Goal: Task Accomplishment & Management: Manage account settings

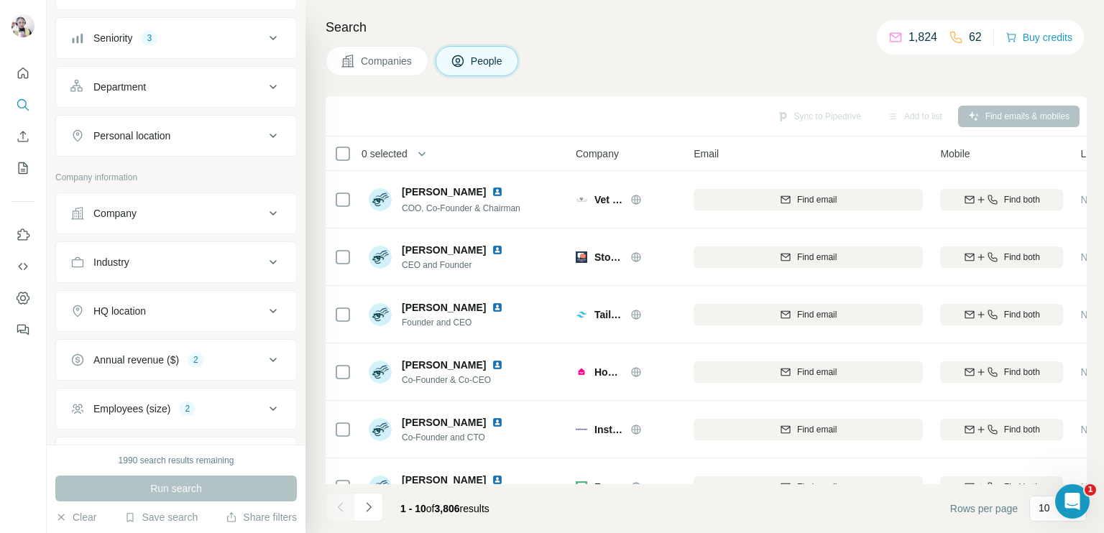
scroll to position [224, 0]
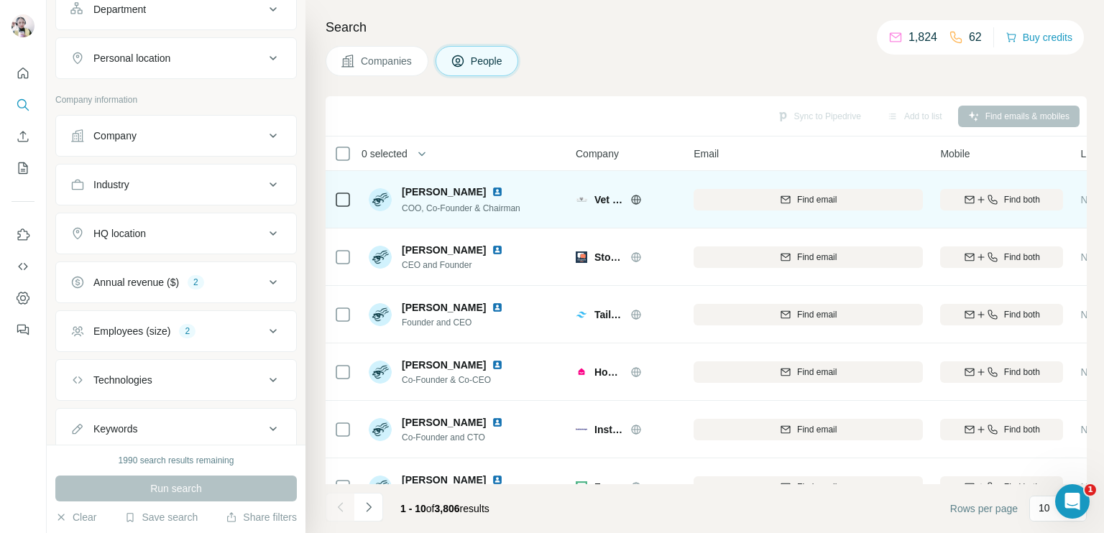
click at [638, 201] on icon at bounding box center [636, 200] width 12 height 12
click at [634, 201] on icon at bounding box center [636, 200] width 12 height 12
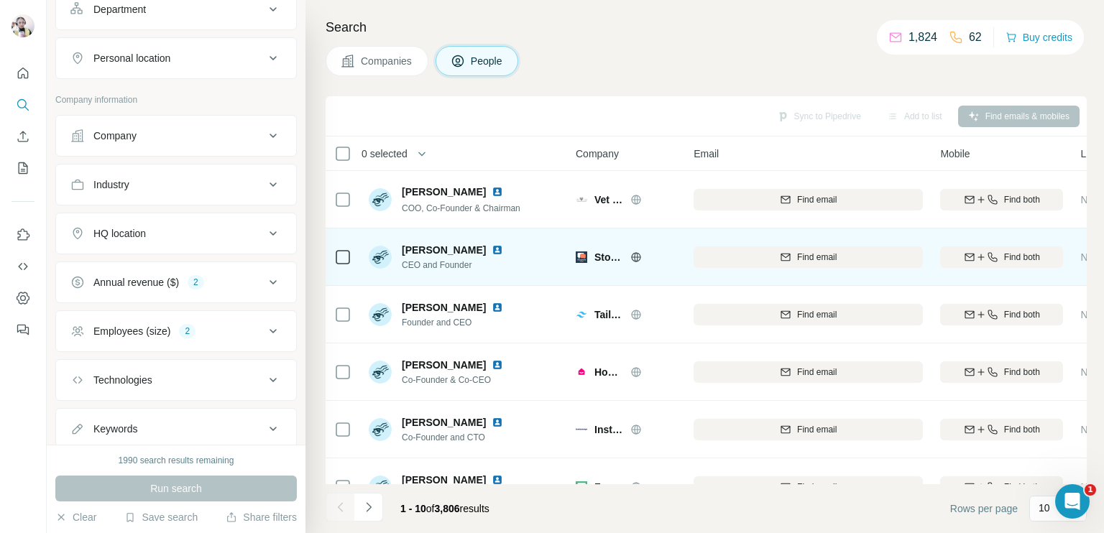
click at [638, 258] on icon at bounding box center [636, 258] width 12 height 12
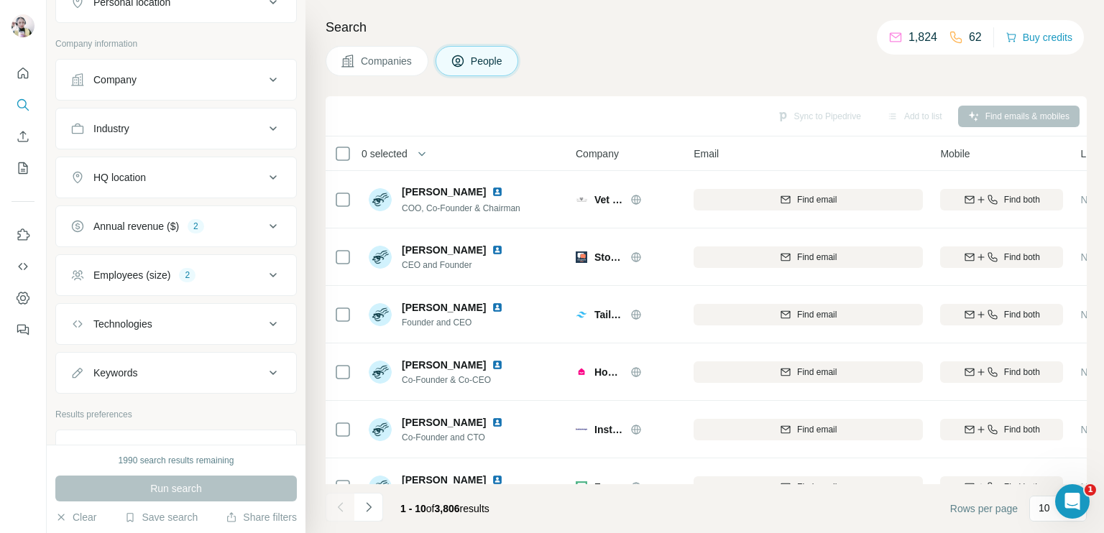
scroll to position [296, 0]
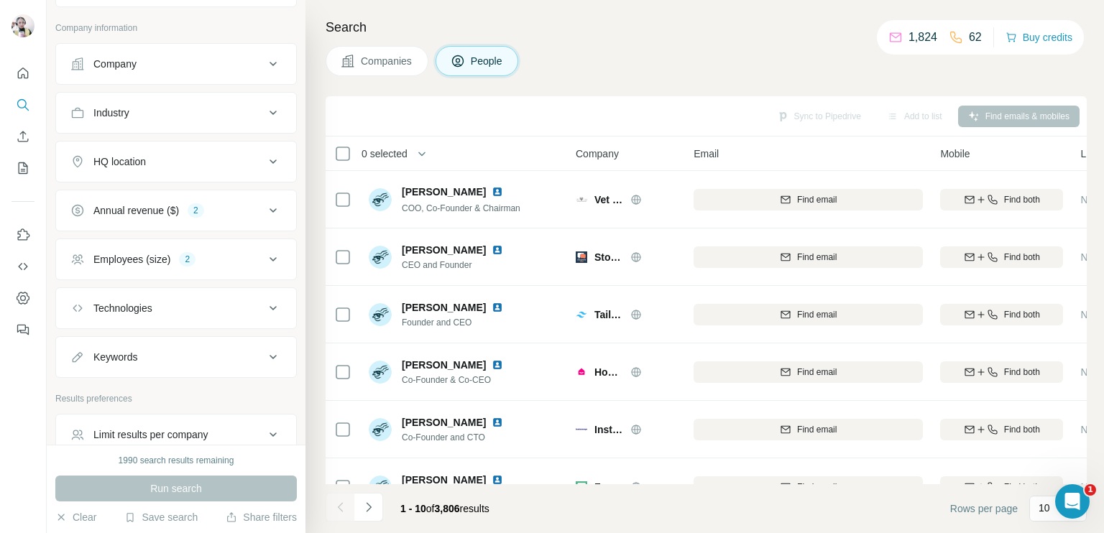
click at [231, 260] on div "Employees (size) 2" at bounding box center [167, 259] width 194 height 14
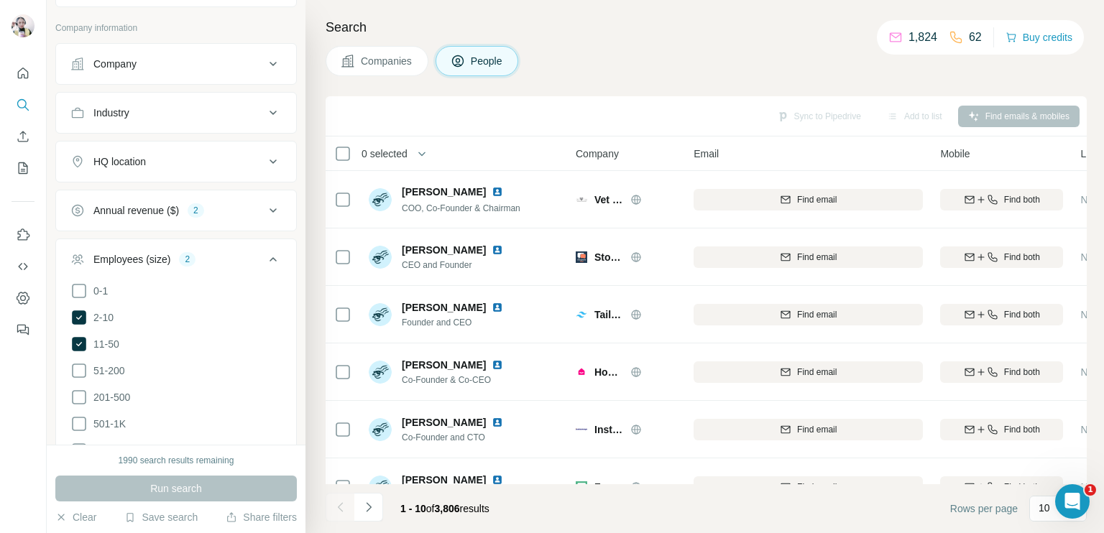
click at [234, 260] on div "Employees (size) 2" at bounding box center [167, 259] width 194 height 14
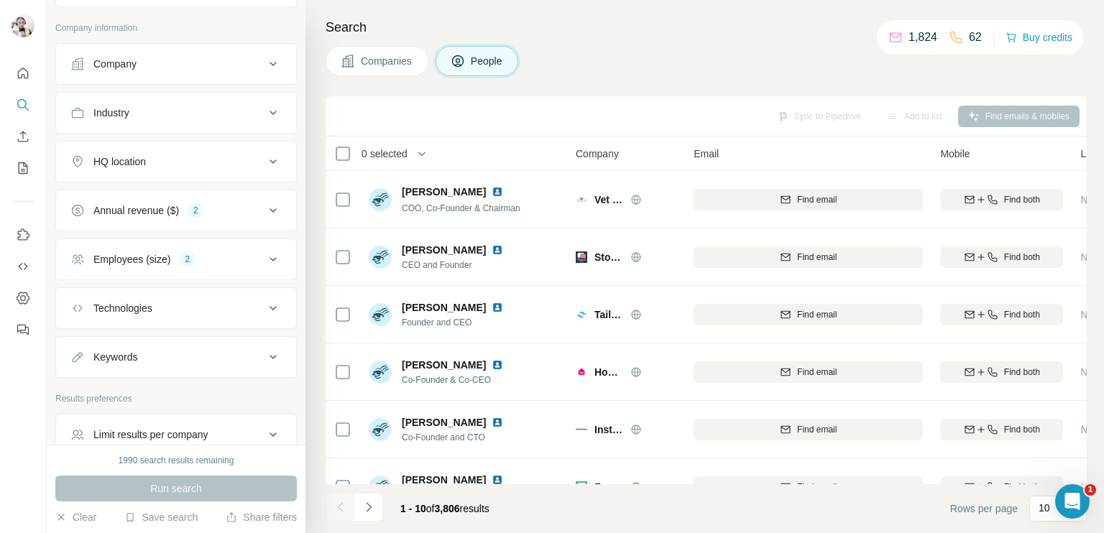
click at [267, 206] on icon at bounding box center [273, 210] width 17 height 17
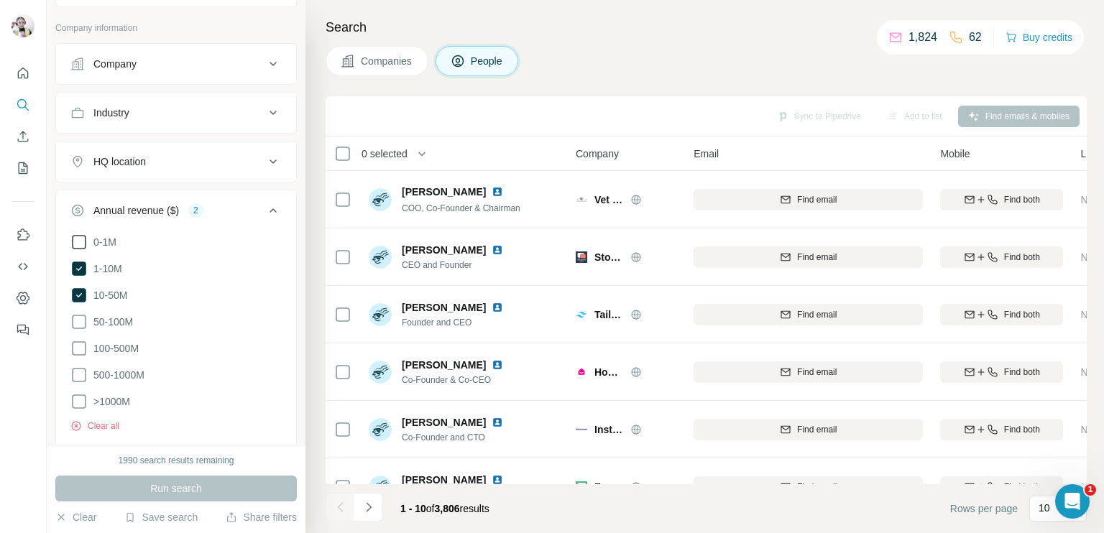
click at [81, 241] on icon at bounding box center [78, 242] width 17 height 17
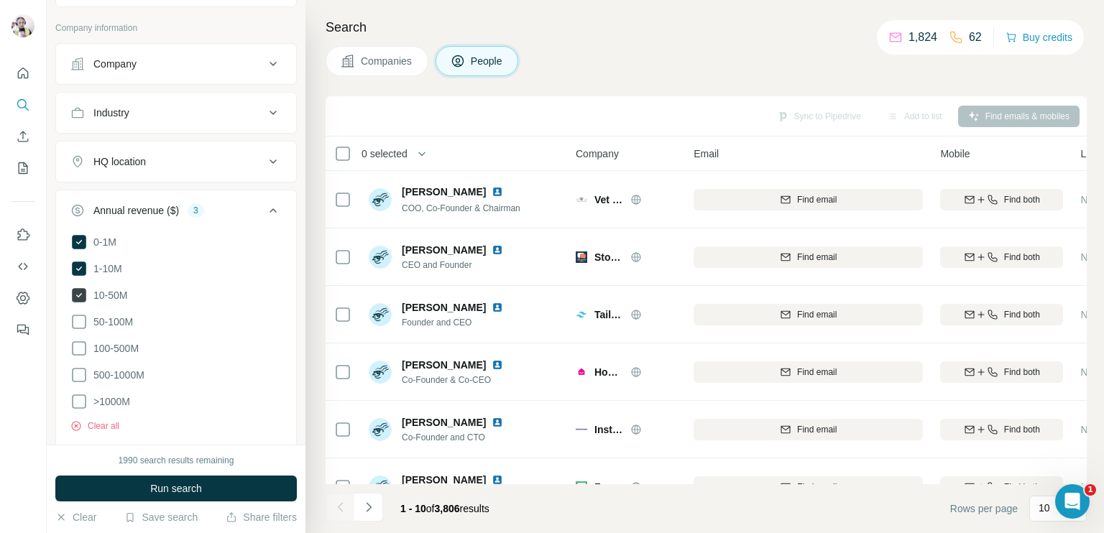
click at [74, 295] on icon at bounding box center [79, 295] width 14 height 14
click at [270, 208] on icon at bounding box center [273, 210] width 7 height 4
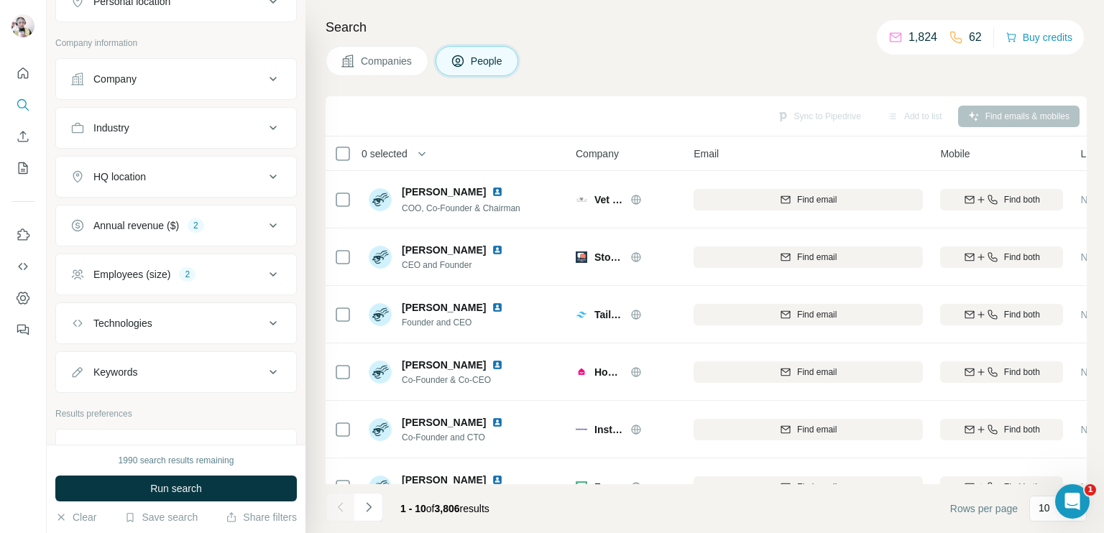
scroll to position [224, 0]
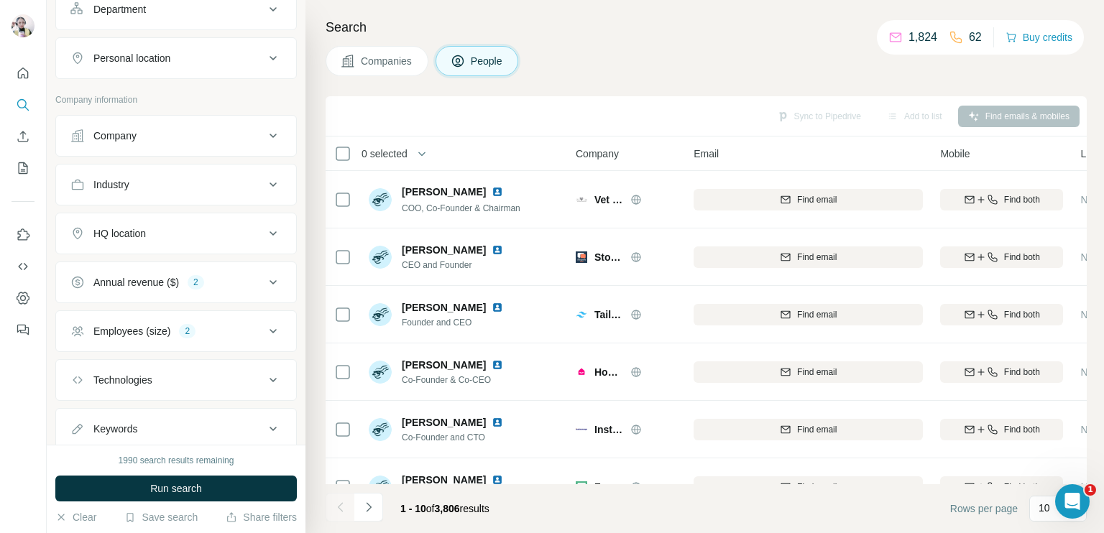
click at [244, 226] on div "HQ location" at bounding box center [167, 233] width 194 height 14
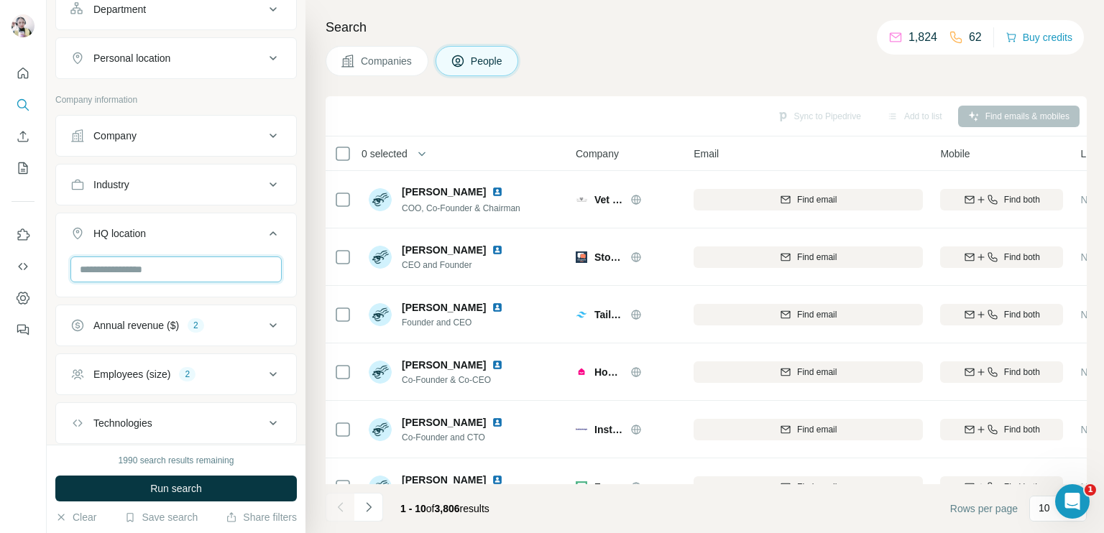
click at [150, 267] on input "text" at bounding box center [175, 270] width 211 height 26
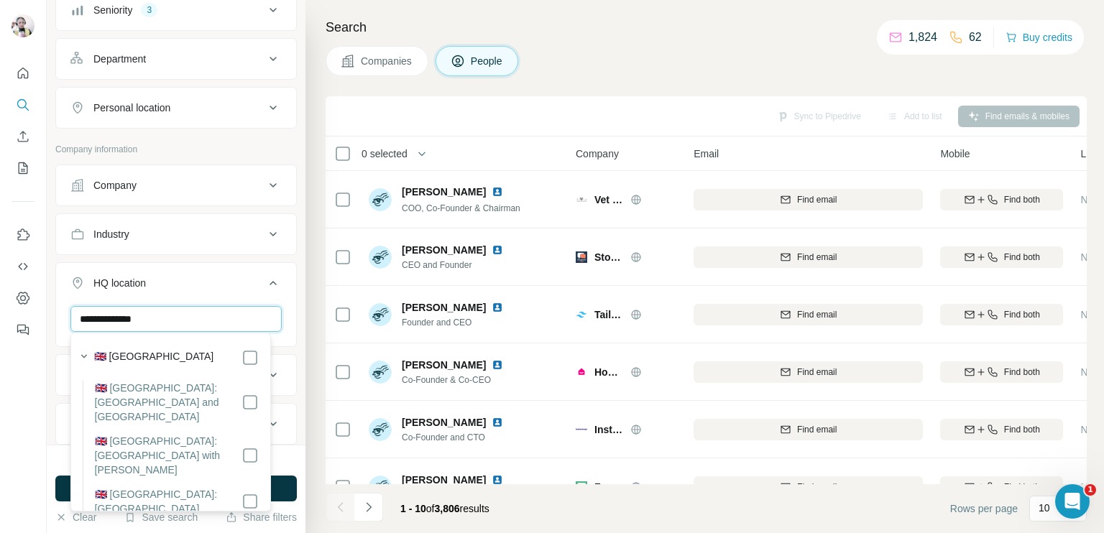
scroll to position [152, 0]
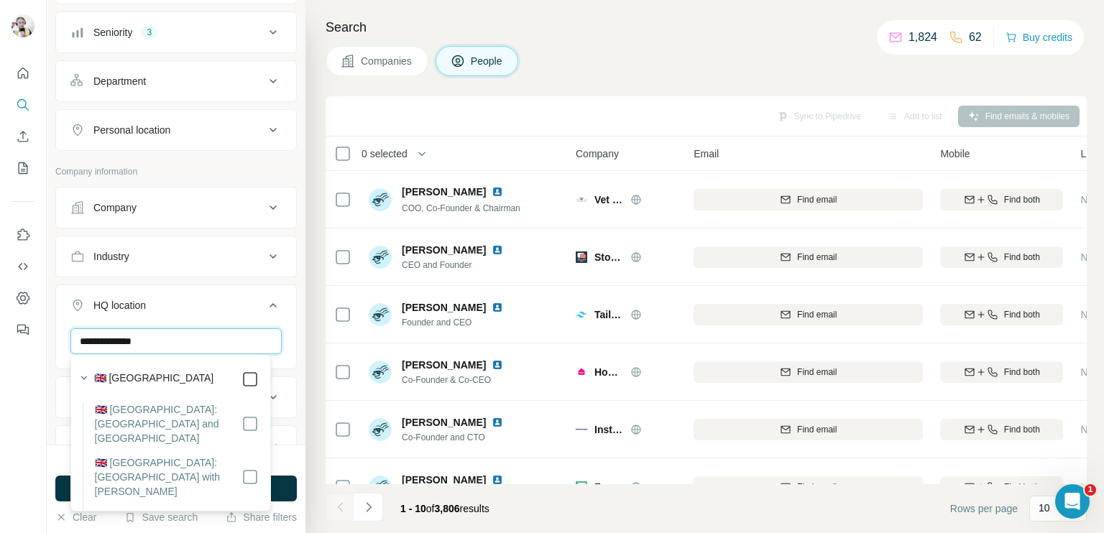
type input "**********"
click at [265, 300] on icon at bounding box center [273, 305] width 17 height 17
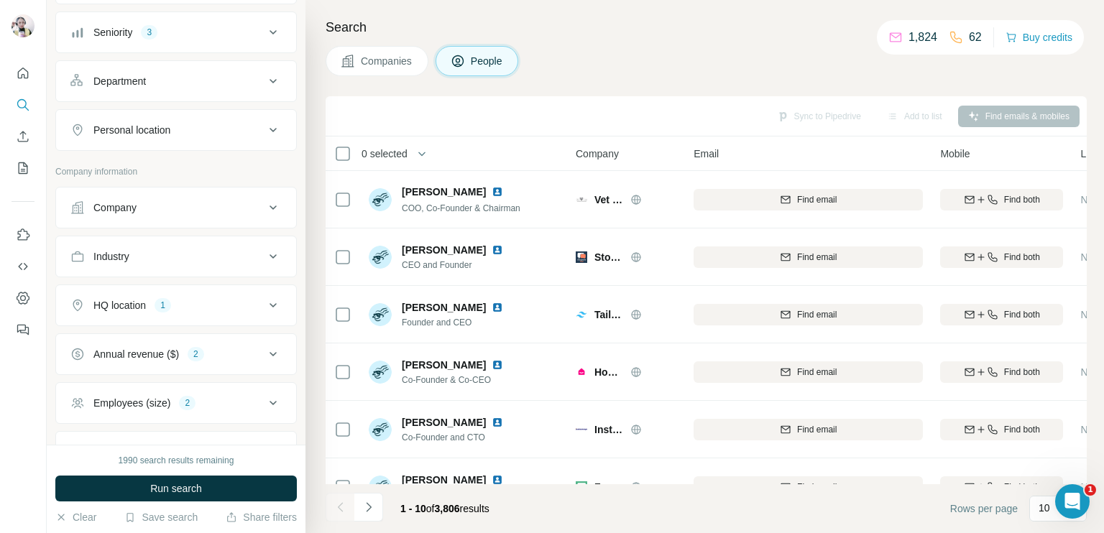
click at [219, 262] on button "Industry" at bounding box center [176, 256] width 240 height 35
drag, startPoint x: 207, startPoint y: 295, endPoint x: 204, endPoint y: 287, distance: 8.4
click at [207, 293] on input at bounding box center [169, 293] width 178 height 16
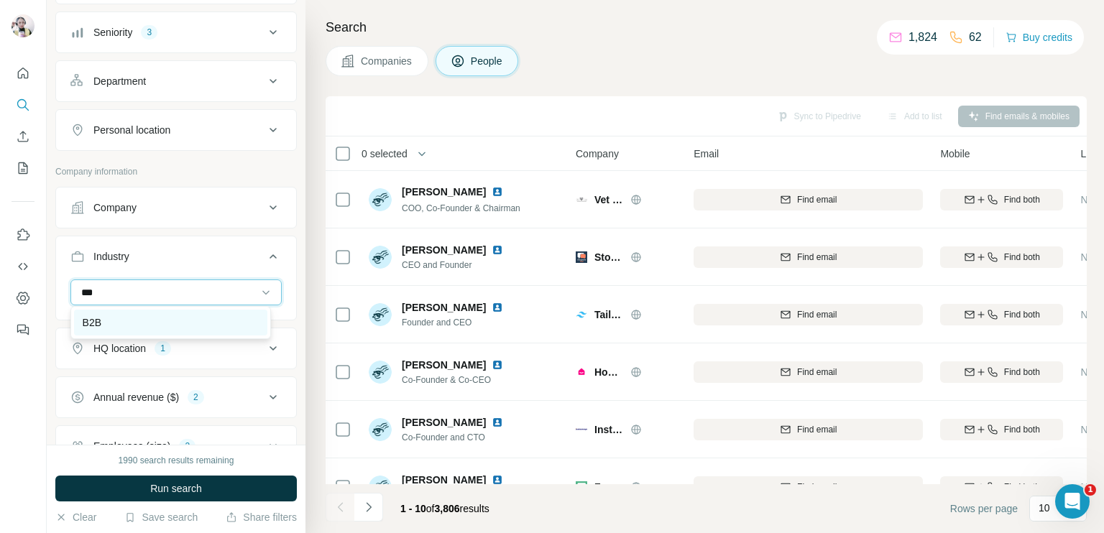
type input "***"
click at [173, 324] on div "B2B" at bounding box center [171, 323] width 176 height 14
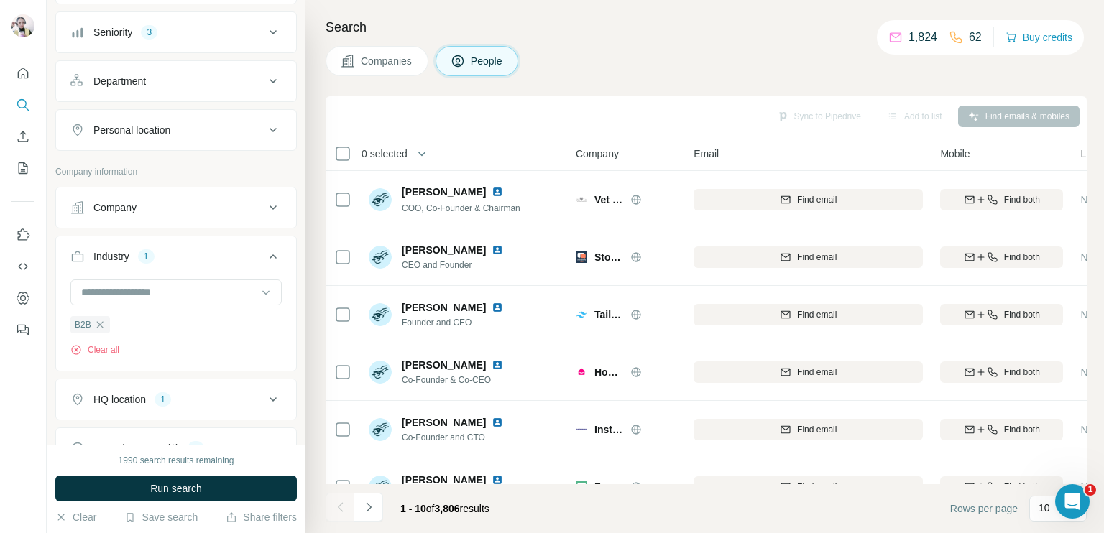
click at [193, 214] on button "Company" at bounding box center [176, 207] width 240 height 35
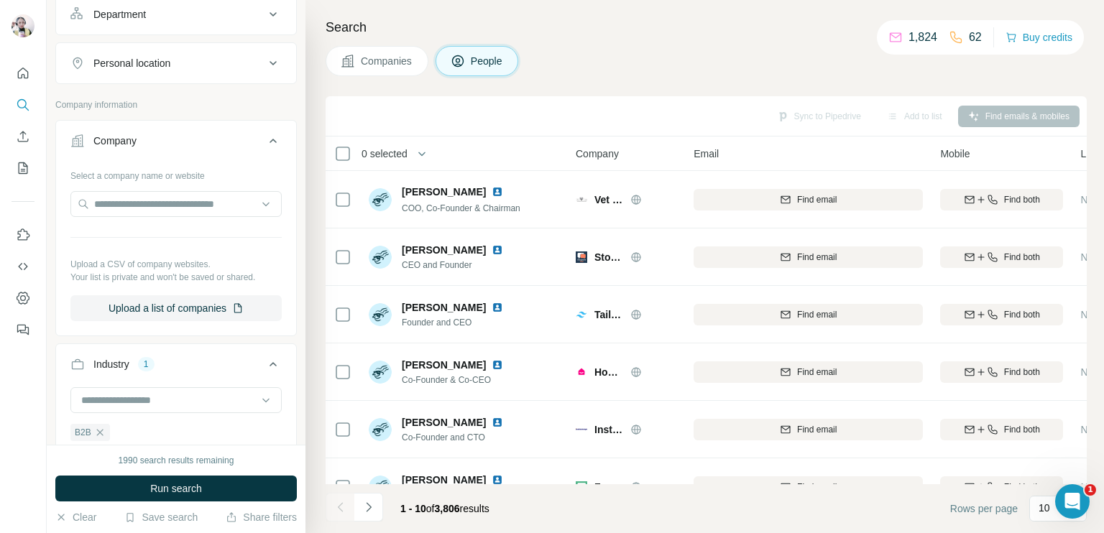
scroll to position [296, 0]
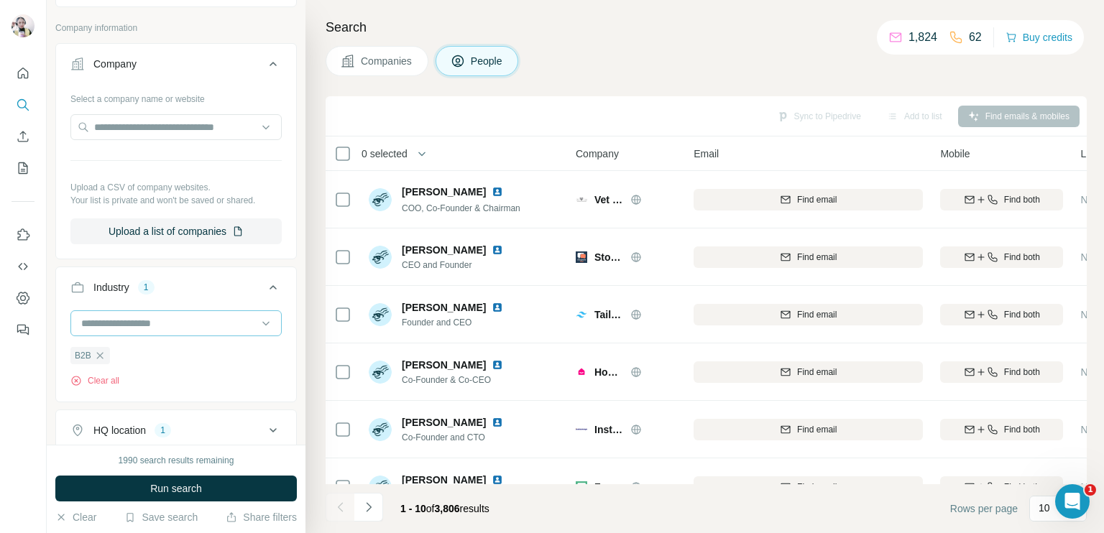
click at [170, 323] on input at bounding box center [169, 324] width 178 height 16
type input "***"
click at [150, 353] on div "B2C" at bounding box center [171, 353] width 176 height 14
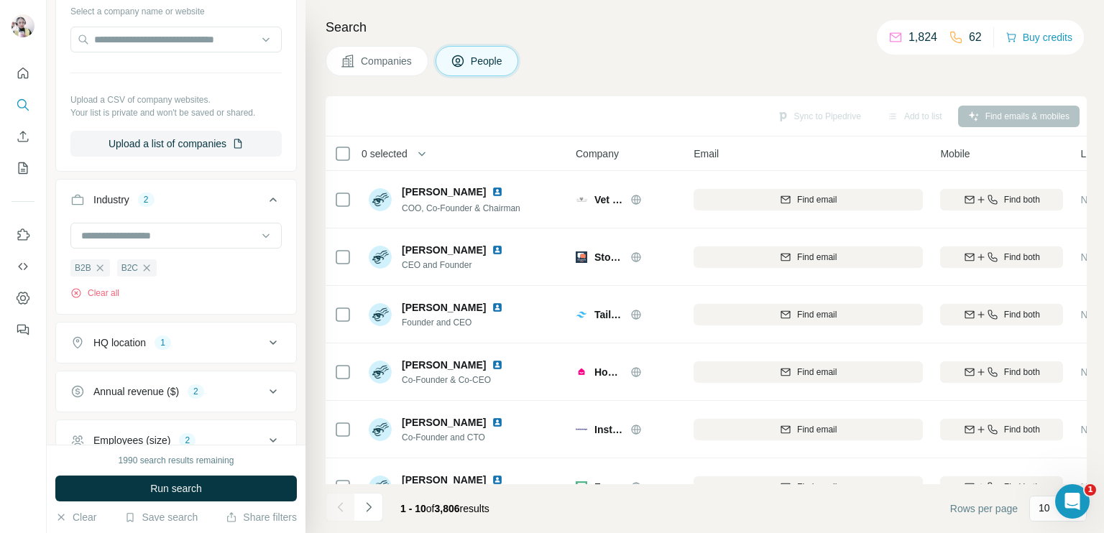
scroll to position [296, 0]
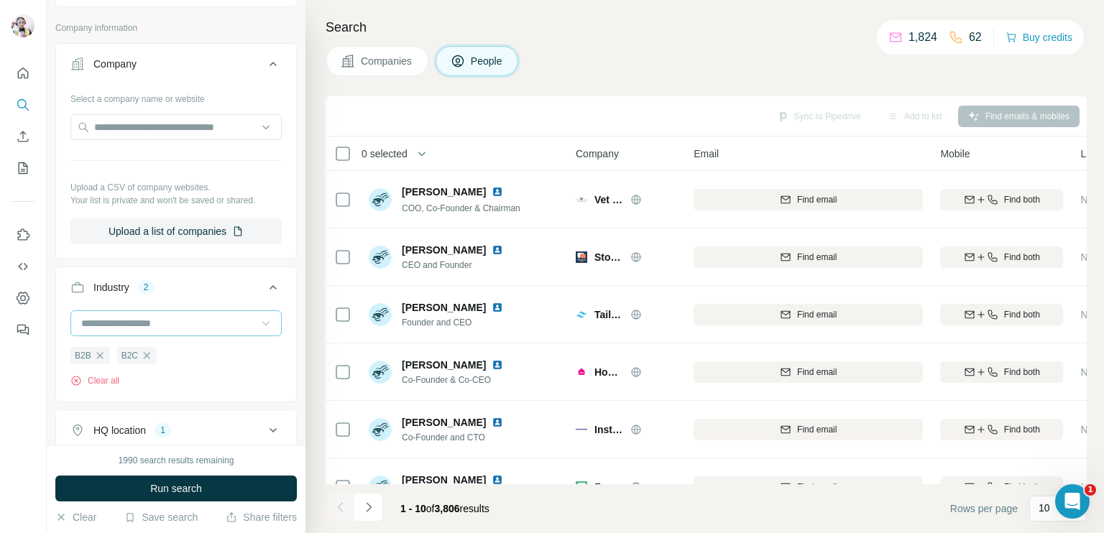
click at [259, 324] on icon at bounding box center [266, 323] width 14 height 14
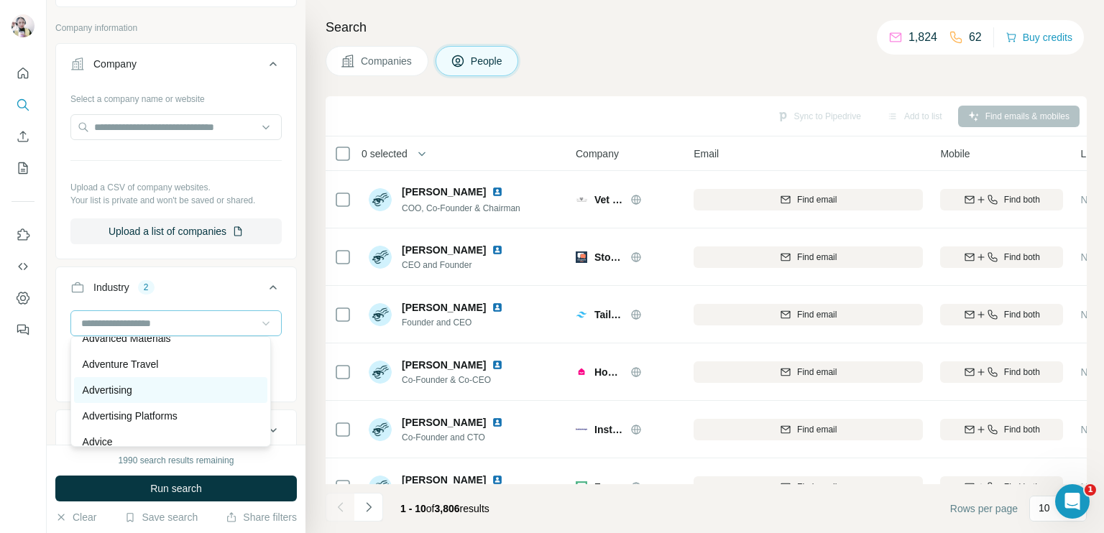
click at [106, 385] on p "Advertising" at bounding box center [108, 390] width 50 height 14
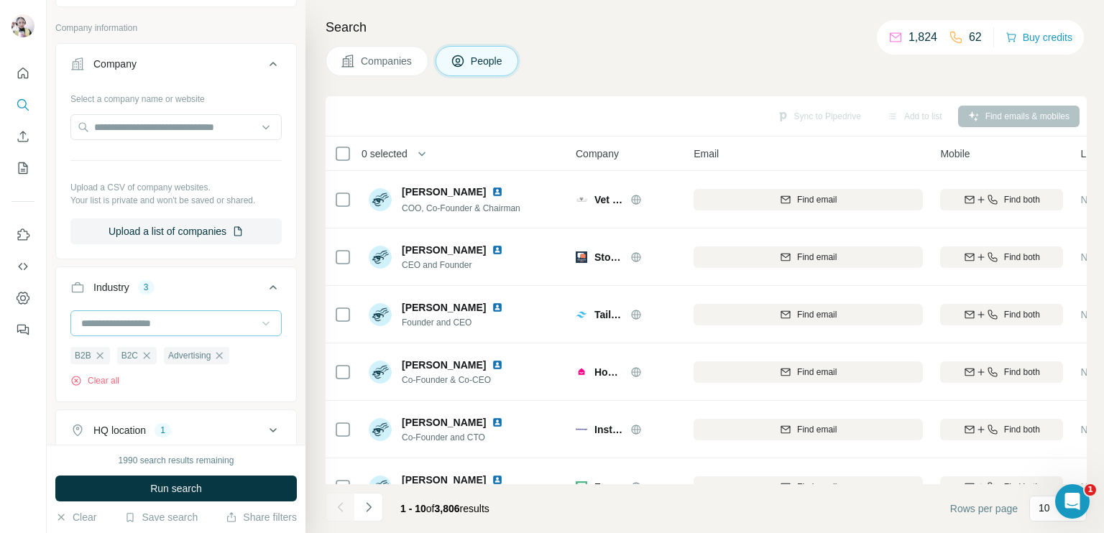
click at [259, 317] on icon at bounding box center [266, 323] width 14 height 14
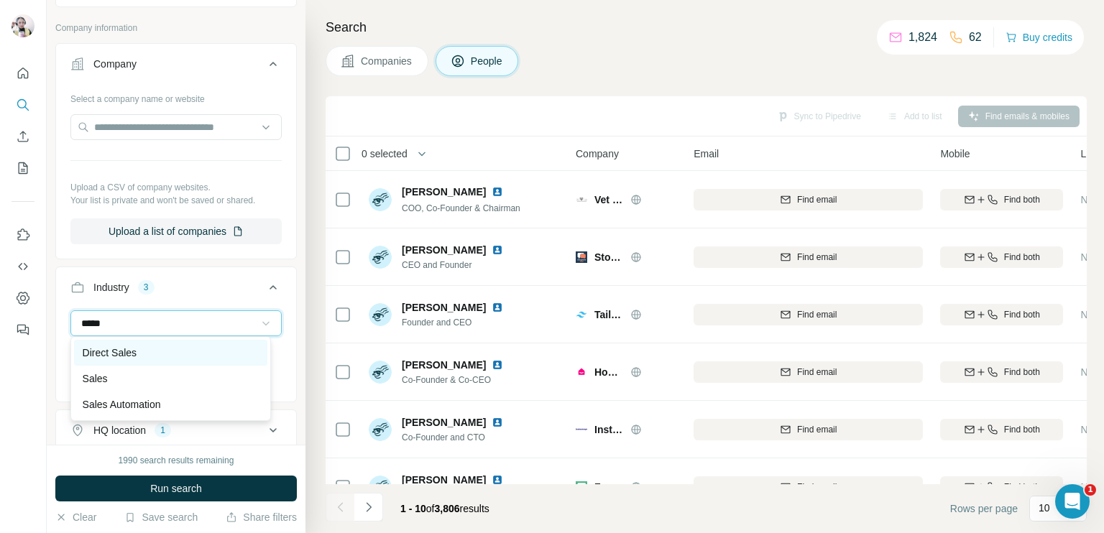
type input "*****"
click at [152, 358] on div "Direct Sales" at bounding box center [171, 353] width 176 height 14
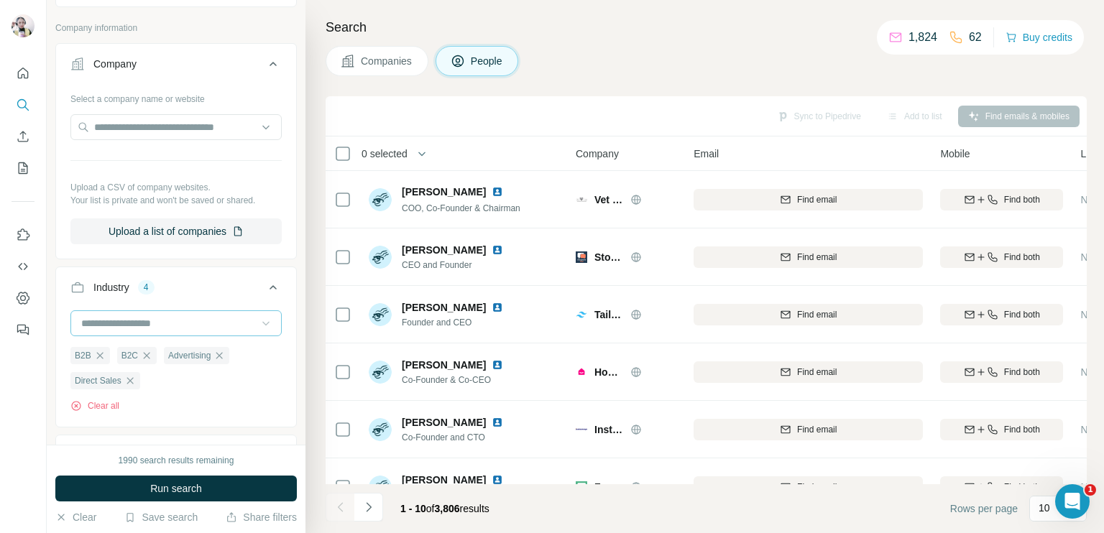
click at [167, 325] on input at bounding box center [169, 324] width 178 height 16
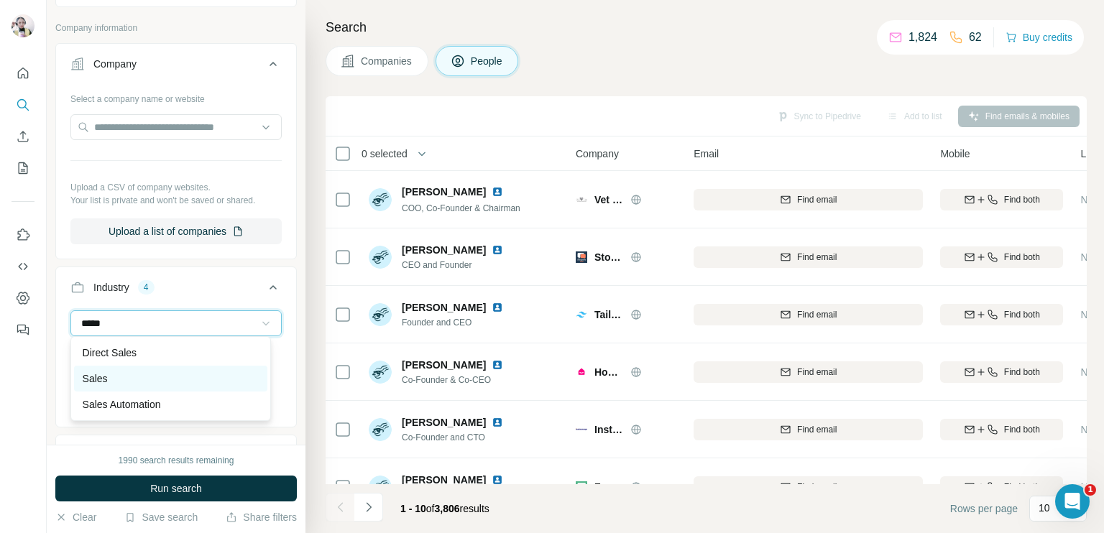
type input "*****"
click at [119, 374] on div "Sales" at bounding box center [171, 379] width 176 height 14
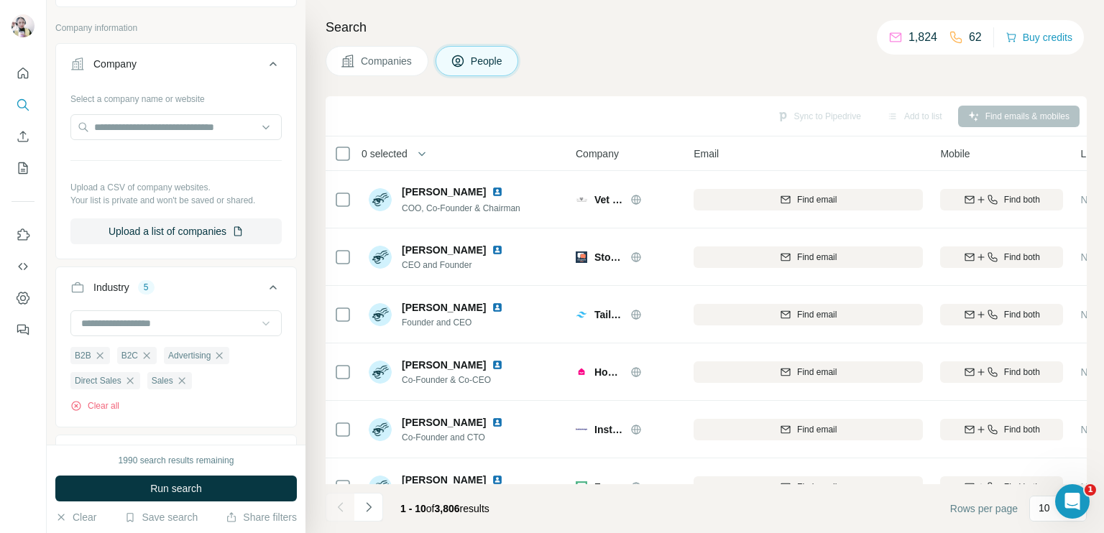
click at [259, 320] on icon at bounding box center [266, 323] width 14 height 14
click at [265, 281] on icon at bounding box center [273, 287] width 17 height 17
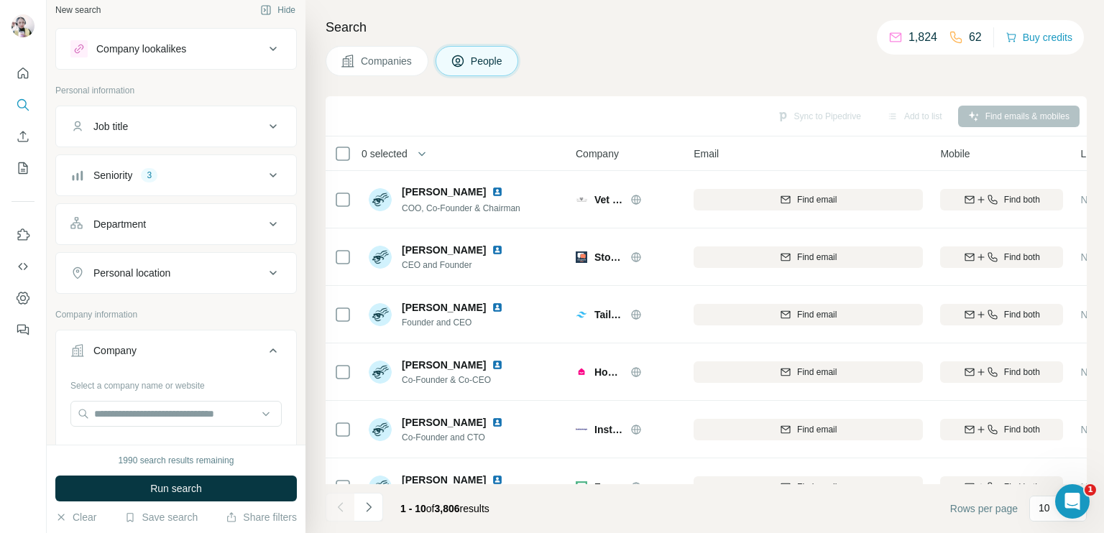
scroll to position [9, 0]
click at [154, 267] on div "Personal location" at bounding box center [131, 274] width 77 height 14
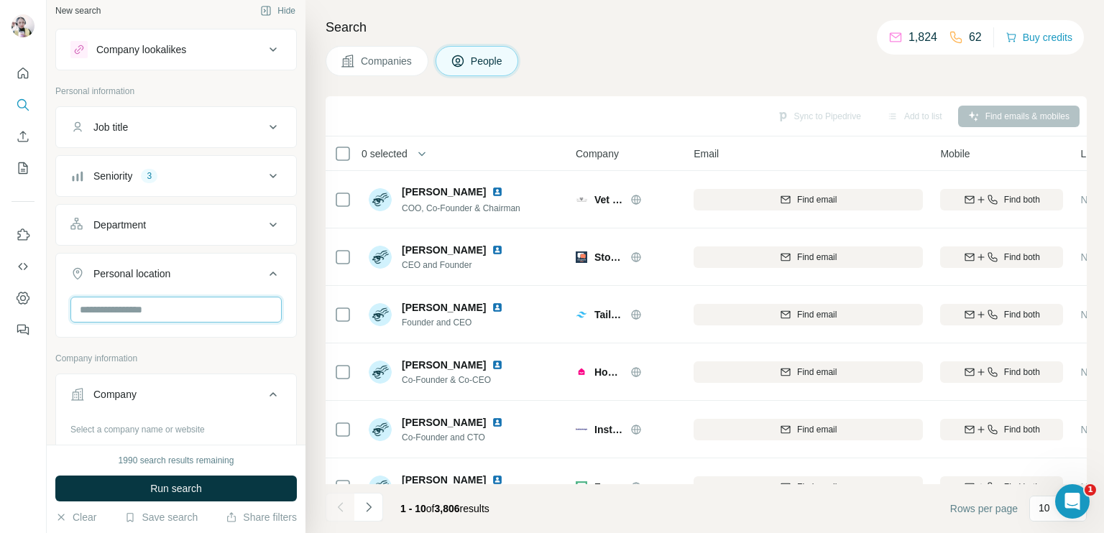
click at [154, 310] on input "text" at bounding box center [175, 310] width 211 height 26
type input "**********"
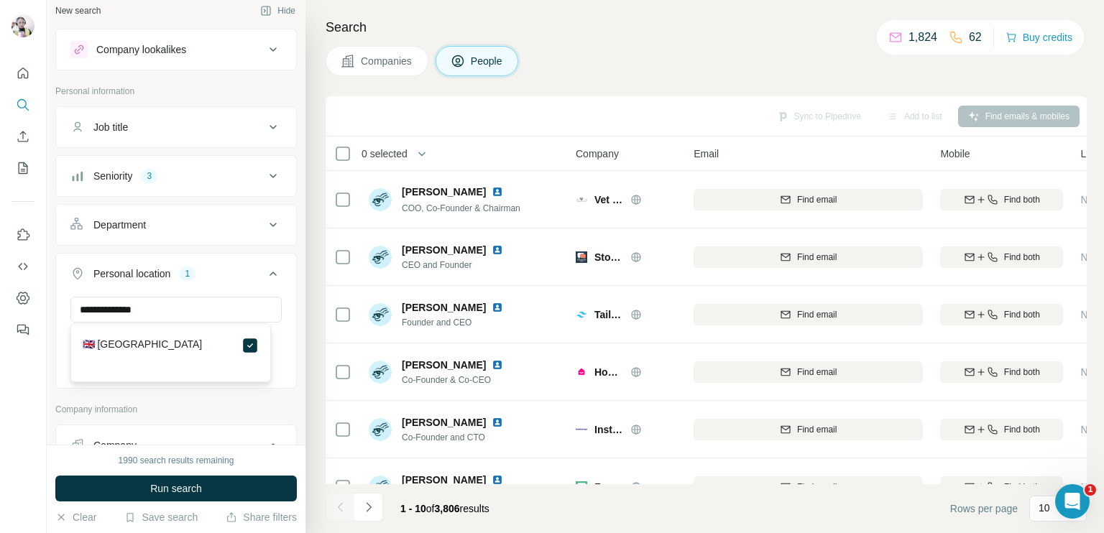
click at [265, 270] on icon at bounding box center [273, 273] width 17 height 17
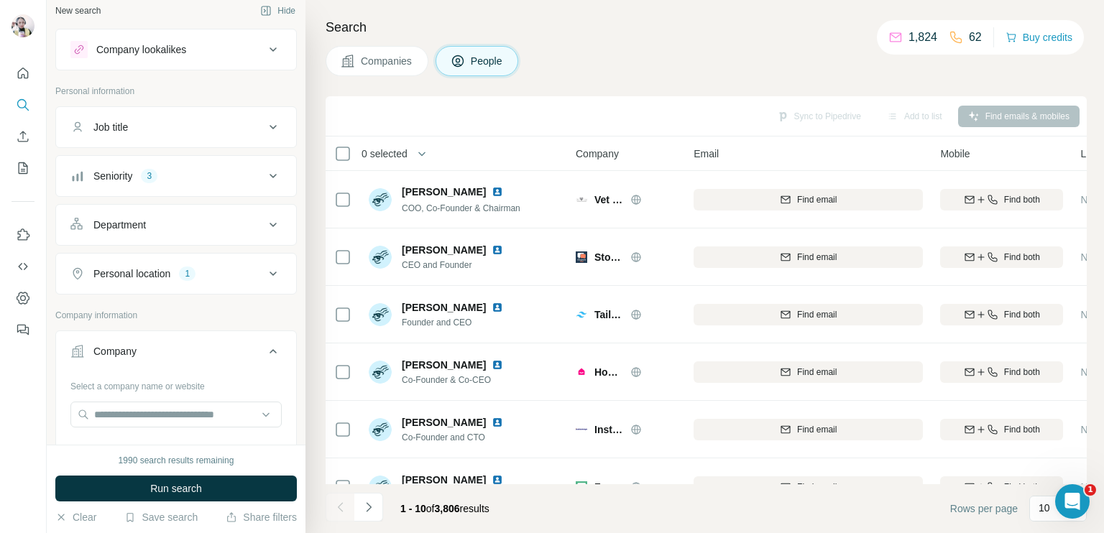
click at [226, 221] on div "Department" at bounding box center [167, 225] width 194 height 14
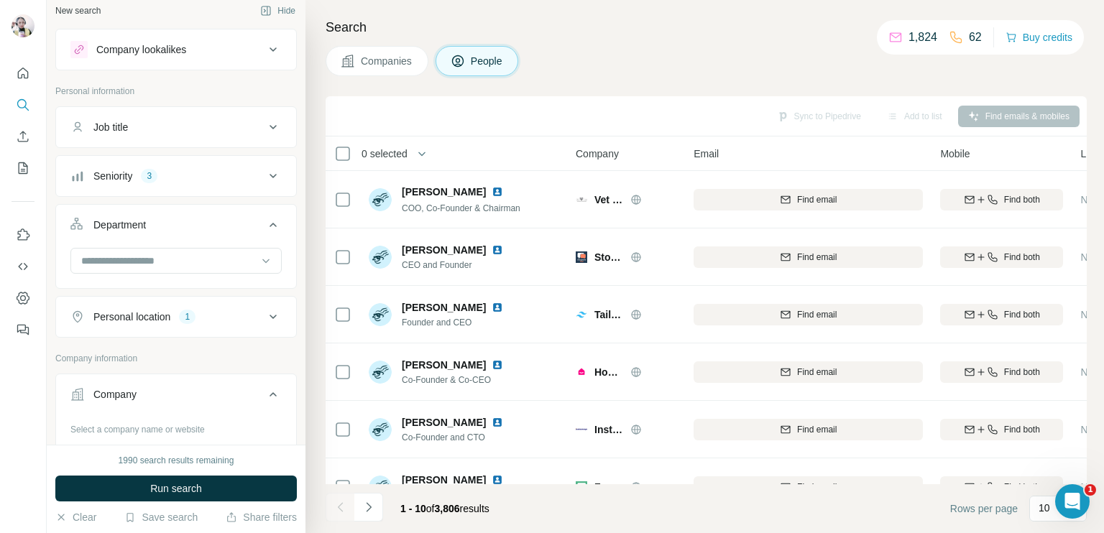
click at [228, 175] on div "Seniority 3" at bounding box center [167, 176] width 194 height 14
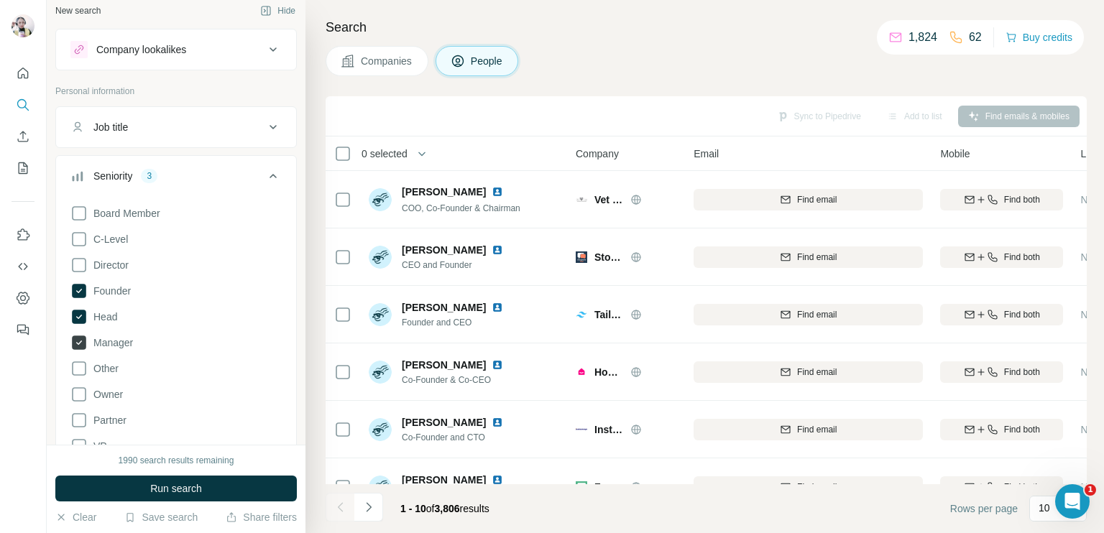
click at [76, 341] on icon at bounding box center [79, 343] width 6 height 4
click at [82, 316] on icon at bounding box center [79, 317] width 14 height 14
click at [76, 390] on icon at bounding box center [78, 394] width 17 height 17
click at [78, 267] on icon at bounding box center [78, 265] width 17 height 17
click at [267, 169] on icon at bounding box center [273, 175] width 17 height 17
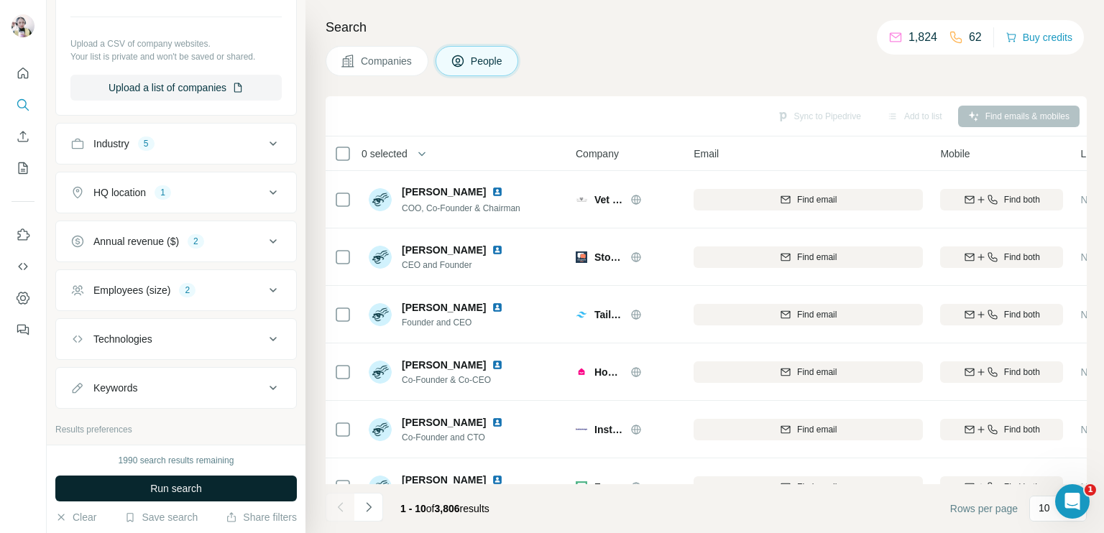
scroll to position [587, 0]
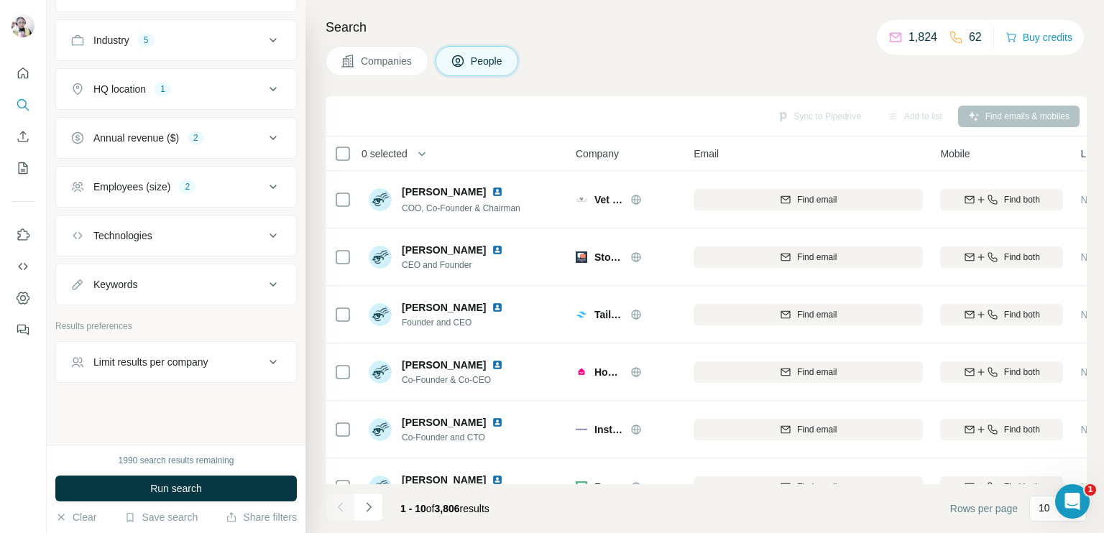
click at [190, 359] on div "Limit results per company" at bounding box center [150, 362] width 115 height 14
click at [178, 398] on input "number" at bounding box center [175, 398] width 211 height 26
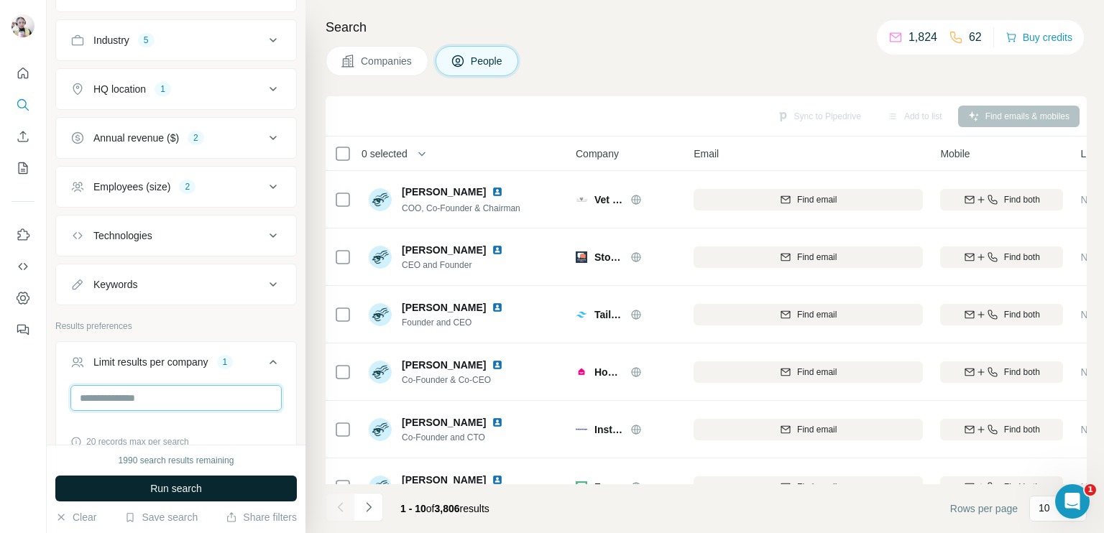
type input "*"
click at [207, 488] on button "Run search" at bounding box center [176, 489] width 242 height 26
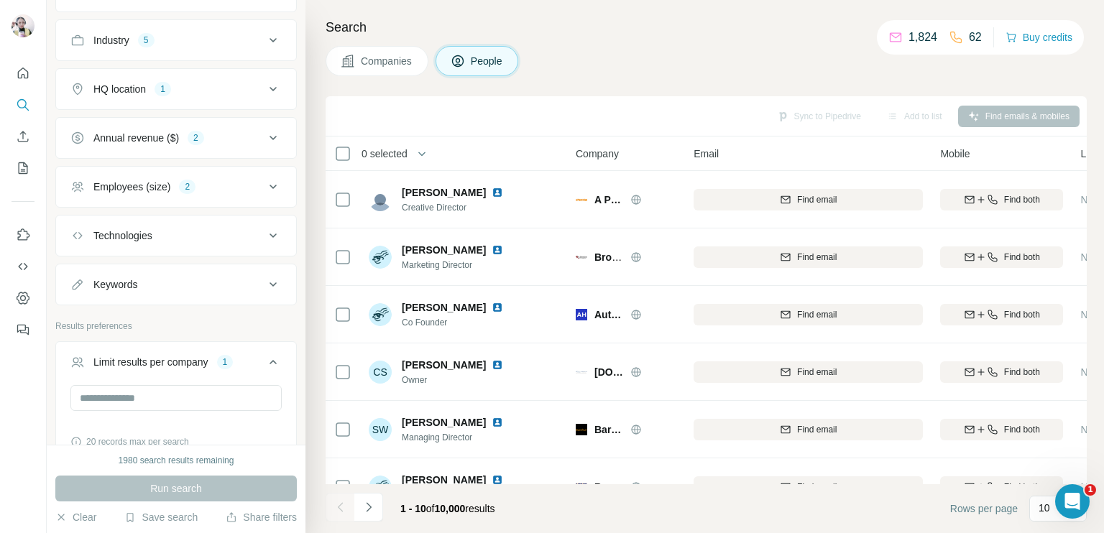
click at [270, 360] on icon at bounding box center [273, 362] width 7 height 4
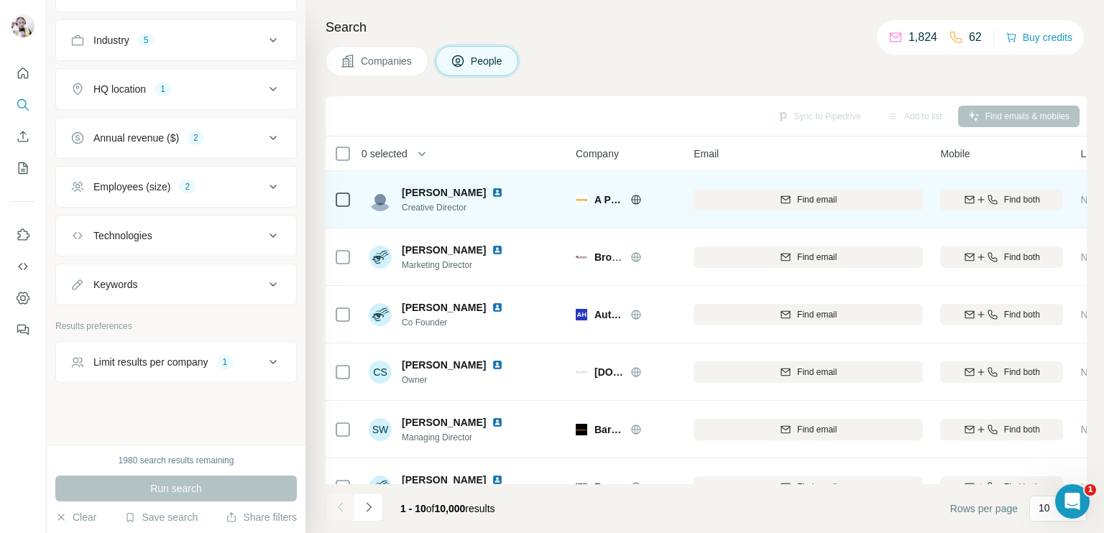
click at [640, 201] on icon at bounding box center [636, 200] width 12 height 12
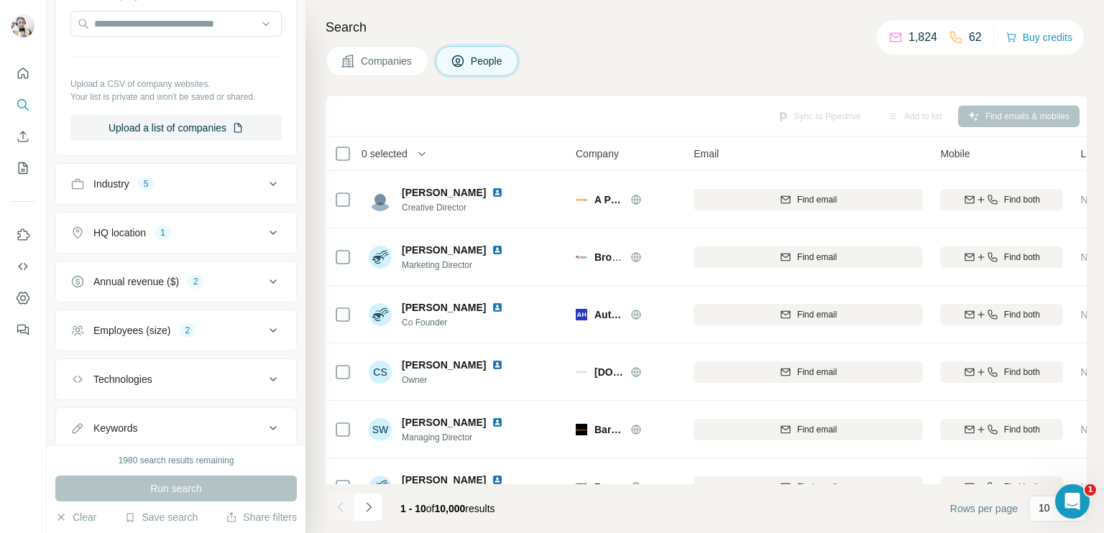
scroll to position [515, 0]
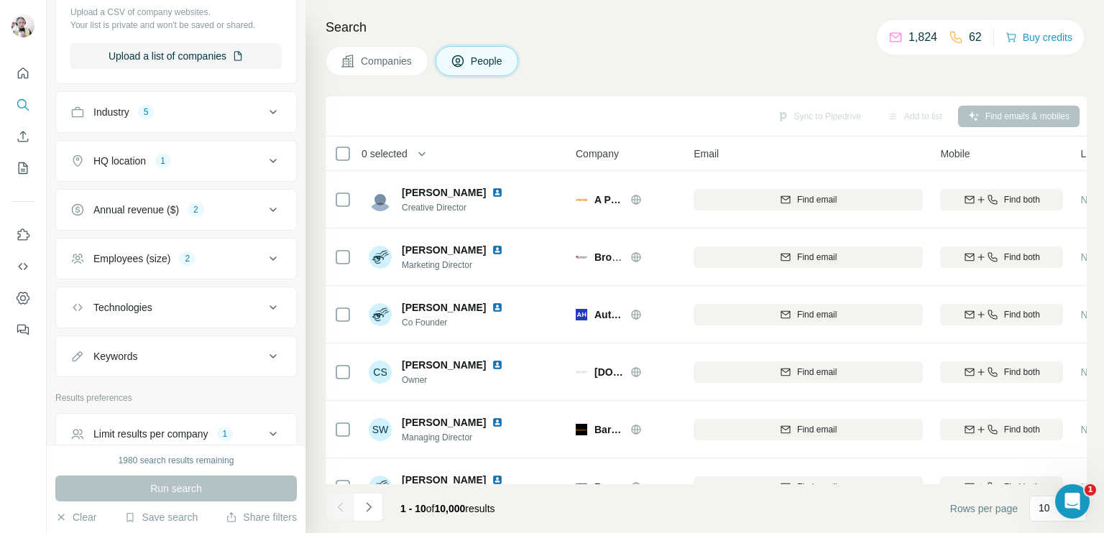
click at [246, 109] on div "Industry 5" at bounding box center [167, 112] width 194 height 14
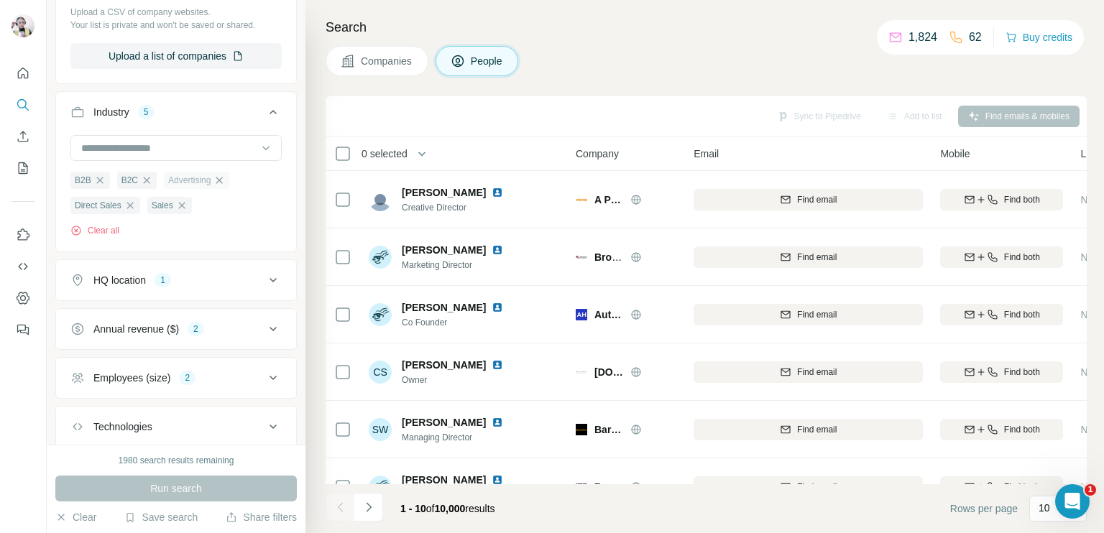
click at [223, 178] on icon "button" at bounding box center [219, 180] width 6 height 6
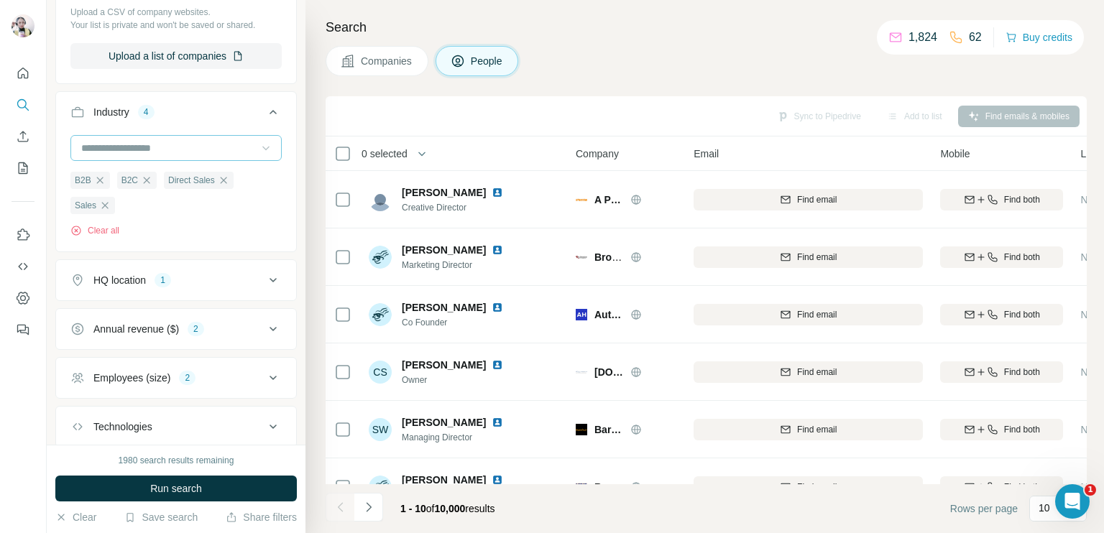
click at [259, 146] on icon at bounding box center [266, 148] width 14 height 14
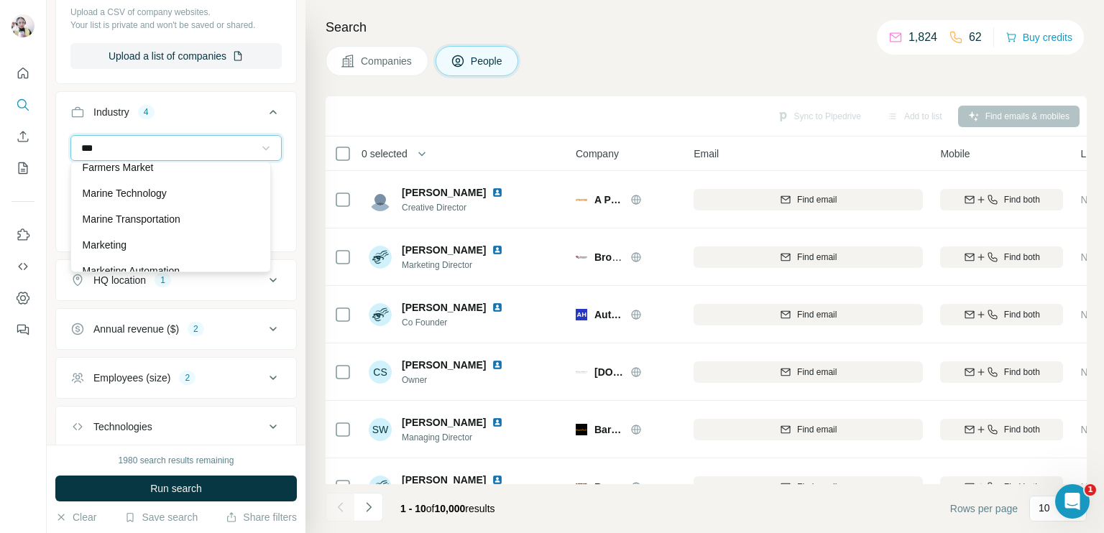
scroll to position [216, 0]
type input "***"
click at [93, 215] on p "Marketing" at bounding box center [105, 221] width 44 height 14
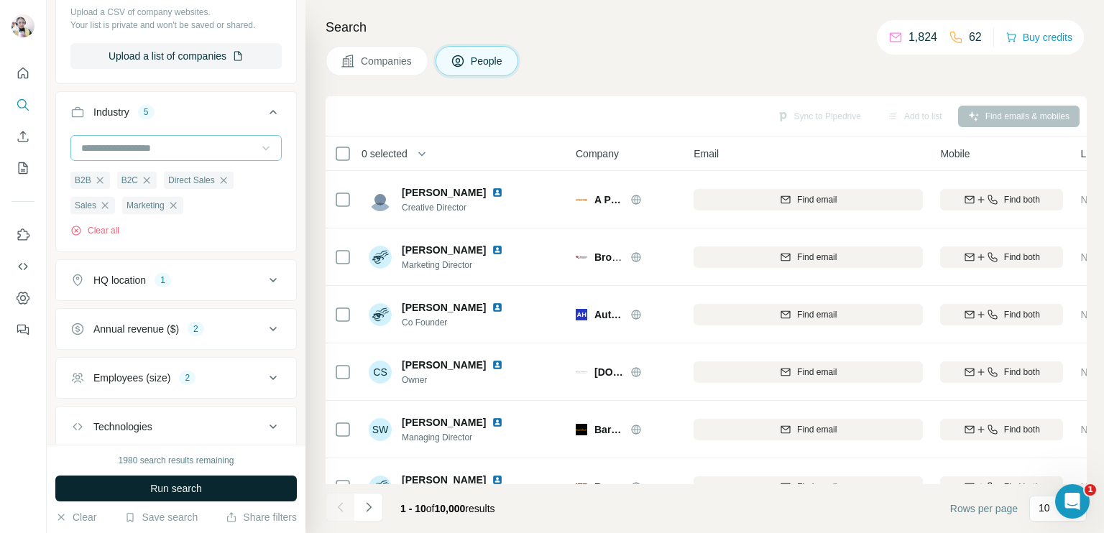
click at [210, 487] on button "Run search" at bounding box center [176, 489] width 242 height 26
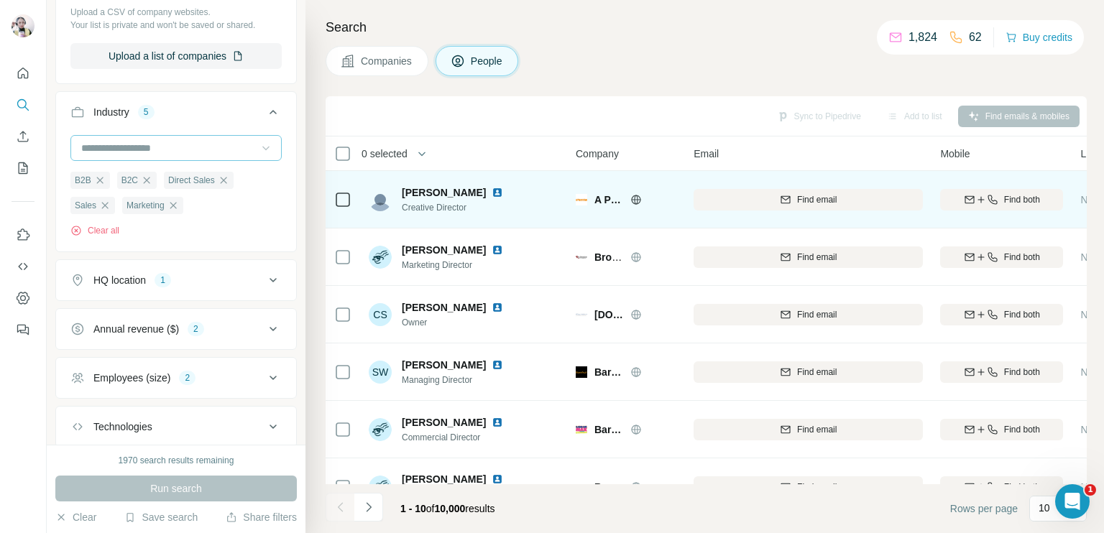
click at [637, 196] on icon at bounding box center [637, 199] width 4 height 9
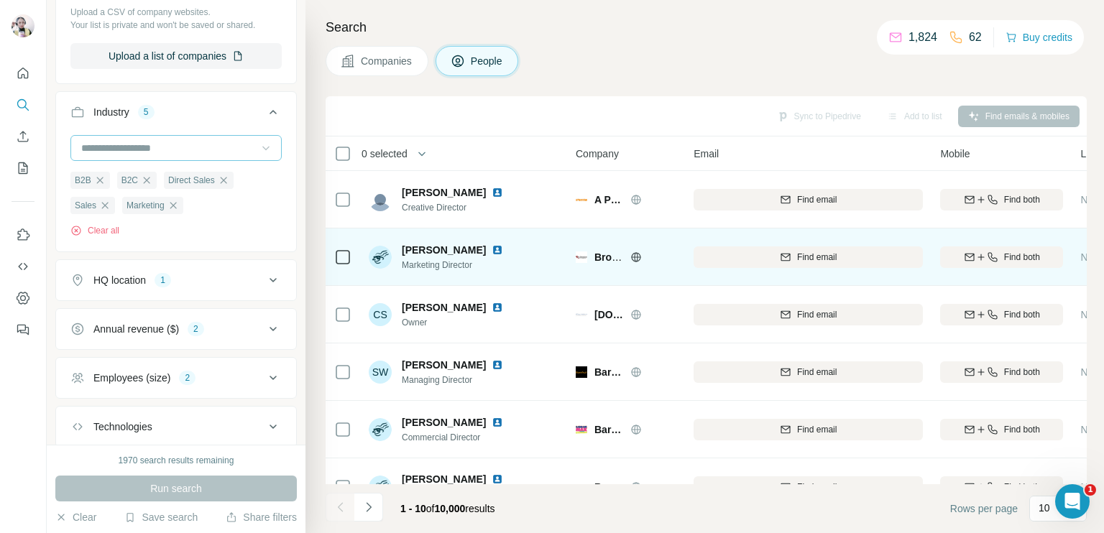
click at [643, 257] on div at bounding box center [653, 258] width 46 height 12
click at [632, 254] on icon at bounding box center [636, 256] width 9 height 9
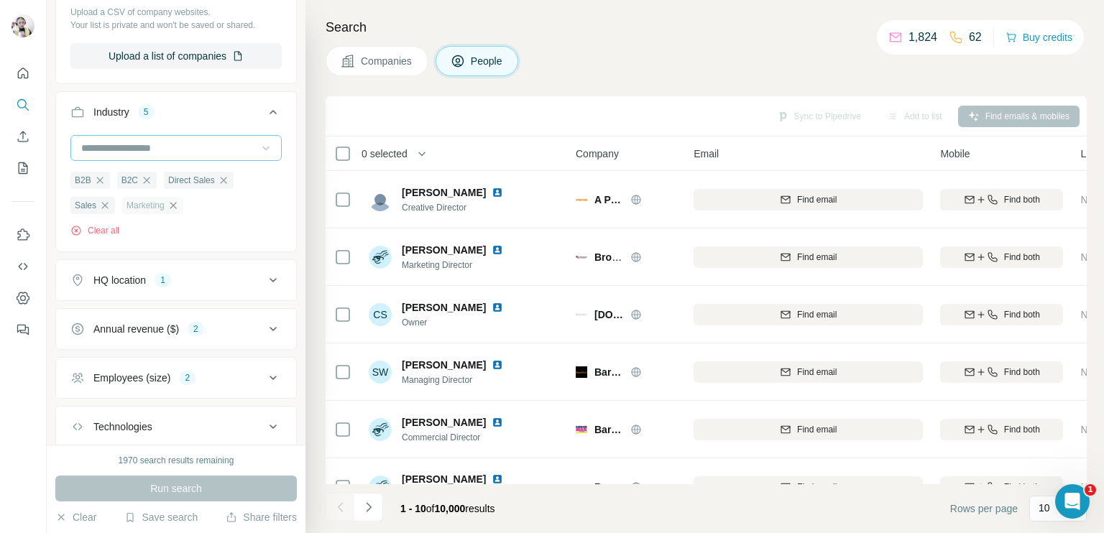
click at [175, 204] on icon "button" at bounding box center [173, 206] width 12 height 12
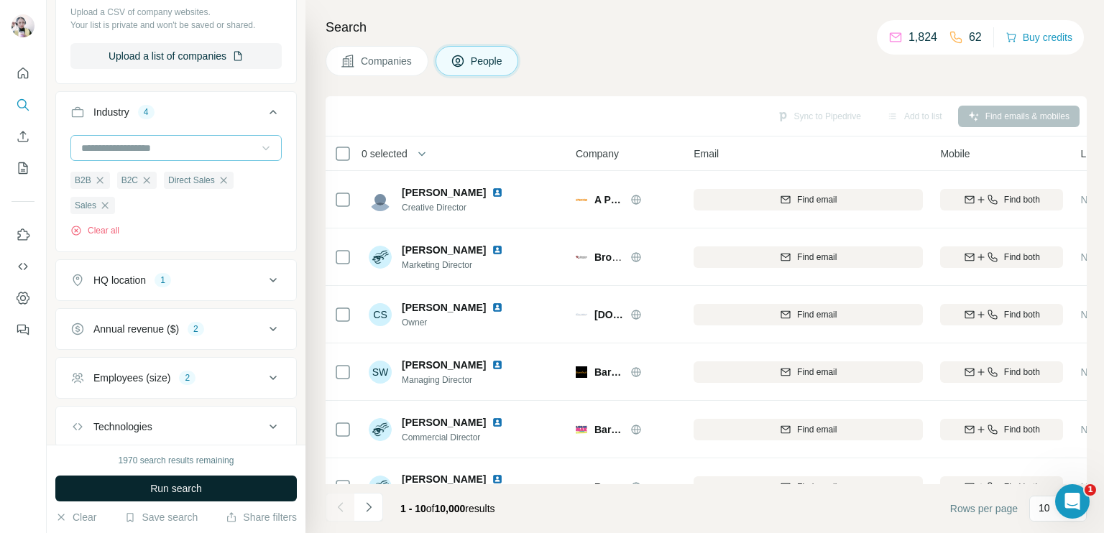
click at [224, 489] on button "Run search" at bounding box center [176, 489] width 242 height 26
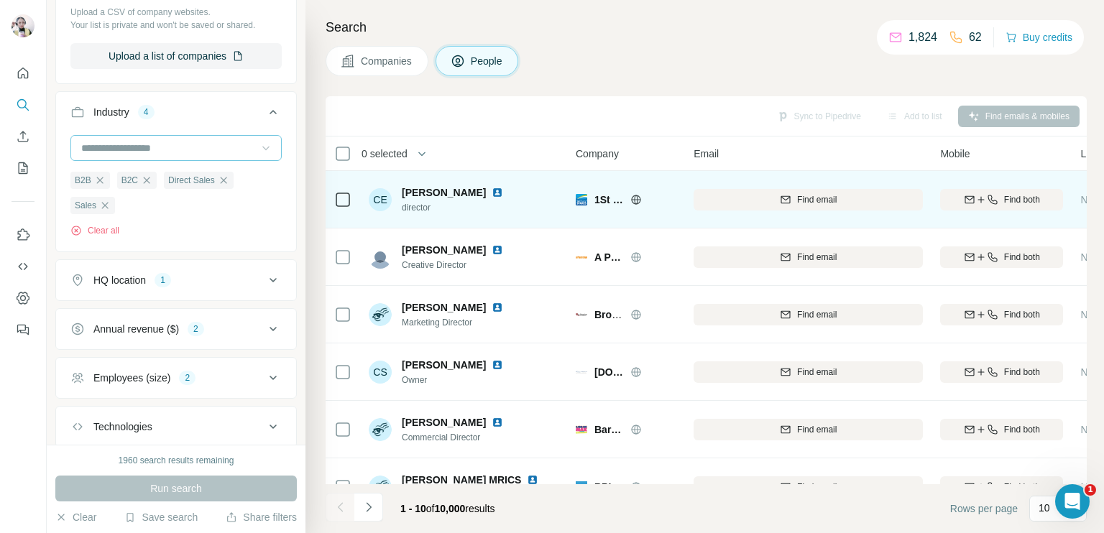
click at [640, 199] on icon at bounding box center [636, 199] width 9 height 1
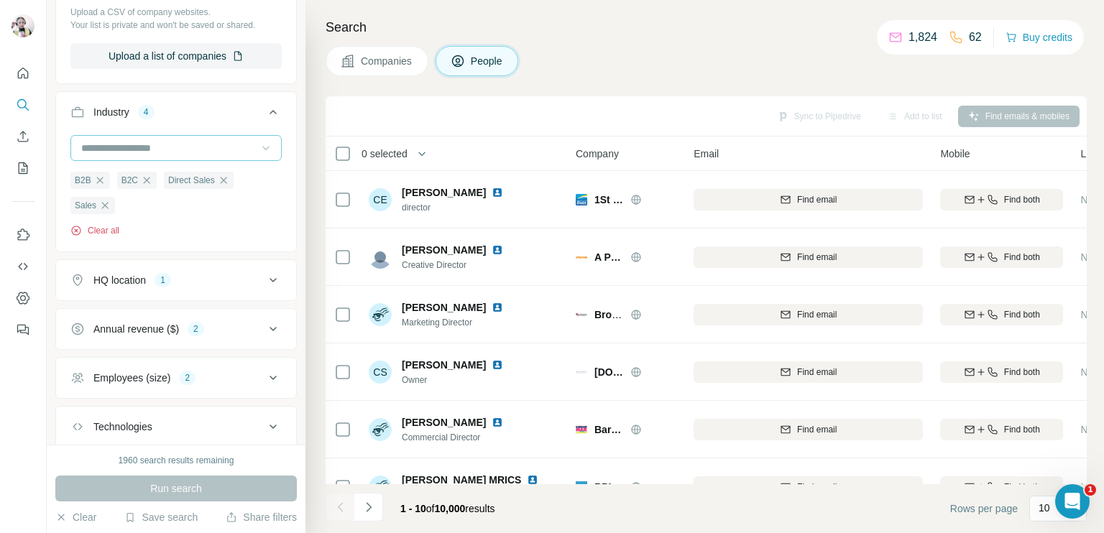
click at [109, 203] on icon "button" at bounding box center [105, 206] width 12 height 12
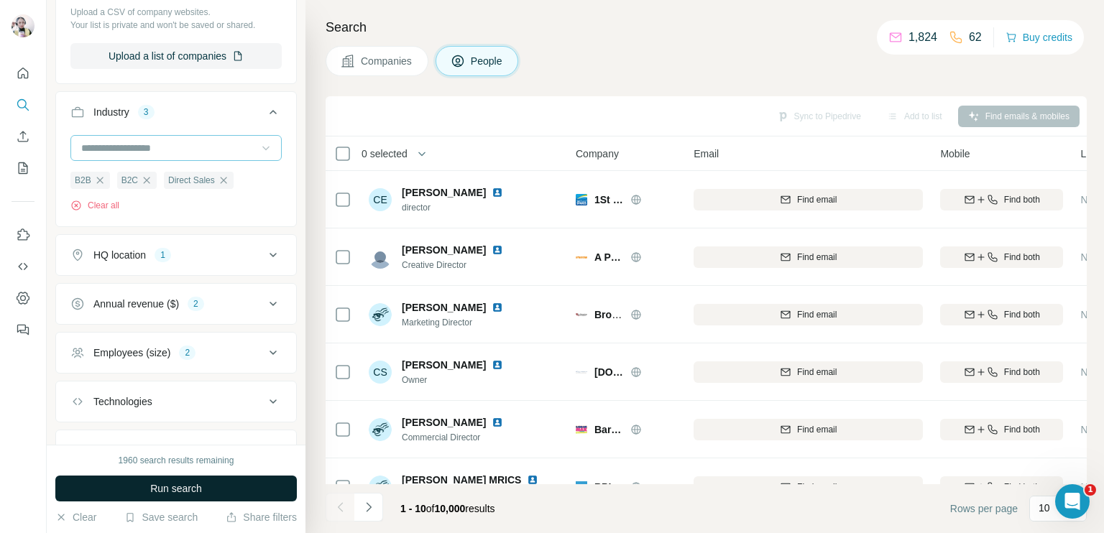
click at [204, 483] on button "Run search" at bounding box center [176, 489] width 242 height 26
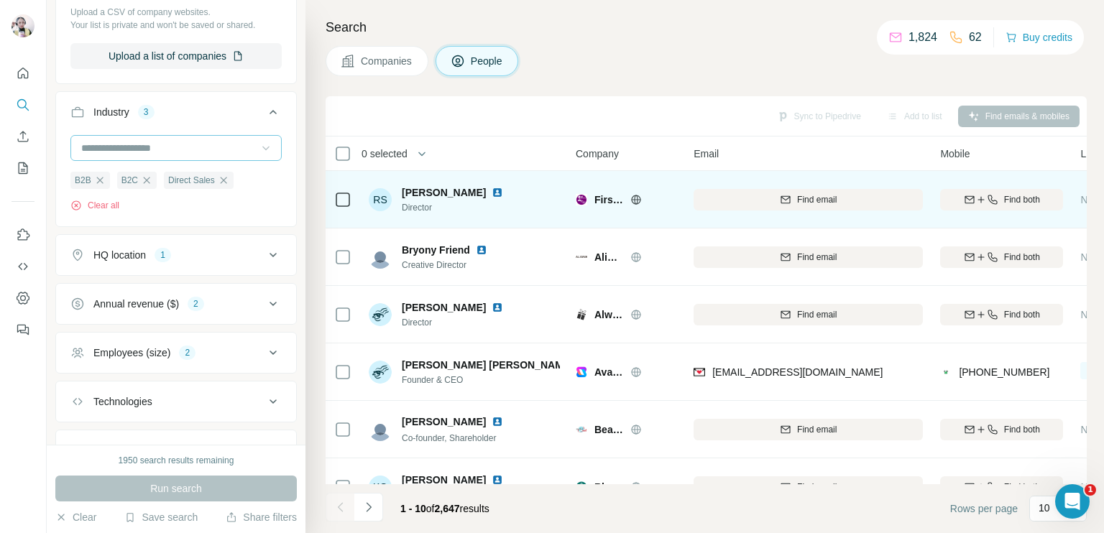
click at [635, 198] on icon at bounding box center [637, 199] width 4 height 9
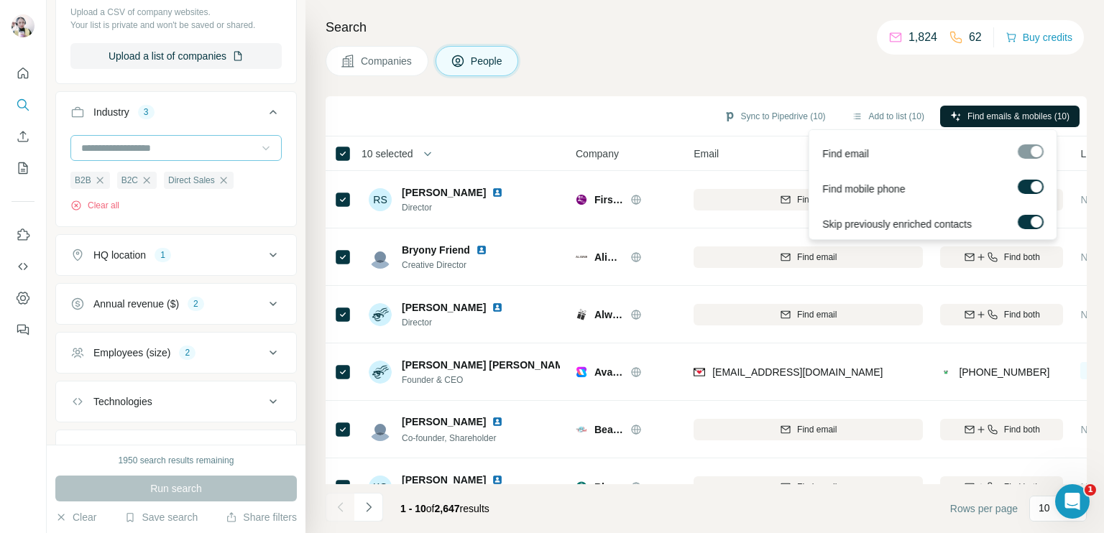
click at [957, 108] on button "Find emails & mobiles (10)" at bounding box center [1009, 117] width 139 height 22
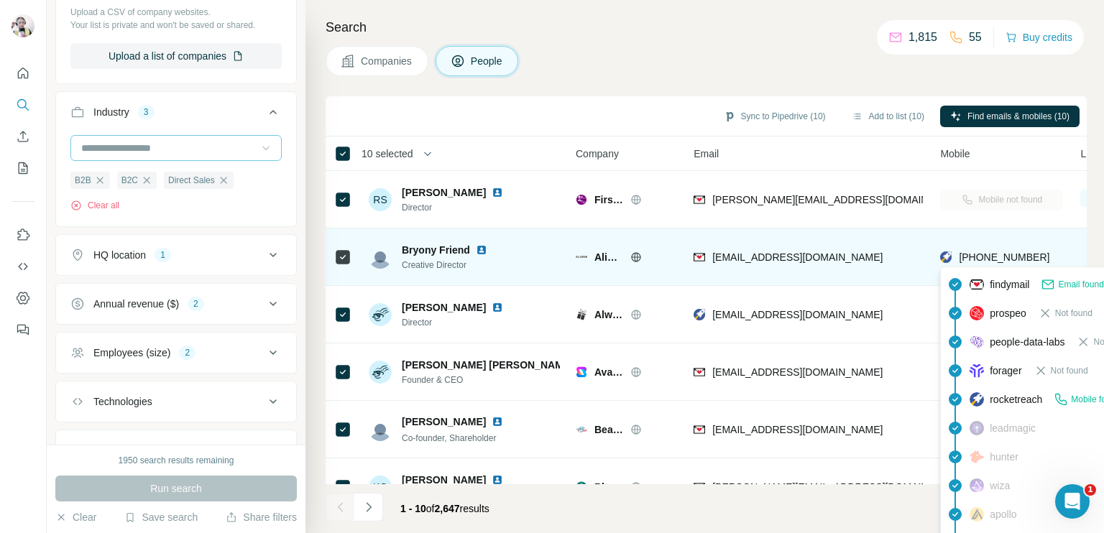
click at [972, 252] on span "[PHONE_NUMBER]" at bounding box center [1004, 258] width 91 height 12
copy tr "[PHONE_NUMBER]"
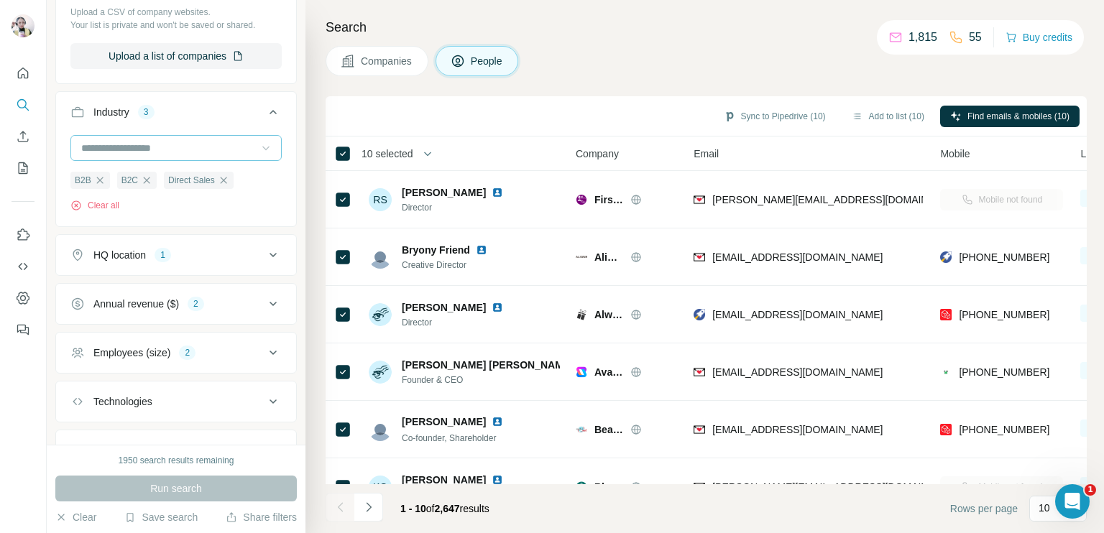
click at [797, 61] on div "Companies People" at bounding box center [706, 61] width 761 height 30
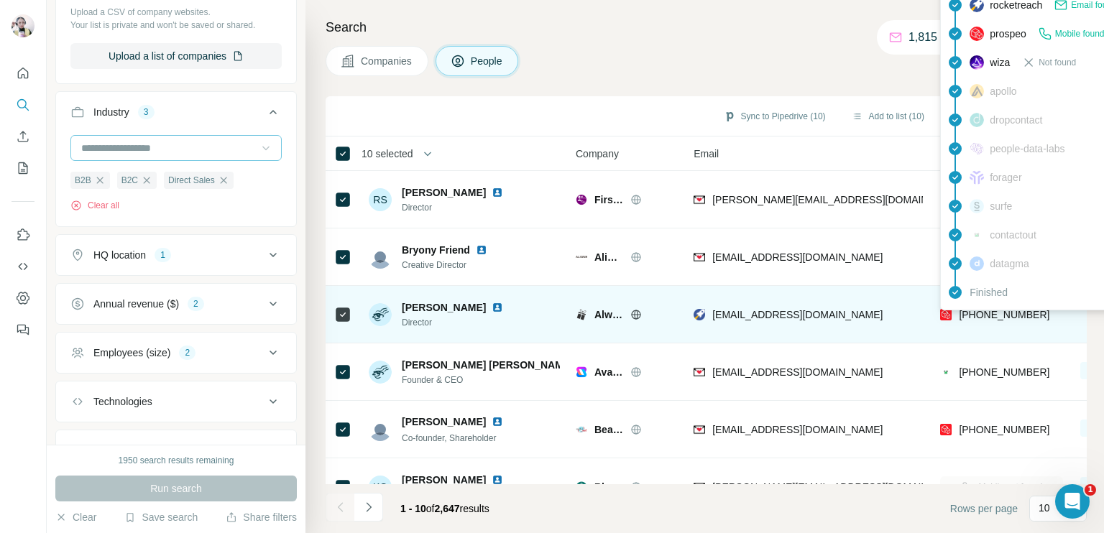
click at [998, 313] on span "[PHONE_NUMBER]" at bounding box center [1004, 315] width 91 height 12
copy tr "[PHONE_NUMBER]"
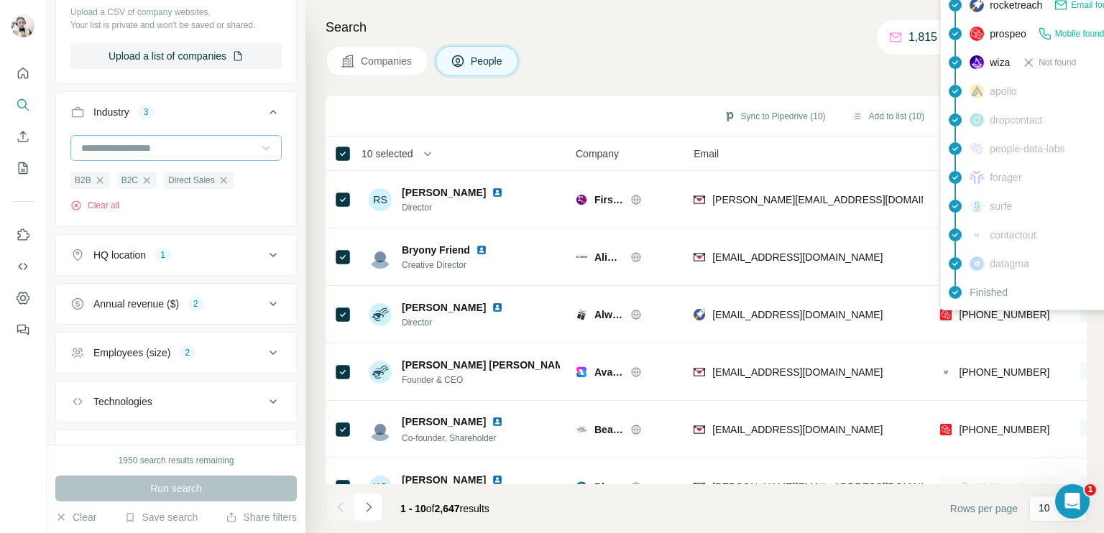
click at [681, 510] on footer "1 - 10 of 2,647 results Rows per page 10" at bounding box center [706, 508] width 761 height 49
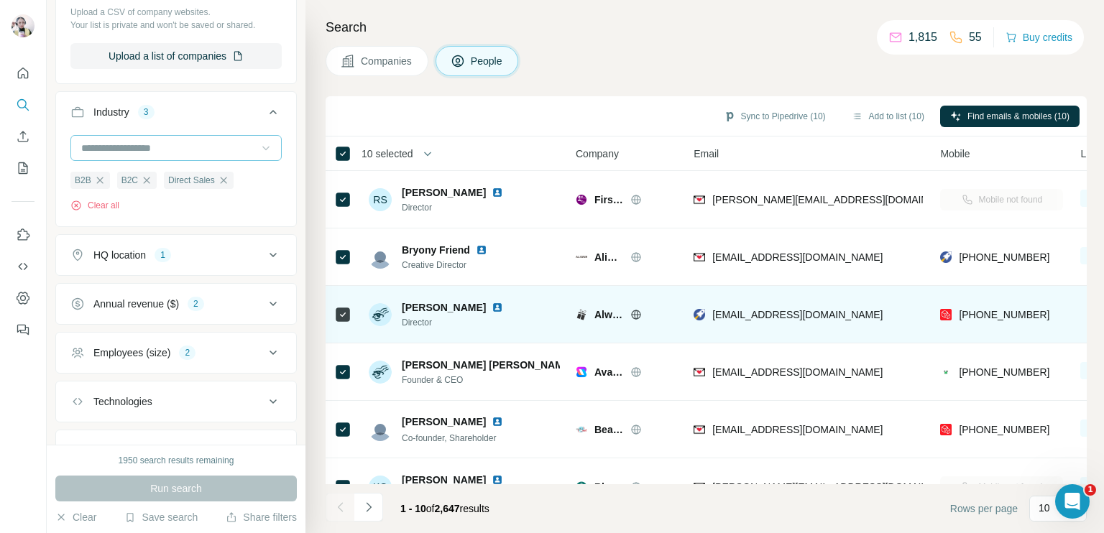
scroll to position [72, 0]
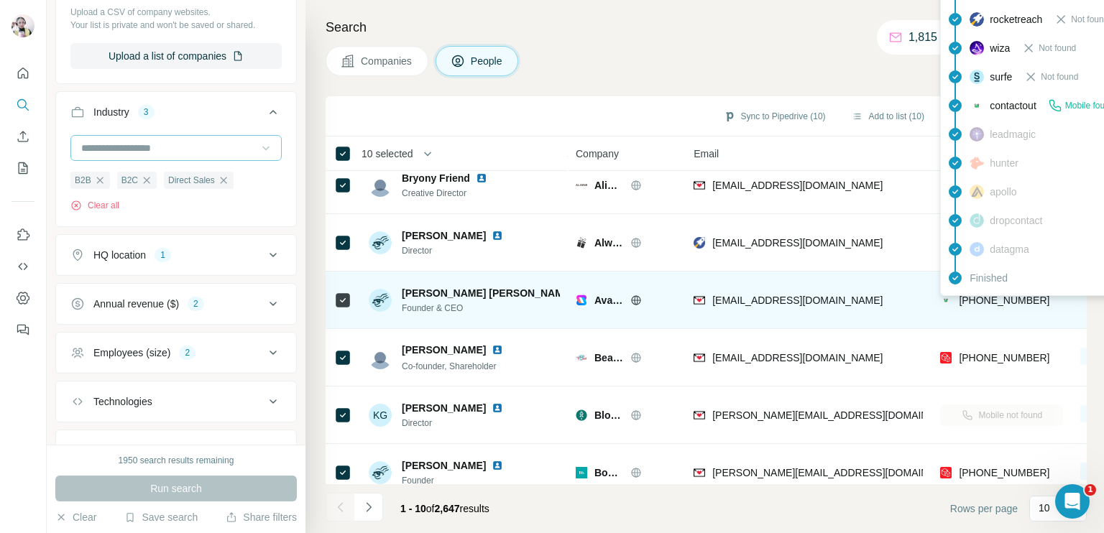
click at [999, 300] on span "[PHONE_NUMBER]" at bounding box center [1004, 301] width 91 height 12
copy tr "[PHONE_NUMBER]"
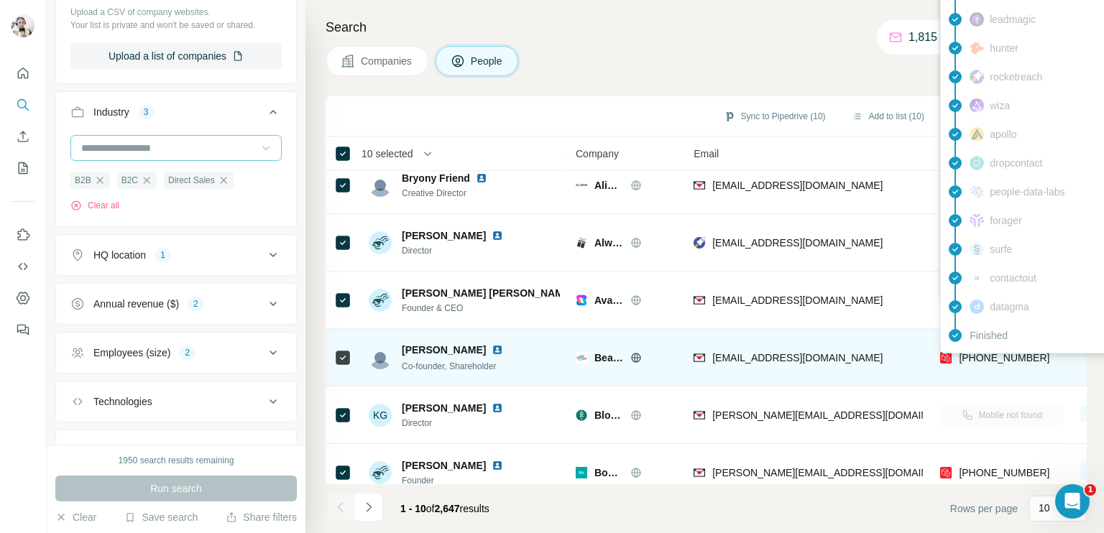
click at [1001, 359] on span "[PHONE_NUMBER]" at bounding box center [1004, 358] width 91 height 12
copy tr "[PHONE_NUMBER]"
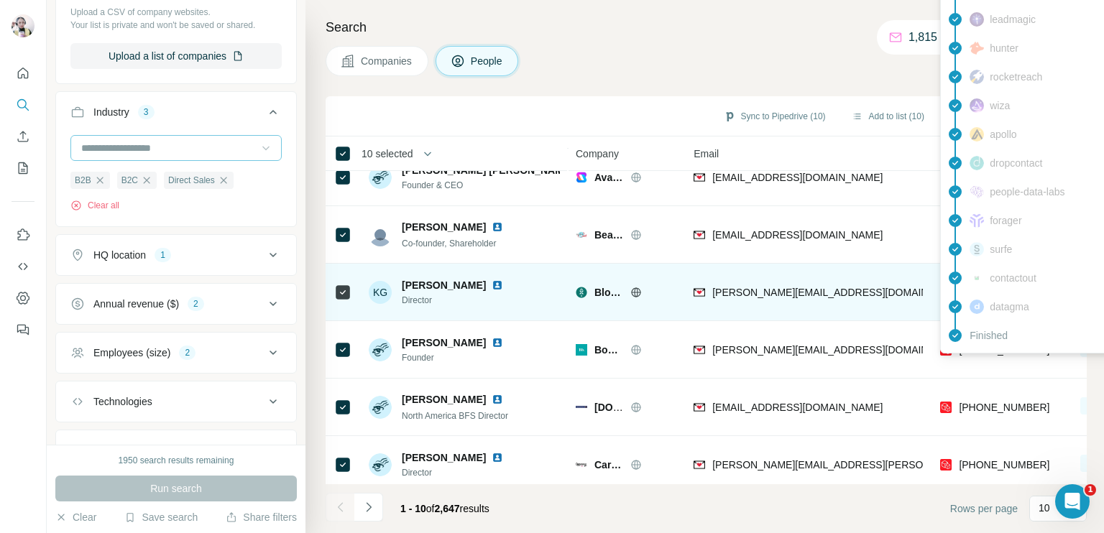
scroll to position [216, 0]
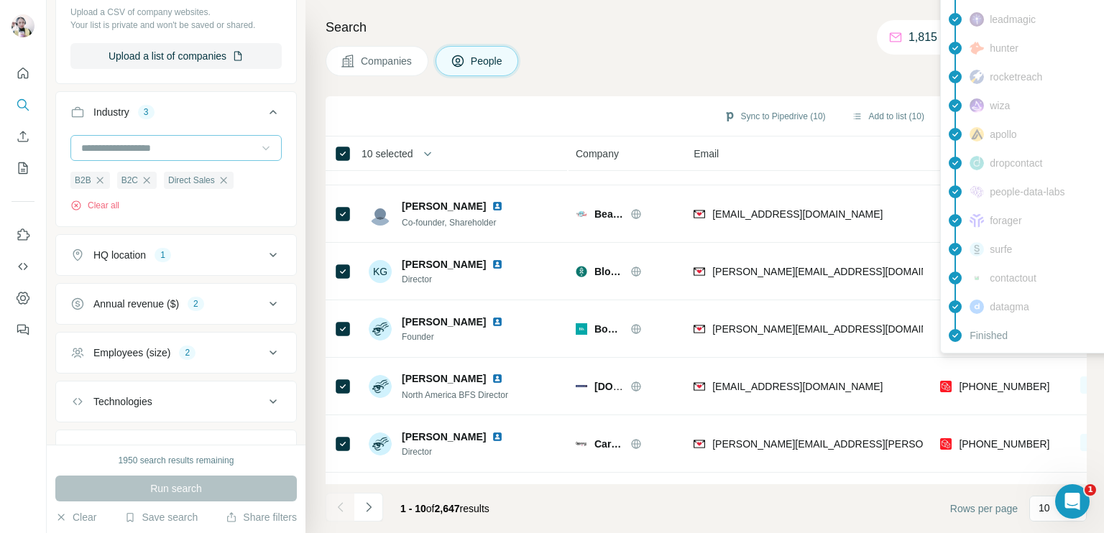
click at [788, 43] on div "Search Companies People Sync to Pipedrive (10) Add to list (10) Find emails & m…" at bounding box center [704, 266] width 799 height 533
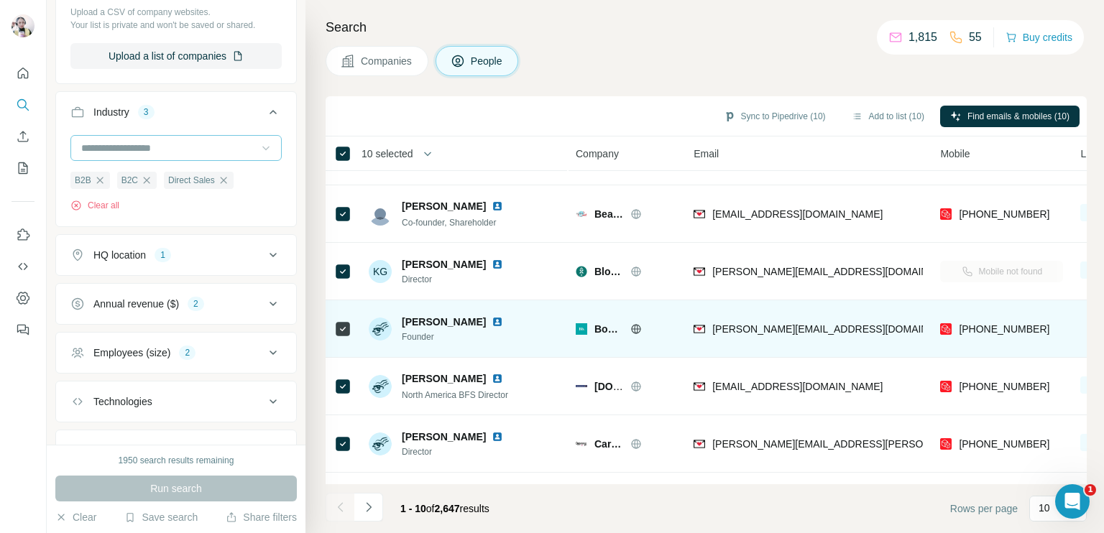
click at [638, 330] on icon at bounding box center [637, 328] width 4 height 9
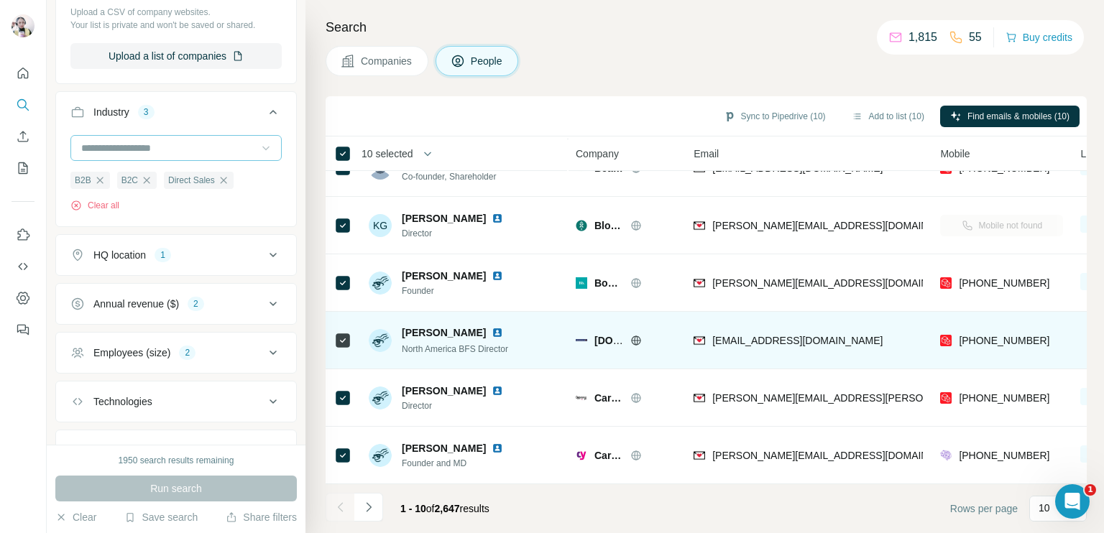
click at [641, 336] on icon at bounding box center [636, 341] width 12 height 12
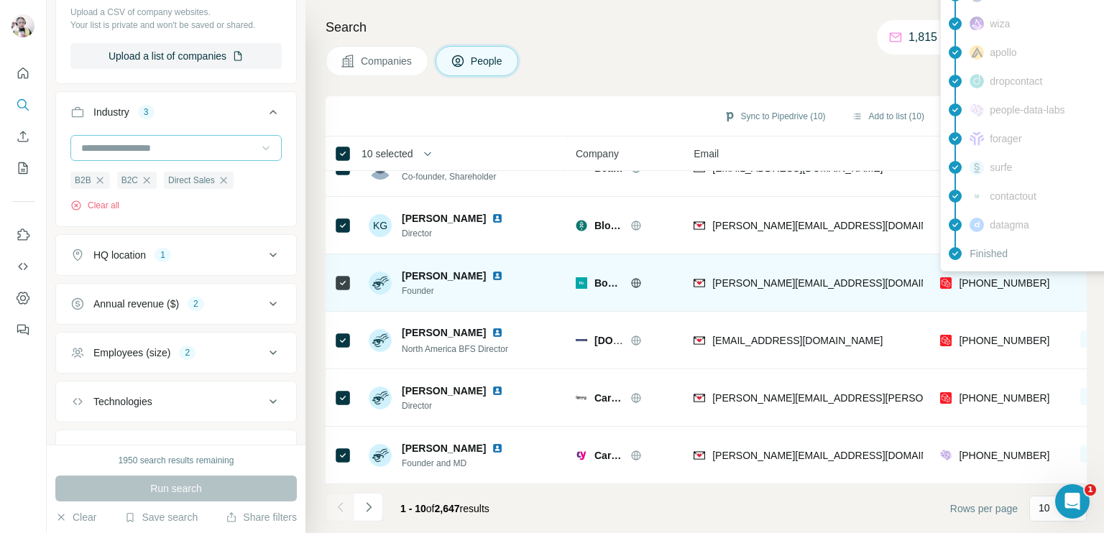
click at [988, 277] on span "[PHONE_NUMBER]" at bounding box center [1004, 283] width 91 height 12
copy tr "[PHONE_NUMBER]"
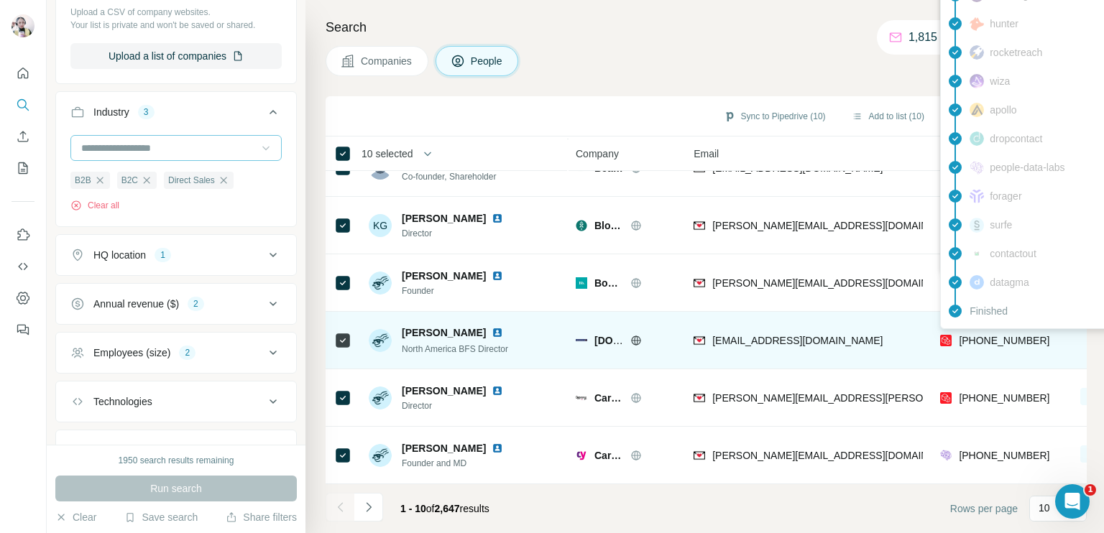
click at [1009, 335] on span "[PHONE_NUMBER]" at bounding box center [1004, 341] width 91 height 12
copy tr "[PHONE_NUMBER]"
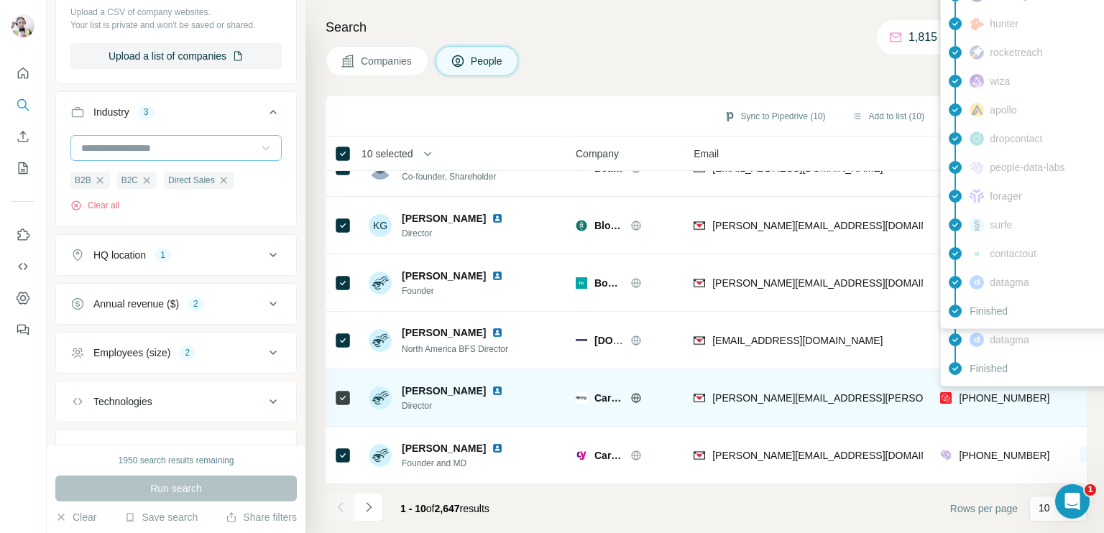
click at [989, 392] on span "[PHONE_NUMBER]" at bounding box center [1004, 398] width 91 height 12
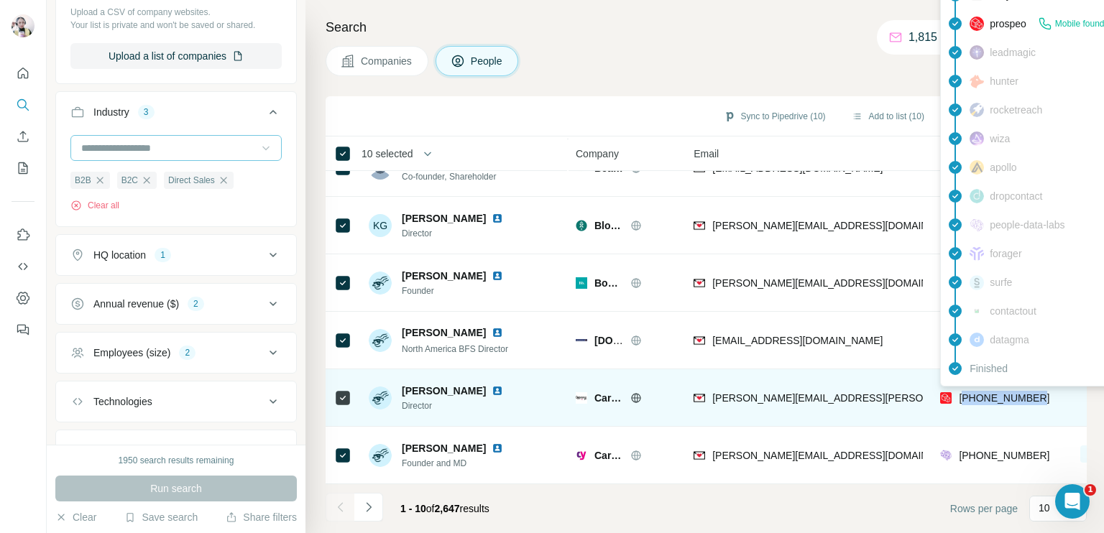
click at [989, 392] on span "[PHONE_NUMBER]" at bounding box center [1004, 398] width 91 height 12
copy tr "[PHONE_NUMBER]"
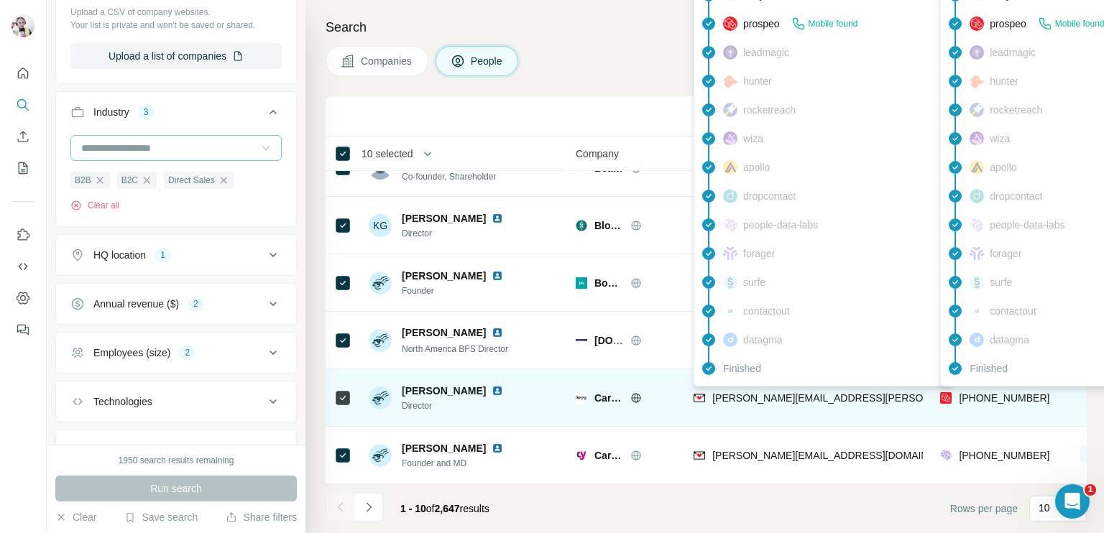
click at [753, 392] on span "[PERSON_NAME][EMAIL_ADDRESS][PERSON_NAME][DOMAIN_NAME]" at bounding box center [880, 398] width 336 height 12
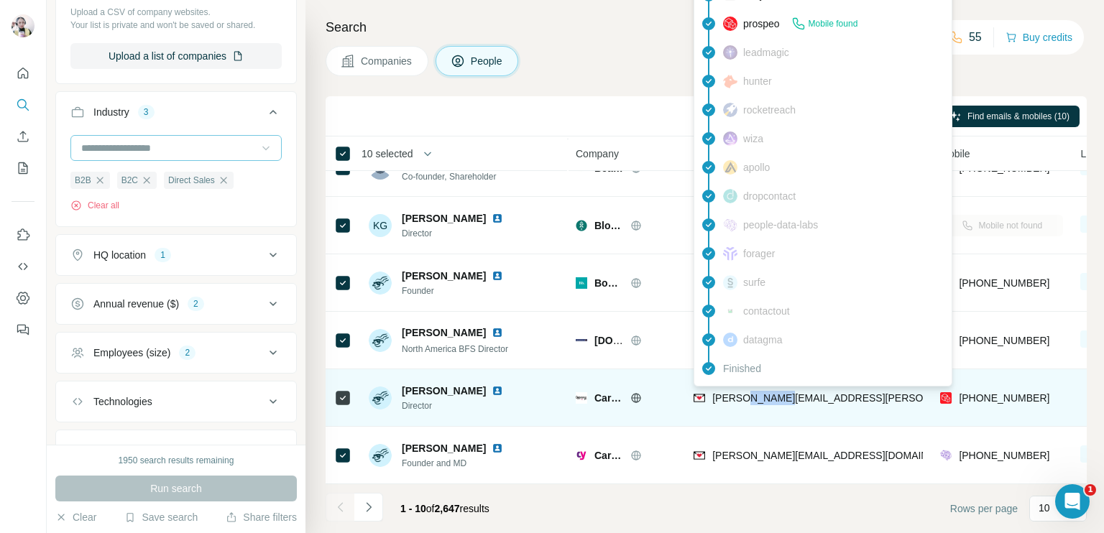
click at [753, 392] on span "[PERSON_NAME][EMAIL_ADDRESS][PERSON_NAME][DOMAIN_NAME]" at bounding box center [880, 398] width 336 height 12
copy span "[PERSON_NAME][EMAIL_ADDRESS][PERSON_NAME][DOMAIN_NAME]"
click at [418, 384] on span "[PERSON_NAME]" at bounding box center [444, 391] width 84 height 14
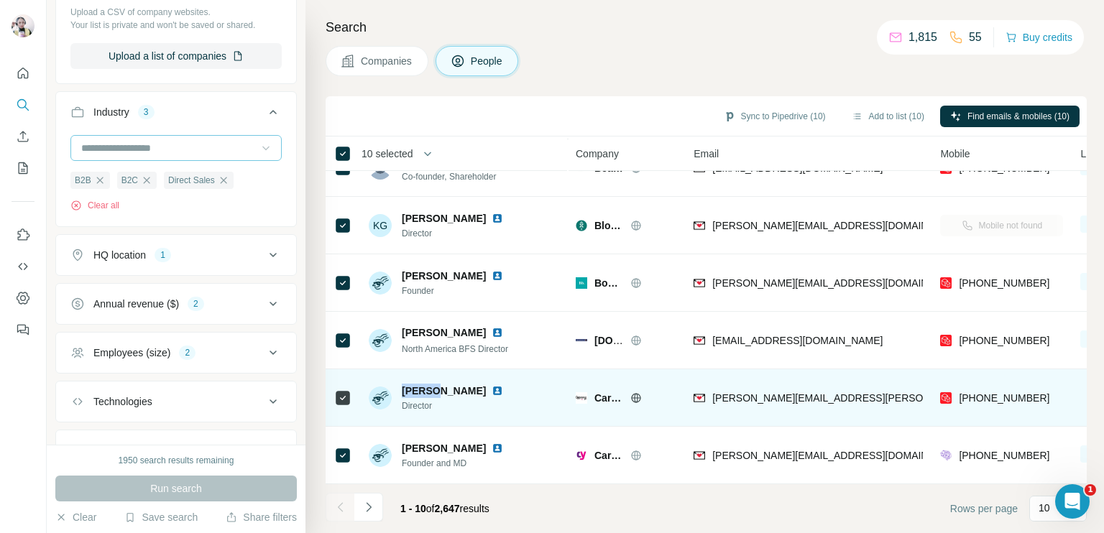
click at [418, 384] on span "[PERSON_NAME]" at bounding box center [444, 391] width 84 height 14
copy span "[PERSON_NAME]"
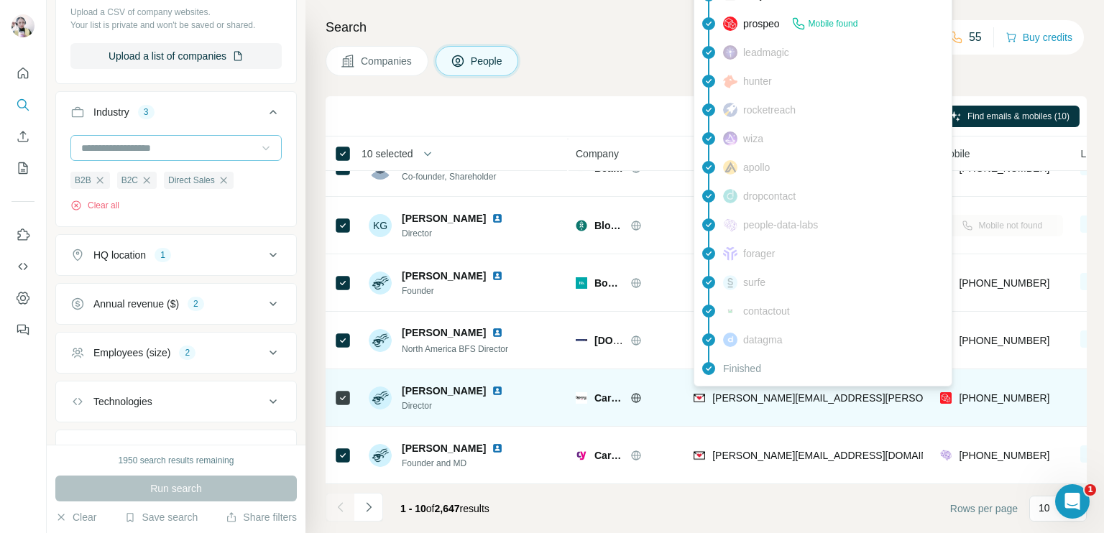
click at [748, 392] on span "[PERSON_NAME][EMAIL_ADDRESS][PERSON_NAME][DOMAIN_NAME]" at bounding box center [880, 398] width 336 height 12
copy span "[PERSON_NAME][EMAIL_ADDRESS][PERSON_NAME][DOMAIN_NAME]"
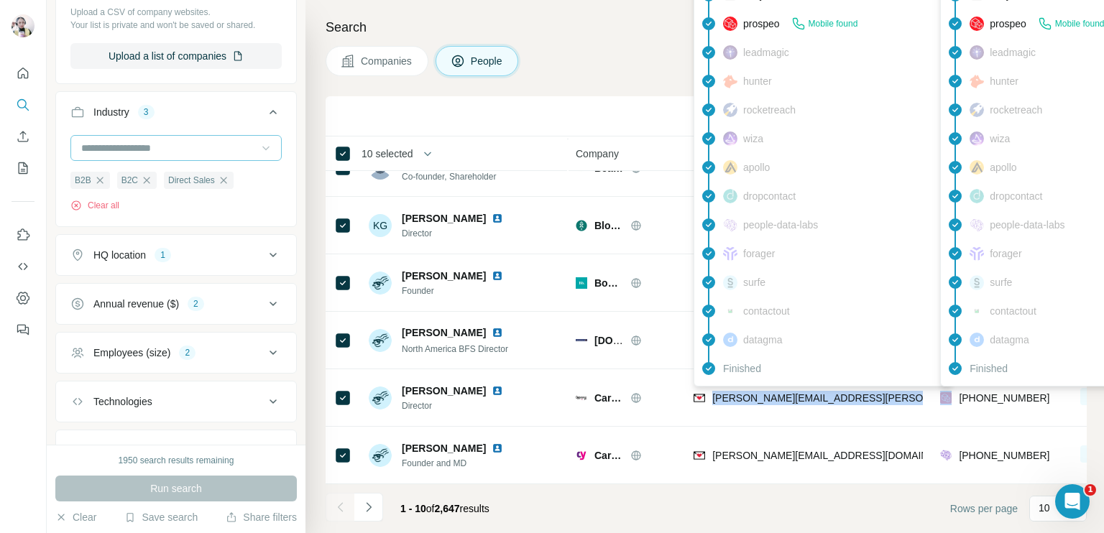
click at [980, 377] on div "Finished" at bounding box center [1070, 368] width 252 height 29
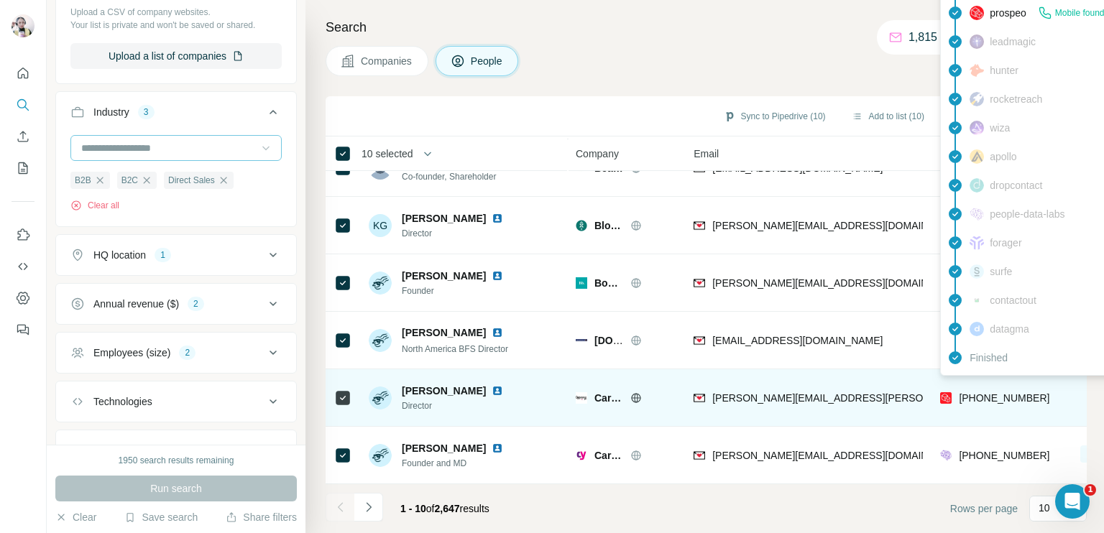
click at [980, 392] on span "[PHONE_NUMBER]" at bounding box center [1004, 398] width 91 height 12
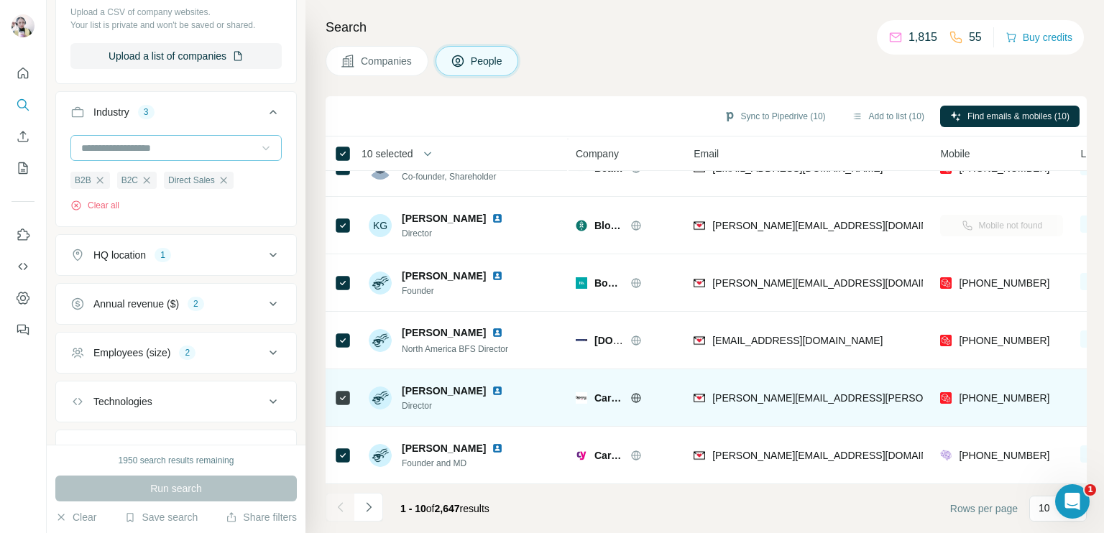
click at [633, 392] on icon at bounding box center [636, 398] width 12 height 12
click at [492, 385] on img at bounding box center [498, 391] width 12 height 12
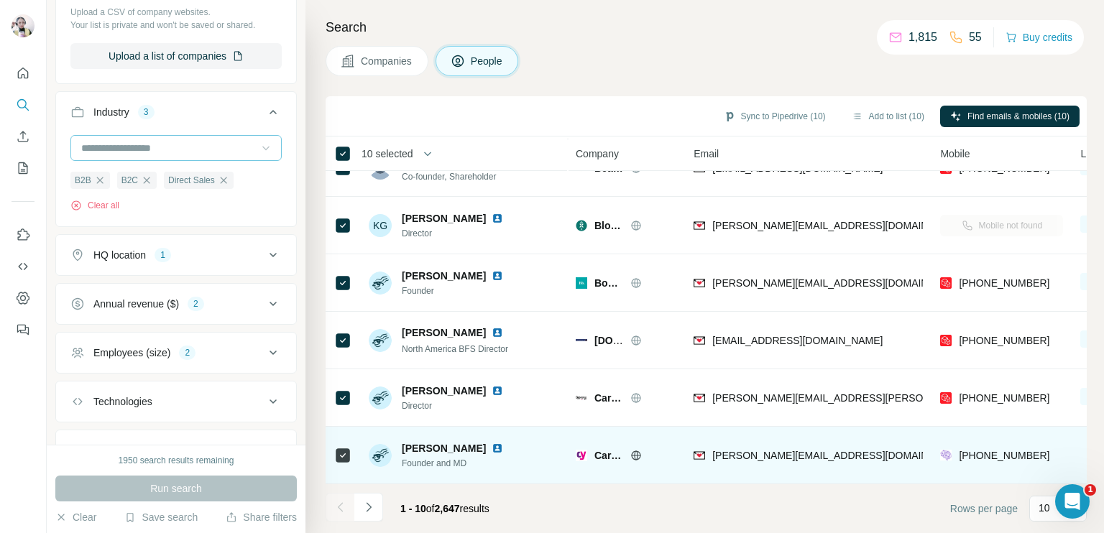
click at [635, 451] on icon at bounding box center [637, 455] width 4 height 9
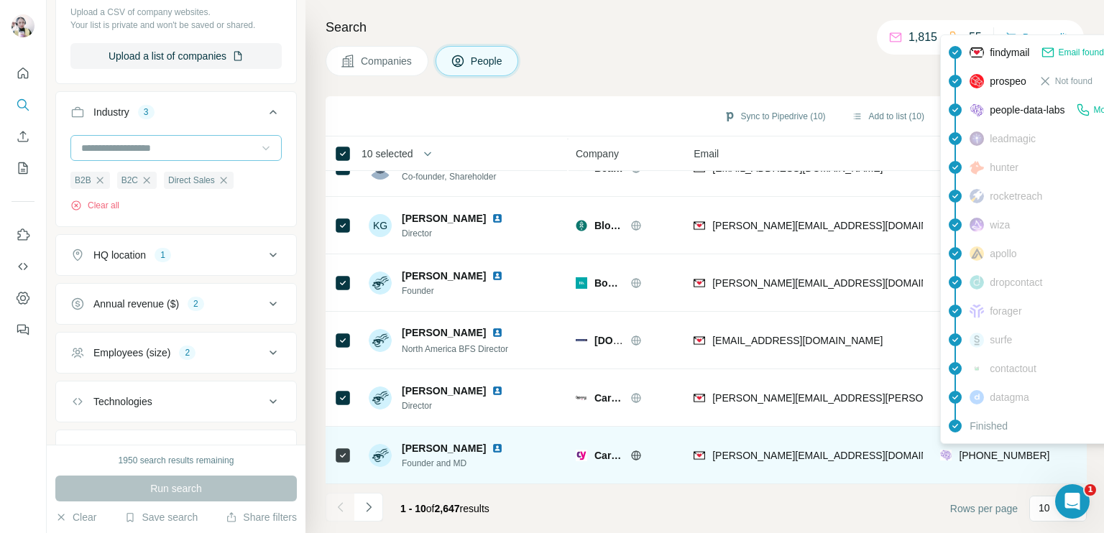
click at [990, 450] on span "[PHONE_NUMBER]" at bounding box center [1004, 456] width 91 height 12
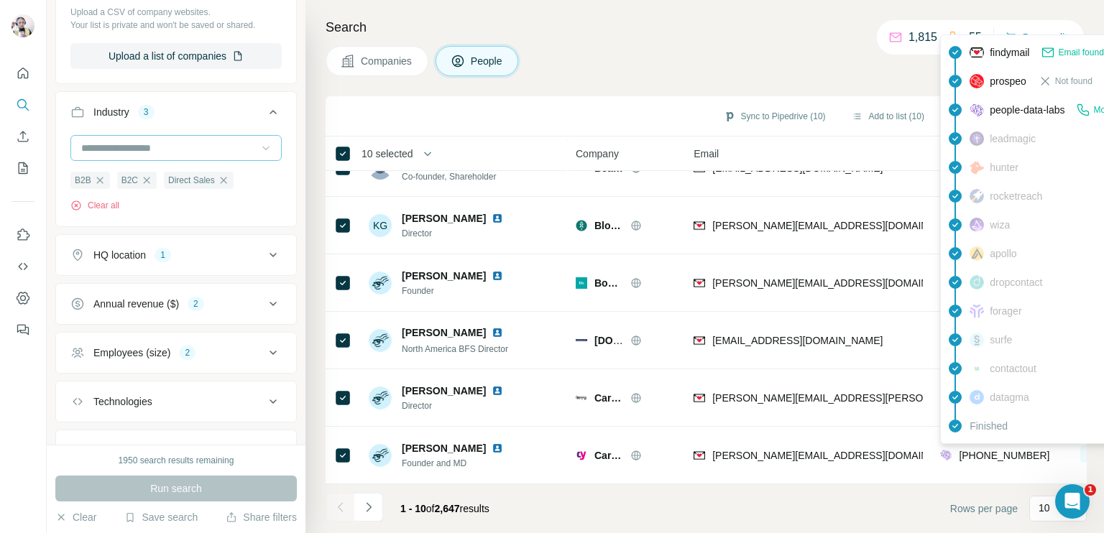
click at [727, 24] on h4 "Search" at bounding box center [706, 27] width 761 height 20
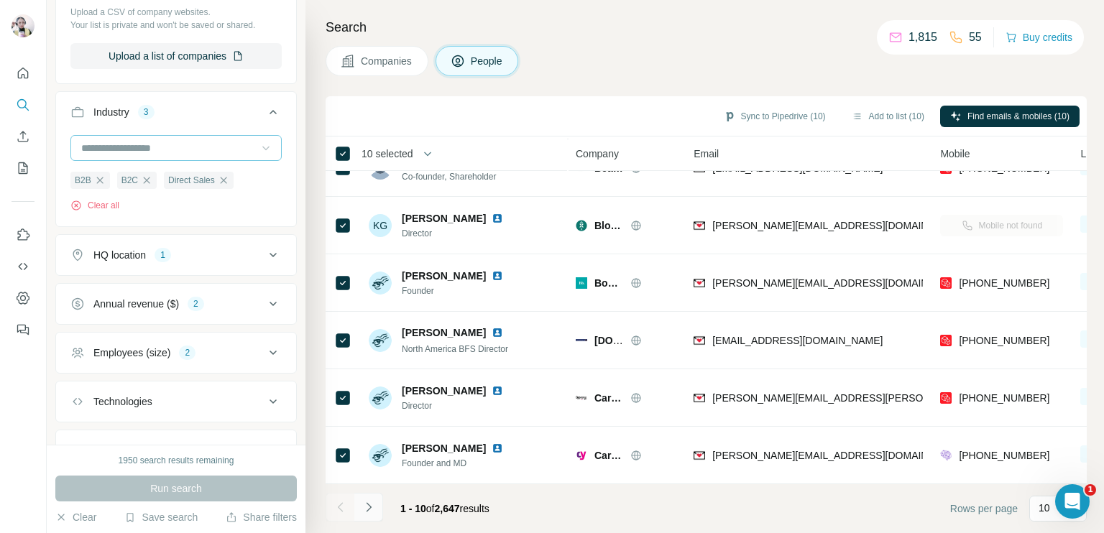
click at [368, 508] on icon "Navigate to next page" at bounding box center [369, 507] width 14 height 14
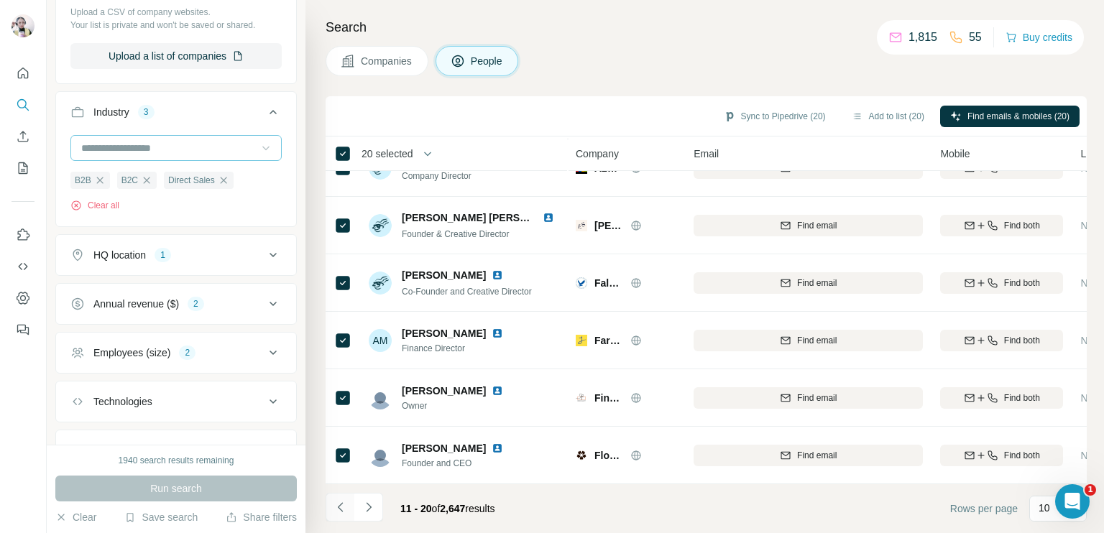
click at [339, 508] on icon "Navigate to previous page" at bounding box center [339, 506] width 5 height 9
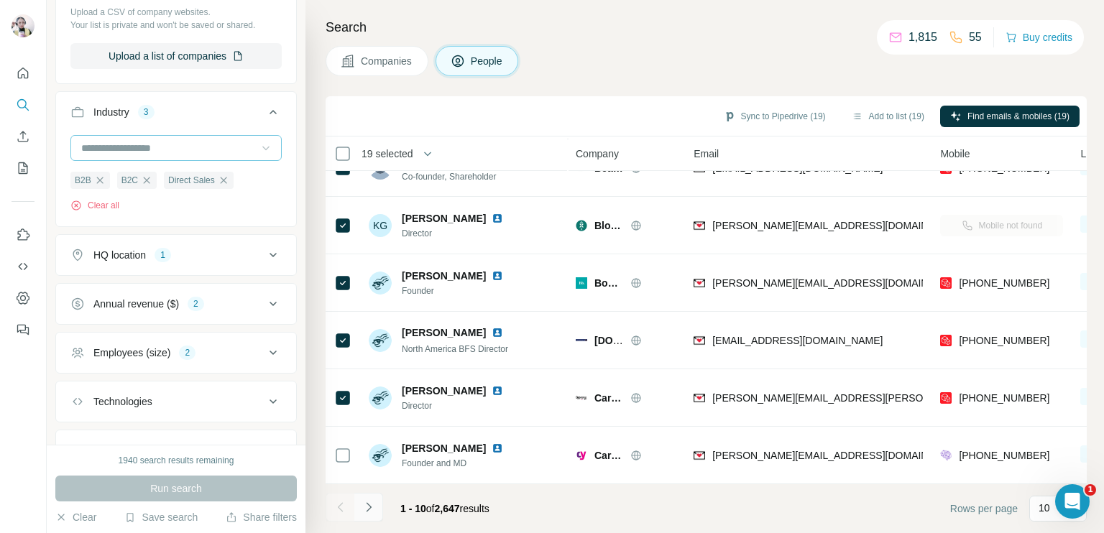
click at [367, 510] on icon "Navigate to next page" at bounding box center [369, 507] width 14 height 14
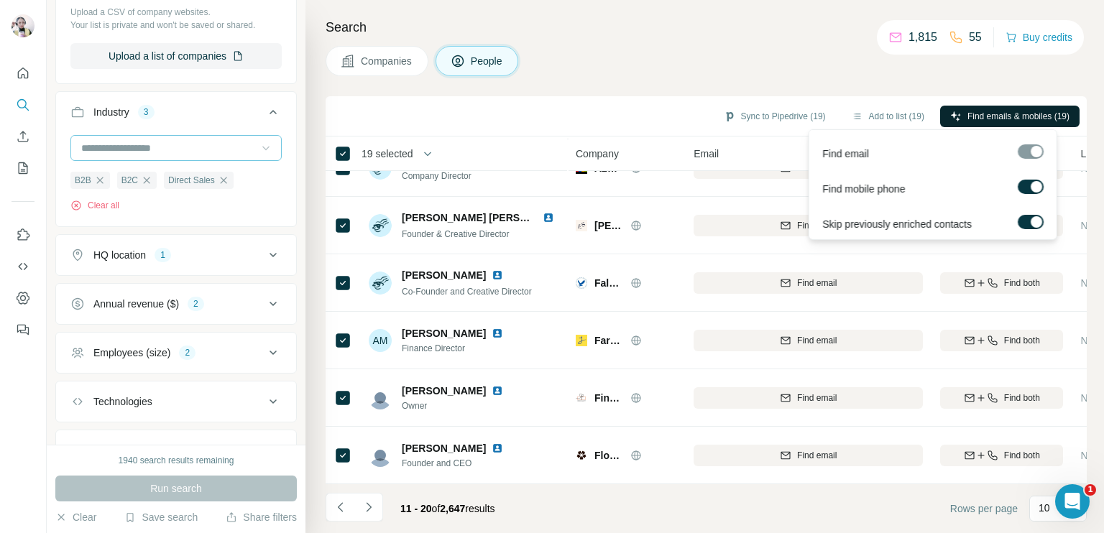
click at [975, 117] on span "Find emails & mobiles (19)" at bounding box center [1019, 116] width 102 height 13
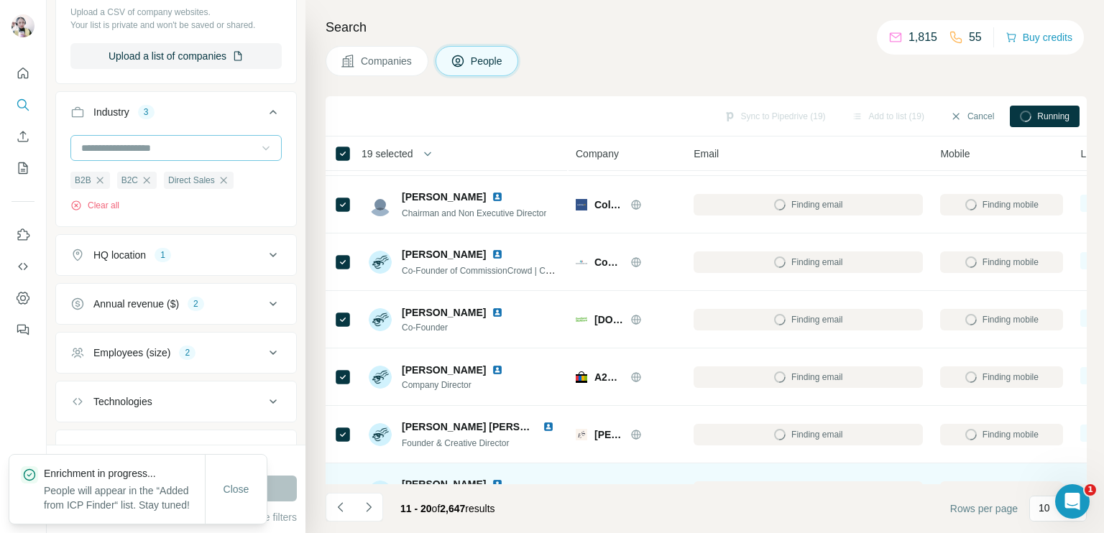
scroll to position [0, 0]
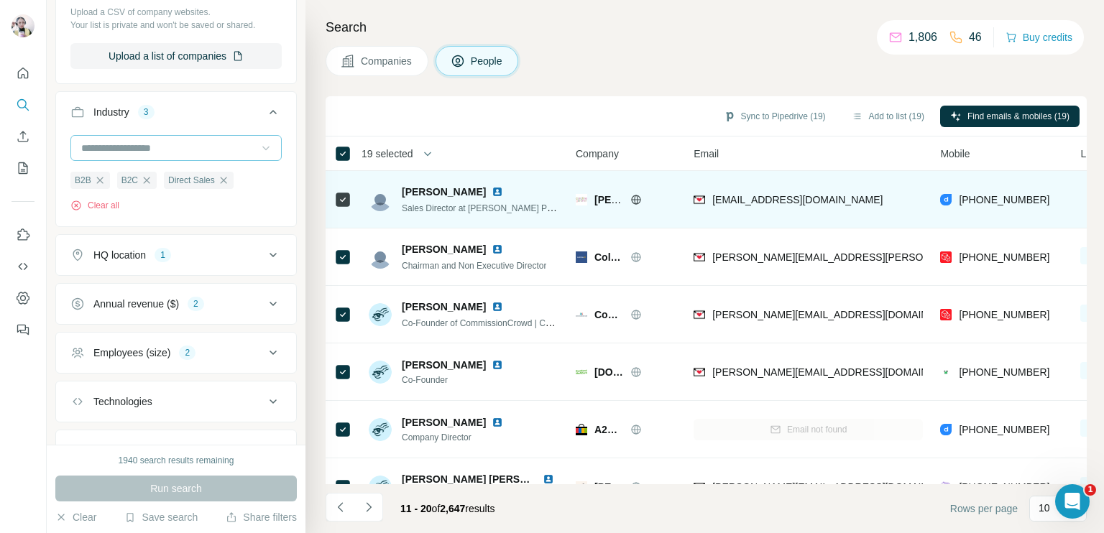
click at [633, 198] on icon at bounding box center [636, 200] width 12 height 12
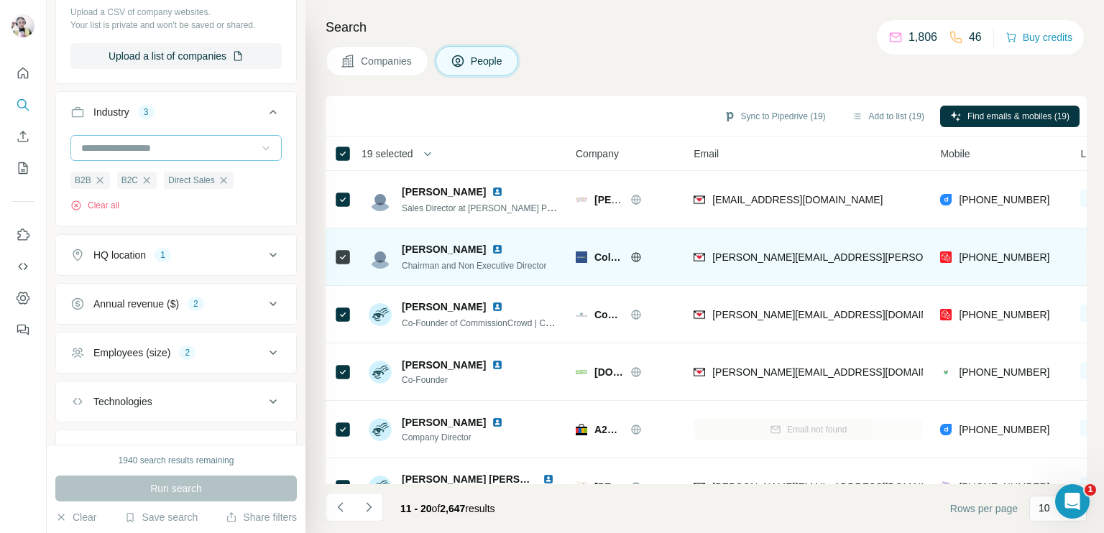
click at [637, 258] on icon at bounding box center [637, 256] width 4 height 9
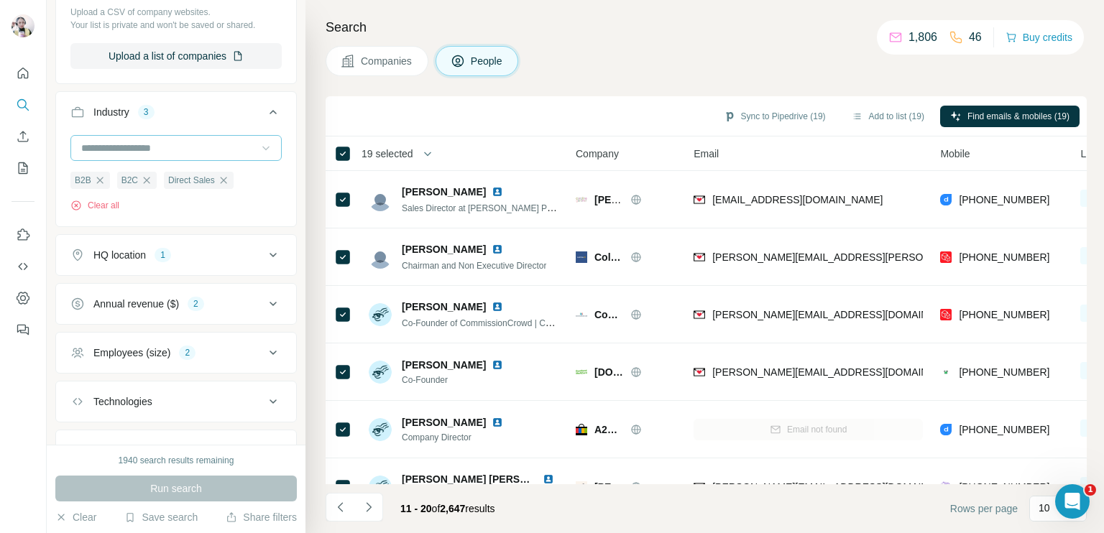
click at [190, 259] on div "HQ location 1" at bounding box center [167, 255] width 194 height 14
click at [225, 364] on button "Employees (size) 2" at bounding box center [176, 353] width 240 height 35
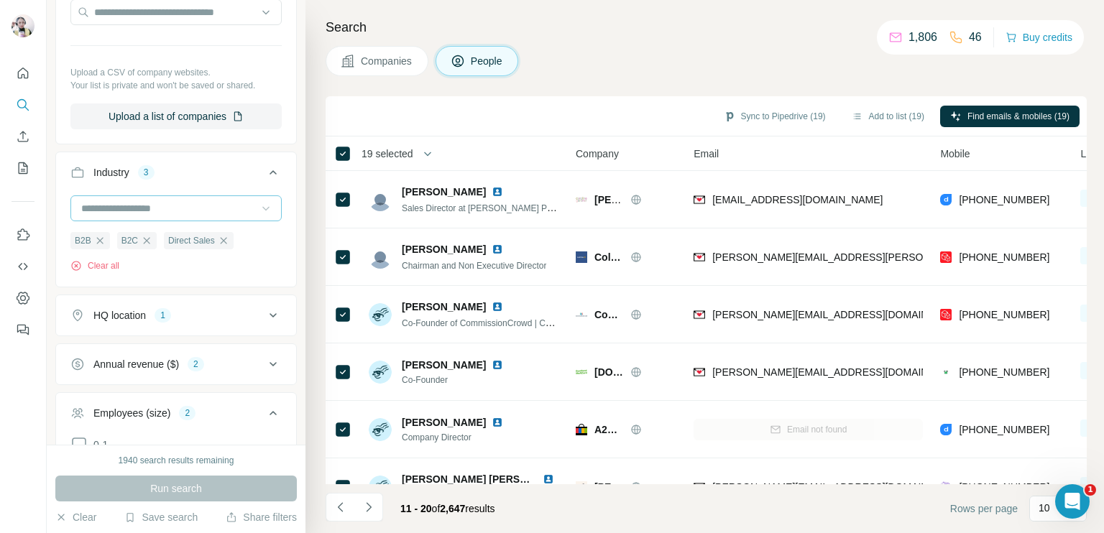
scroll to position [443, 0]
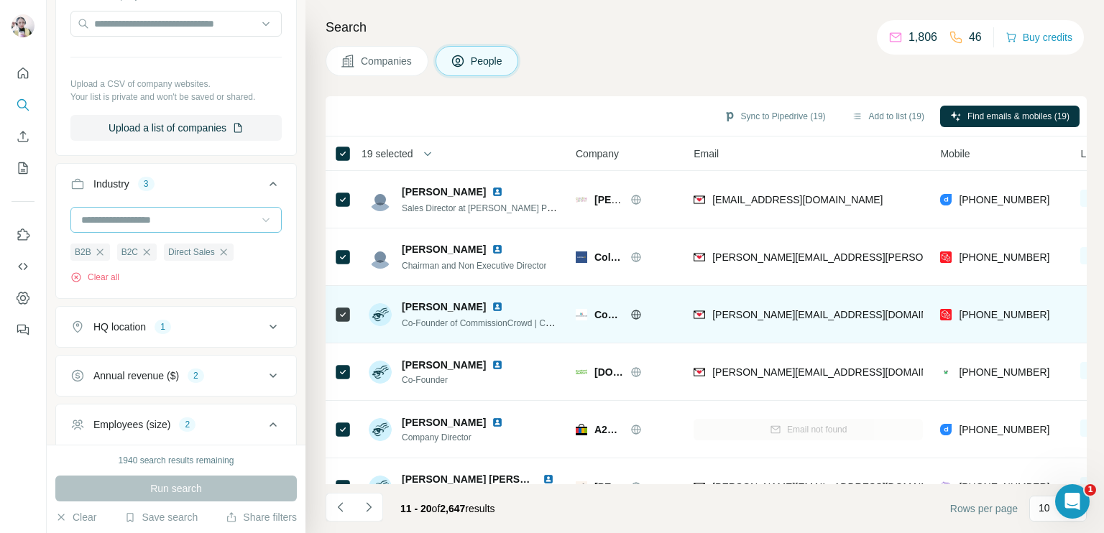
click at [634, 316] on icon at bounding box center [636, 315] width 12 height 12
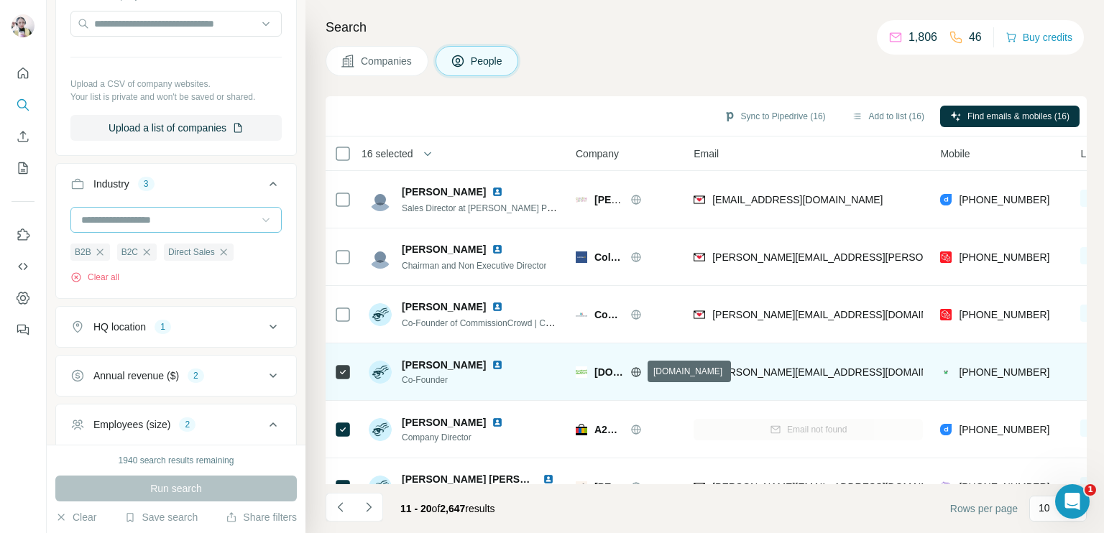
click at [639, 369] on icon at bounding box center [636, 371] width 9 height 9
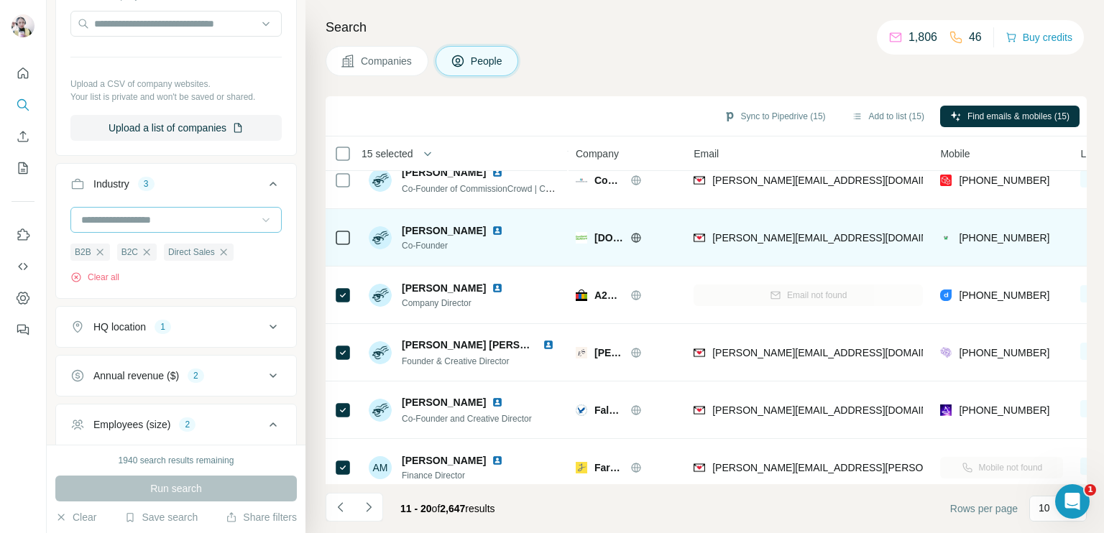
scroll to position [216, 0]
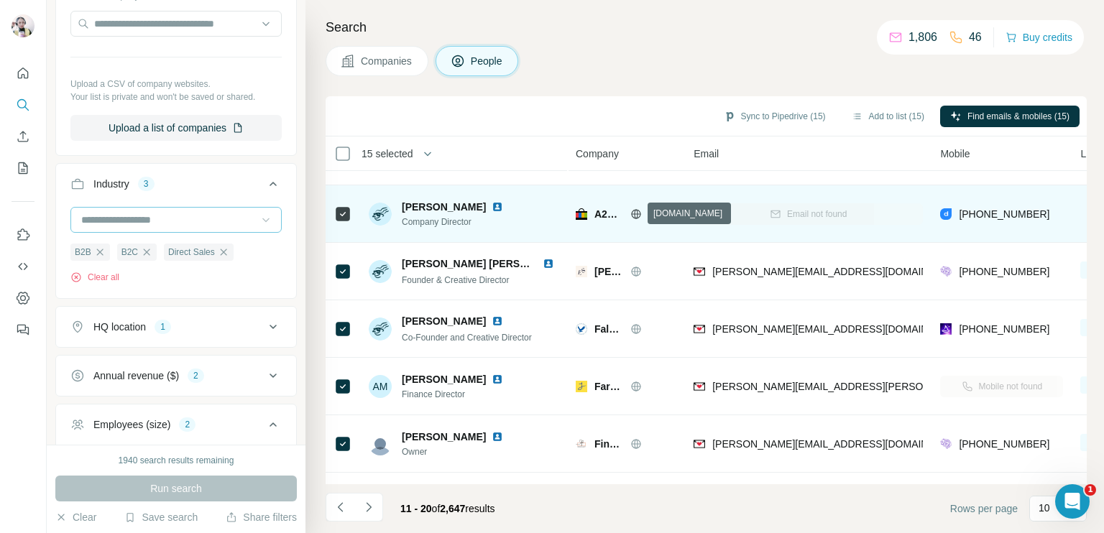
click at [635, 216] on icon at bounding box center [637, 213] width 4 height 9
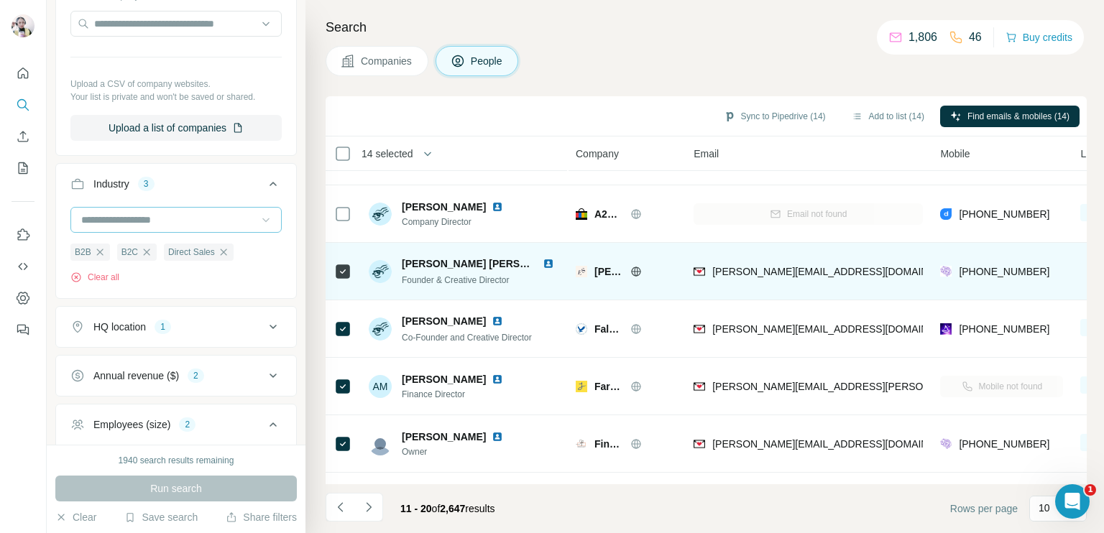
click at [636, 271] on icon at bounding box center [636, 271] width 9 height 1
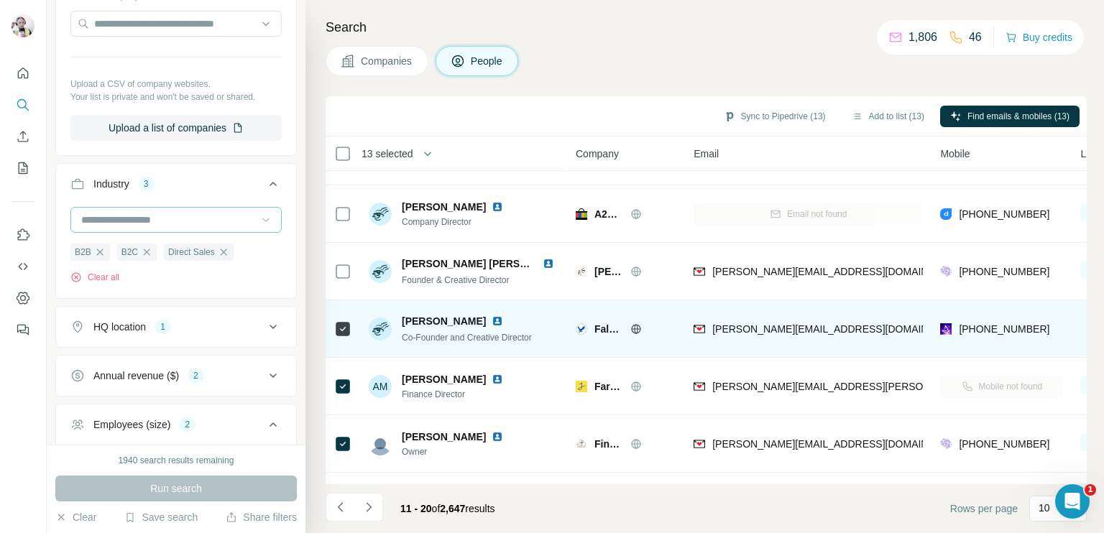
click at [633, 327] on icon at bounding box center [636, 329] width 12 height 12
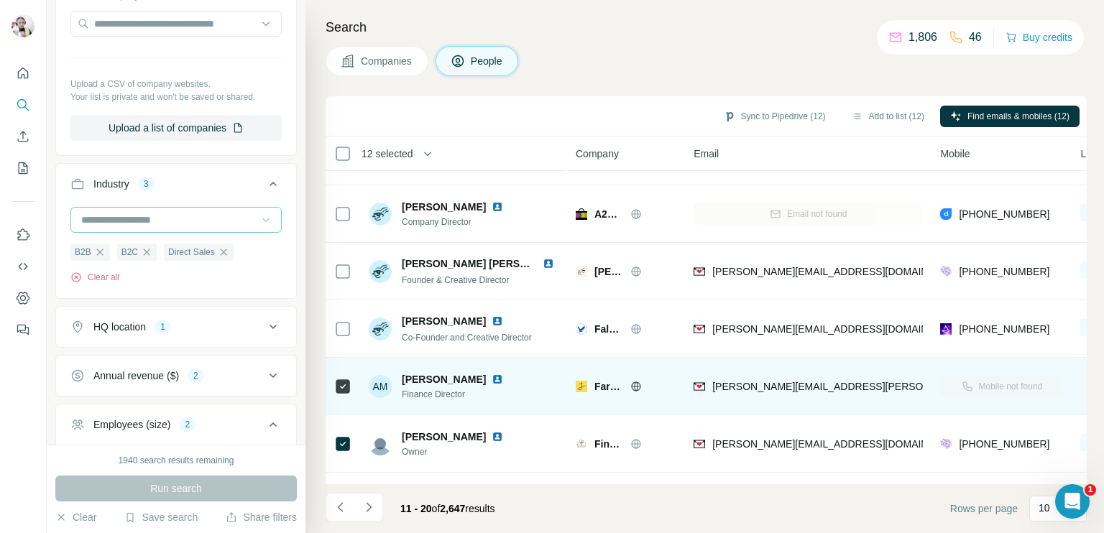
click at [633, 385] on icon at bounding box center [636, 387] width 12 height 12
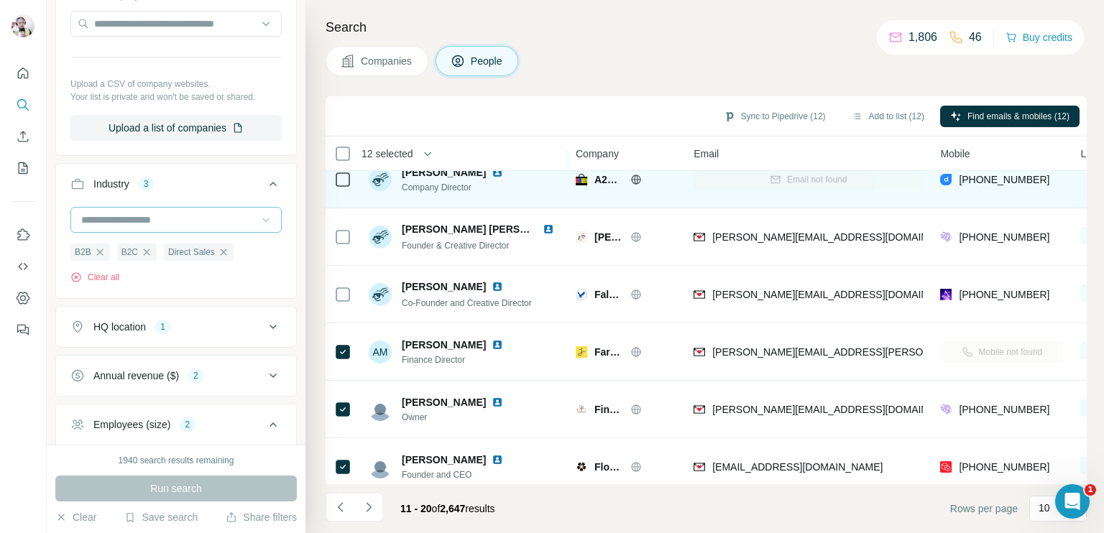
scroll to position [268, 0]
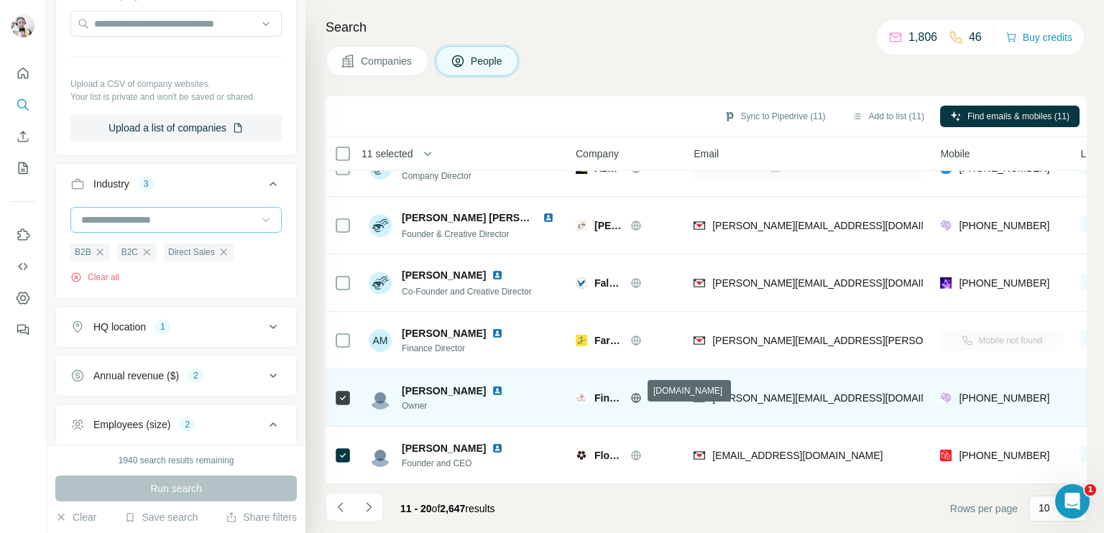
click at [634, 392] on icon at bounding box center [636, 398] width 12 height 12
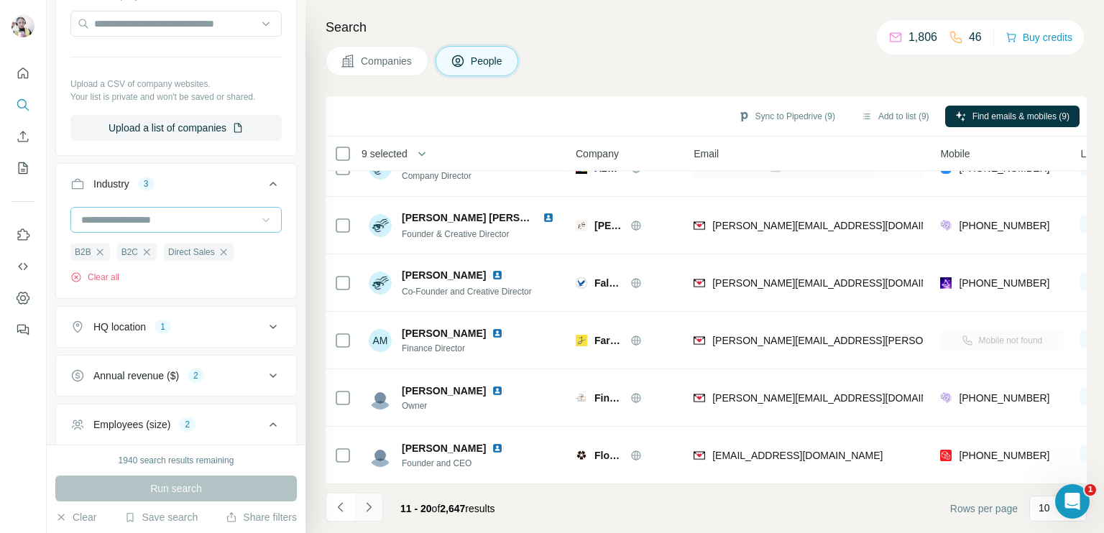
click at [369, 505] on icon "Navigate to next page" at bounding box center [369, 507] width 14 height 14
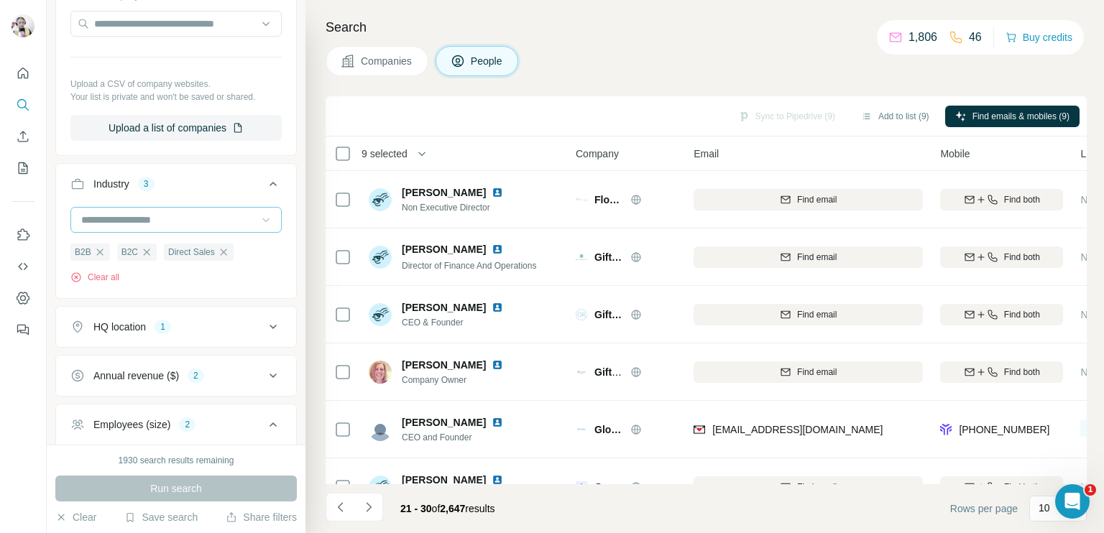
scroll to position [0, 0]
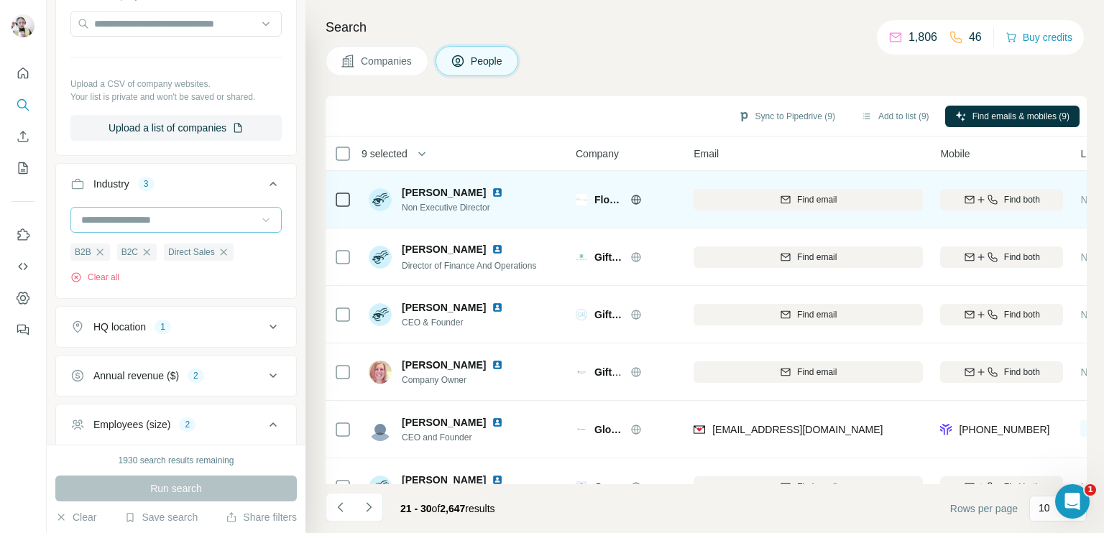
click at [633, 195] on icon at bounding box center [636, 200] width 12 height 12
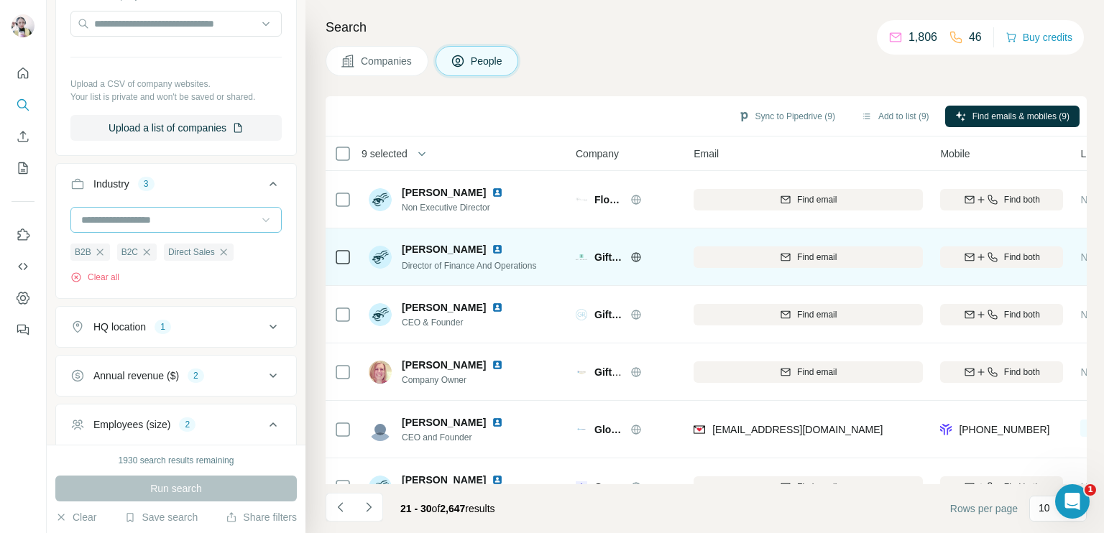
click at [628, 258] on div "Gift Republic" at bounding box center [635, 257] width 82 height 14
click at [635, 256] on icon at bounding box center [637, 256] width 4 height 9
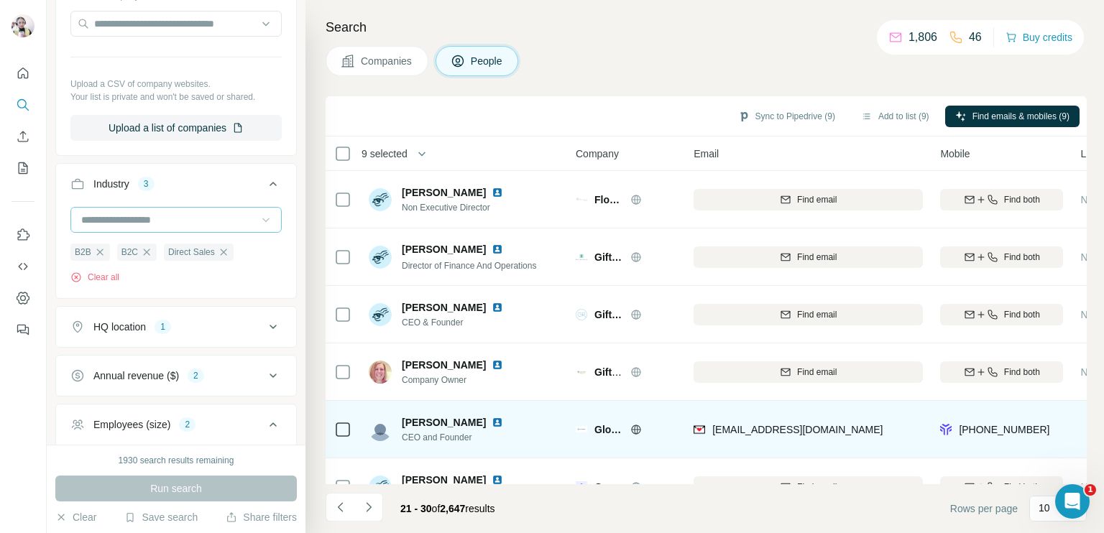
scroll to position [216, 0]
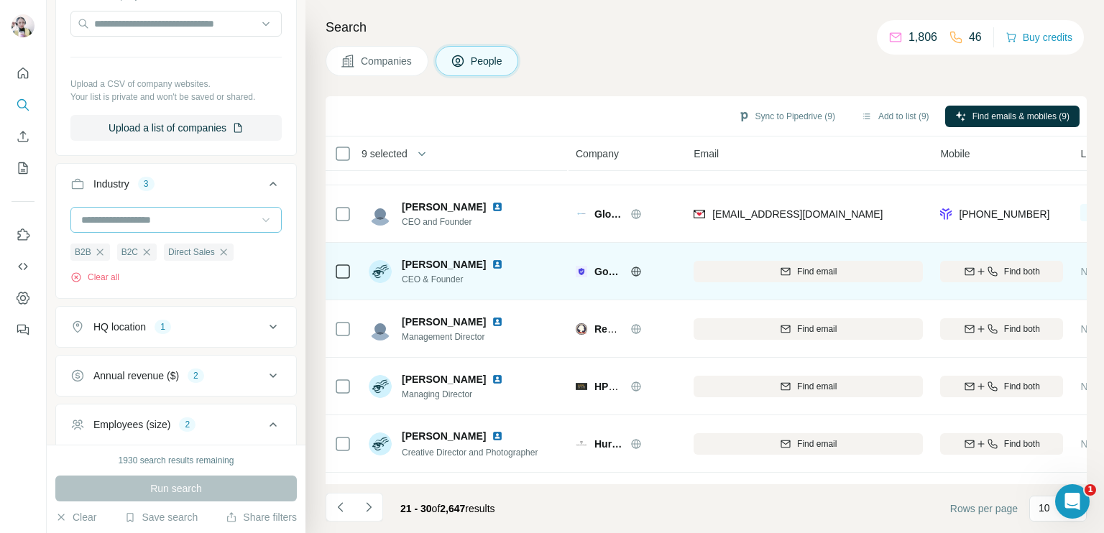
click at [633, 270] on icon at bounding box center [636, 272] width 12 height 12
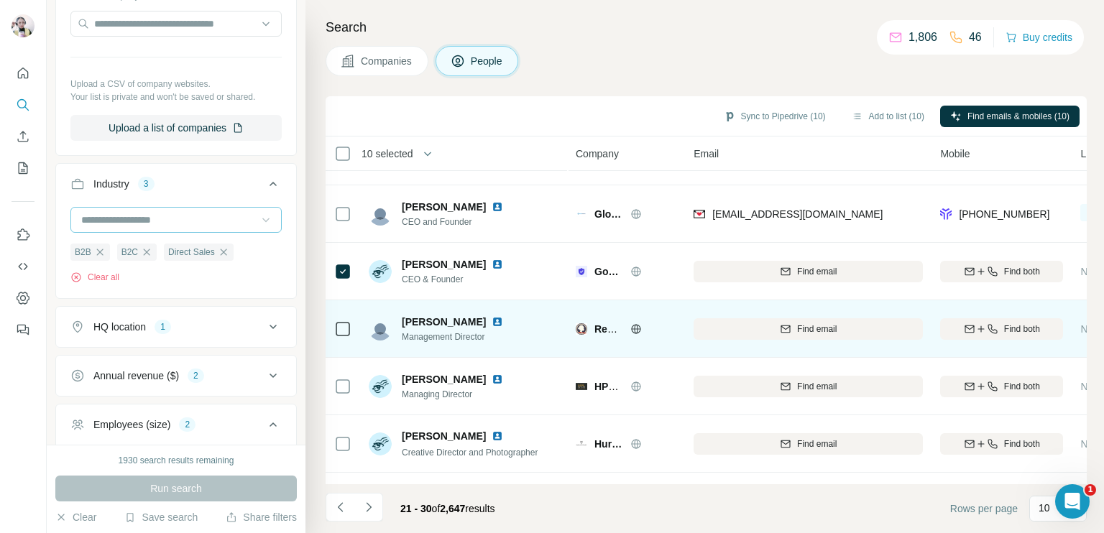
click at [638, 325] on icon at bounding box center [636, 329] width 12 height 12
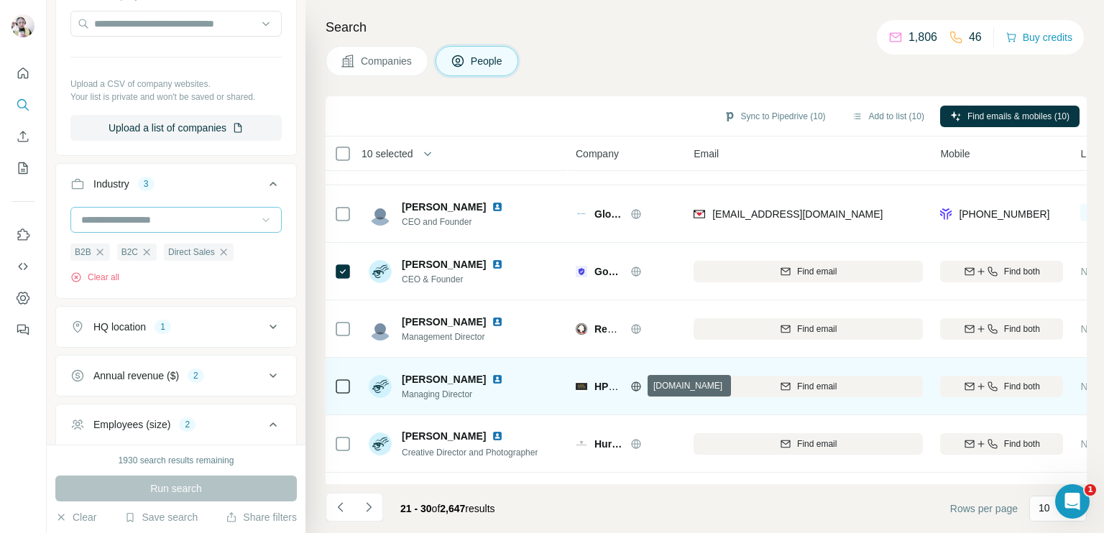
click at [638, 382] on icon at bounding box center [636, 386] width 9 height 9
click at [635, 389] on icon at bounding box center [637, 386] width 4 height 9
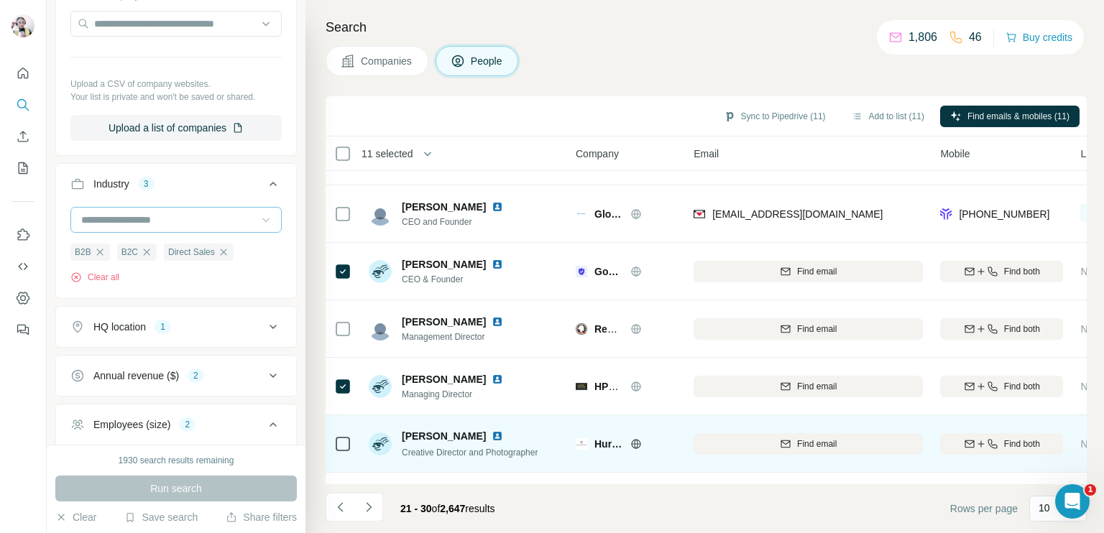
click at [633, 441] on icon at bounding box center [636, 443] width 9 height 9
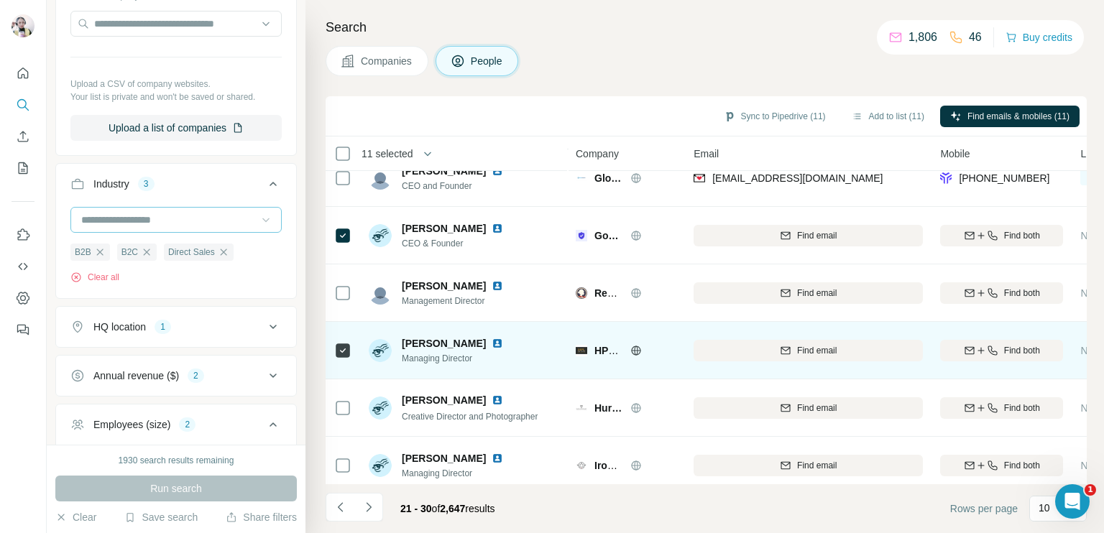
scroll to position [268, 0]
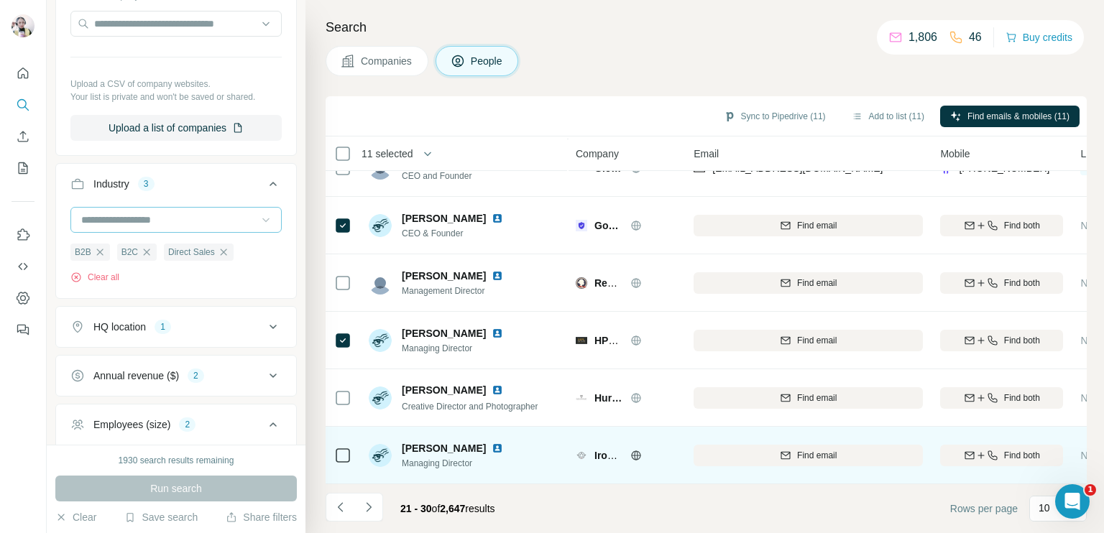
click at [640, 450] on icon at bounding box center [636, 456] width 12 height 12
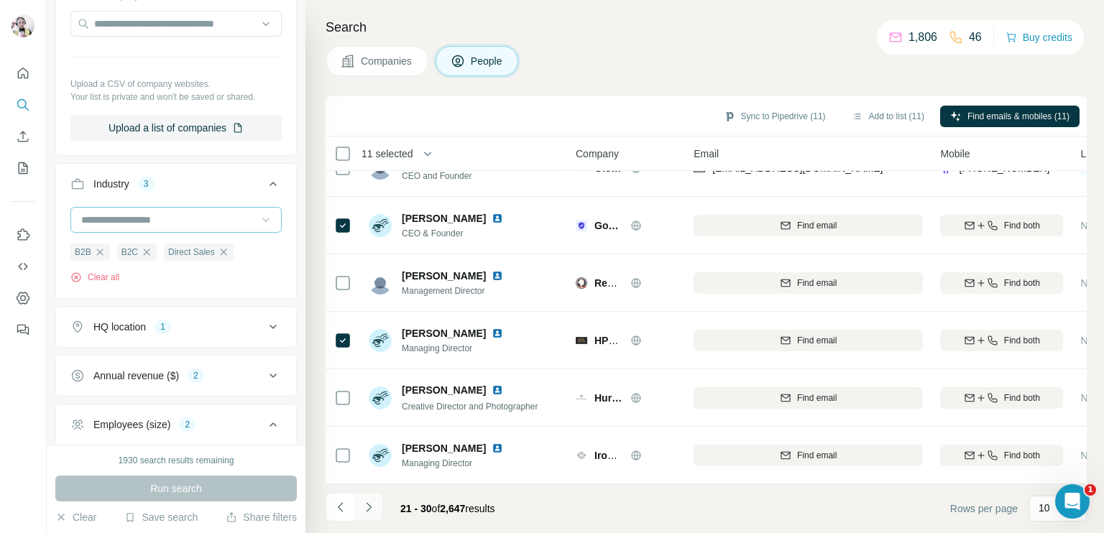
click at [368, 505] on icon "Navigate to next page" at bounding box center [369, 507] width 14 height 14
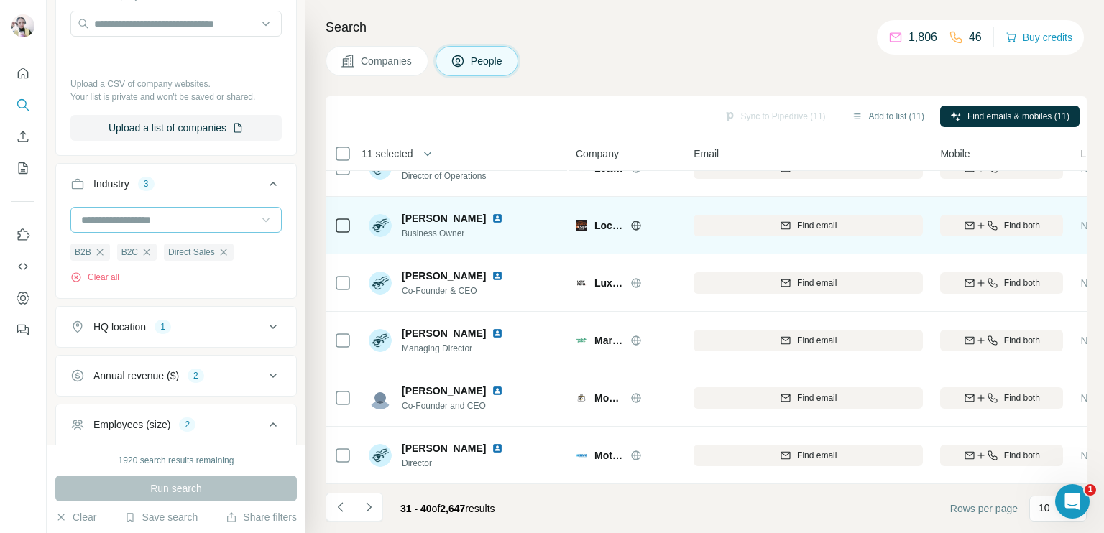
scroll to position [0, 0]
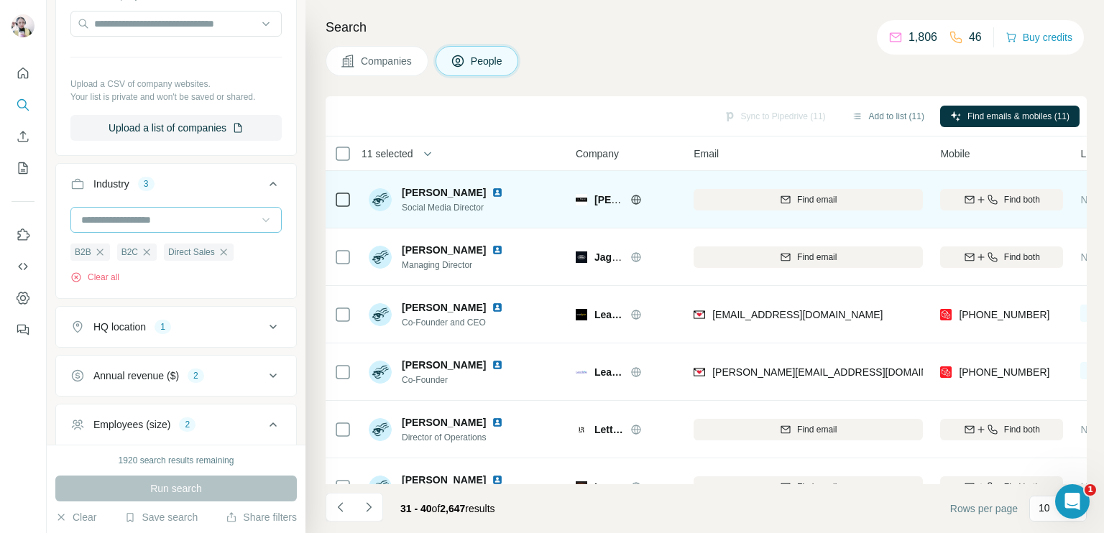
click at [630, 199] on icon at bounding box center [636, 200] width 12 height 12
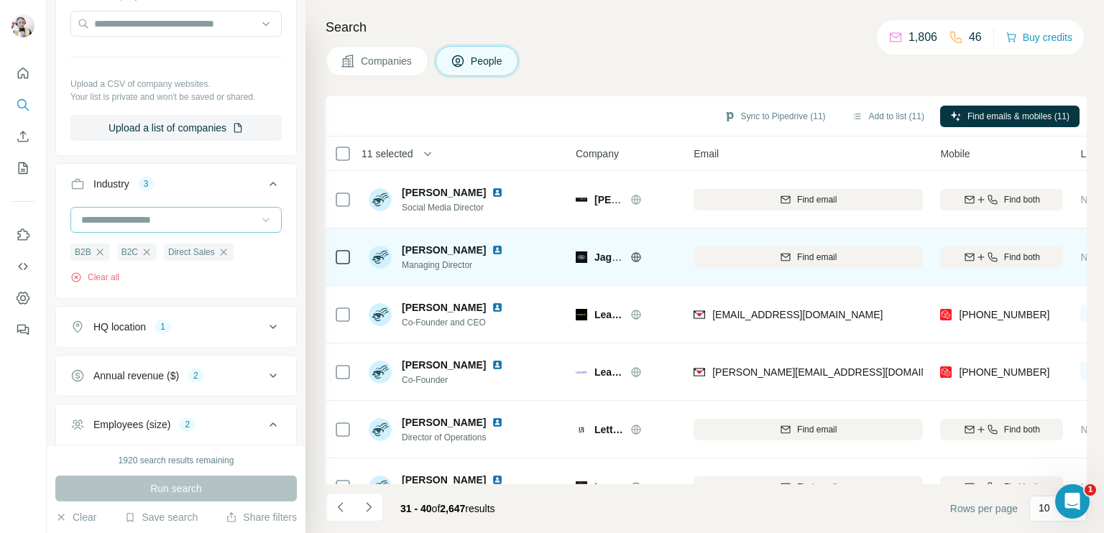
click at [633, 252] on icon at bounding box center [636, 258] width 12 height 12
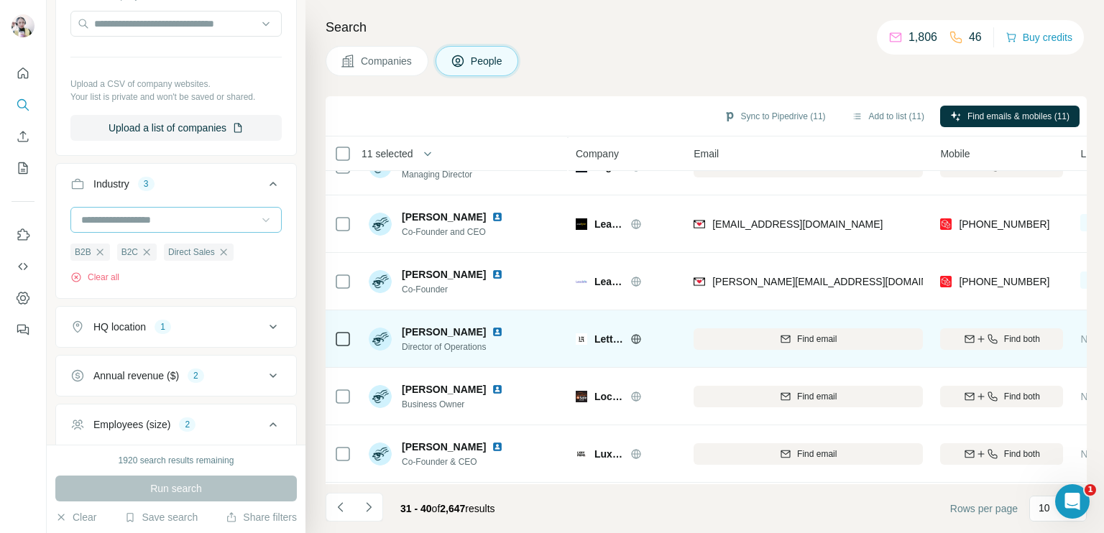
scroll to position [268, 0]
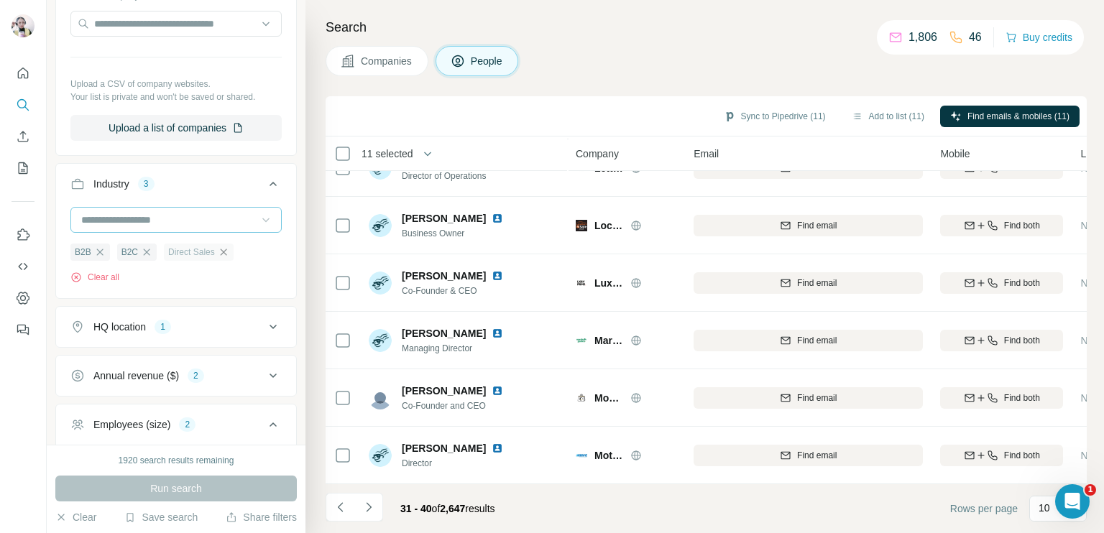
click at [221, 248] on icon "button" at bounding box center [224, 253] width 12 height 12
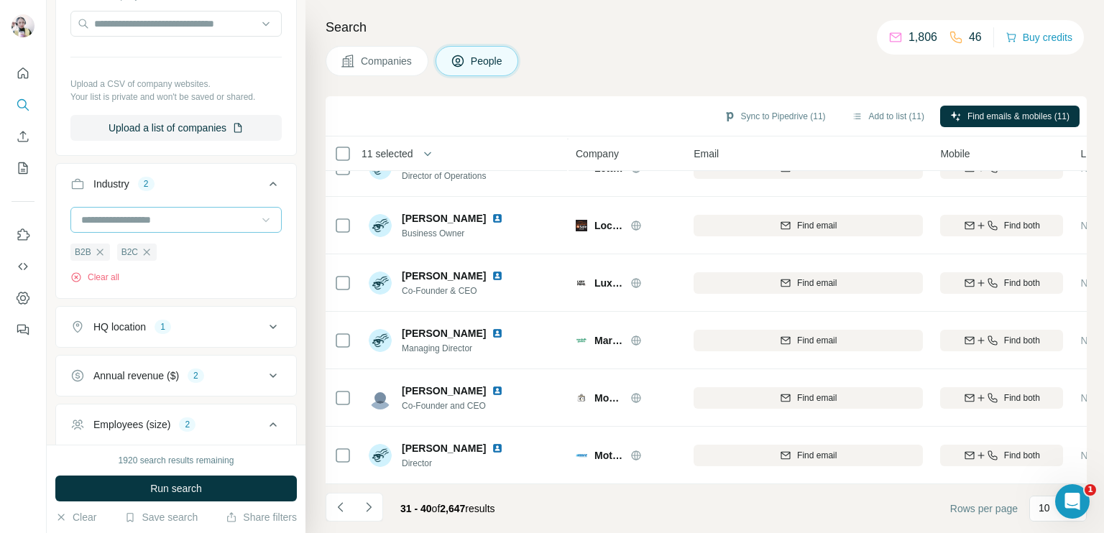
click at [250, 503] on div "1920 search results remaining Run search Clear Save search Share filters" at bounding box center [176, 489] width 259 height 88
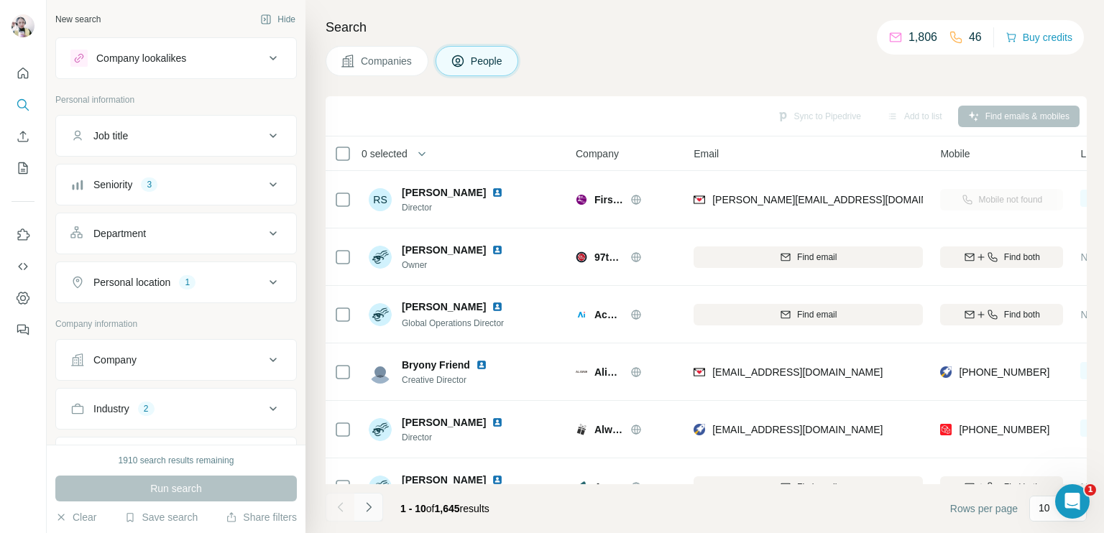
click at [367, 507] on icon "Navigate to next page" at bounding box center [369, 507] width 14 height 14
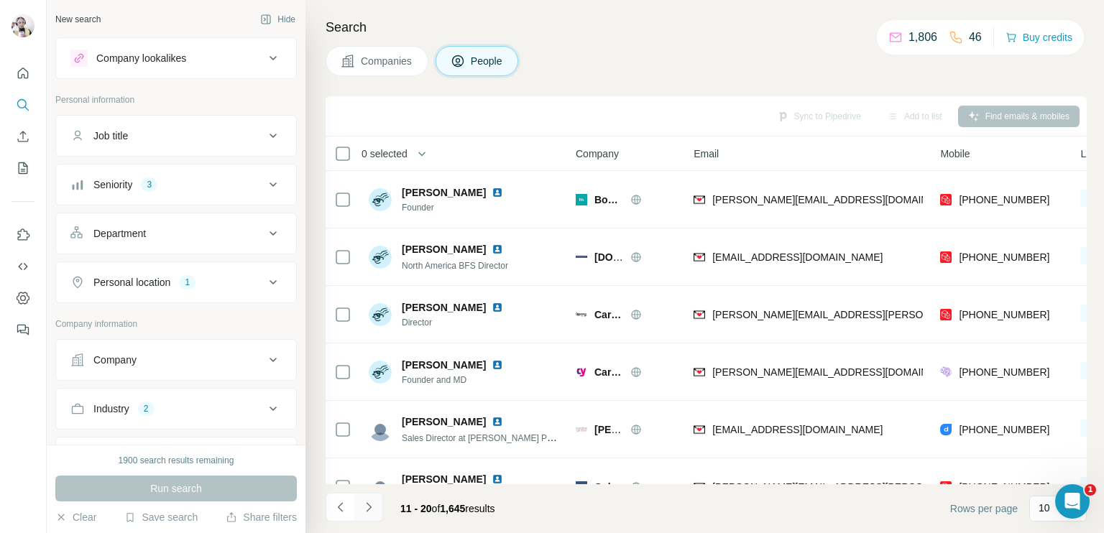
click at [370, 508] on icon "Navigate to next page" at bounding box center [368, 506] width 5 height 9
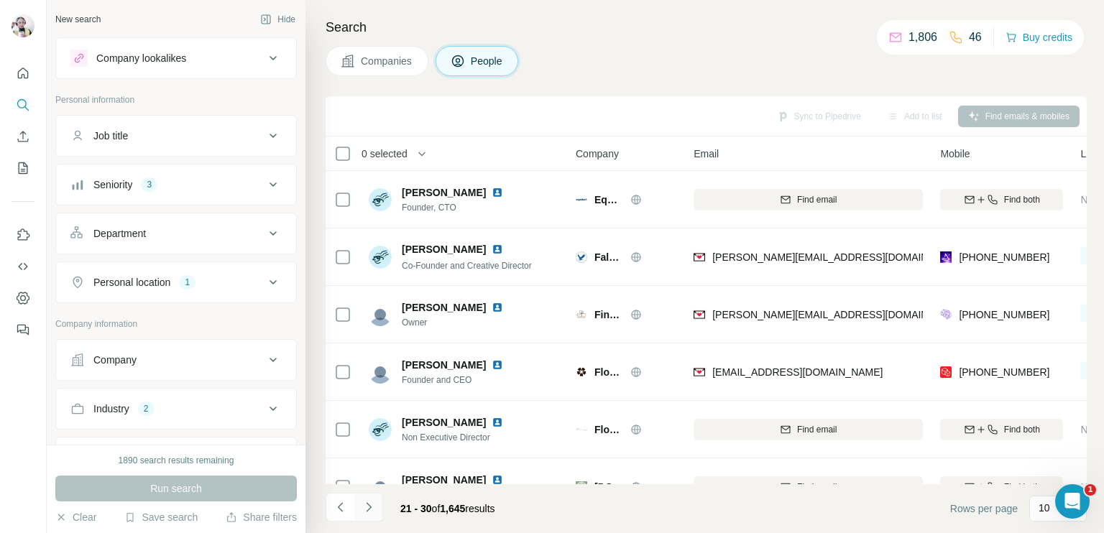
click at [369, 507] on icon "Navigate to next page" at bounding box center [369, 507] width 14 height 14
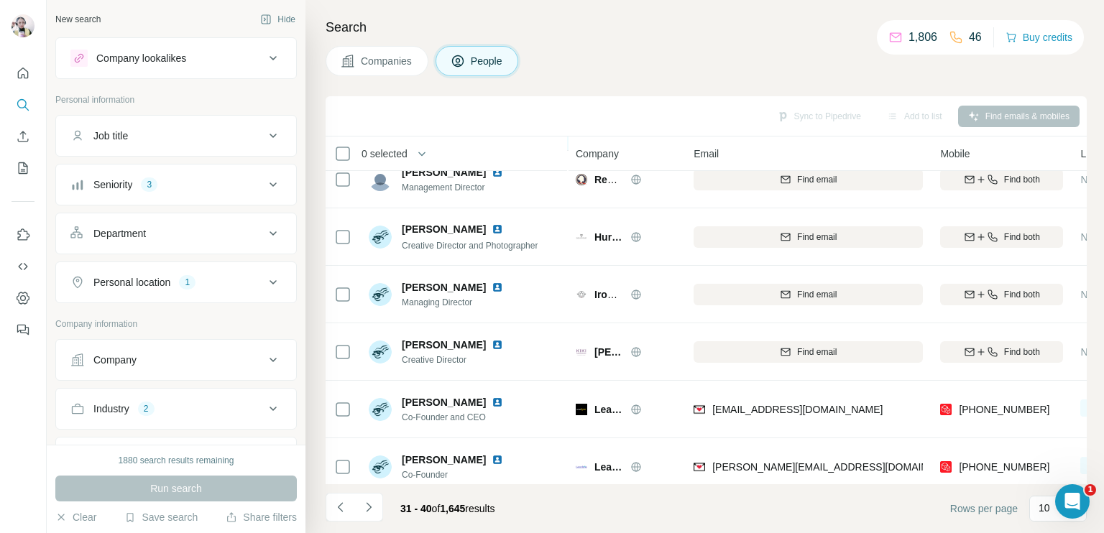
scroll to position [268, 0]
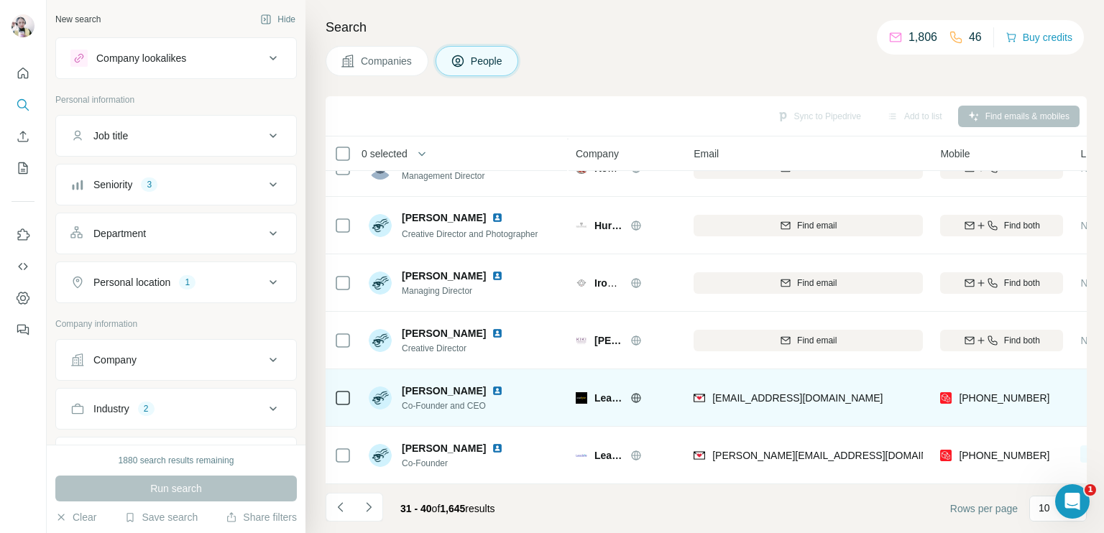
click at [637, 393] on icon at bounding box center [637, 397] width 4 height 9
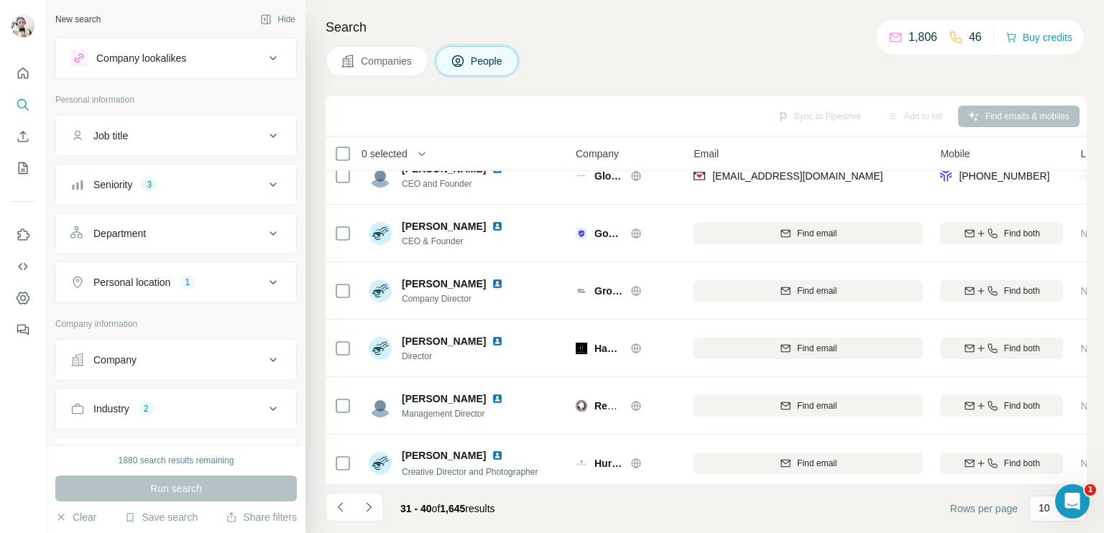
scroll to position [0, 0]
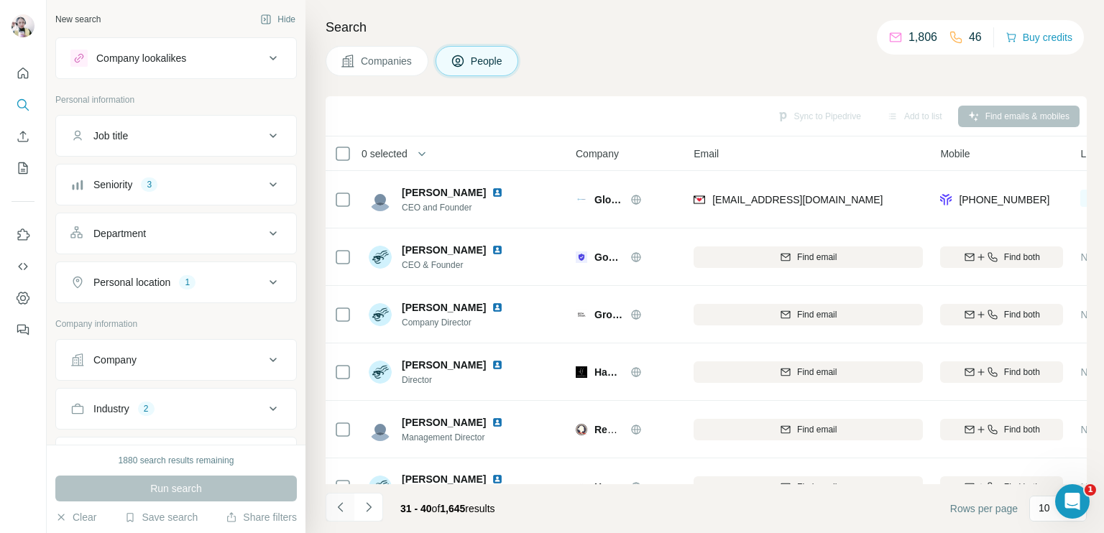
click at [336, 505] on icon "Navigate to previous page" at bounding box center [341, 507] width 14 height 14
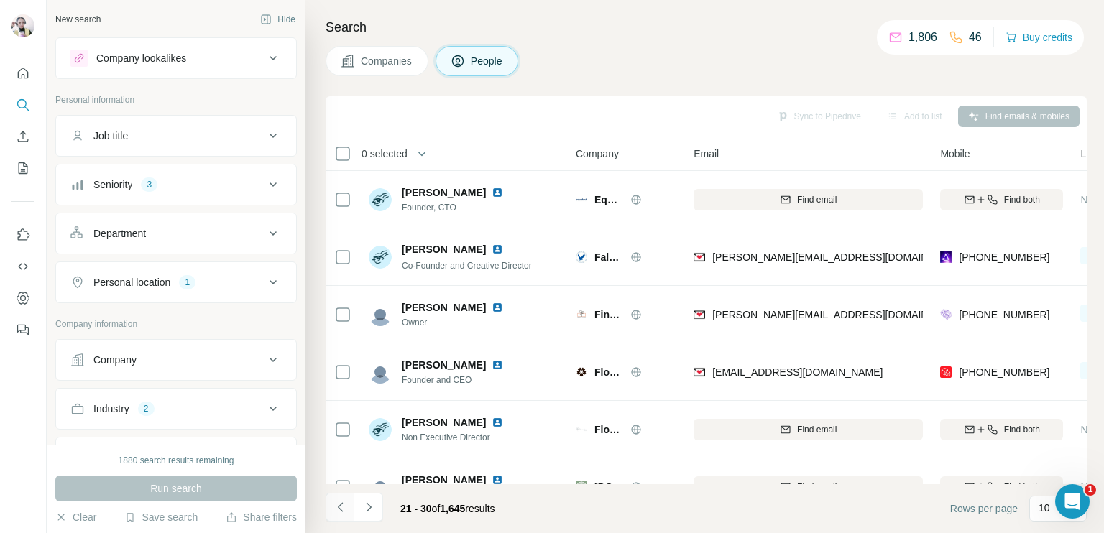
click at [350, 502] on button "Navigate to previous page" at bounding box center [340, 507] width 29 height 29
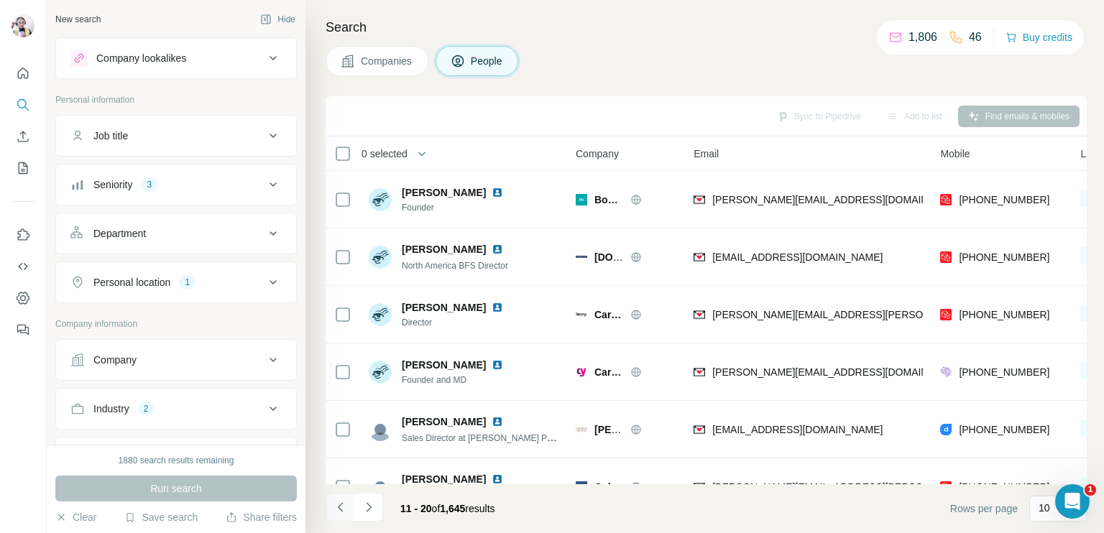
click at [350, 502] on button "Navigate to previous page" at bounding box center [340, 507] width 29 height 29
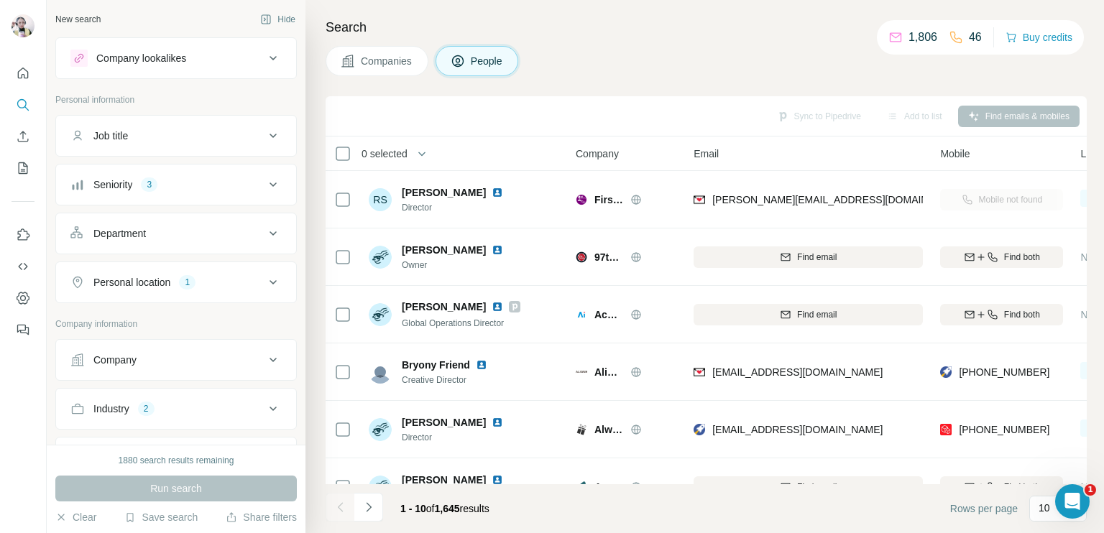
click at [350, 502] on div at bounding box center [340, 507] width 29 height 29
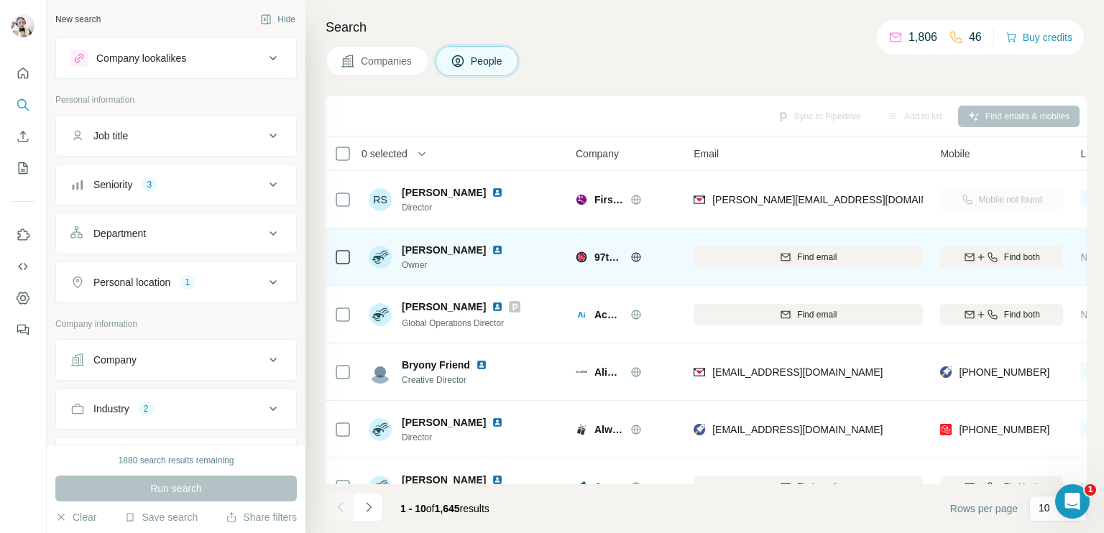
click at [633, 260] on icon at bounding box center [636, 256] width 9 height 9
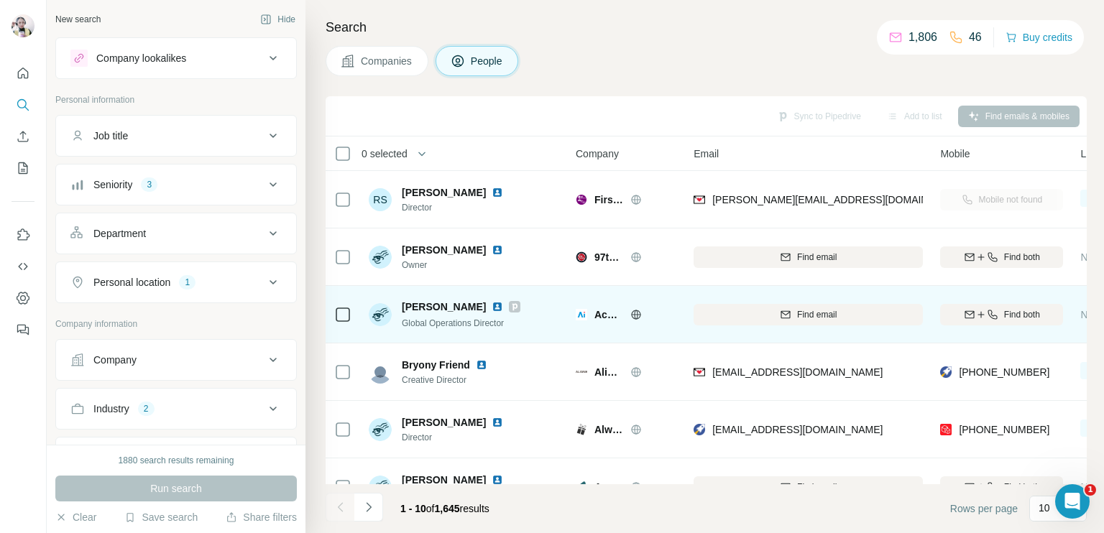
click at [634, 314] on icon at bounding box center [636, 314] width 9 height 1
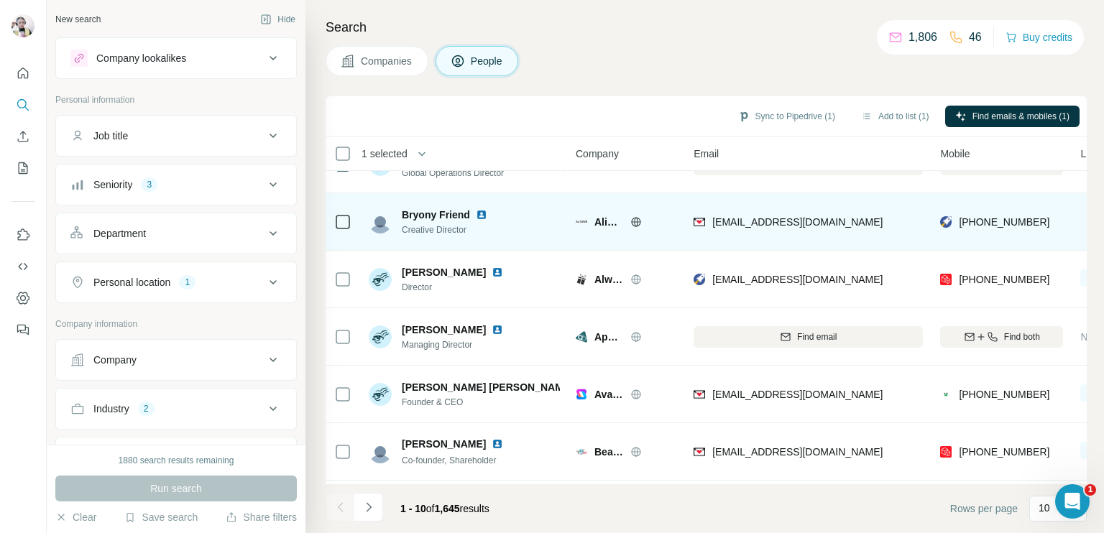
scroll to position [124, 0]
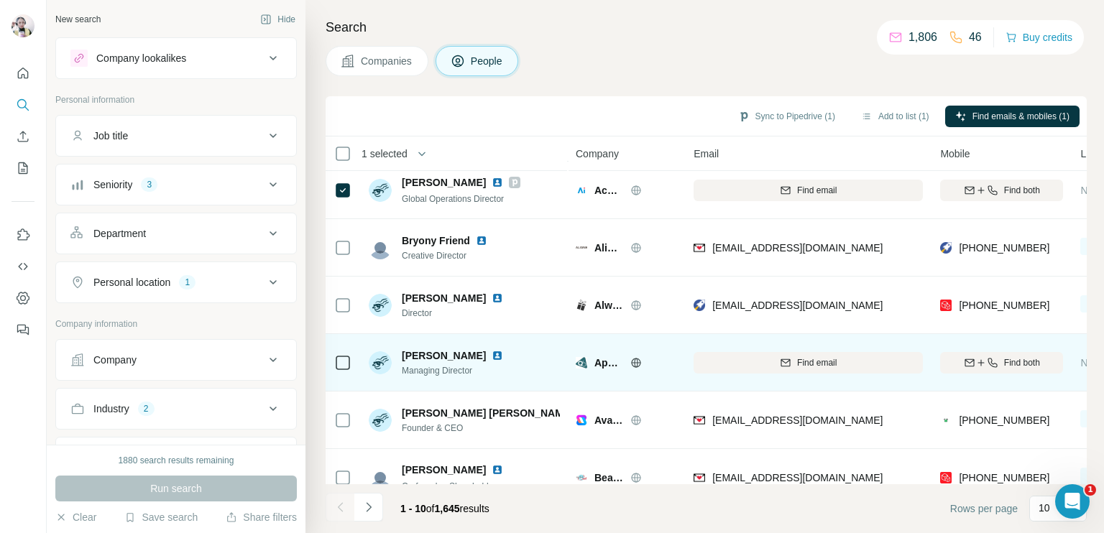
click at [633, 359] on icon at bounding box center [636, 362] width 9 height 9
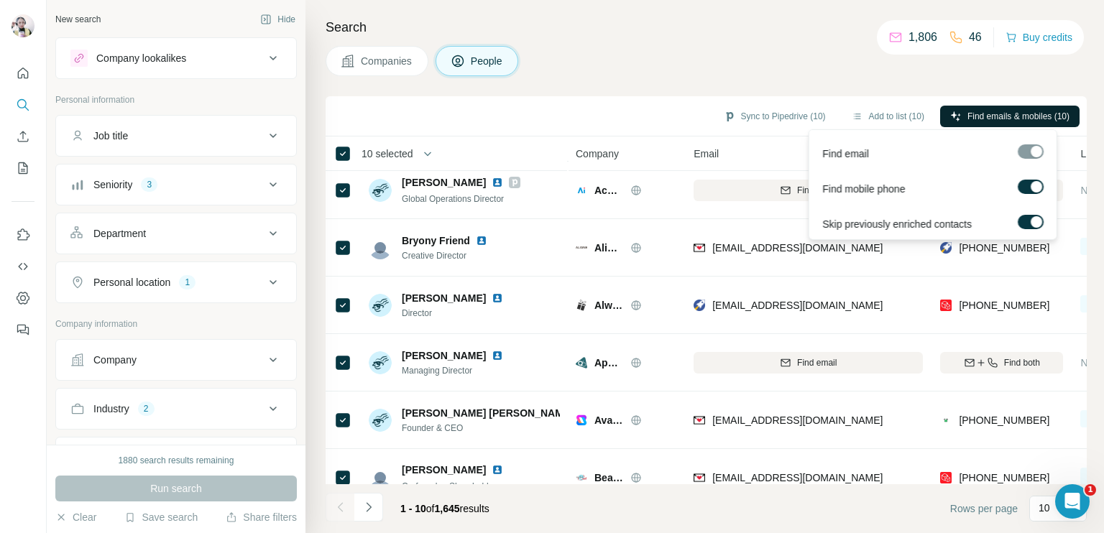
click at [970, 111] on span "Find emails & mobiles (10)" at bounding box center [1019, 116] width 102 height 13
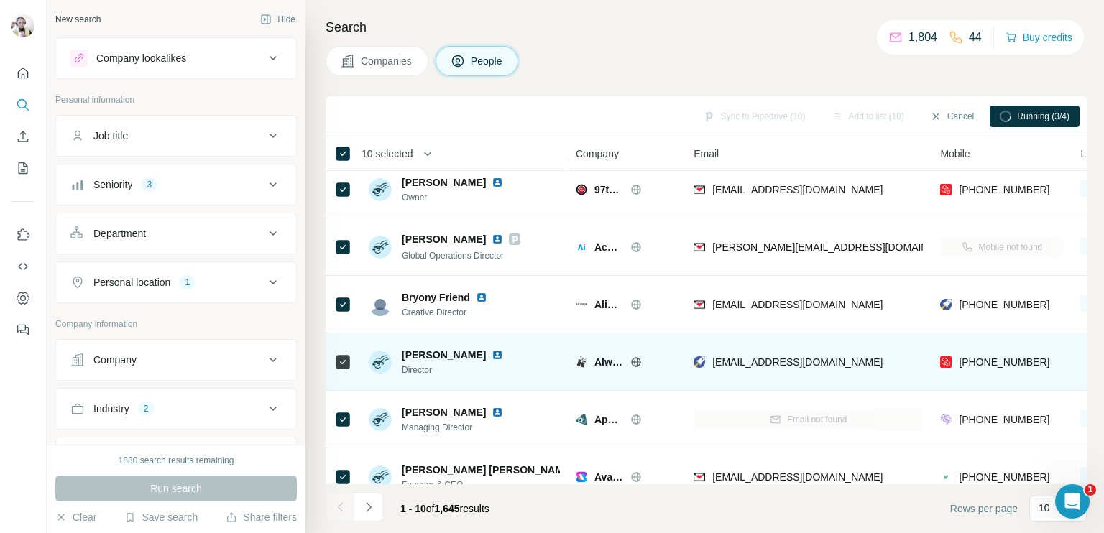
scroll to position [0, 0]
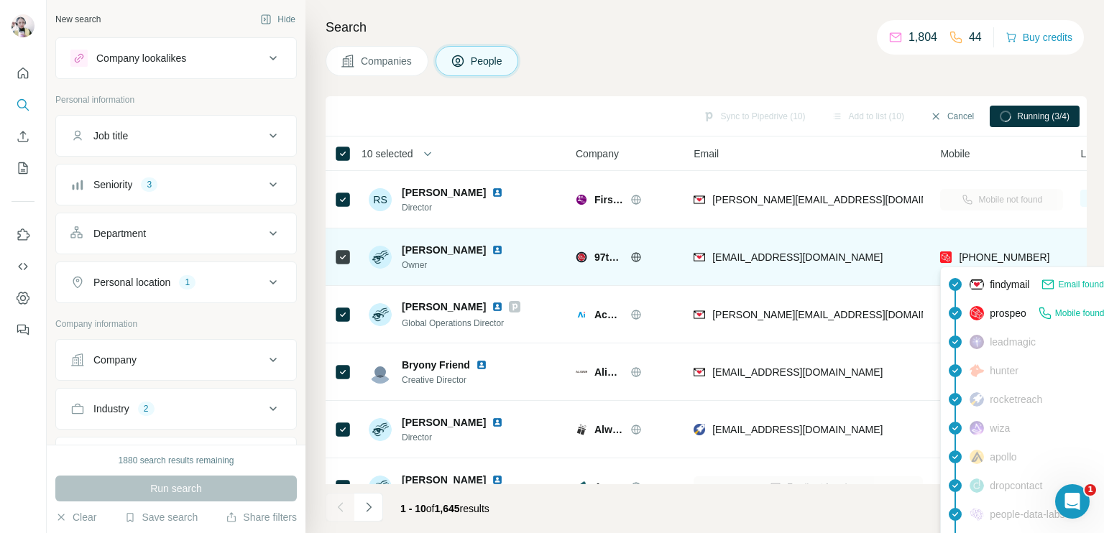
click at [980, 257] on span "[PHONE_NUMBER]" at bounding box center [1004, 258] width 91 height 12
copy tr "[PHONE_NUMBER]"
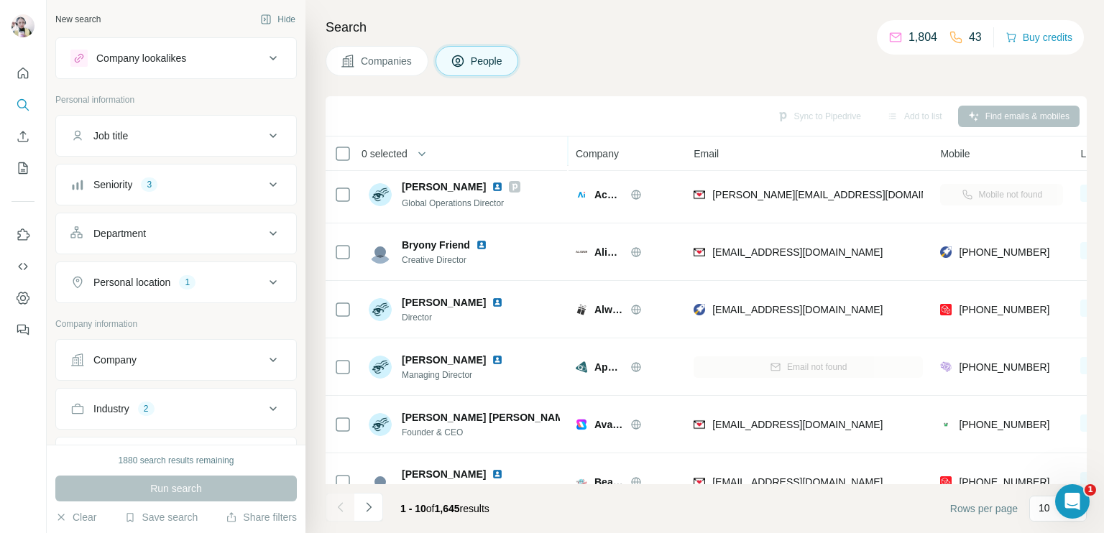
scroll to position [144, 0]
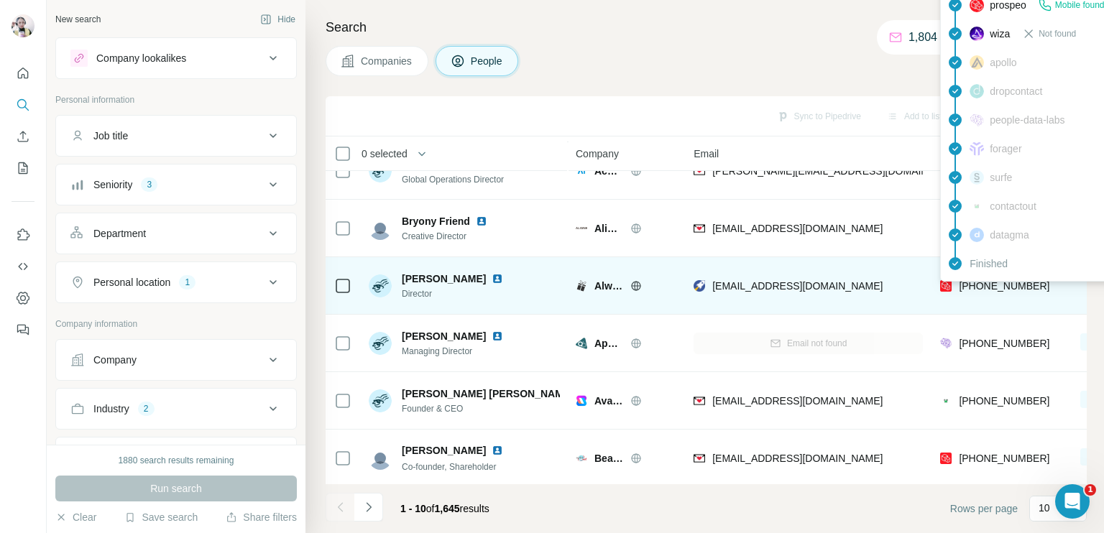
click at [980, 285] on span "[PHONE_NUMBER]" at bounding box center [1004, 286] width 91 height 12
copy tr "[PHONE_NUMBER]"
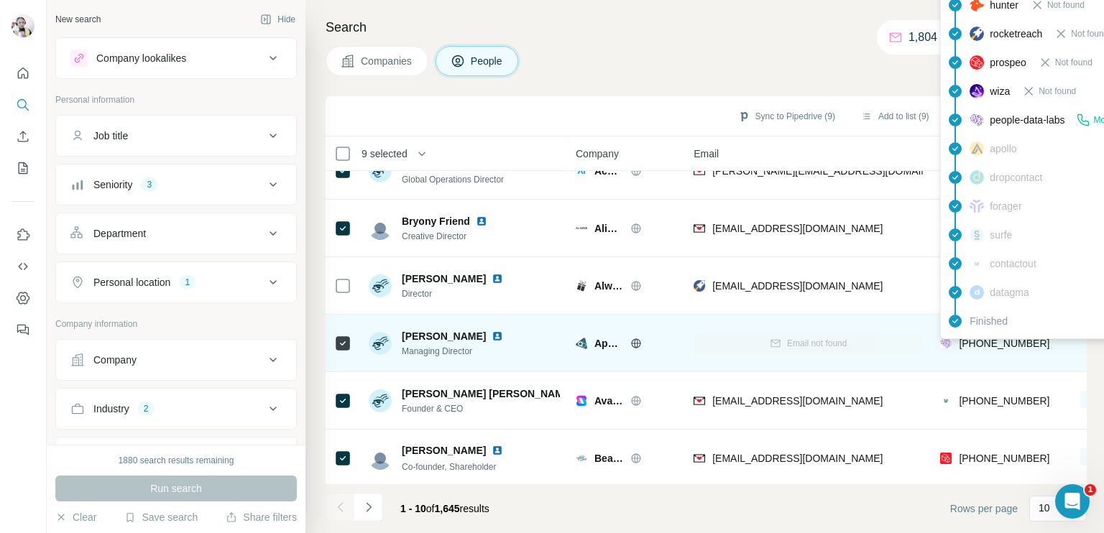
click at [992, 342] on span "[PHONE_NUMBER]" at bounding box center [1004, 344] width 91 height 12
copy tr "[PHONE_NUMBER]"
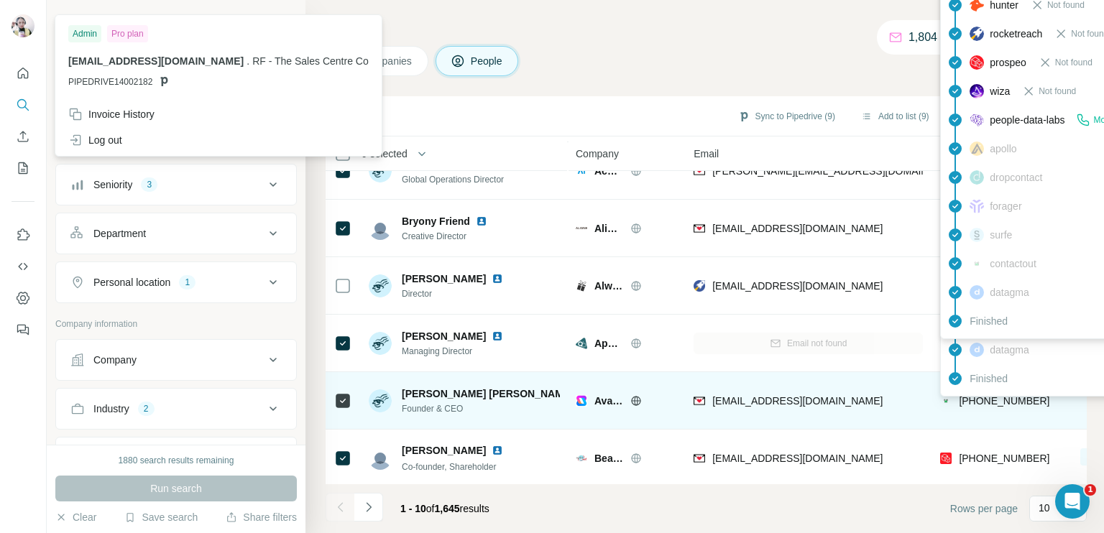
click at [977, 404] on span "[PHONE_NUMBER]" at bounding box center [1004, 401] width 91 height 12
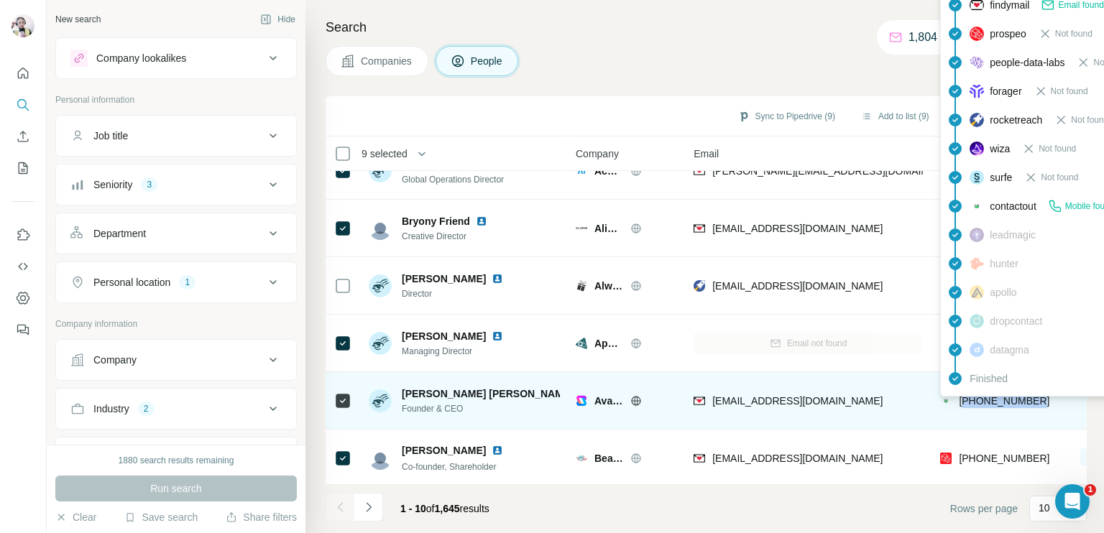
click at [977, 404] on span "[PHONE_NUMBER]" at bounding box center [1004, 401] width 91 height 12
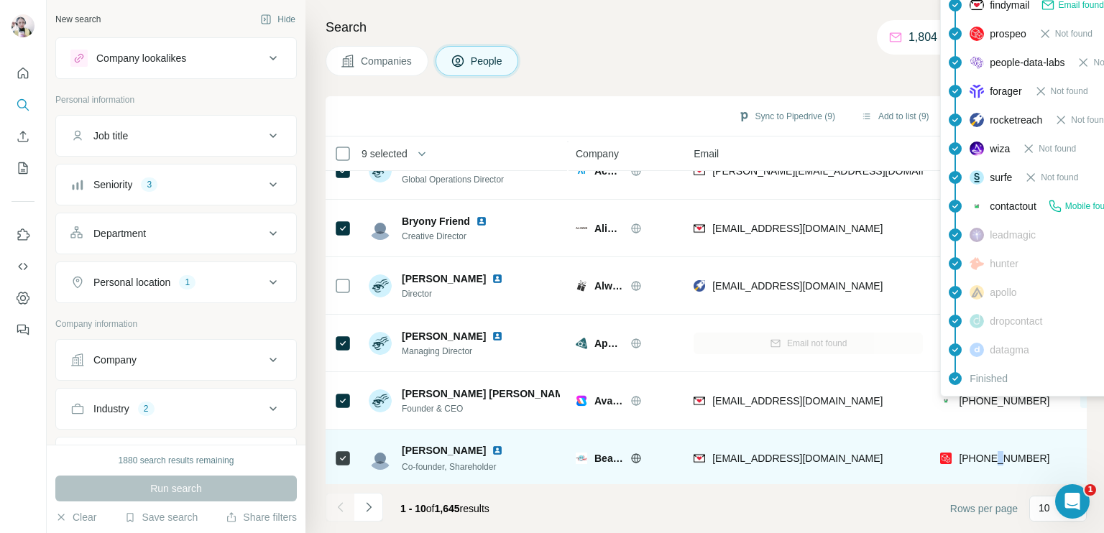
drag, startPoint x: 977, startPoint y: 404, endPoint x: 1001, endPoint y: 455, distance: 56.3
click at [1001, 455] on span "[PHONE_NUMBER]" at bounding box center [1004, 459] width 91 height 12
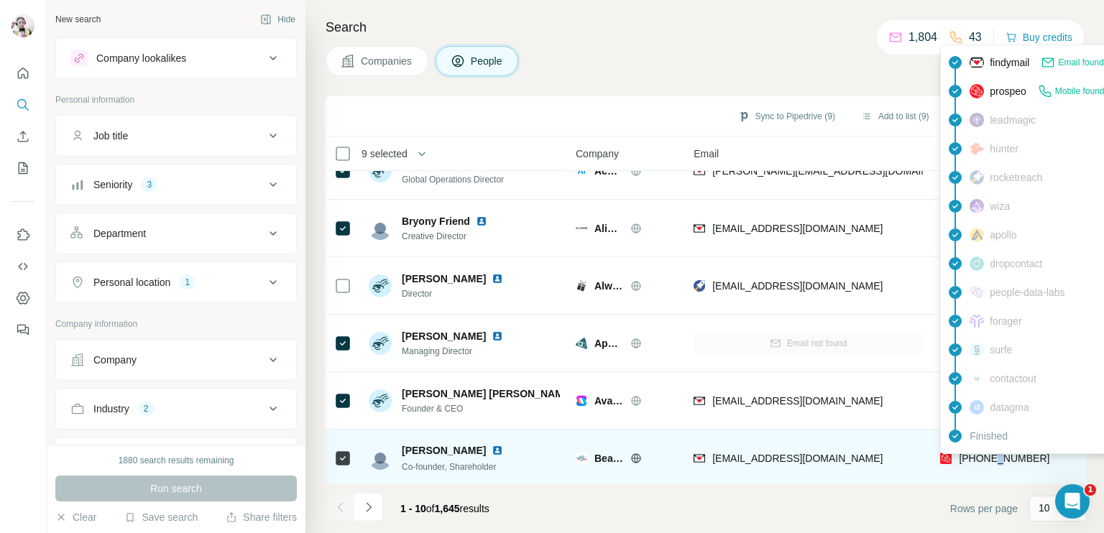
click at [1001, 455] on span "[PHONE_NUMBER]" at bounding box center [1004, 459] width 91 height 12
copy tr "[PHONE_NUMBER]"
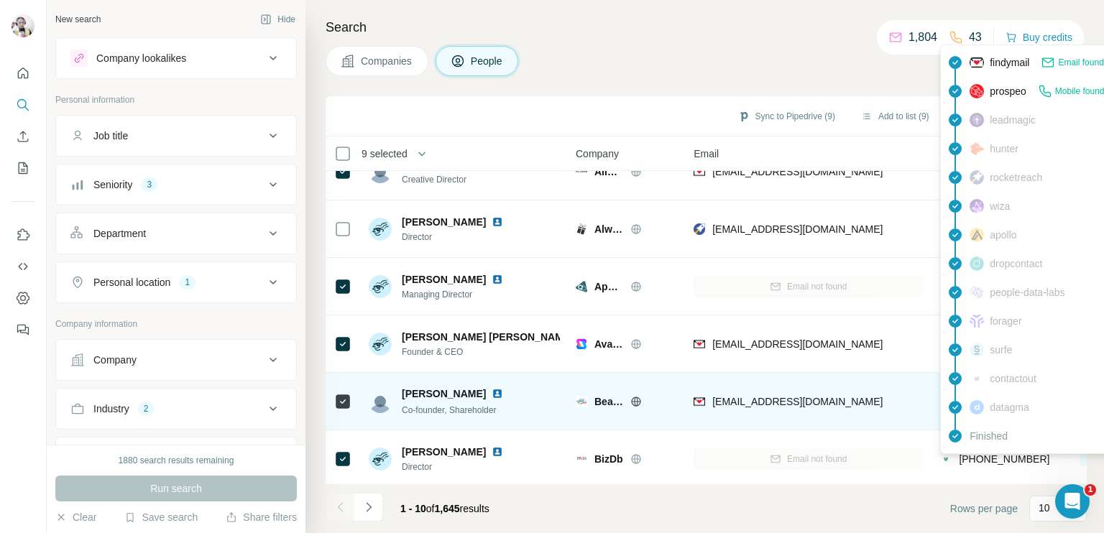
scroll to position [268, 0]
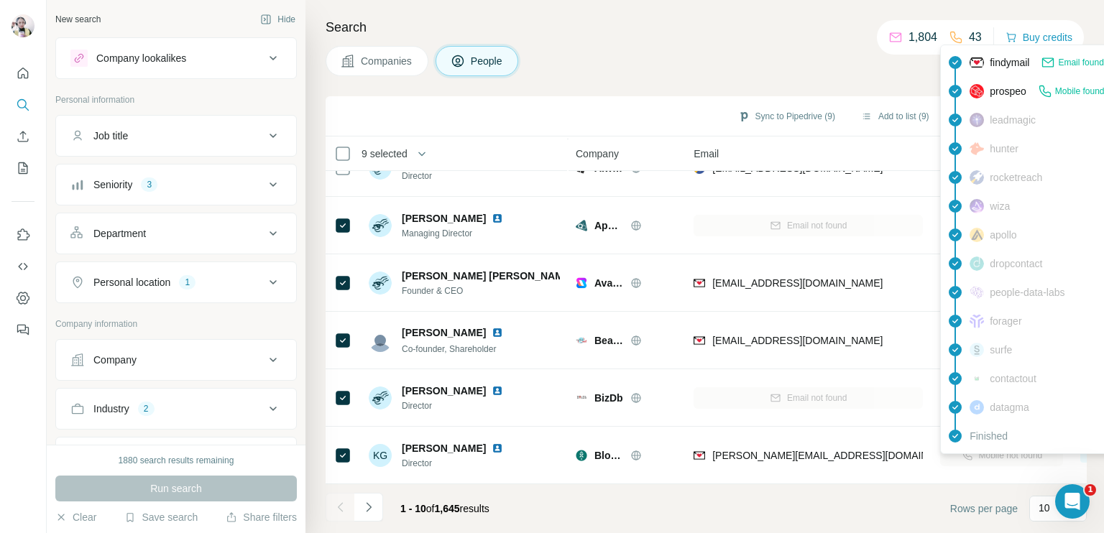
click at [774, 53] on div "Companies People" at bounding box center [706, 61] width 761 height 30
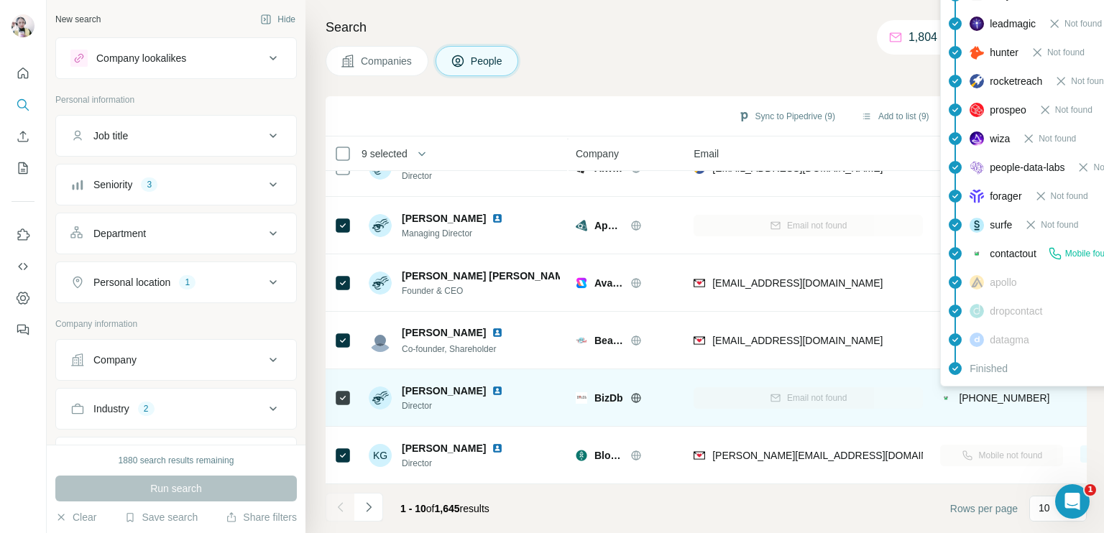
click at [982, 392] on span "[PHONE_NUMBER]" at bounding box center [1004, 398] width 91 height 12
copy tr "[PHONE_NUMBER]"
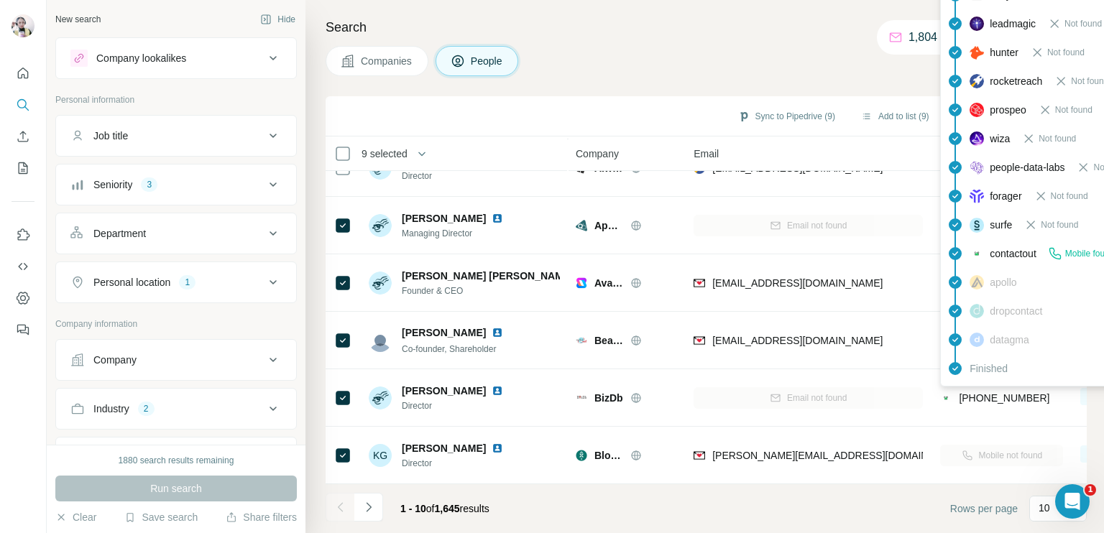
click at [616, 51] on div "Companies People" at bounding box center [706, 61] width 761 height 30
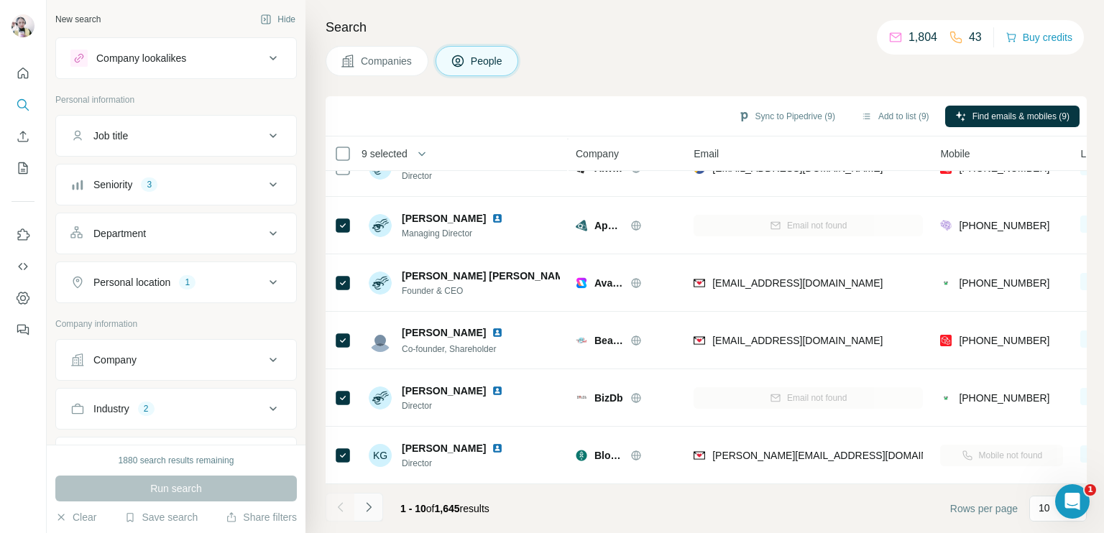
click at [362, 502] on icon "Navigate to next page" at bounding box center [369, 507] width 14 height 14
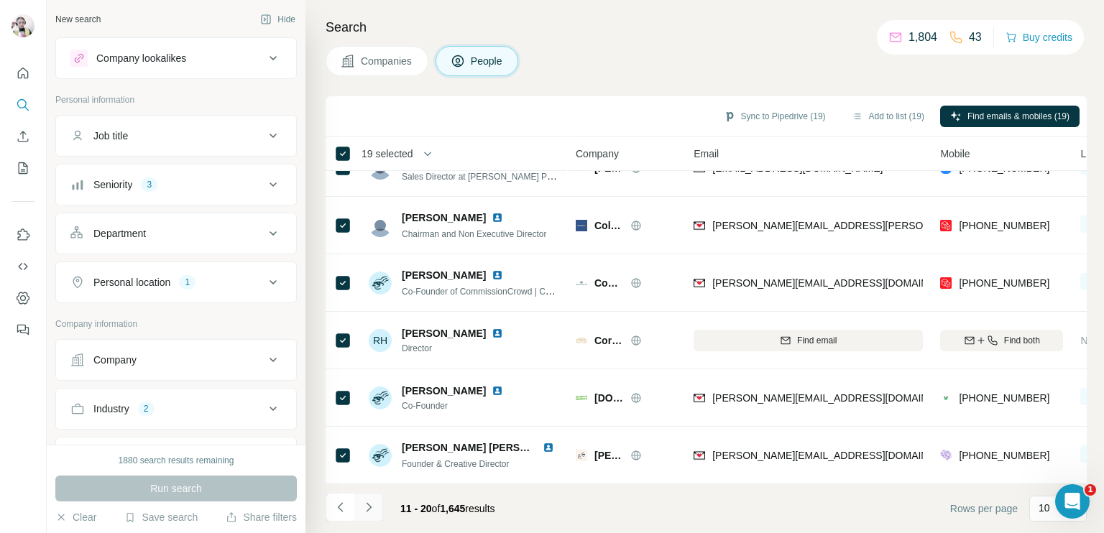
click at [367, 506] on icon "Navigate to next page" at bounding box center [369, 507] width 14 height 14
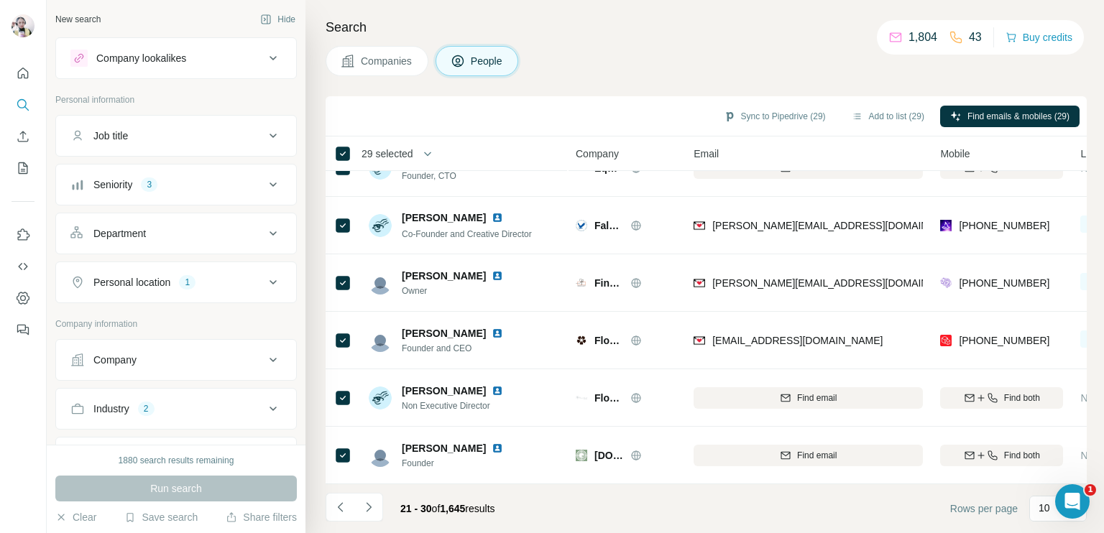
scroll to position [0, 0]
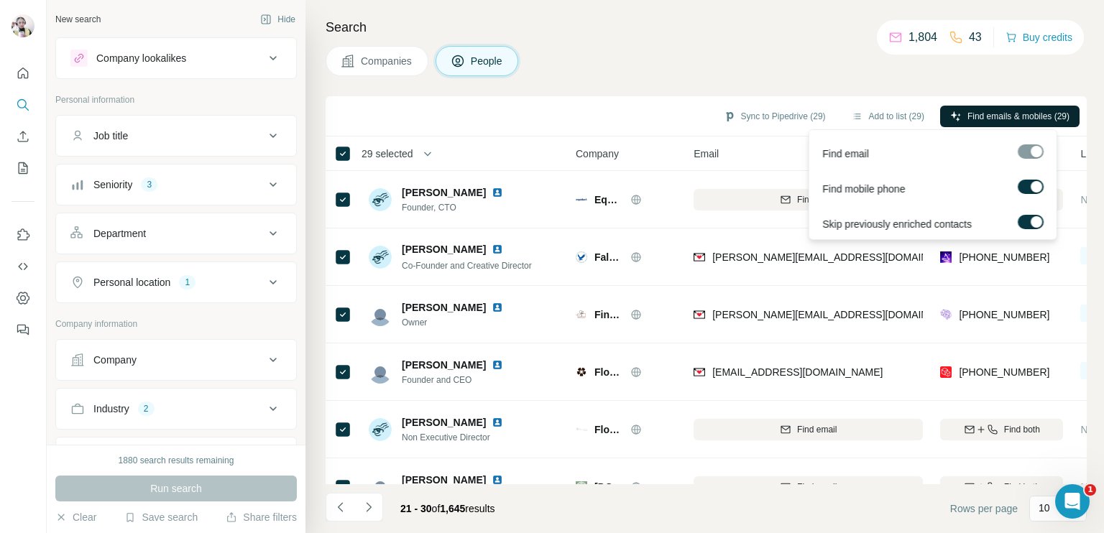
click at [985, 111] on span "Find emails & mobiles (29)" at bounding box center [1019, 116] width 102 height 13
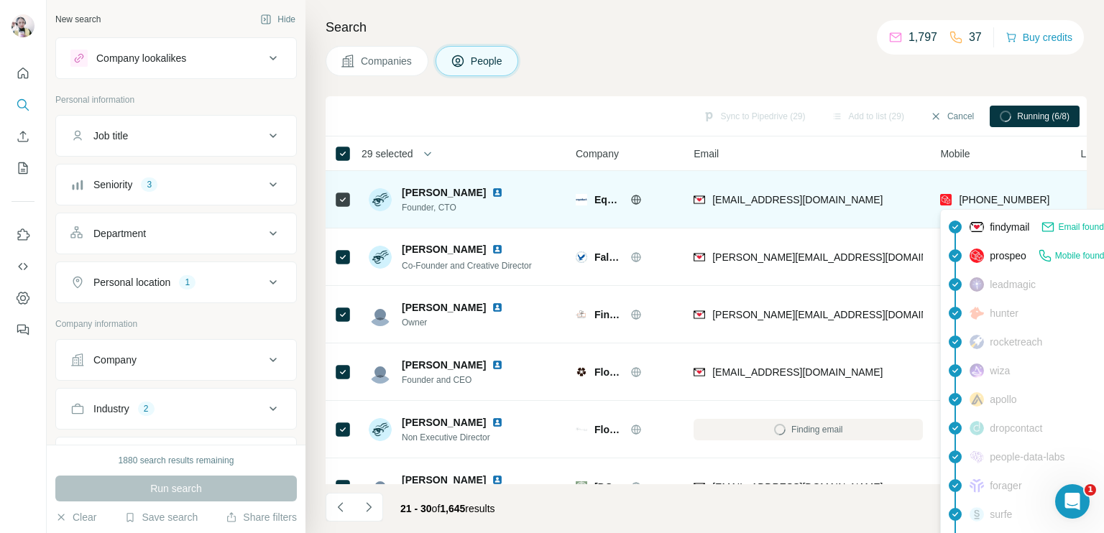
click at [980, 199] on span "[PHONE_NUMBER]" at bounding box center [1004, 200] width 91 height 12
copy tr "[PHONE_NUMBER]"
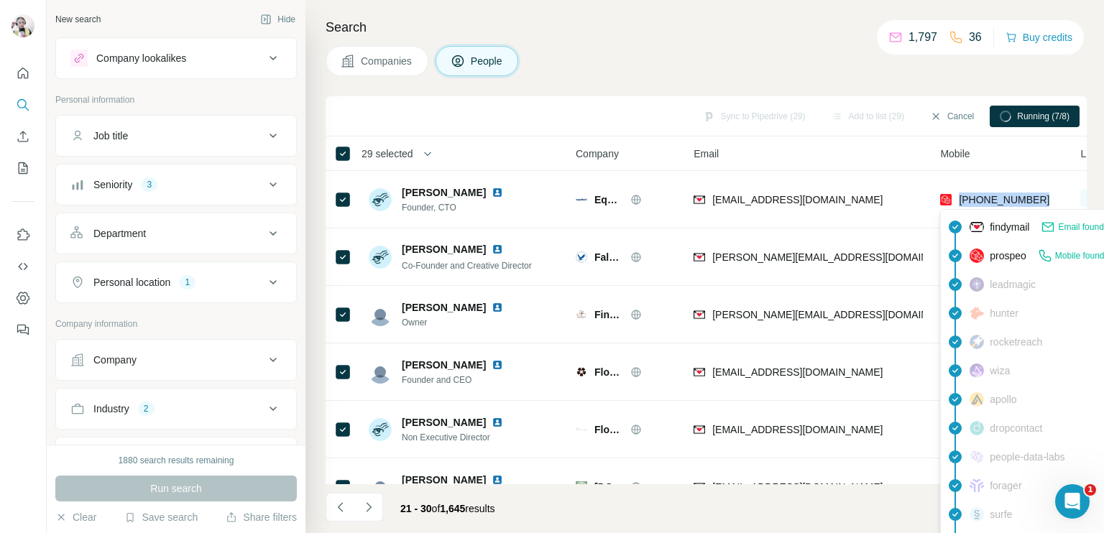
drag, startPoint x: 768, startPoint y: 46, endPoint x: 844, endPoint y: 151, distance: 129.7
click at [768, 46] on div "Companies People" at bounding box center [706, 61] width 761 height 30
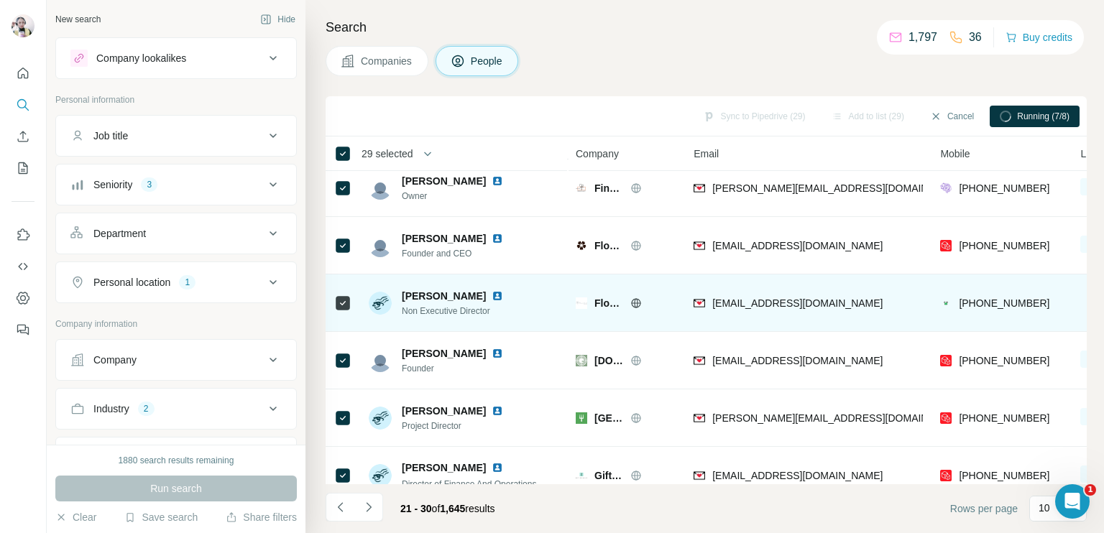
scroll to position [144, 0]
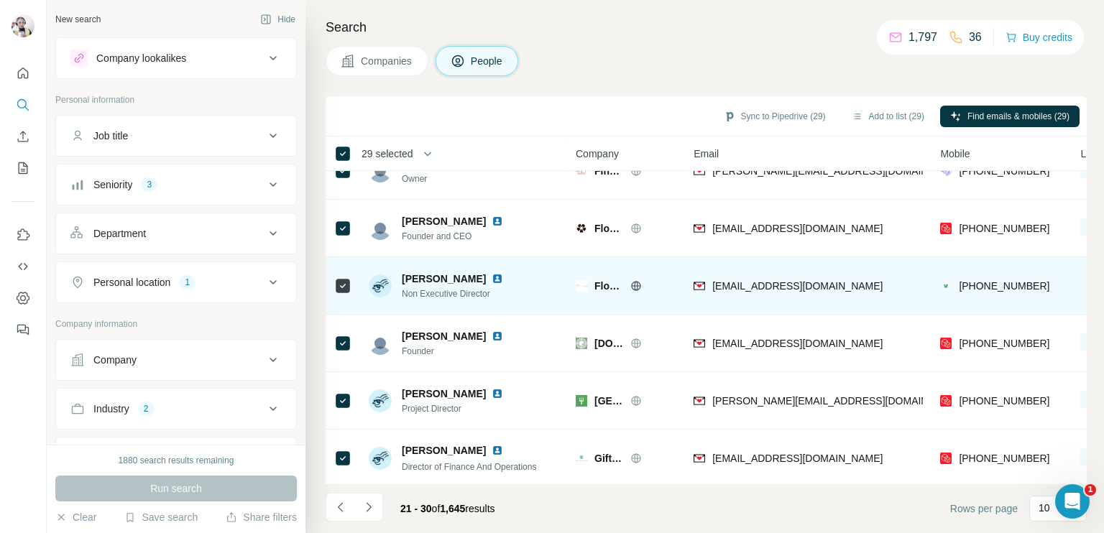
click at [639, 287] on icon at bounding box center [636, 286] width 12 height 12
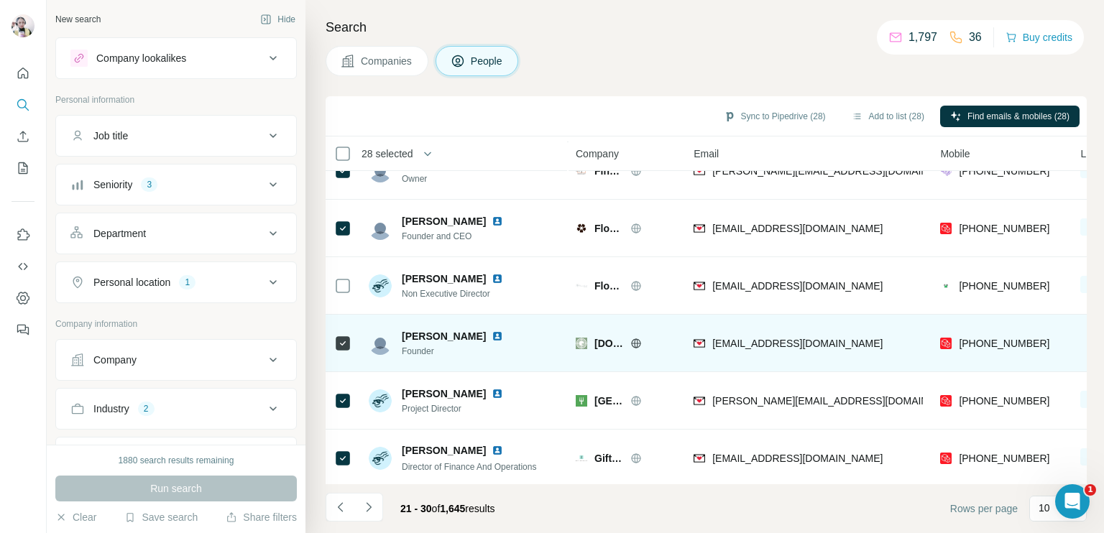
click at [628, 340] on div "[DOMAIN_NAME]" at bounding box center [635, 343] width 82 height 14
click at [635, 346] on icon at bounding box center [636, 344] width 12 height 12
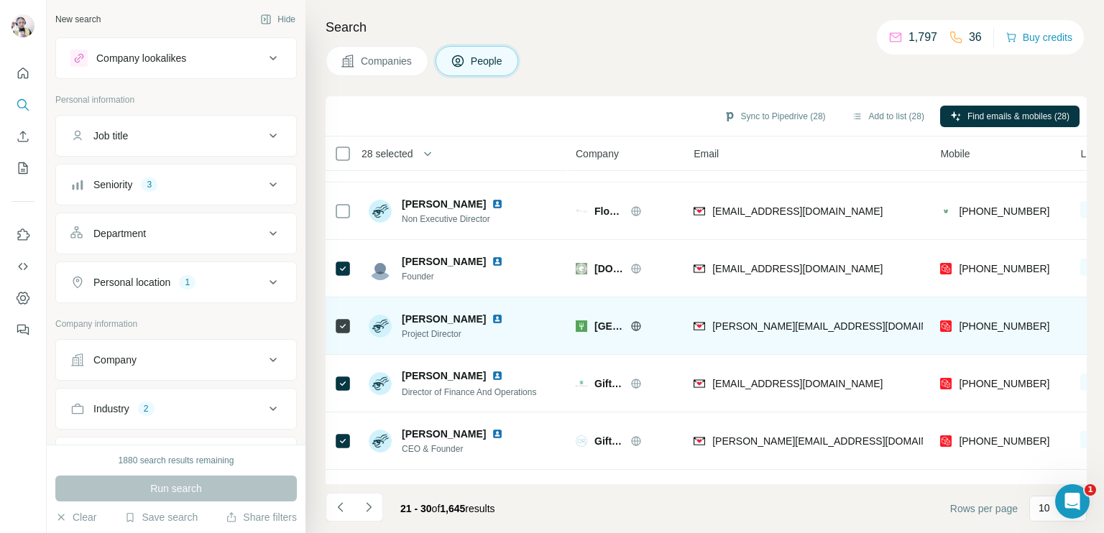
scroll to position [268, 0]
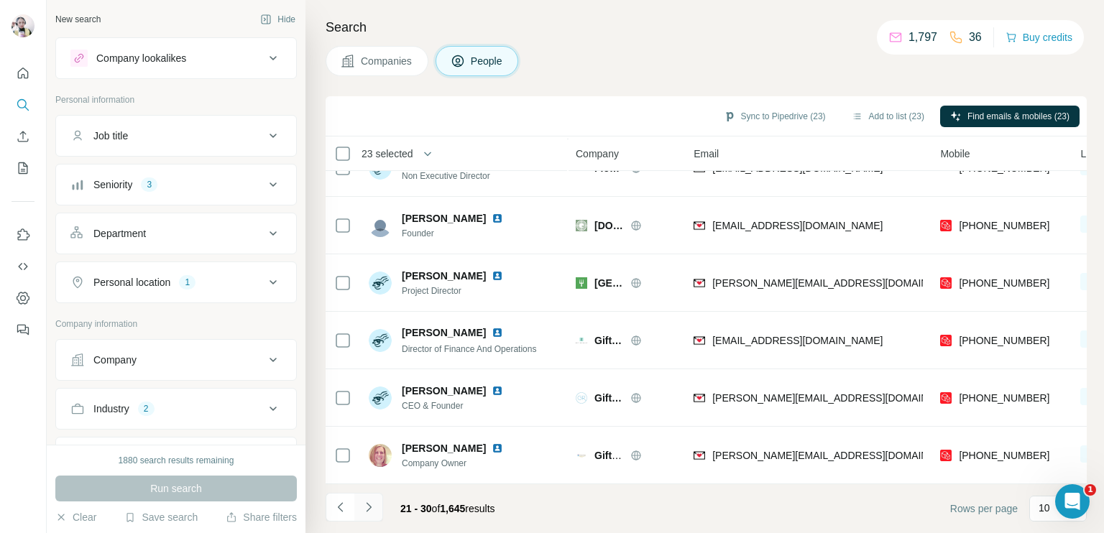
click at [367, 505] on icon "Navigate to next page" at bounding box center [369, 507] width 14 height 14
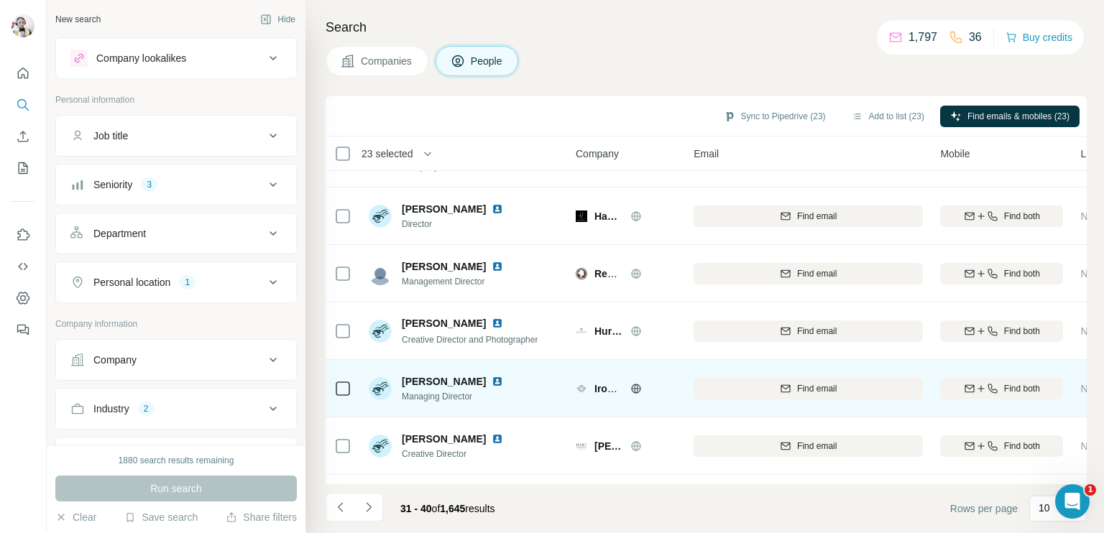
scroll to position [0, 0]
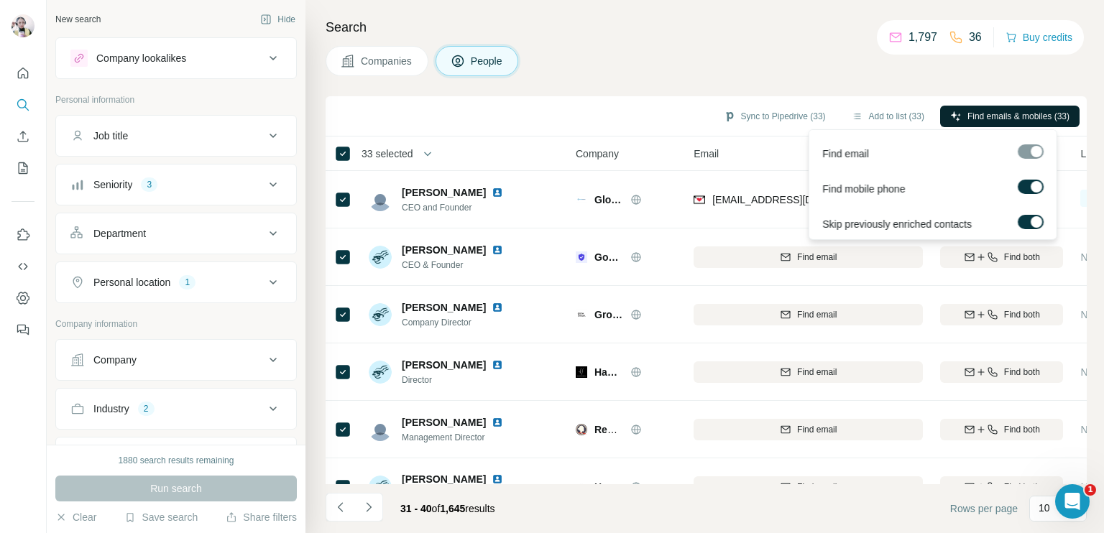
click at [973, 126] on button "Find emails & mobiles (33)" at bounding box center [1009, 117] width 139 height 22
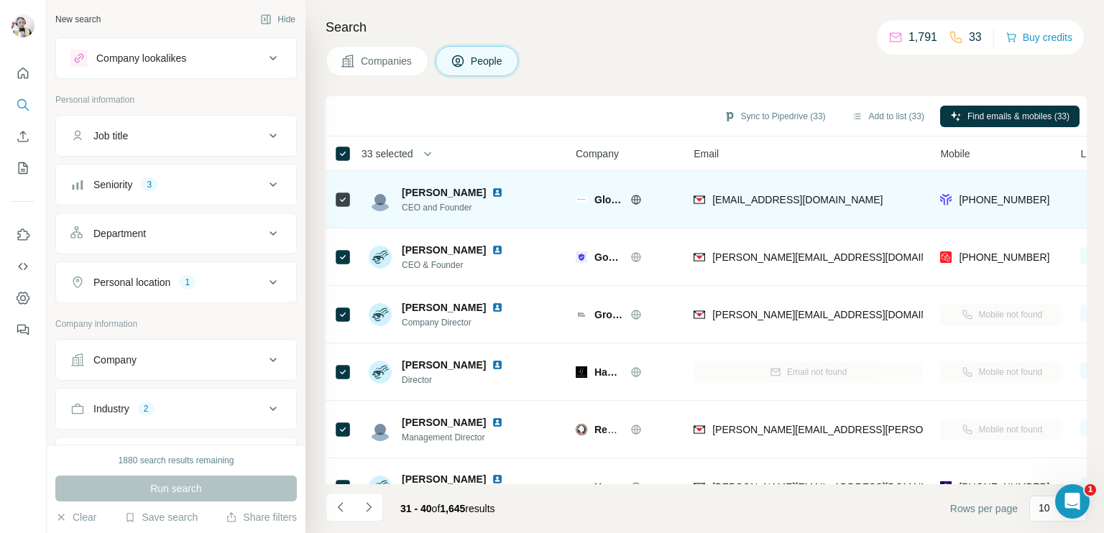
click at [630, 200] on div "Global Database" at bounding box center [635, 200] width 82 height 14
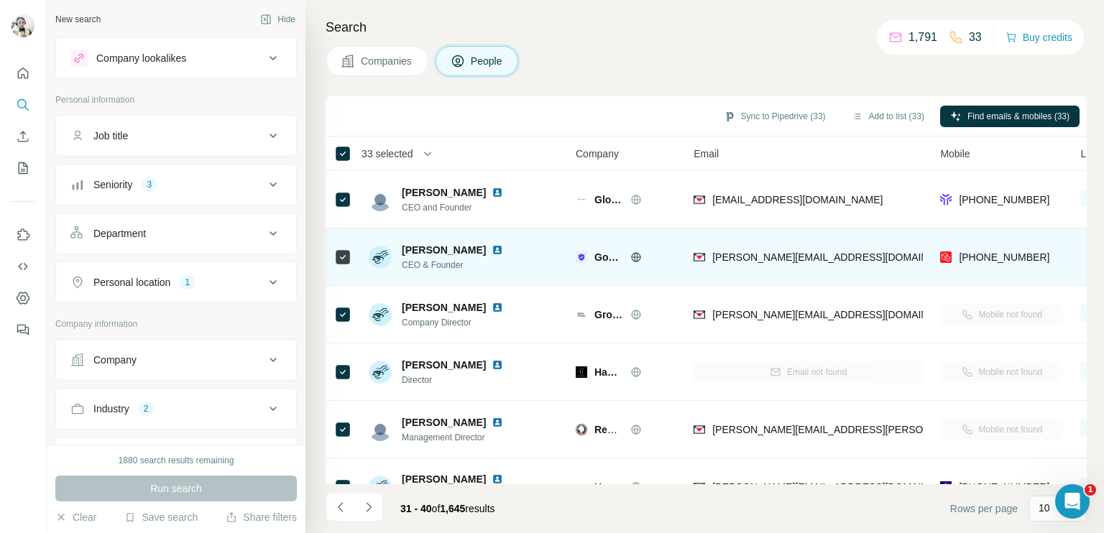
click at [635, 252] on icon at bounding box center [636, 256] width 9 height 9
click at [978, 249] on div "[PHONE_NUMBER]" at bounding box center [1001, 257] width 123 height 40
click at [976, 249] on div "[PHONE_NUMBER]" at bounding box center [1001, 257] width 123 height 40
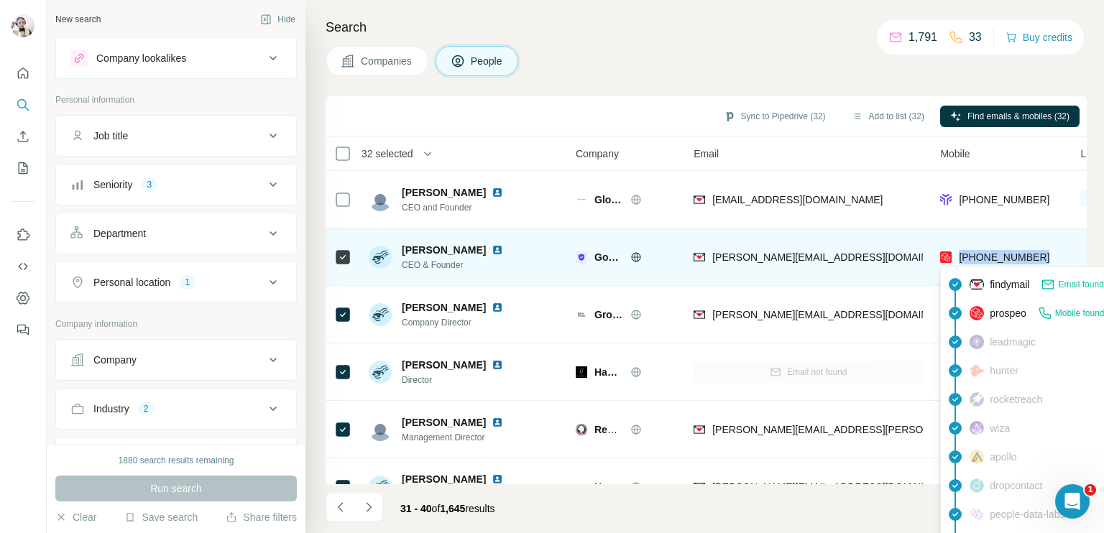
click at [976, 250] on span "[PHONE_NUMBER]" at bounding box center [1004, 257] width 91 height 14
copy tr "[PHONE_NUMBER]"
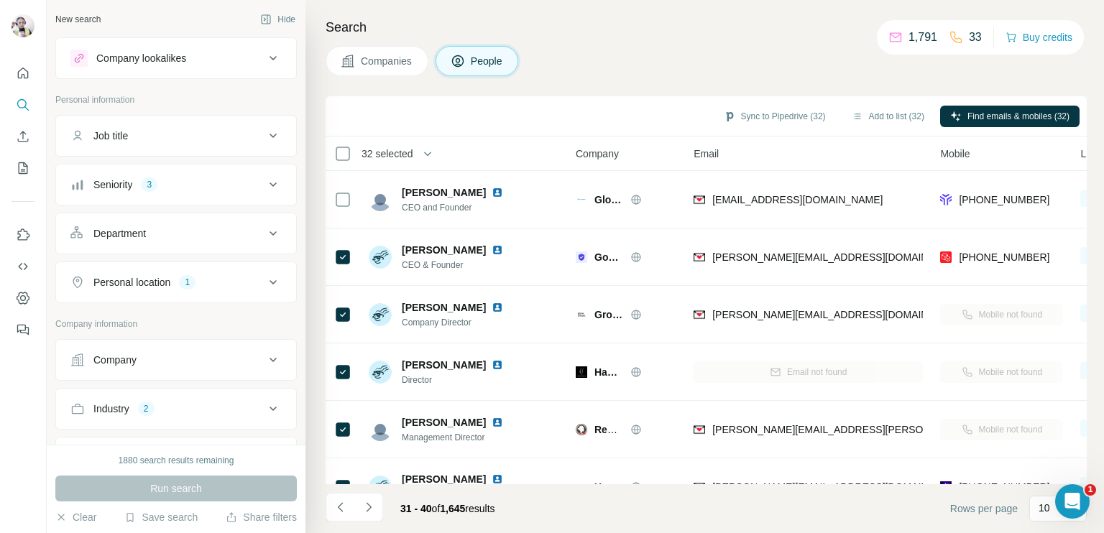
click at [687, 43] on div "Search Companies People Sync to Pipedrive (32) Add to list (32) Find emails & m…" at bounding box center [704, 266] width 799 height 533
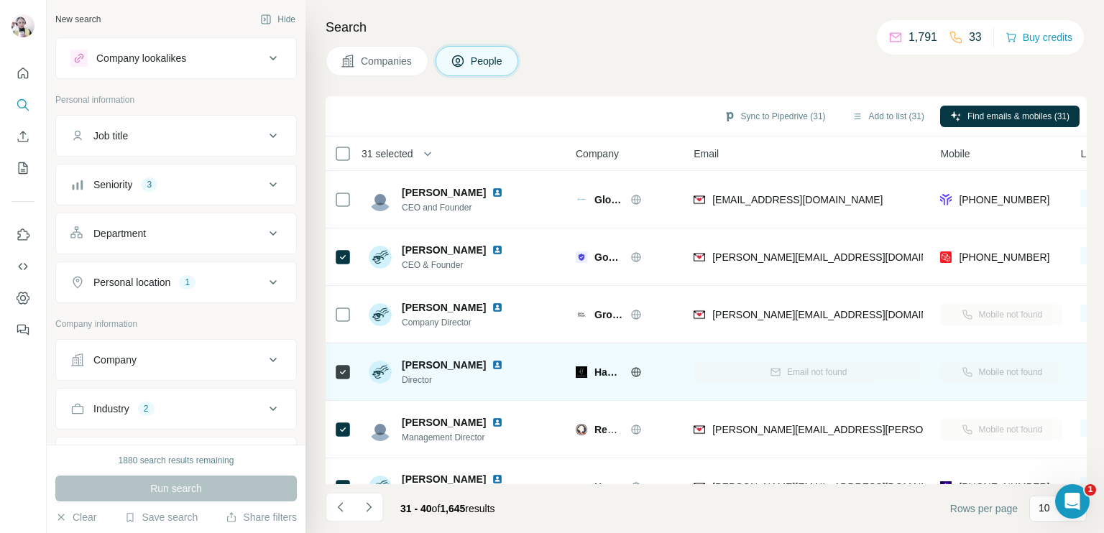
click at [334, 369] on icon at bounding box center [342, 372] width 17 height 17
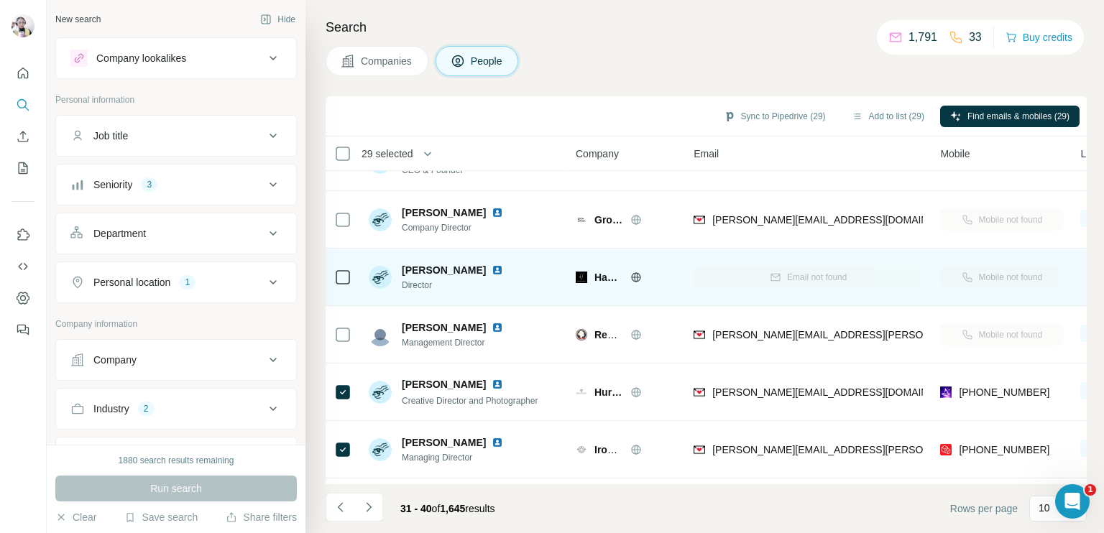
scroll to position [72, 0]
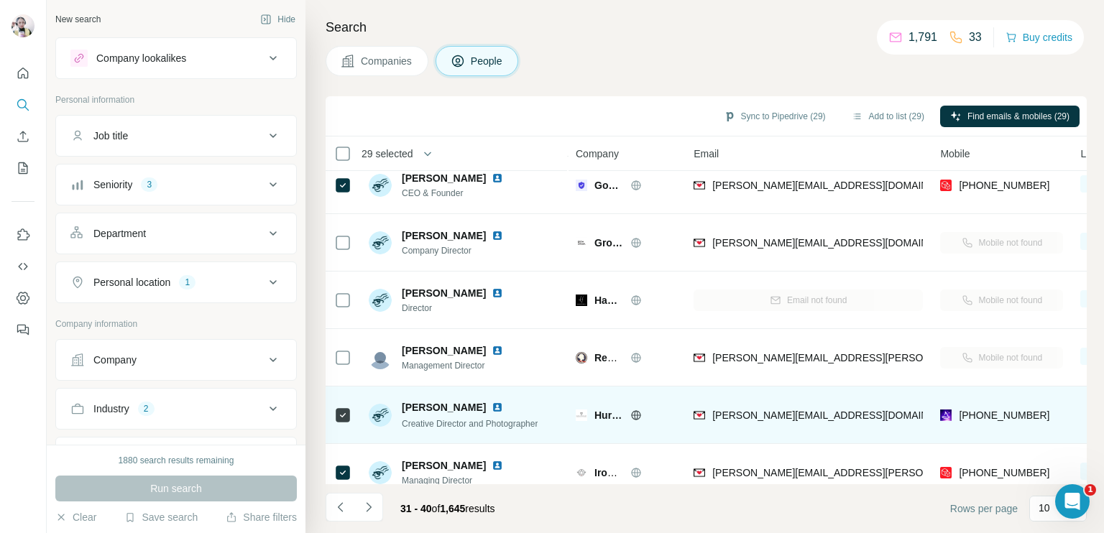
click at [635, 412] on icon at bounding box center [636, 416] width 12 height 12
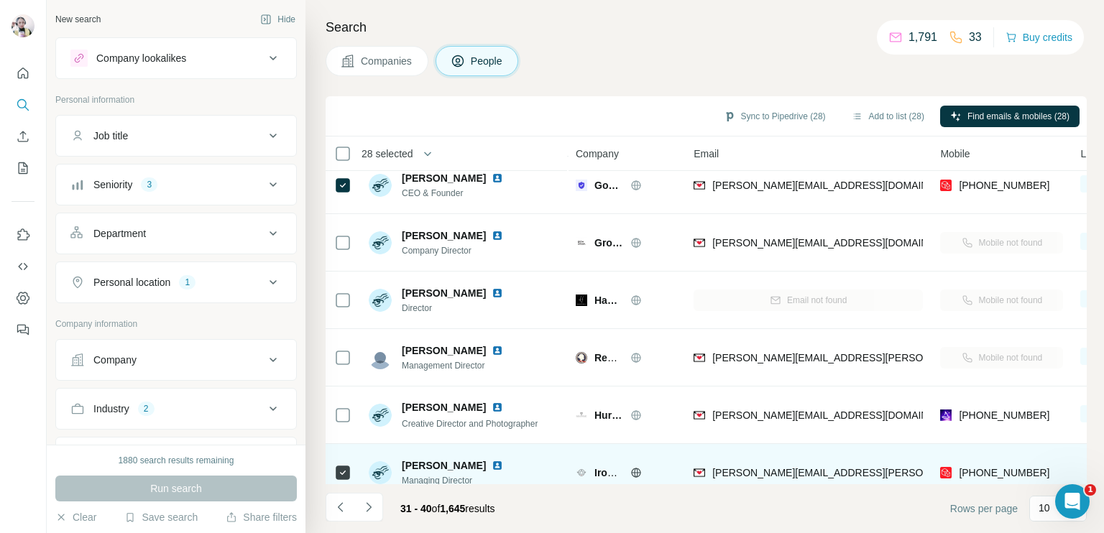
click at [628, 469] on div "Iron Heart International" at bounding box center [635, 473] width 82 height 14
click at [640, 470] on icon at bounding box center [636, 472] width 9 height 9
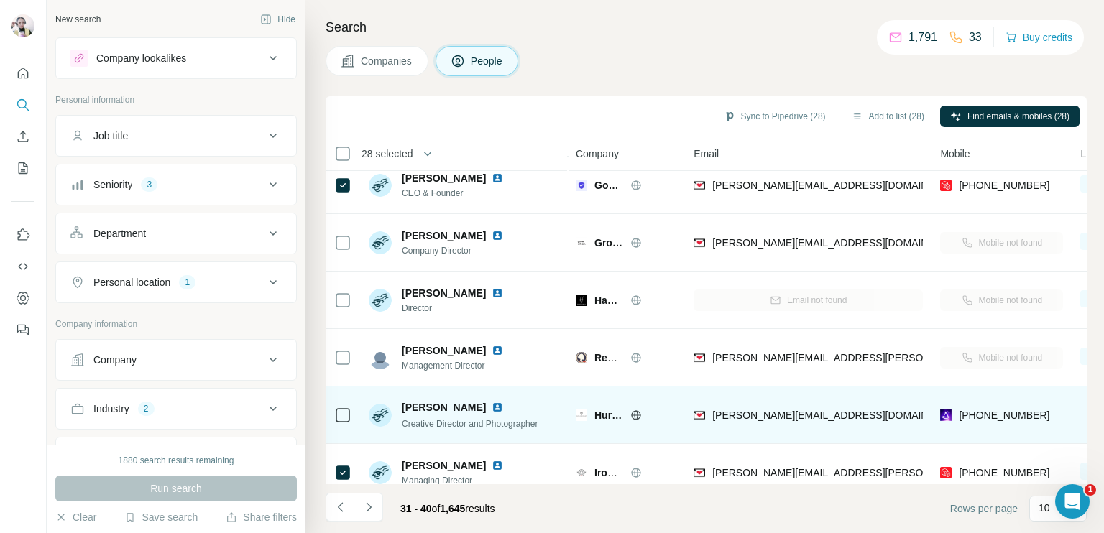
scroll to position [268, 0]
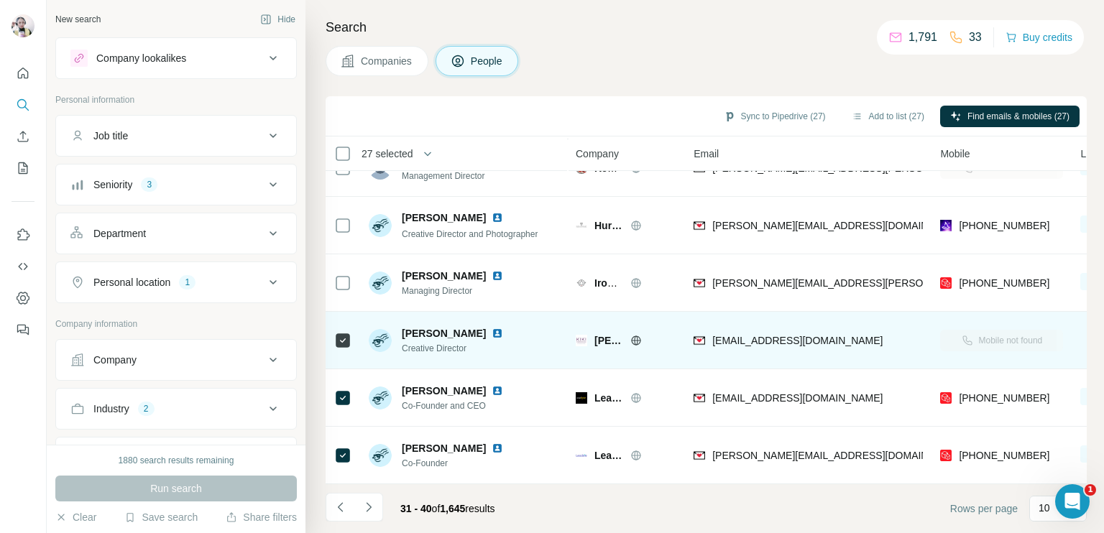
click at [640, 336] on icon at bounding box center [636, 340] width 9 height 9
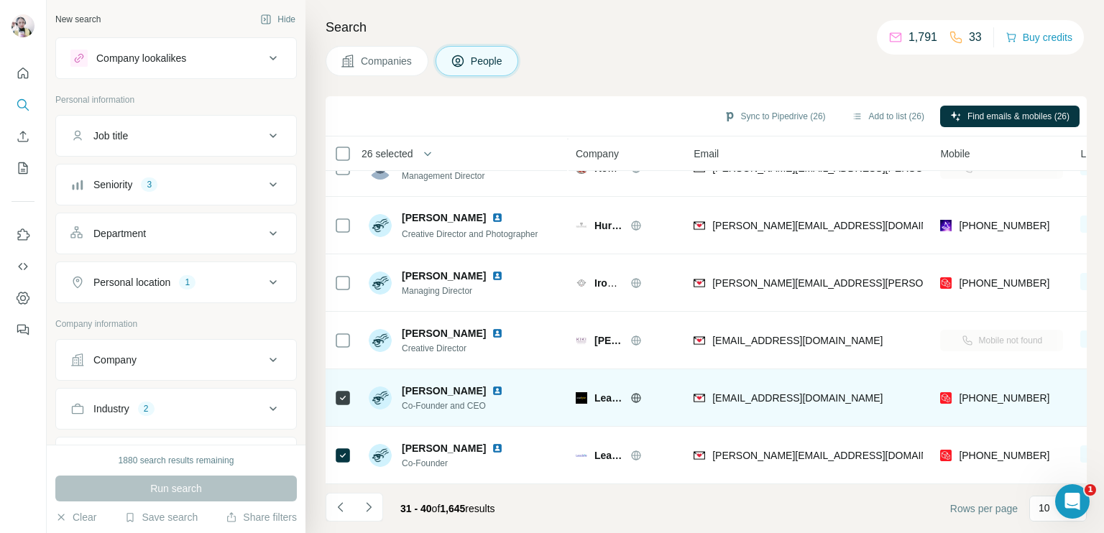
click at [634, 392] on icon at bounding box center [636, 398] width 12 height 12
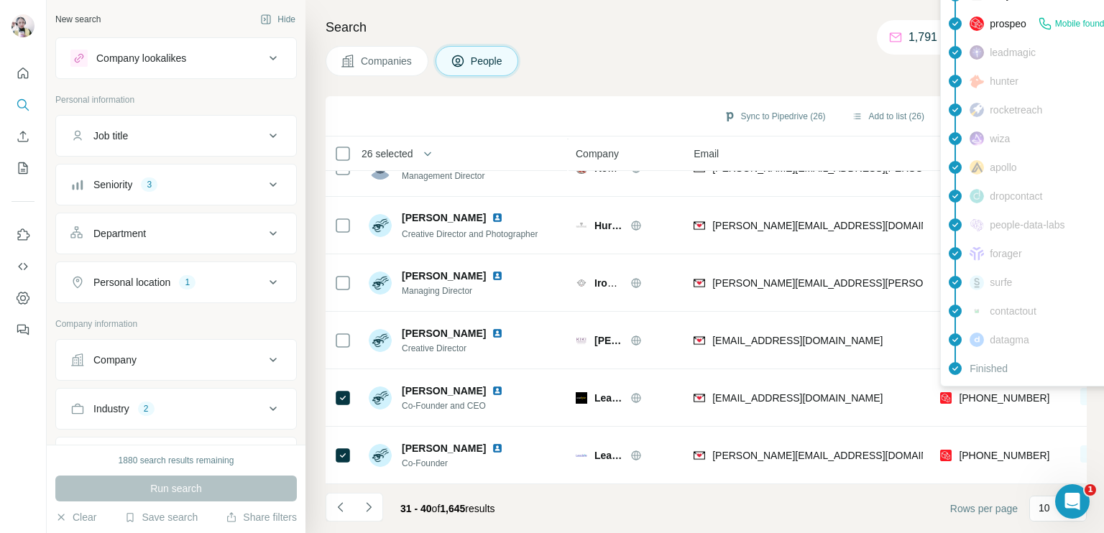
click at [981, 383] on div "findymail Email found prospeo Mobile found leadmagic hunter rocketreach wiza ap…" at bounding box center [1069, 182] width 259 height 410
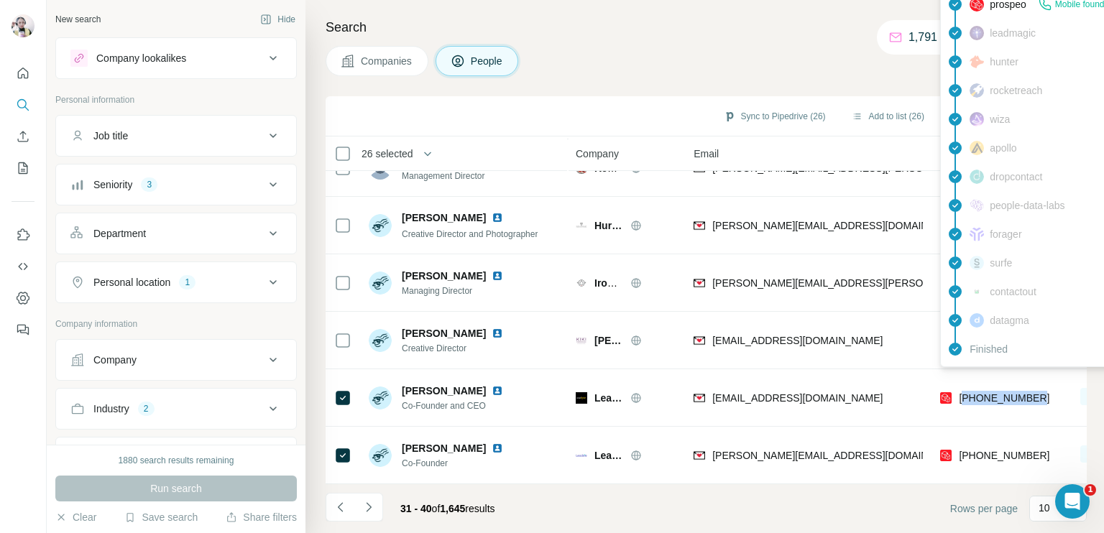
click at [981, 391] on span "[PHONE_NUMBER]" at bounding box center [1004, 398] width 91 height 14
copy tr "[PHONE_NUMBER]"
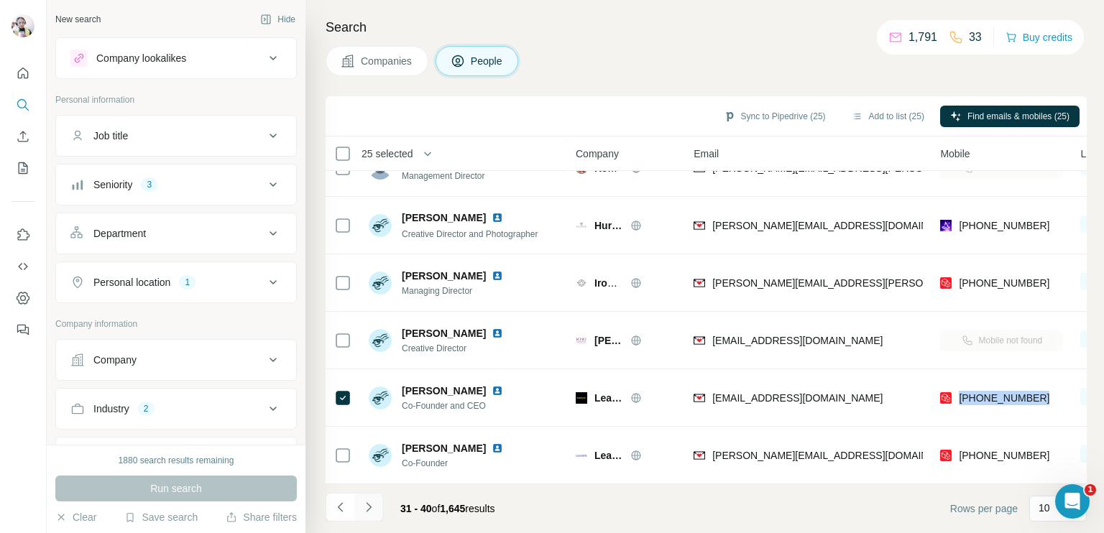
click at [366, 506] on icon "Navigate to next page" at bounding box center [369, 507] width 14 height 14
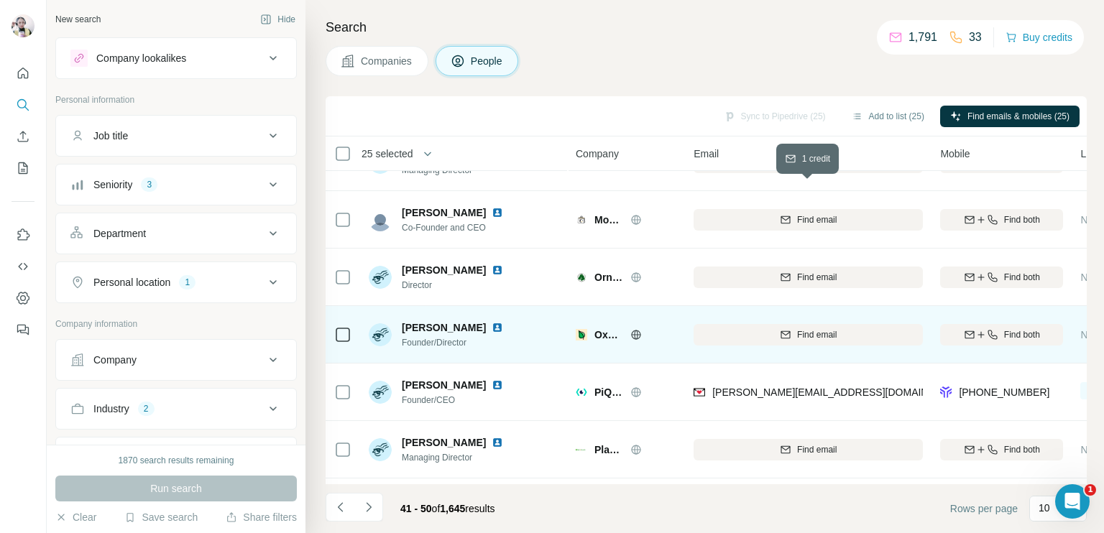
scroll to position [0, 0]
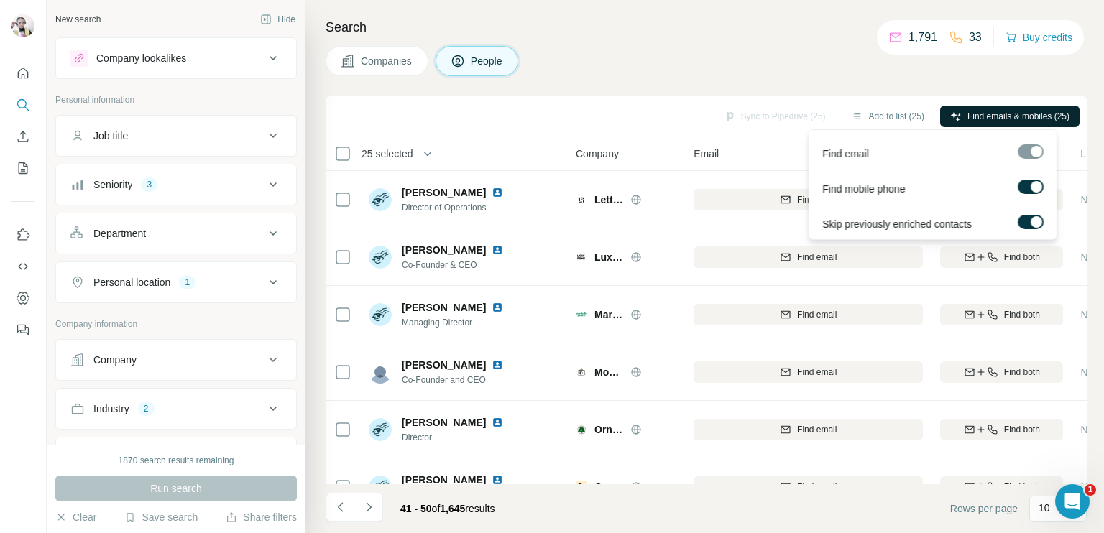
click at [981, 114] on span "Find emails & mobiles (25)" at bounding box center [1019, 116] width 102 height 13
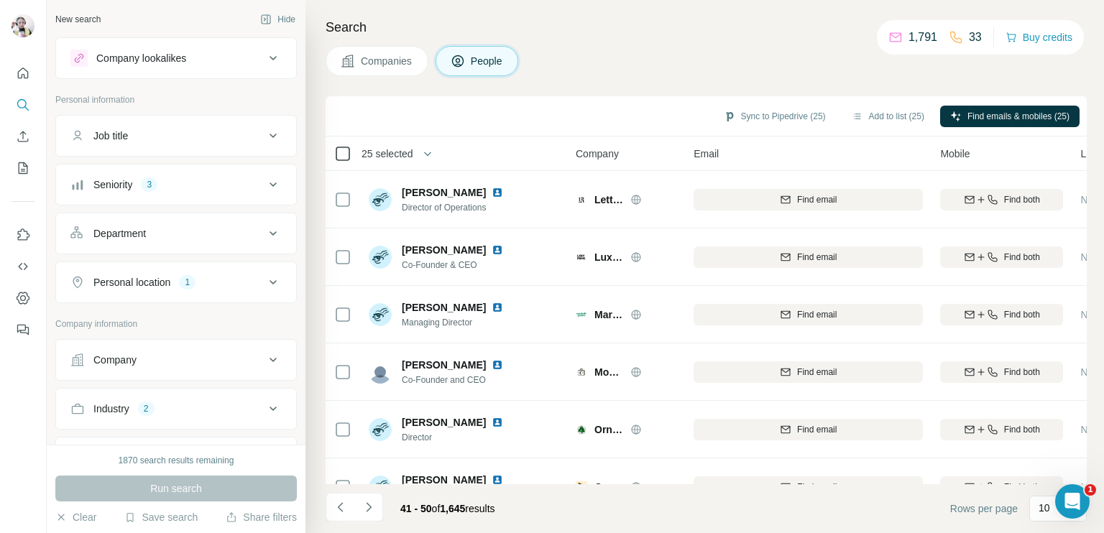
click at [334, 152] on icon at bounding box center [342, 153] width 17 height 17
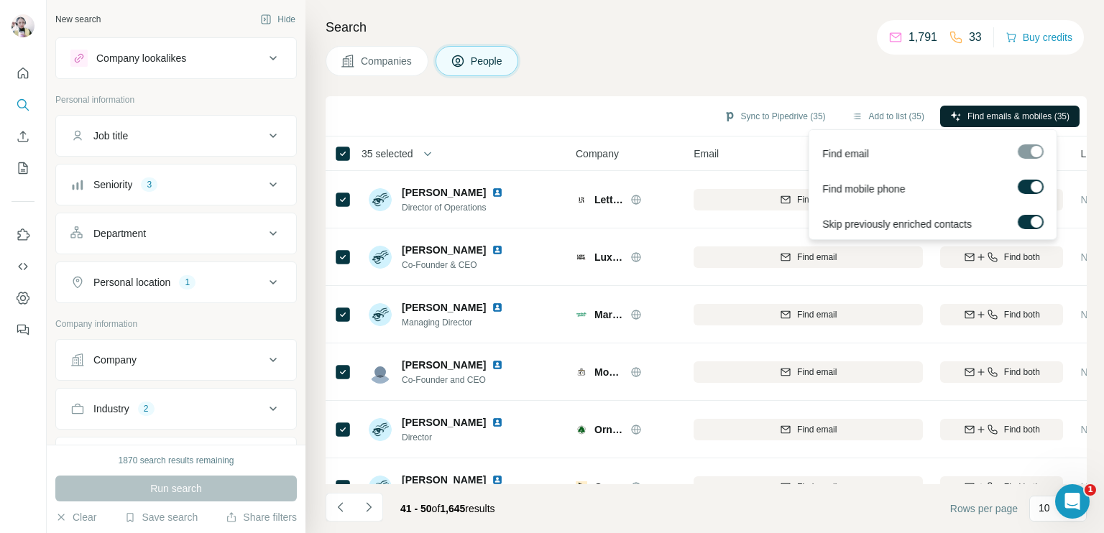
click at [974, 115] on span "Find emails & mobiles (35)" at bounding box center [1019, 116] width 102 height 13
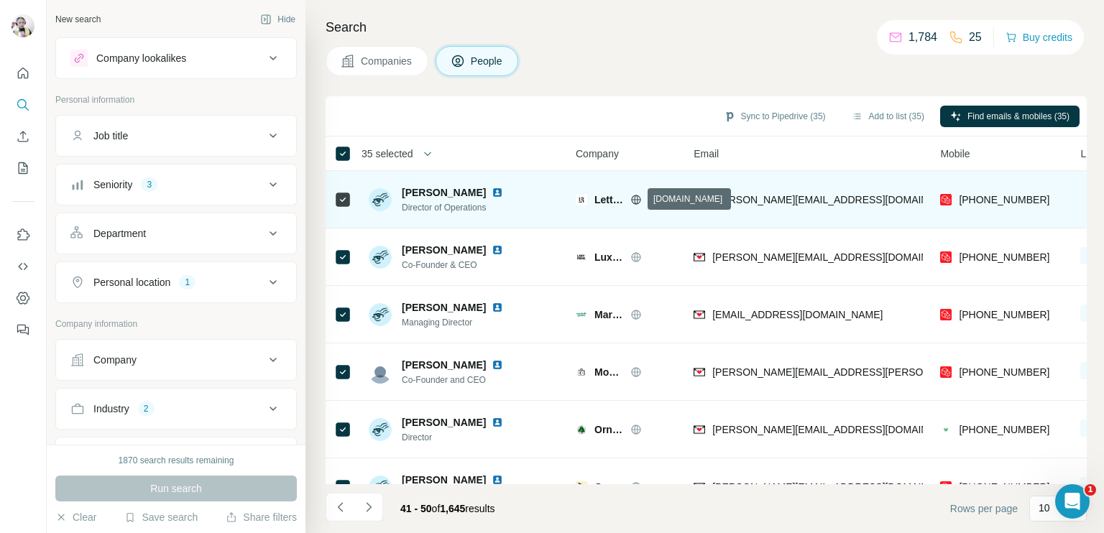
click at [635, 203] on icon at bounding box center [637, 199] width 4 height 9
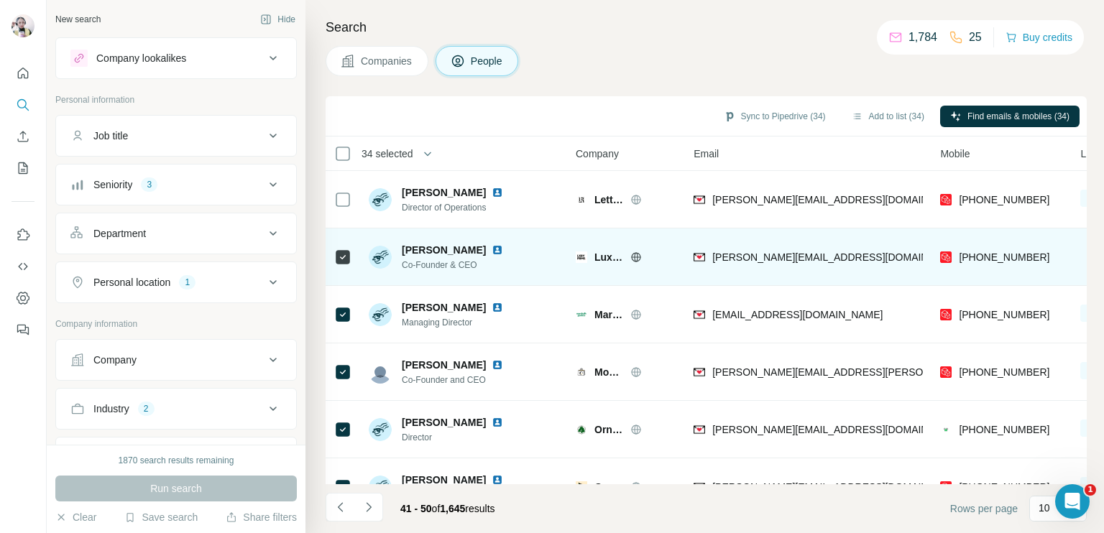
click at [635, 256] on icon at bounding box center [637, 256] width 4 height 9
click at [632, 255] on icon at bounding box center [636, 256] width 9 height 9
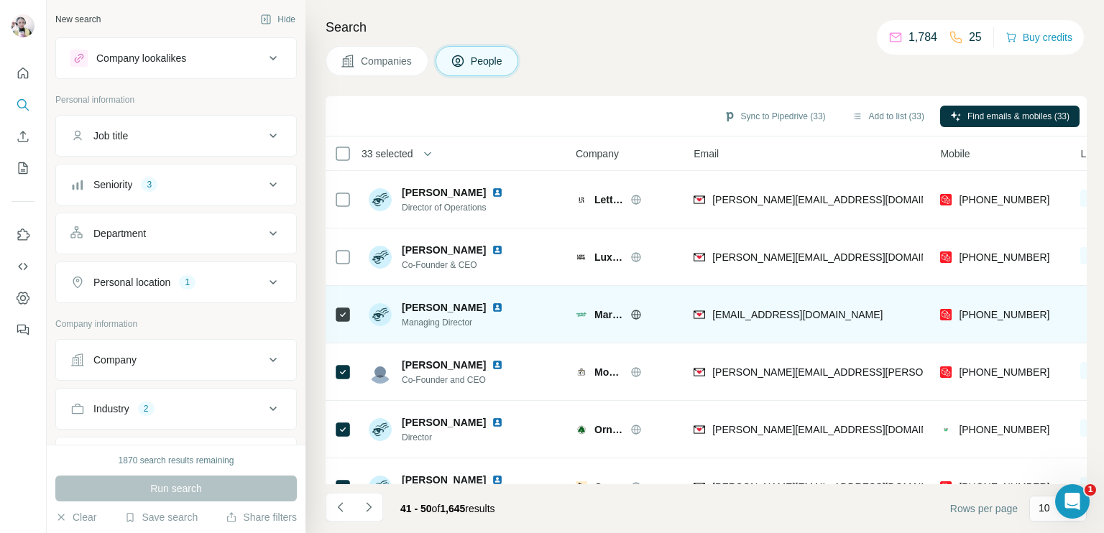
click at [633, 310] on icon at bounding box center [636, 315] width 12 height 12
click at [636, 318] on icon at bounding box center [637, 314] width 4 height 9
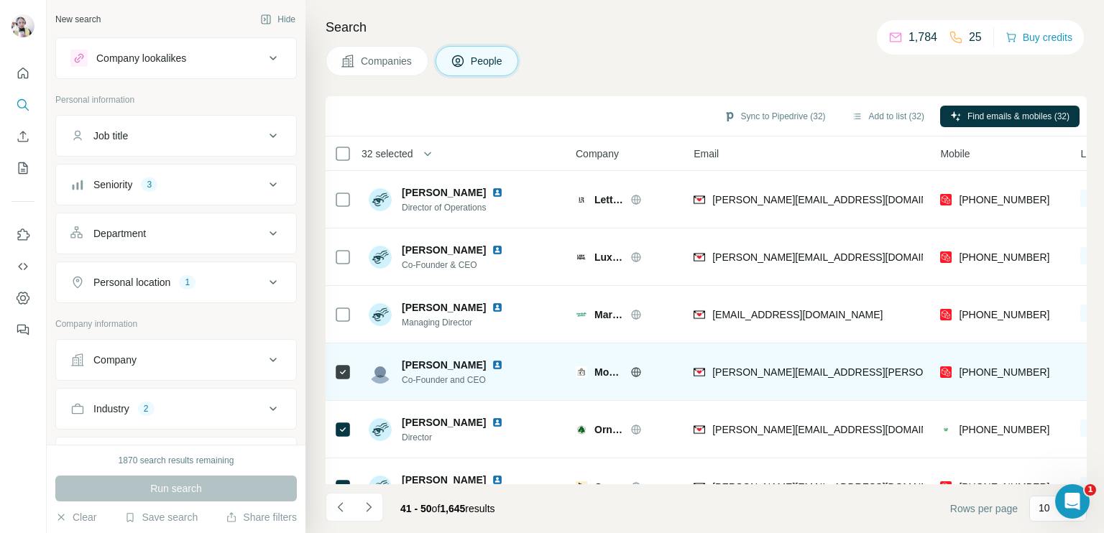
scroll to position [72, 0]
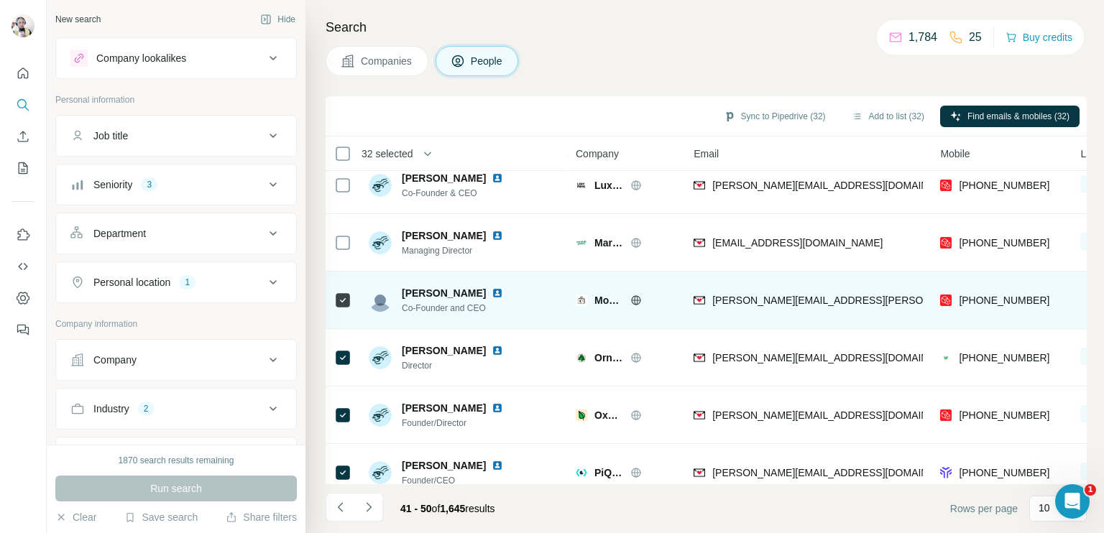
click at [636, 300] on icon at bounding box center [636, 300] width 9 height 1
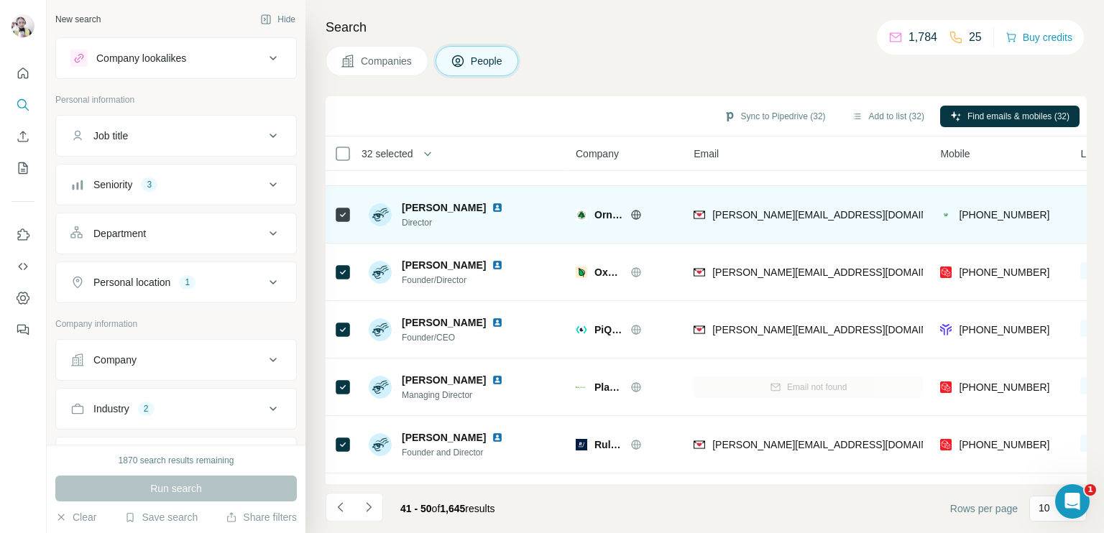
scroll to position [216, 0]
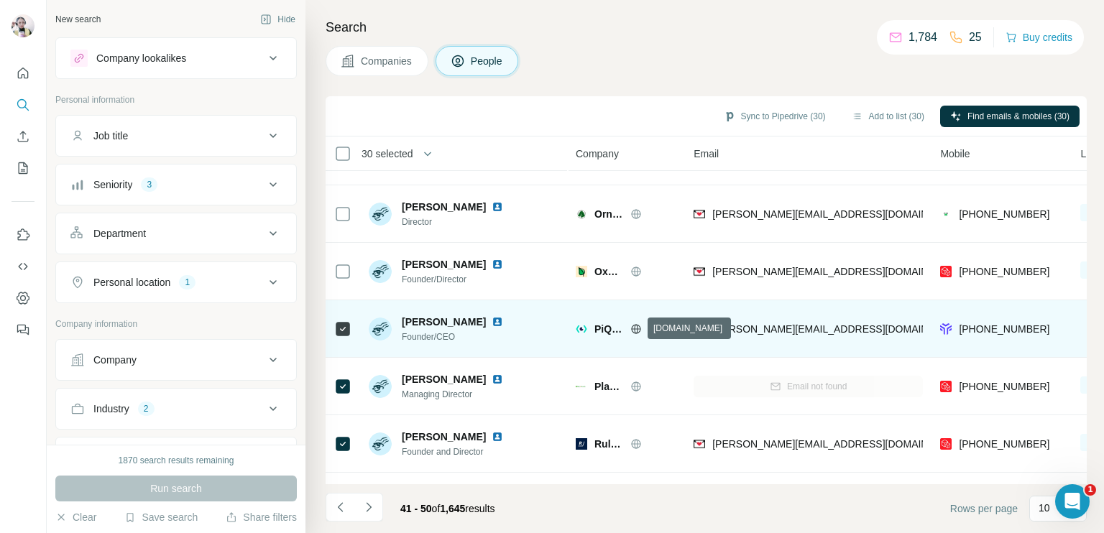
click at [637, 326] on icon at bounding box center [637, 328] width 4 height 9
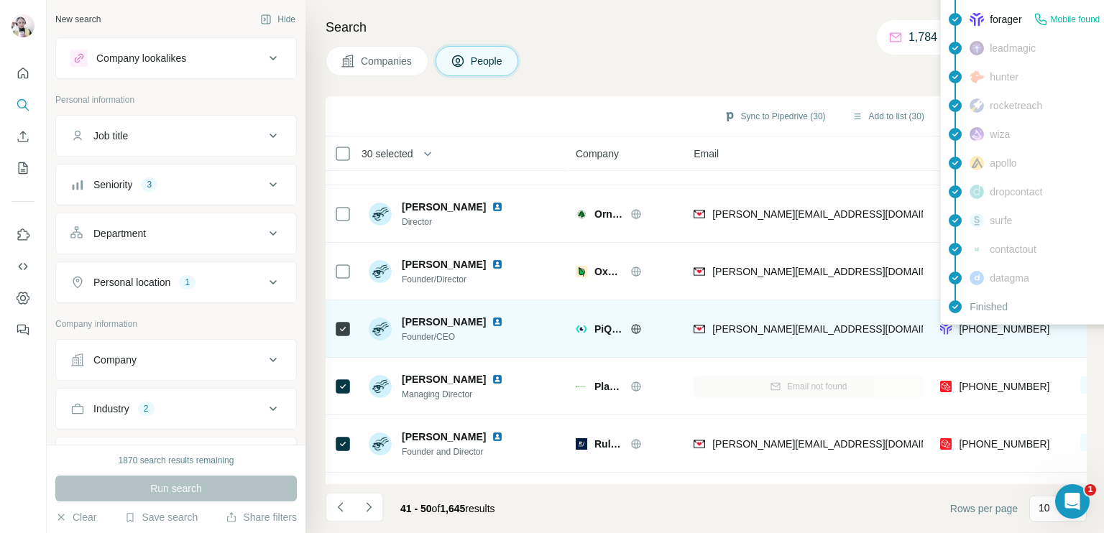
click at [992, 328] on span "[PHONE_NUMBER]" at bounding box center [1004, 329] width 91 height 12
copy tr "[PHONE_NUMBER]"
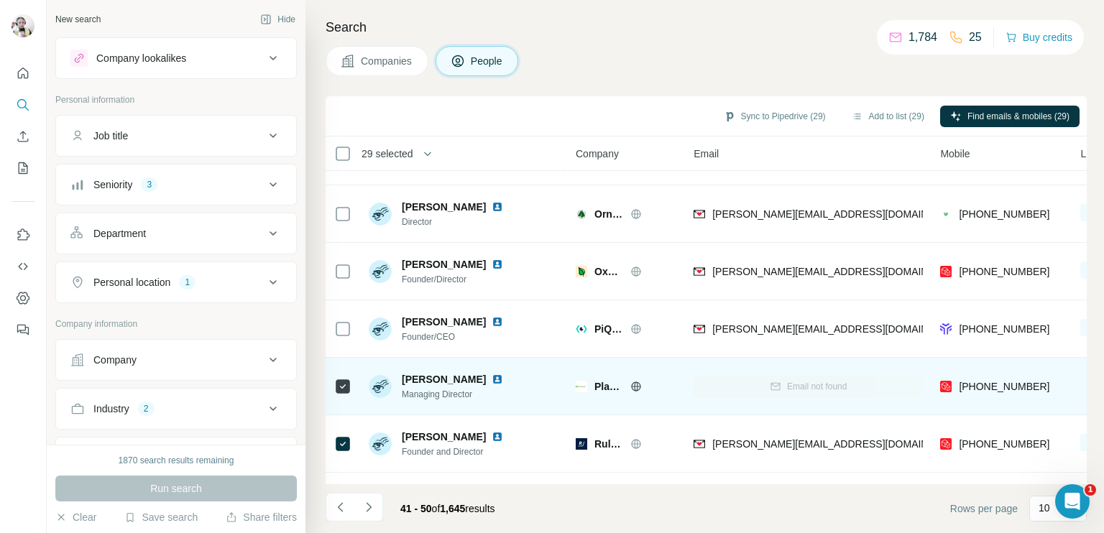
click at [633, 383] on icon at bounding box center [636, 387] width 12 height 12
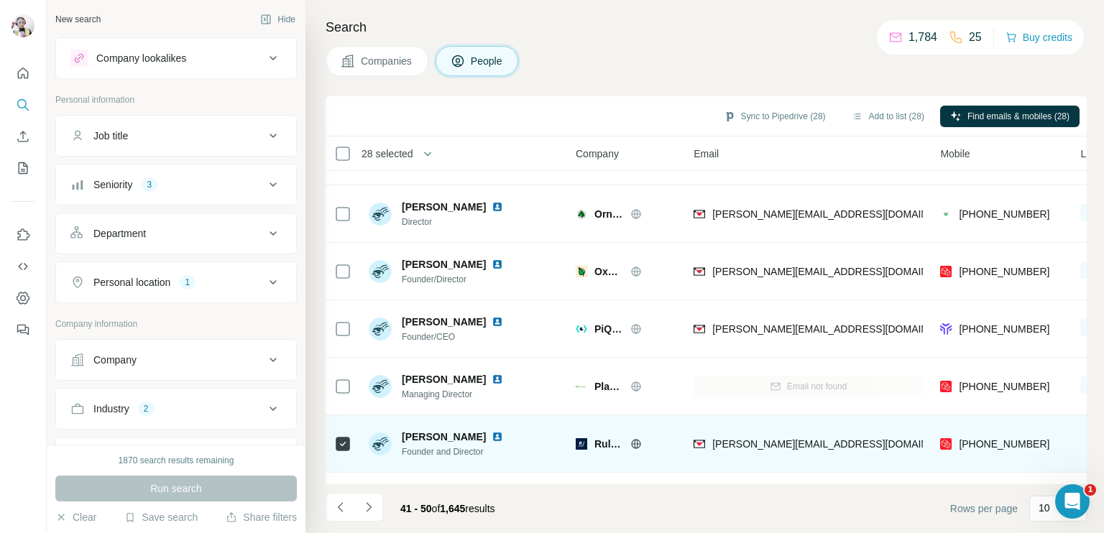
click at [638, 442] on icon at bounding box center [636, 444] width 12 height 12
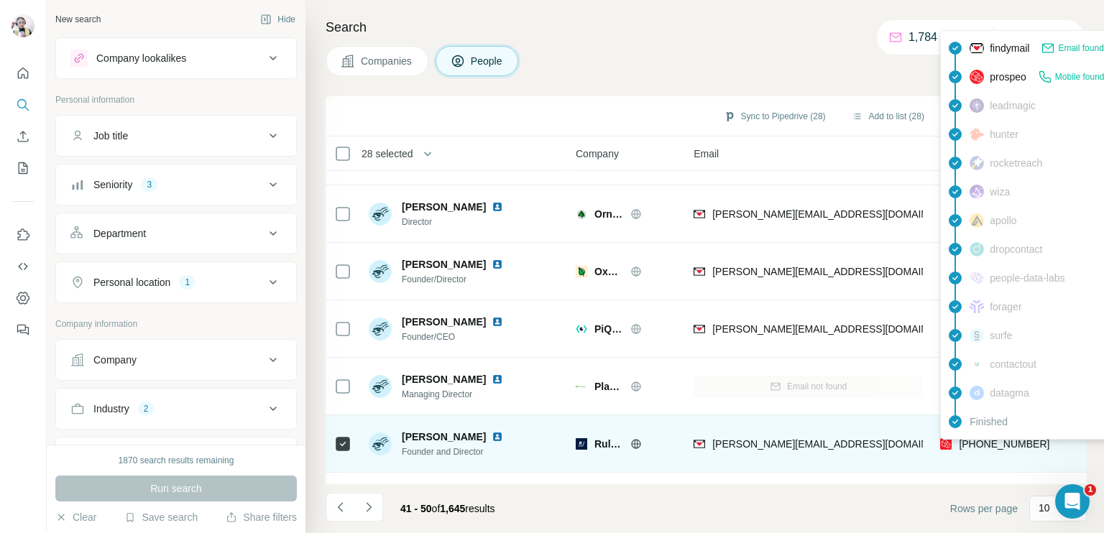
click at [985, 442] on span "[PHONE_NUMBER]" at bounding box center [1004, 444] width 91 height 12
copy tr "[PHONE_NUMBER]"
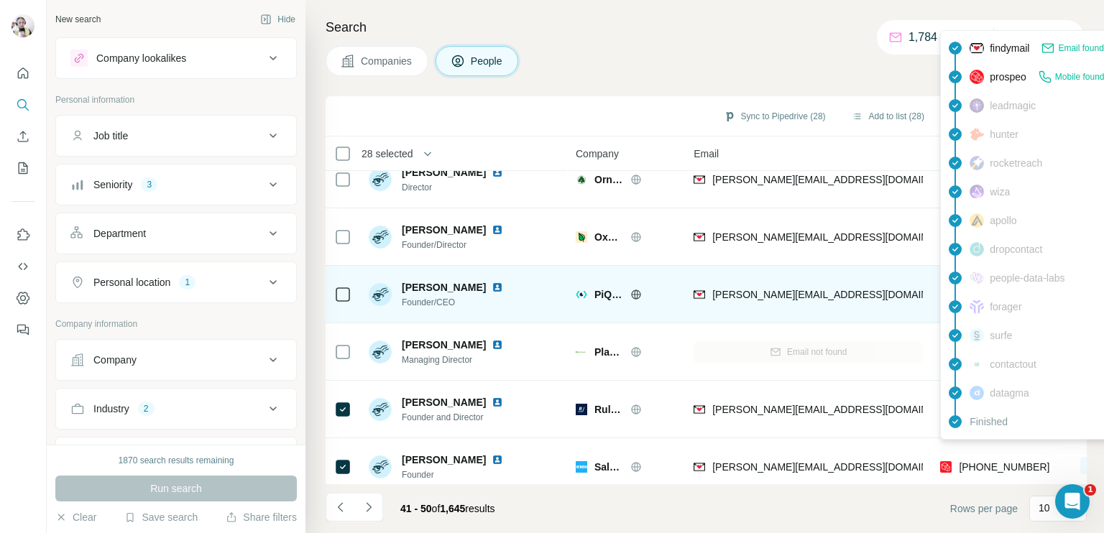
scroll to position [268, 0]
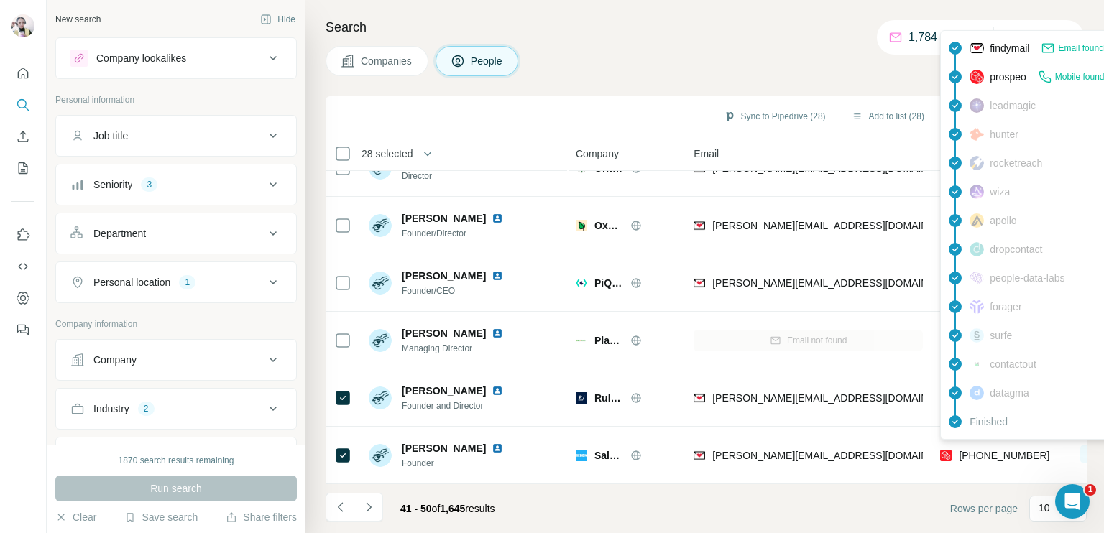
drag, startPoint x: 788, startPoint y: 45, endPoint x: 772, endPoint y: 55, distance: 18.4
click at [788, 45] on div "Search Companies People Sync to Pipedrive (28) Add to list (28) Find emails & m…" at bounding box center [704, 266] width 799 height 533
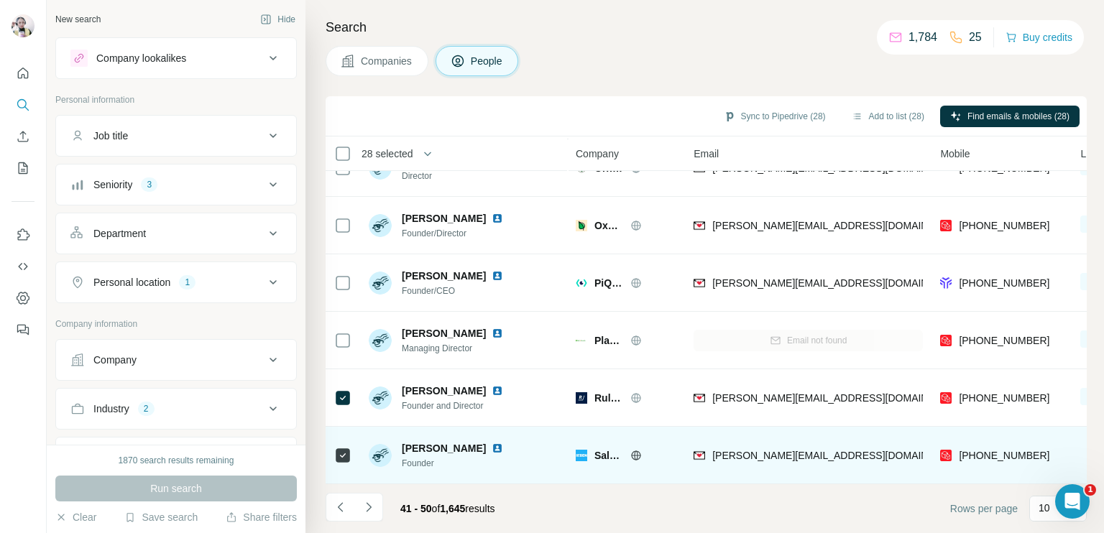
click at [630, 450] on icon at bounding box center [636, 456] width 12 height 12
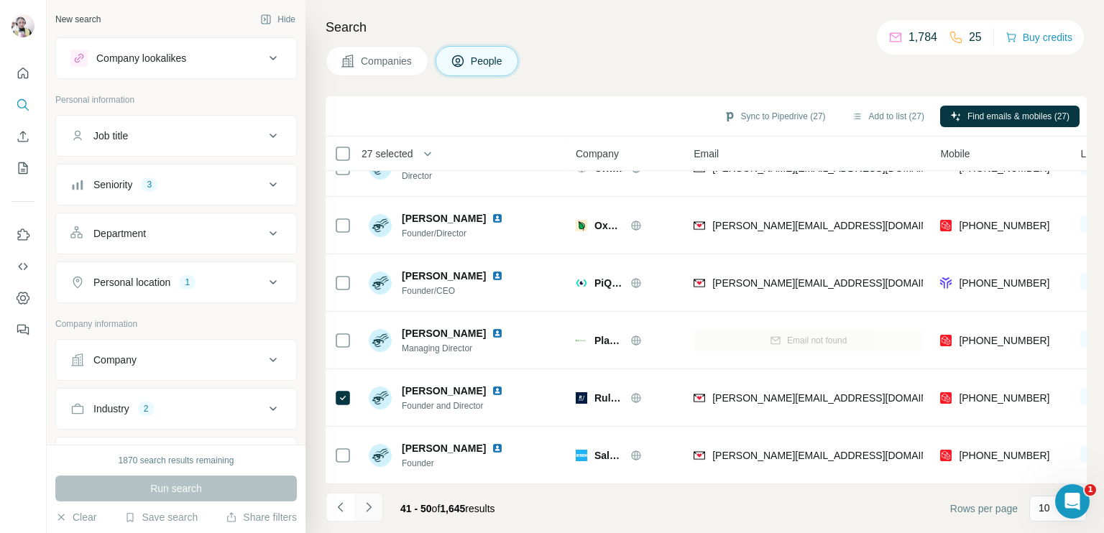
click at [369, 505] on icon "Navigate to next page" at bounding box center [369, 507] width 14 height 14
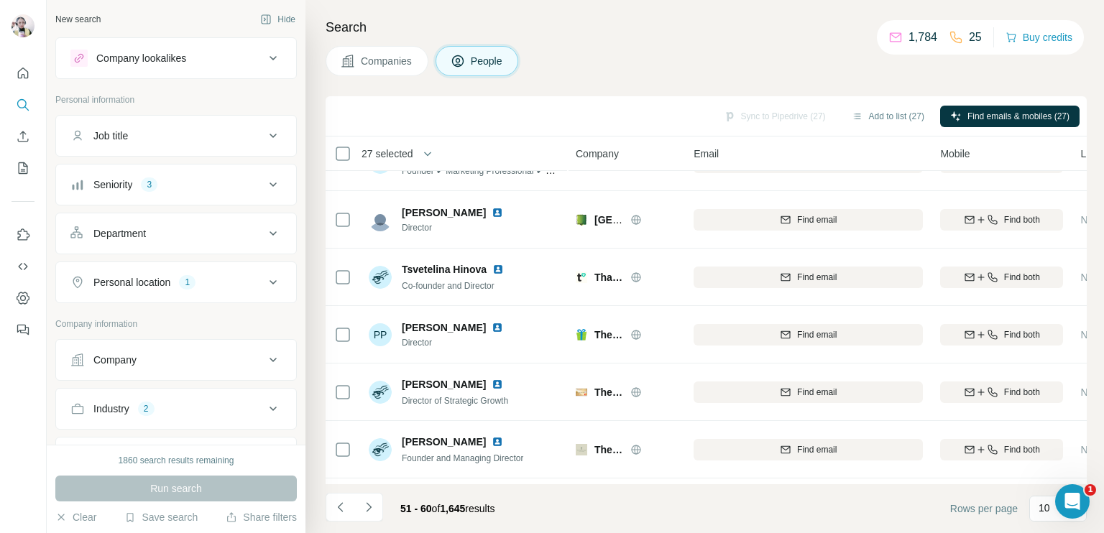
scroll to position [0, 0]
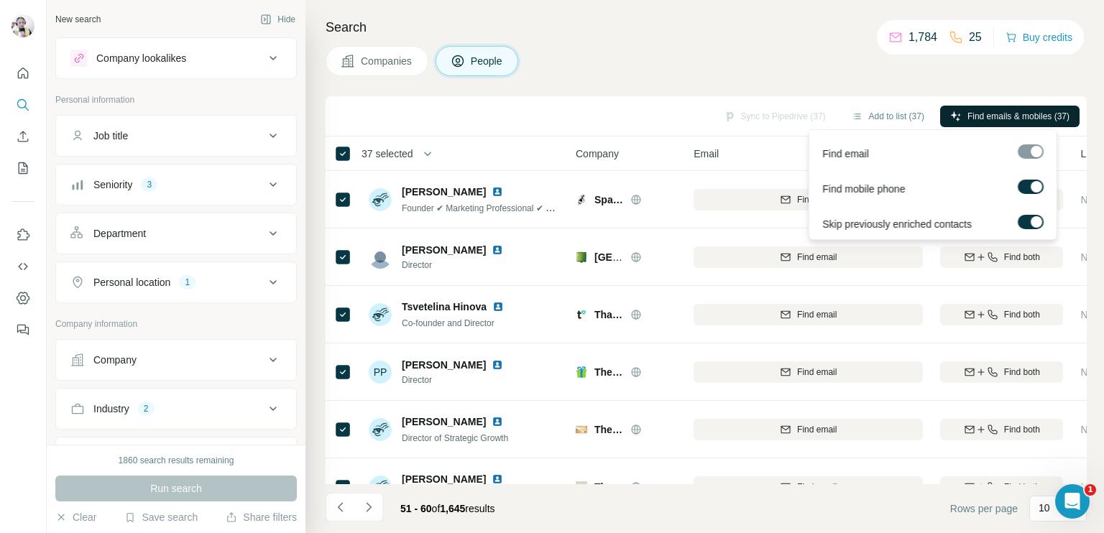
click at [1021, 116] on span "Find emails & mobiles (37)" at bounding box center [1019, 116] width 102 height 13
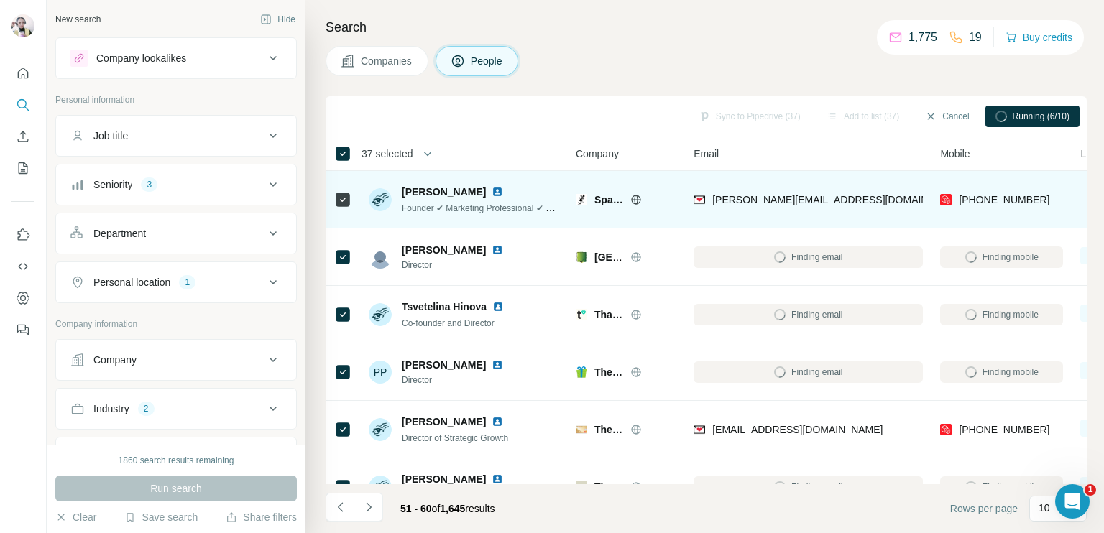
click at [635, 198] on icon at bounding box center [637, 199] width 4 height 9
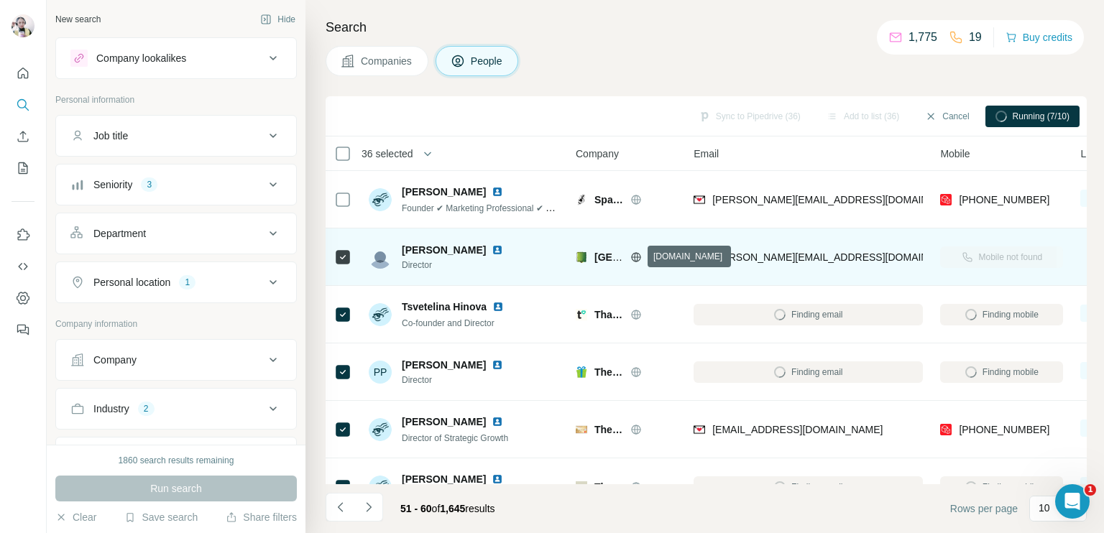
click at [635, 256] on icon at bounding box center [637, 256] width 4 height 9
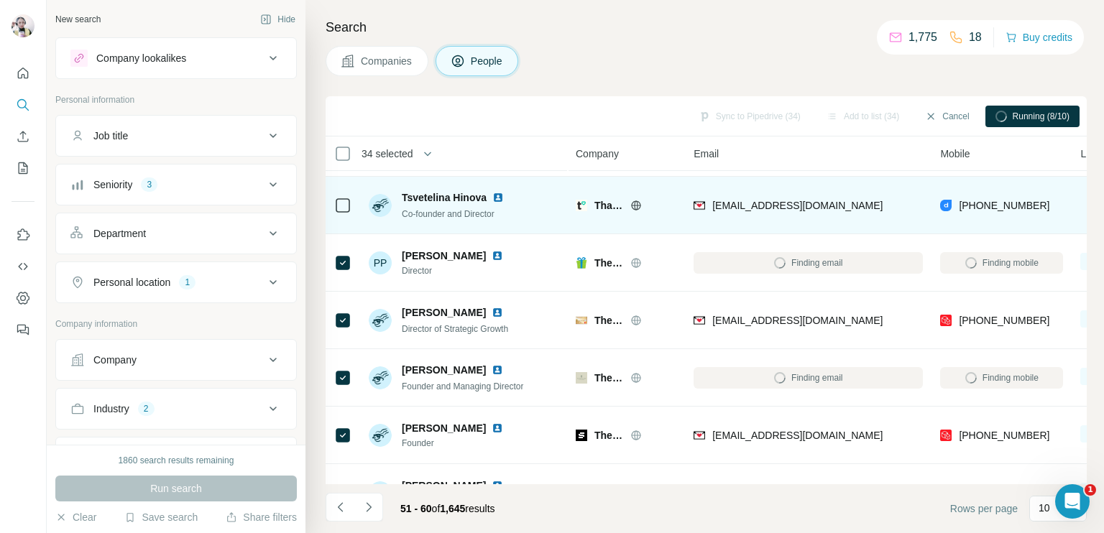
scroll to position [144, 0]
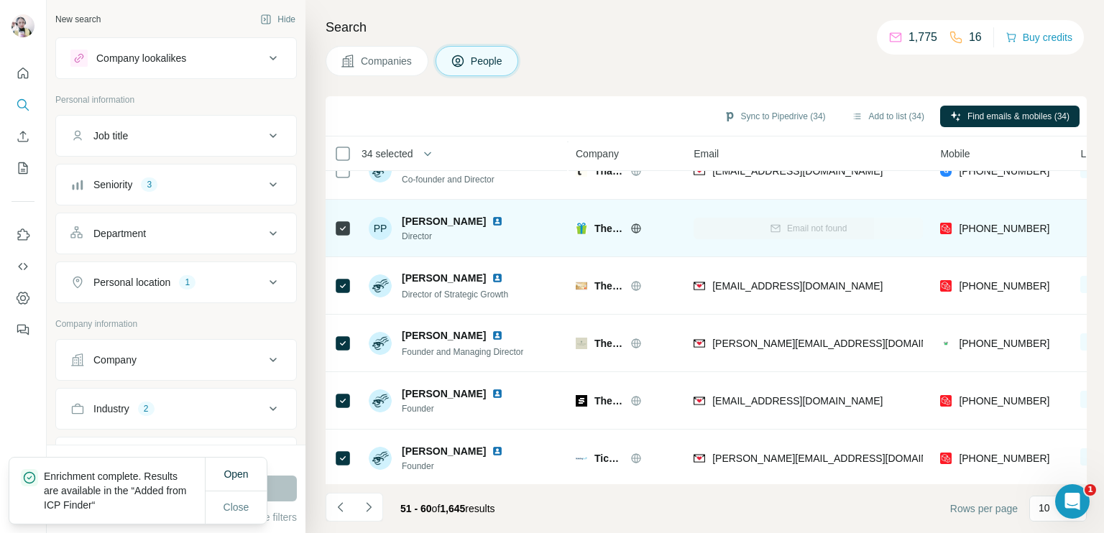
click at [637, 227] on icon at bounding box center [636, 229] width 12 height 12
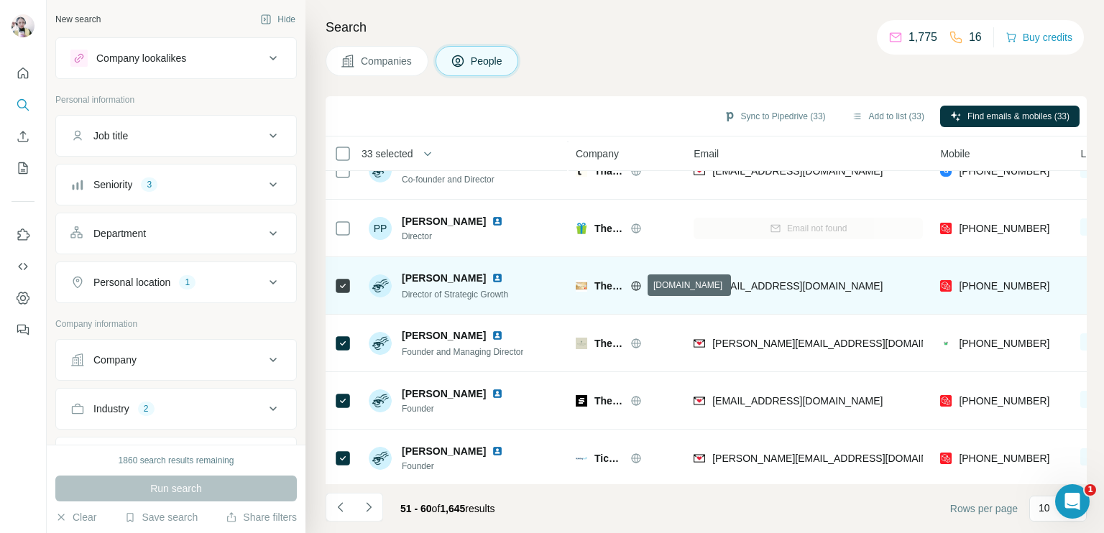
click at [633, 287] on icon at bounding box center [636, 286] width 12 height 12
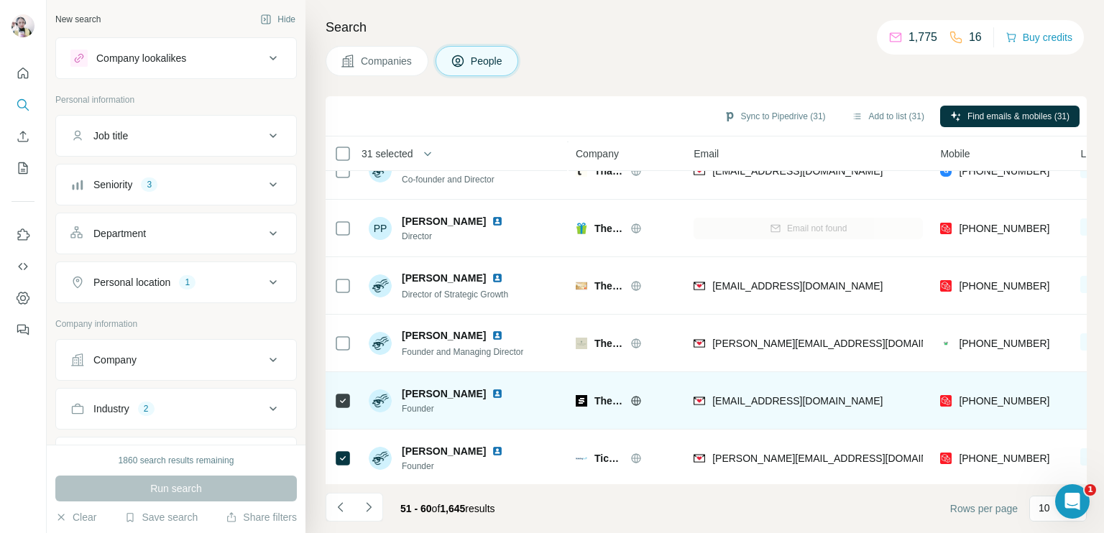
click at [633, 398] on icon at bounding box center [636, 400] width 9 height 9
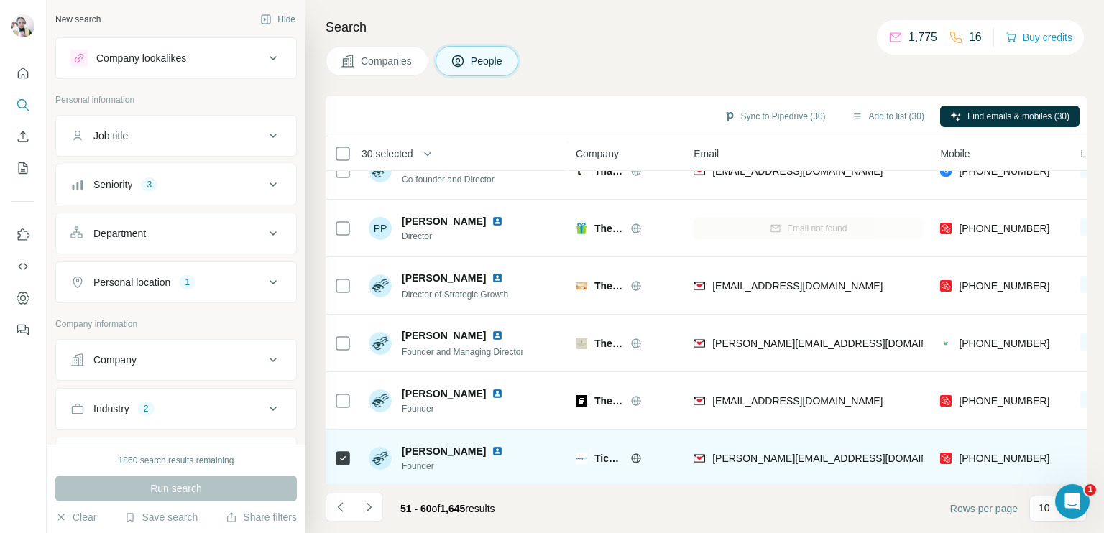
click at [638, 451] on div "TicketingHub" at bounding box center [635, 458] width 82 height 14
click at [635, 455] on icon at bounding box center [637, 458] width 4 height 9
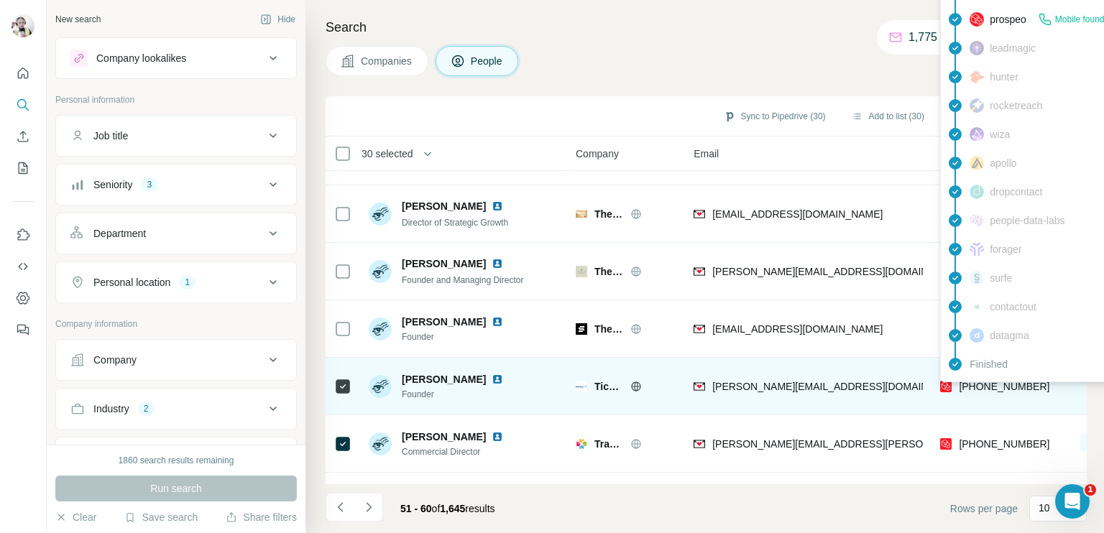
click at [999, 385] on span "[PHONE_NUMBER]" at bounding box center [1004, 387] width 91 height 12
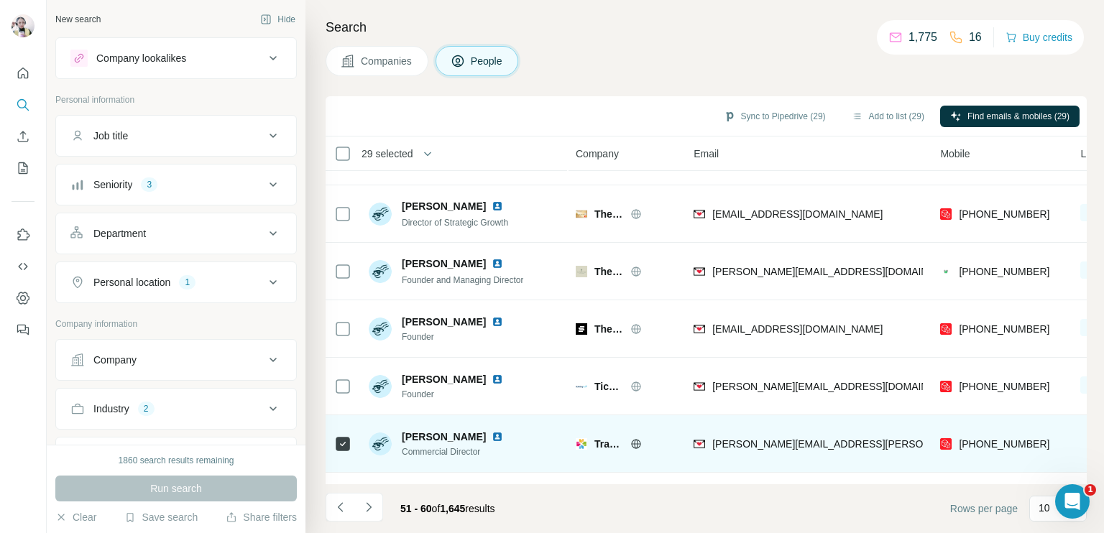
click at [633, 444] on icon at bounding box center [636, 444] width 12 height 12
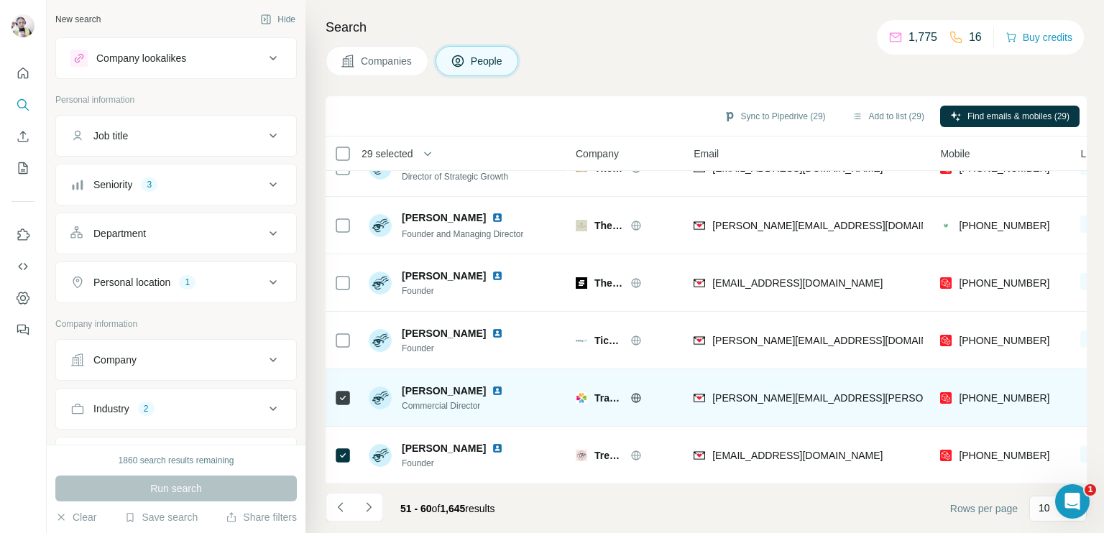
click at [339, 390] on icon at bounding box center [342, 398] width 17 height 17
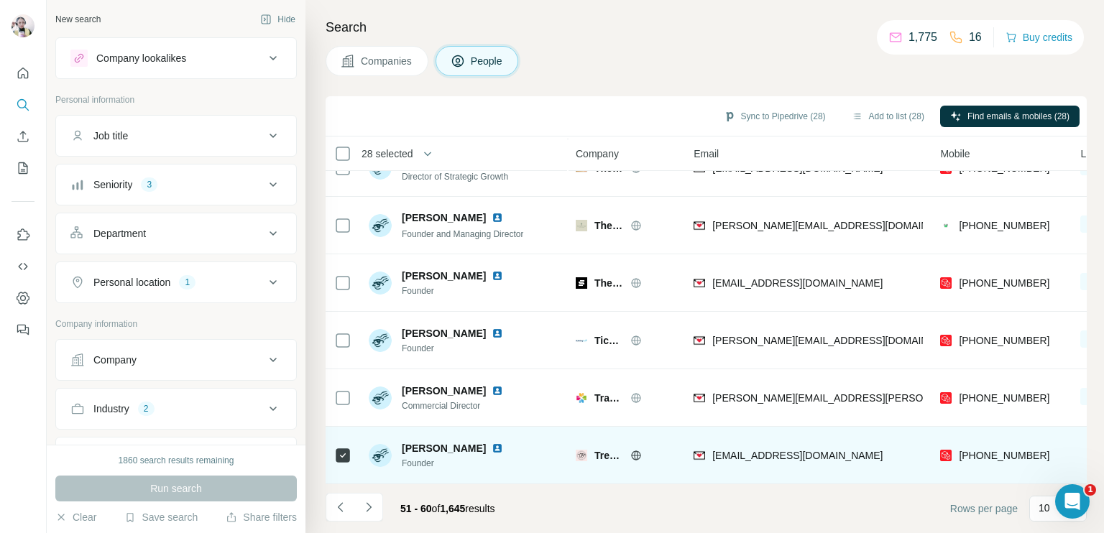
click at [633, 450] on icon at bounding box center [636, 456] width 12 height 12
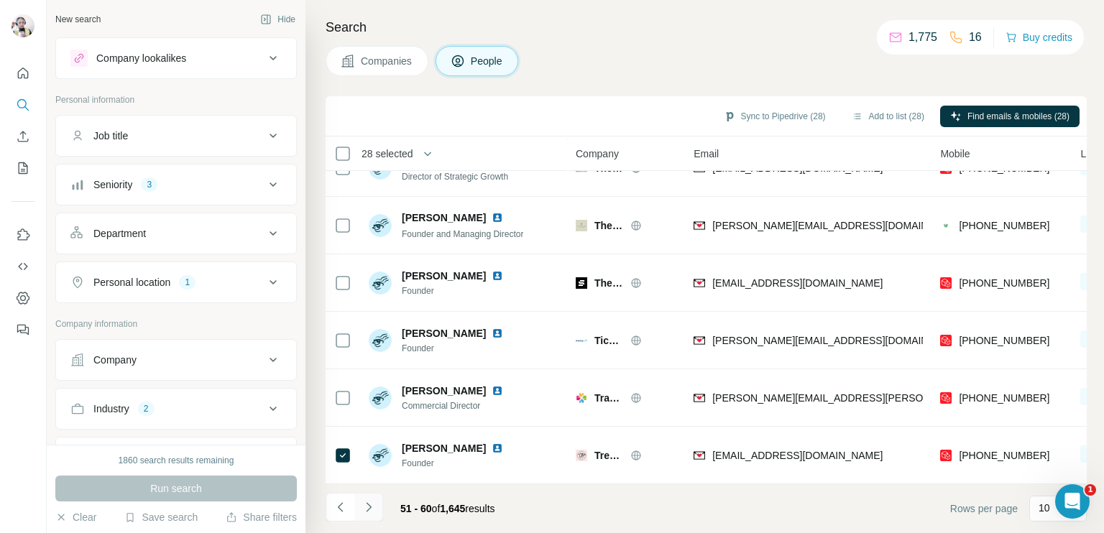
click at [372, 505] on icon "Navigate to next page" at bounding box center [369, 507] width 14 height 14
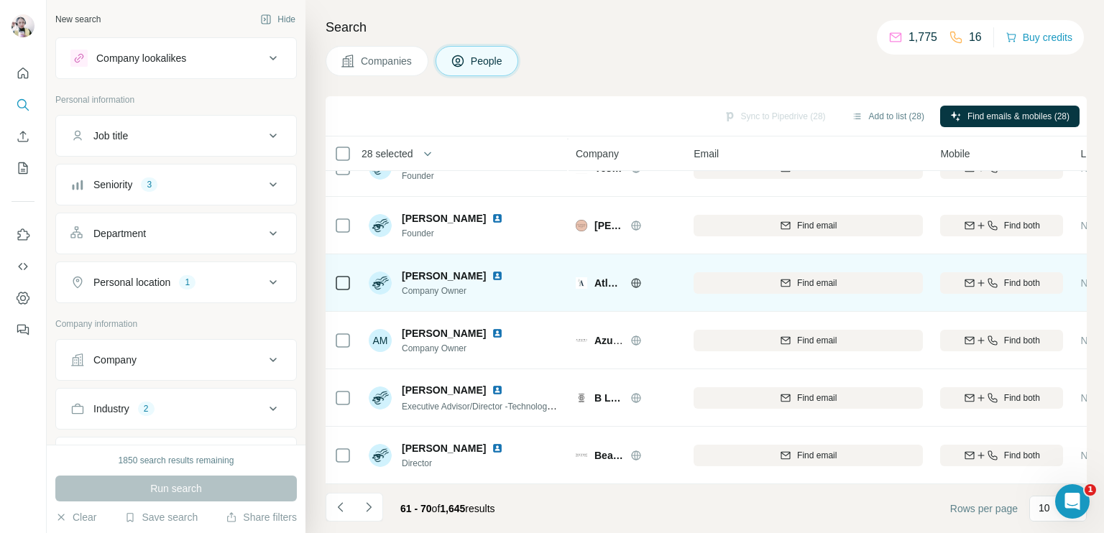
scroll to position [0, 0]
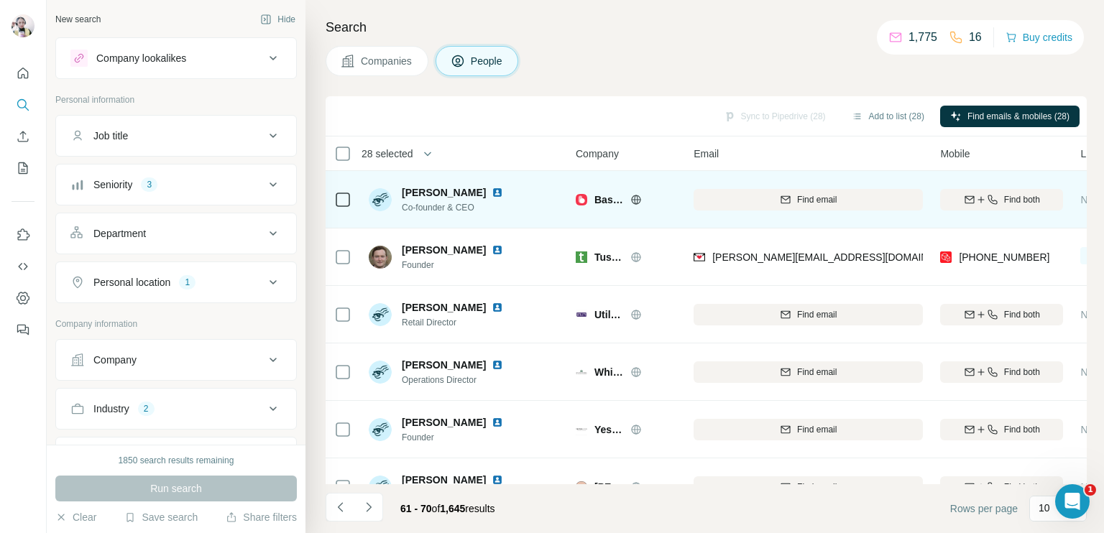
click at [635, 197] on icon at bounding box center [637, 199] width 4 height 9
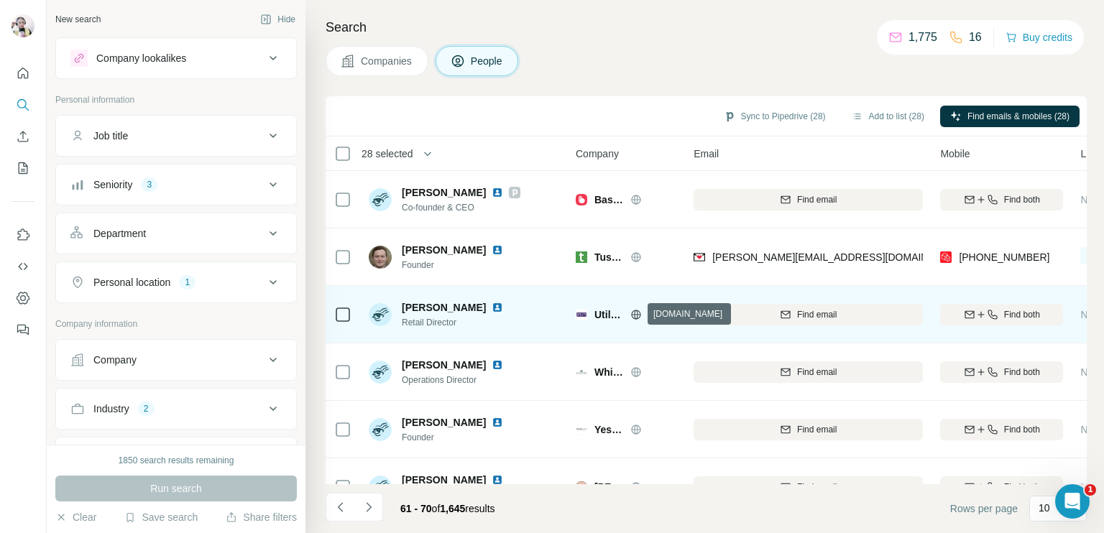
click at [636, 313] on icon at bounding box center [636, 315] width 12 height 12
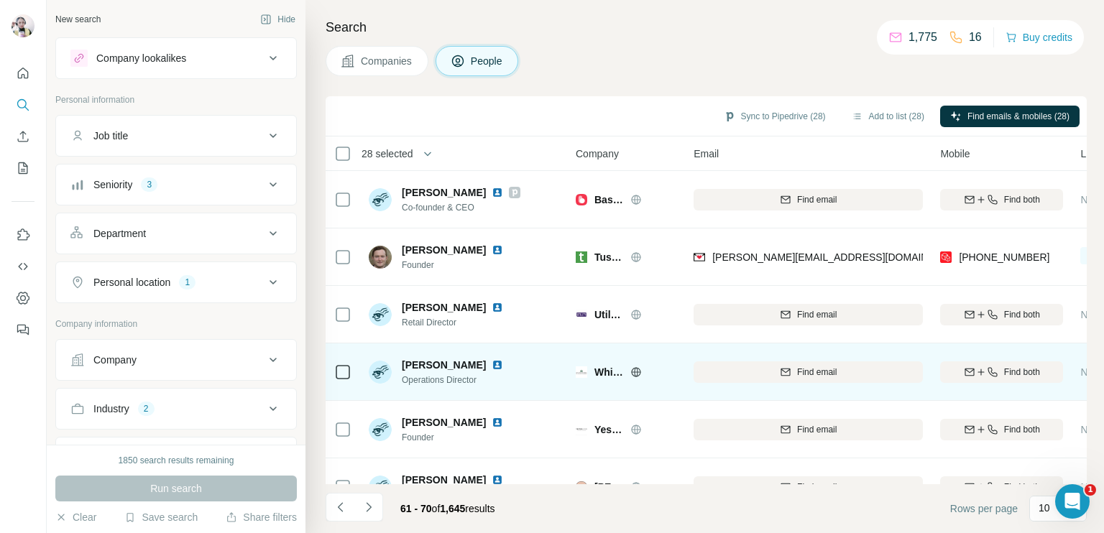
click at [635, 372] on icon at bounding box center [636, 372] width 9 height 1
click at [639, 373] on icon at bounding box center [636, 373] width 12 height 12
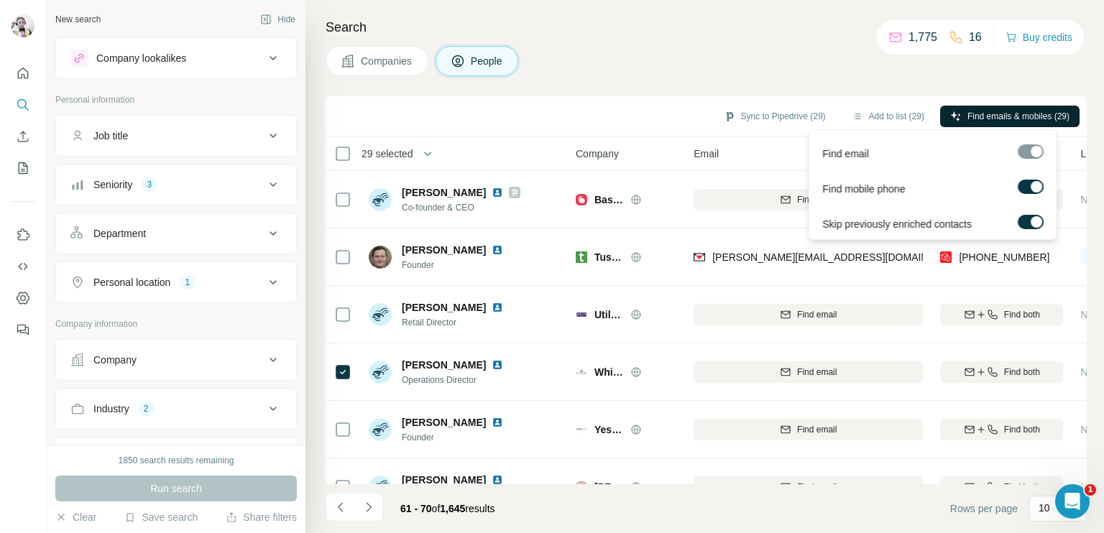
click at [1001, 113] on span "Find emails & mobiles (29)" at bounding box center [1019, 116] width 102 height 13
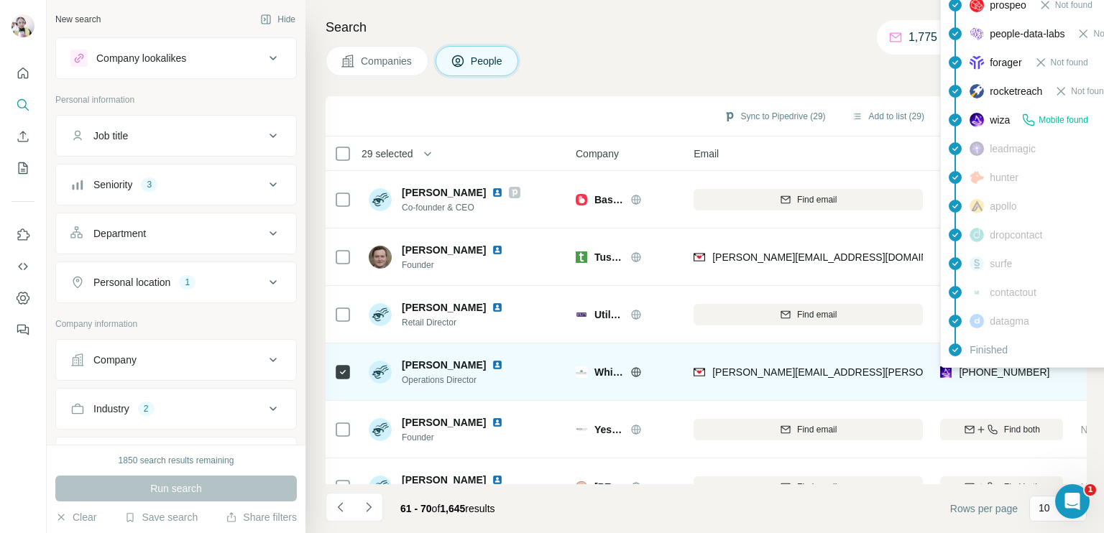
click at [1001, 370] on span "[PHONE_NUMBER]" at bounding box center [1004, 373] width 91 height 12
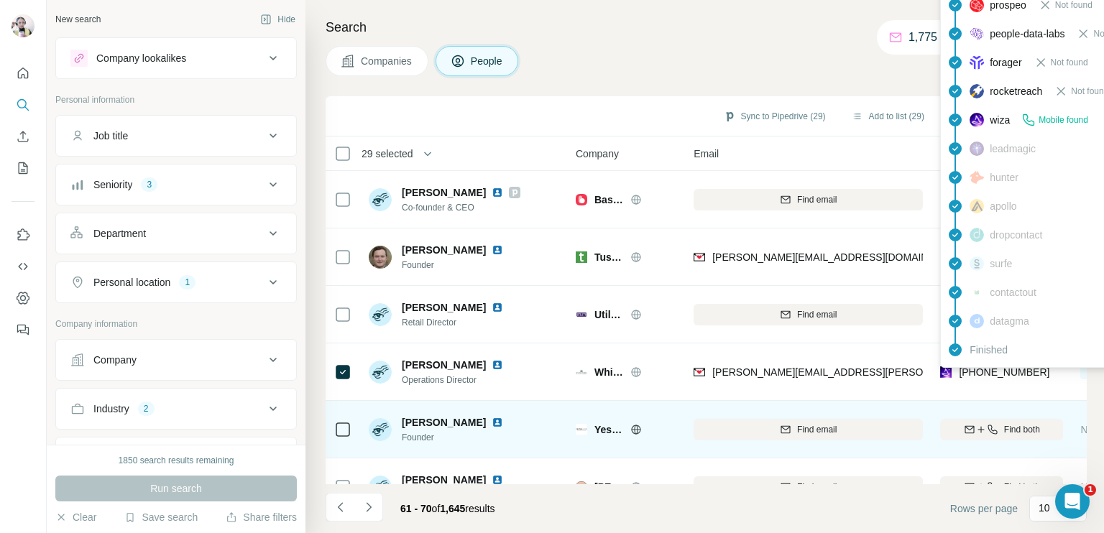
click at [640, 428] on icon at bounding box center [636, 430] width 12 height 12
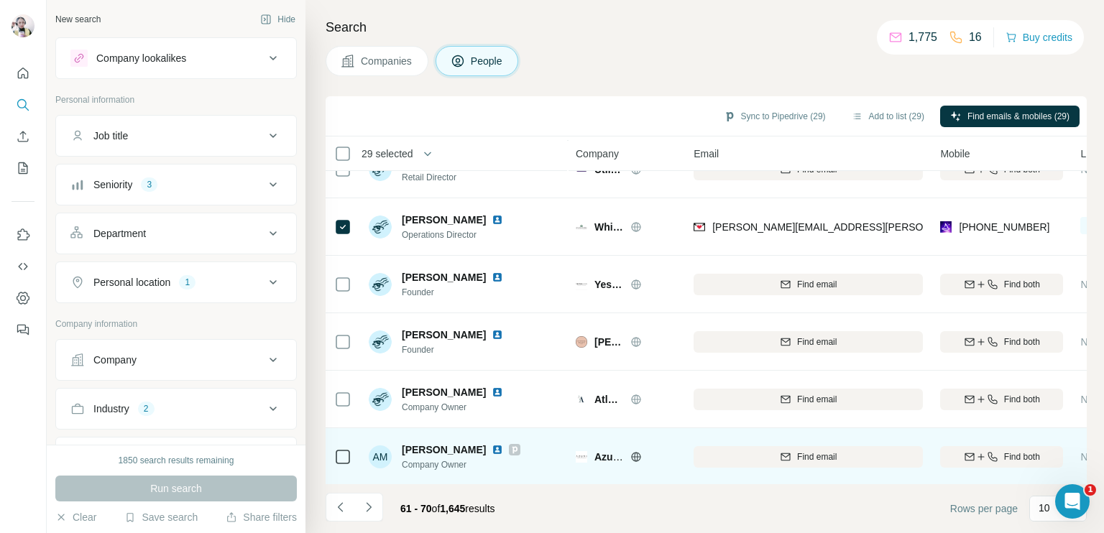
scroll to position [124, 0]
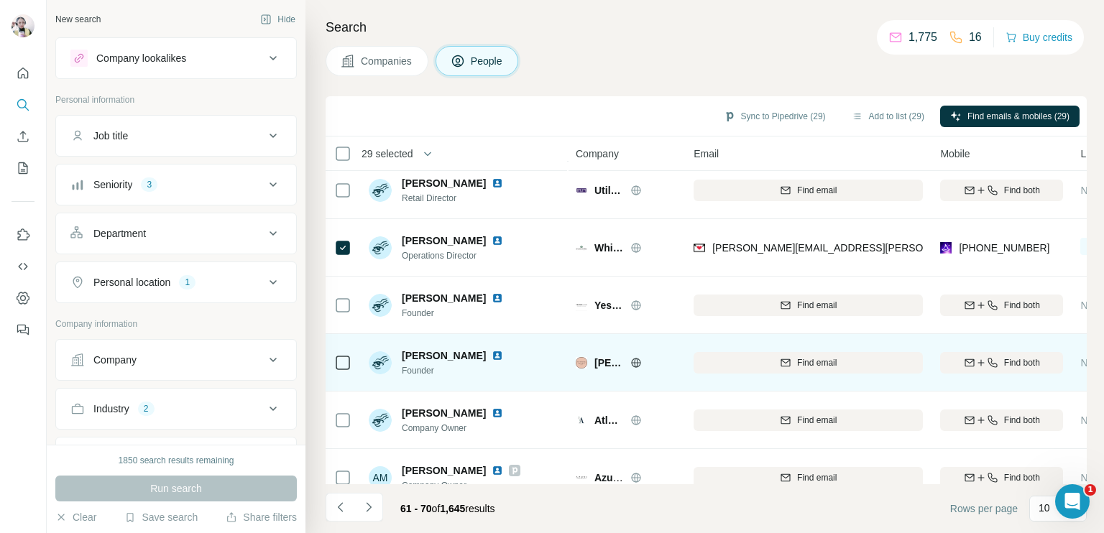
click at [640, 358] on icon at bounding box center [636, 363] width 12 height 12
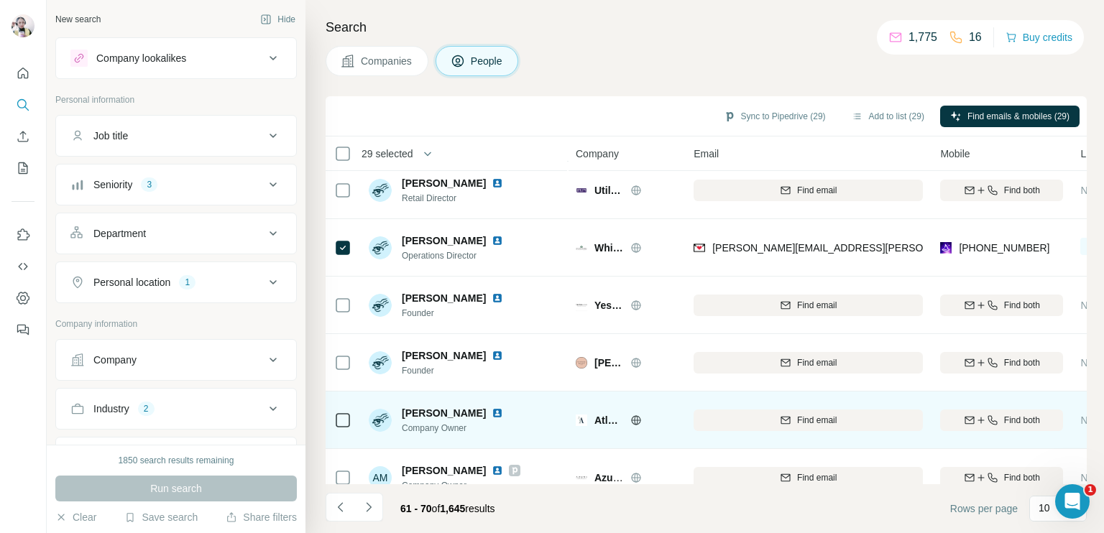
click at [638, 416] on icon at bounding box center [636, 419] width 9 height 9
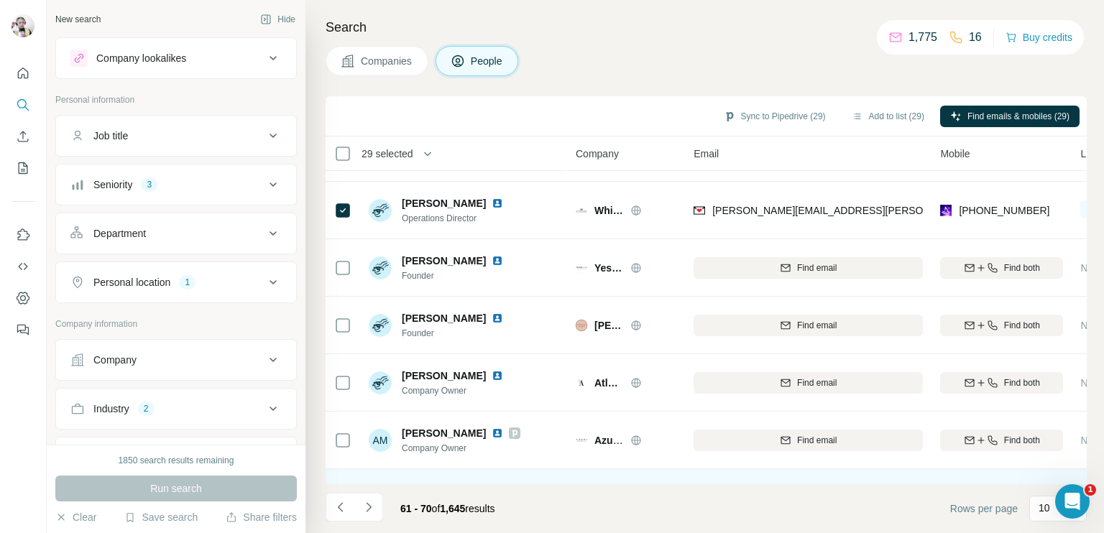
scroll to position [196, 0]
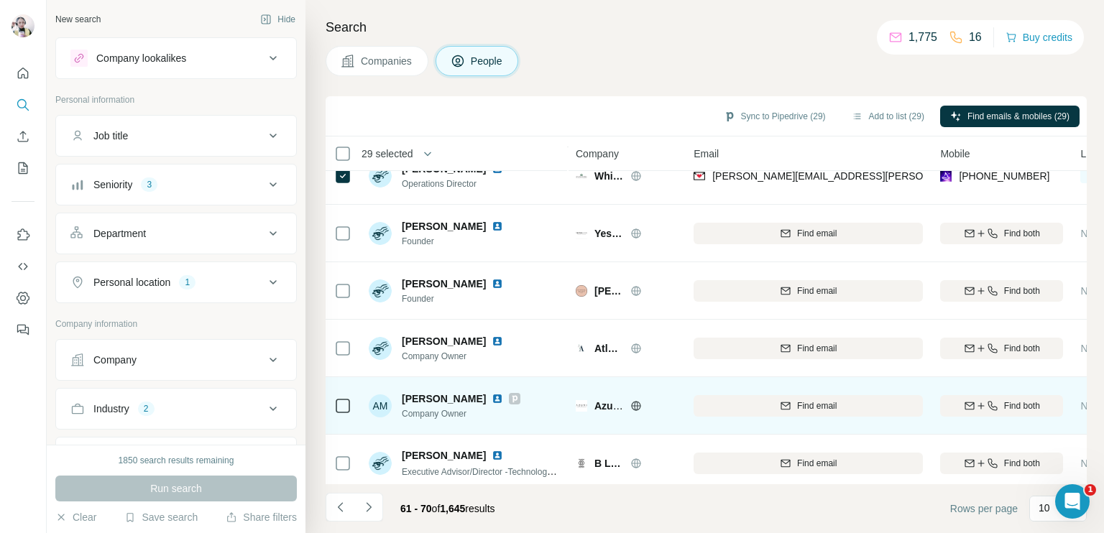
click at [635, 404] on icon at bounding box center [636, 406] width 12 height 12
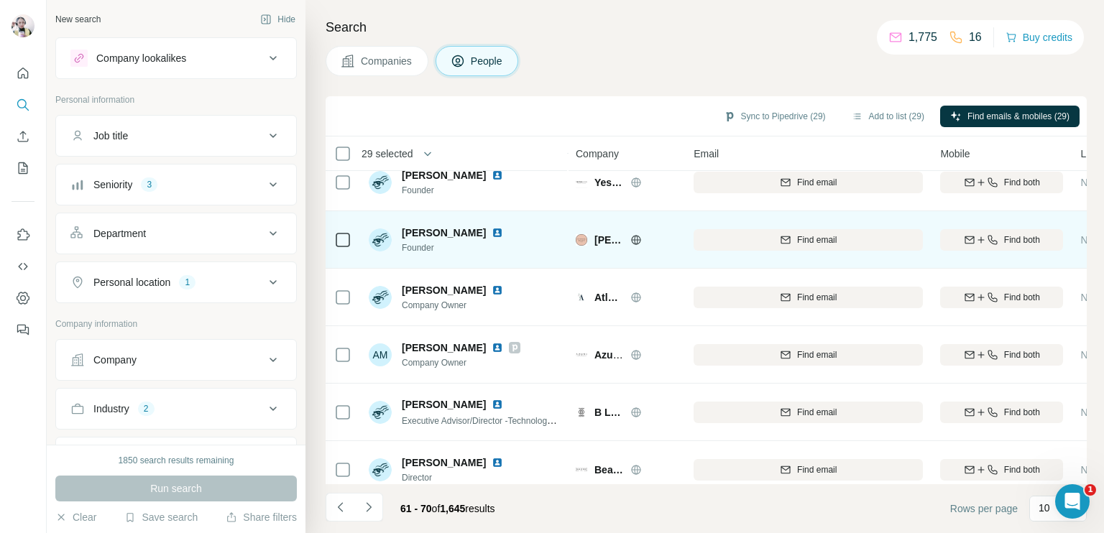
scroll to position [268, 0]
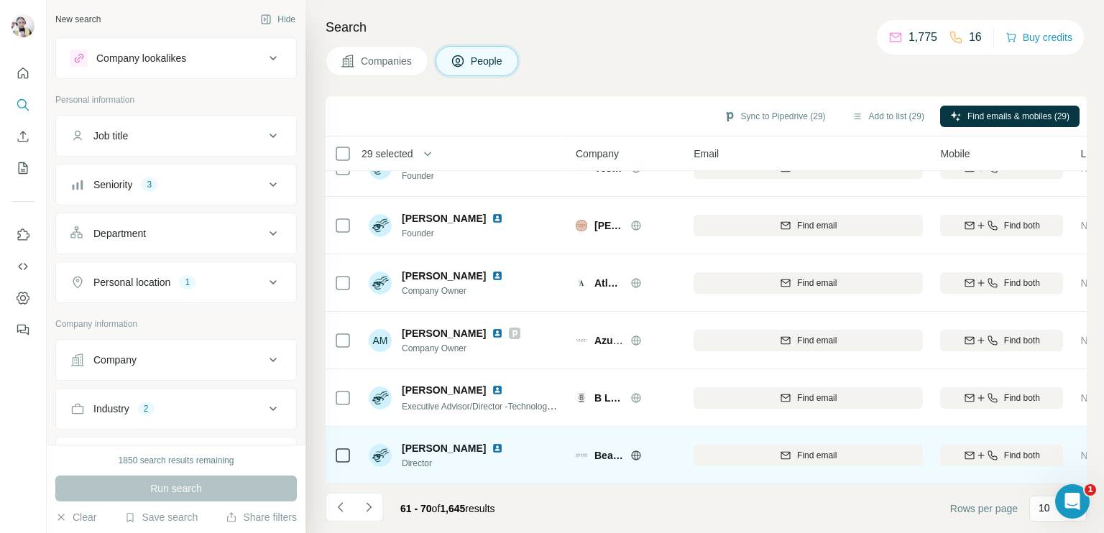
click at [637, 450] on icon at bounding box center [636, 456] width 12 height 12
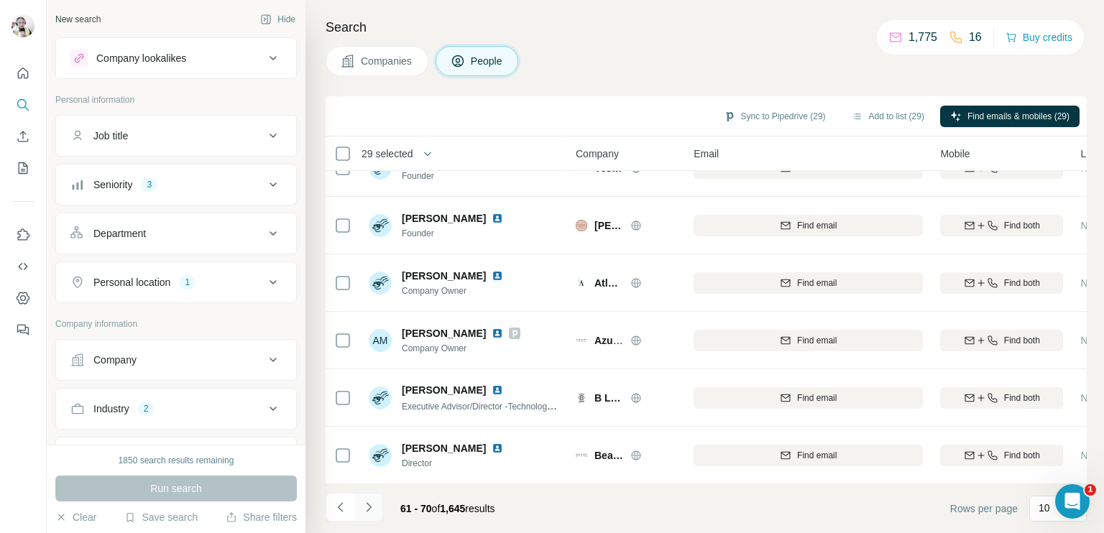
click at [370, 507] on icon "Navigate to next page" at bounding box center [368, 506] width 5 height 9
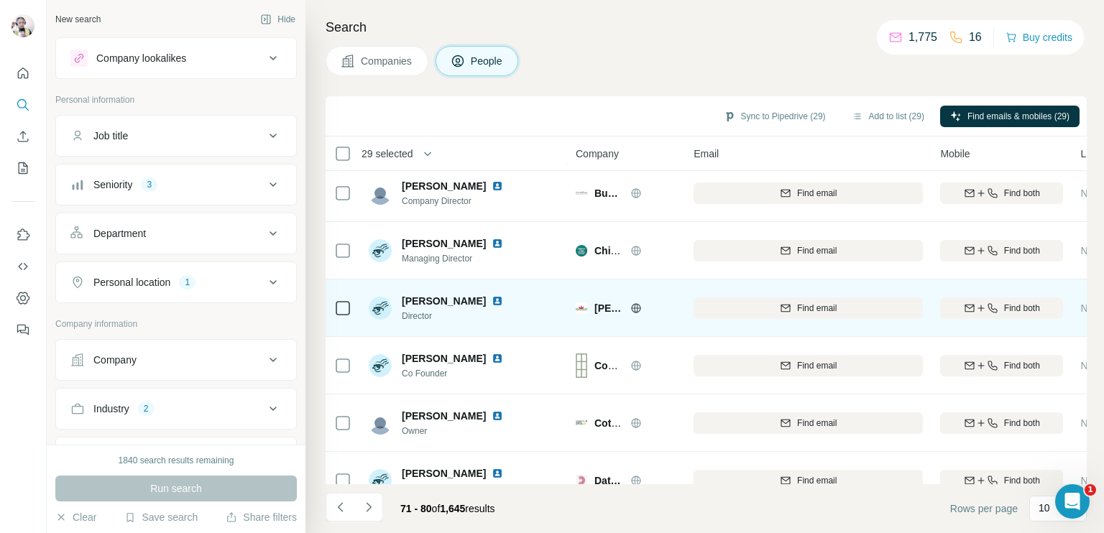
scroll to position [0, 0]
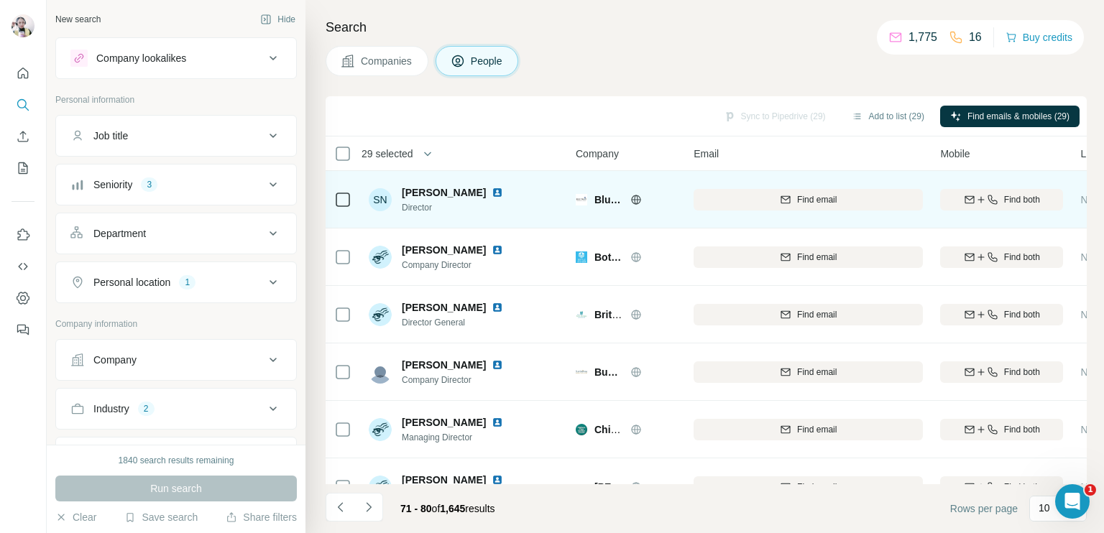
click at [637, 200] on icon at bounding box center [636, 200] width 12 height 12
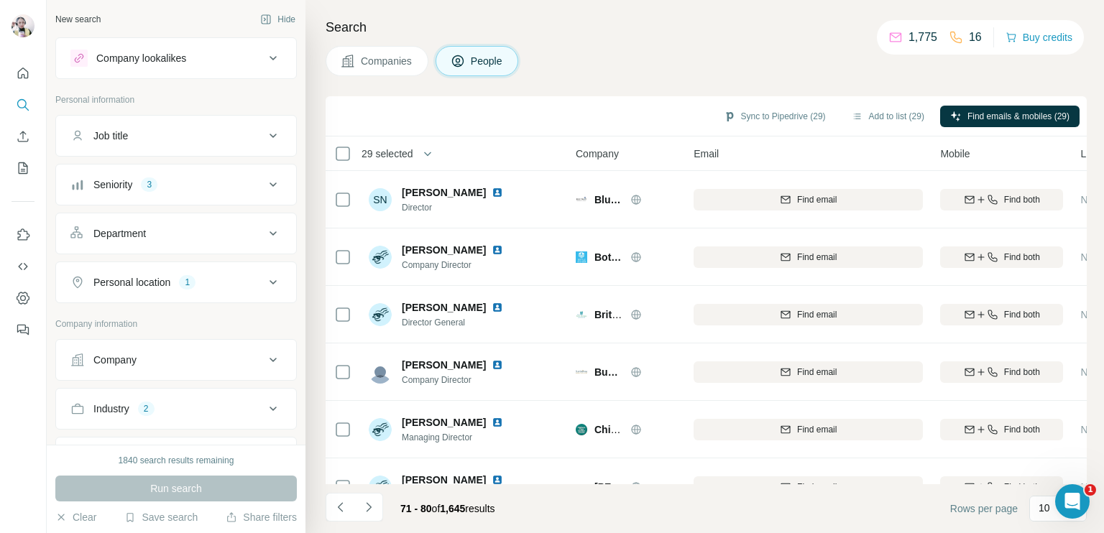
click at [160, 406] on div "Industry 2" at bounding box center [167, 409] width 194 height 14
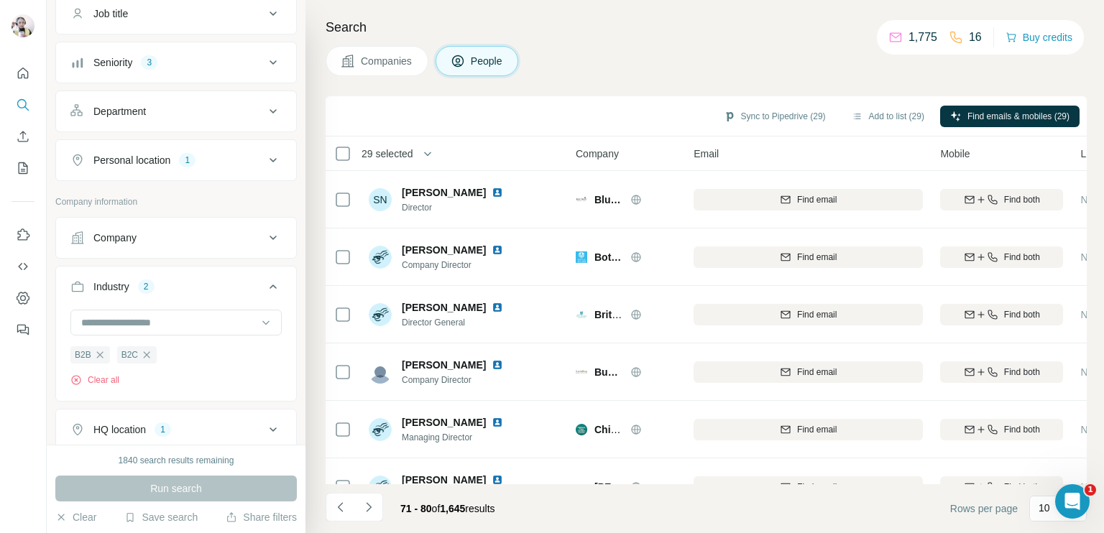
scroll to position [144, 0]
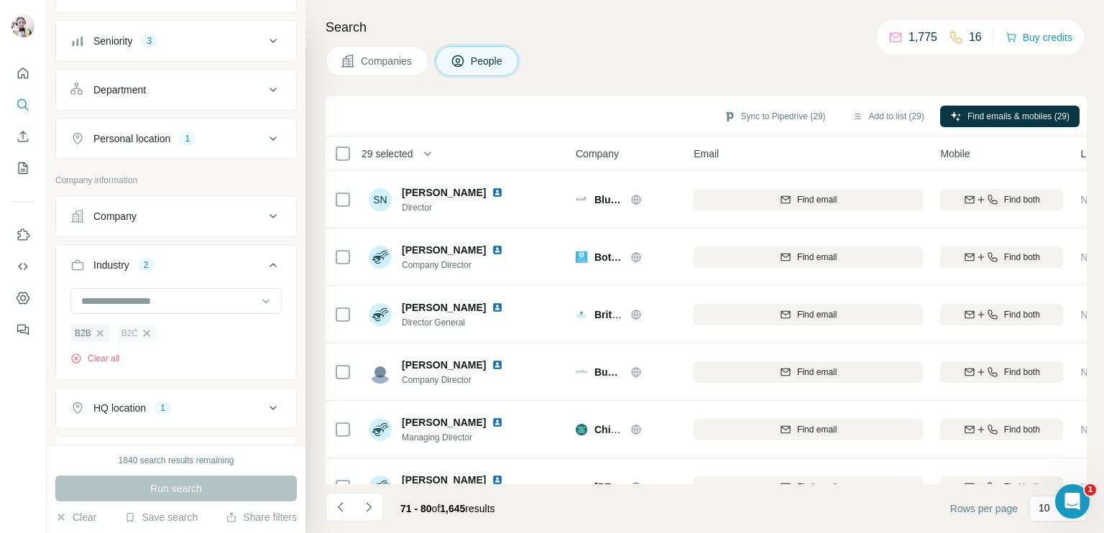
click at [144, 331] on icon "button" at bounding box center [147, 334] width 12 height 12
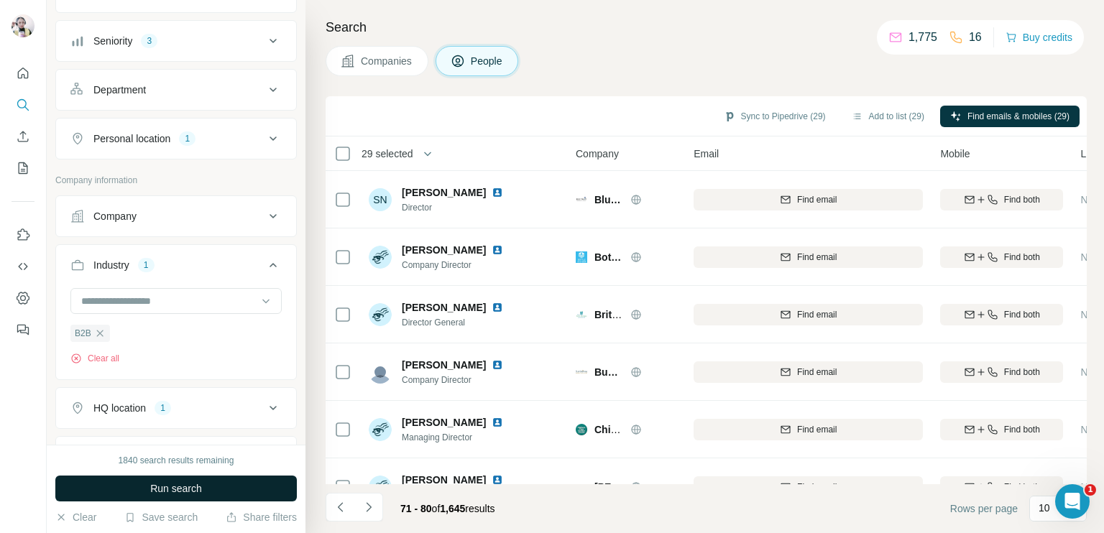
click at [219, 494] on button "Run search" at bounding box center [176, 489] width 242 height 26
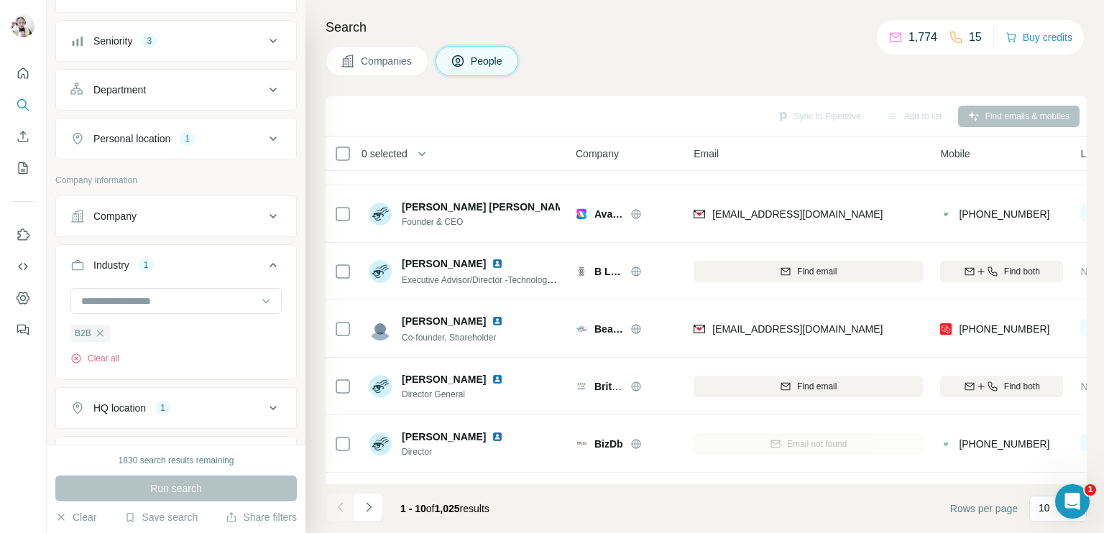
scroll to position [268, 0]
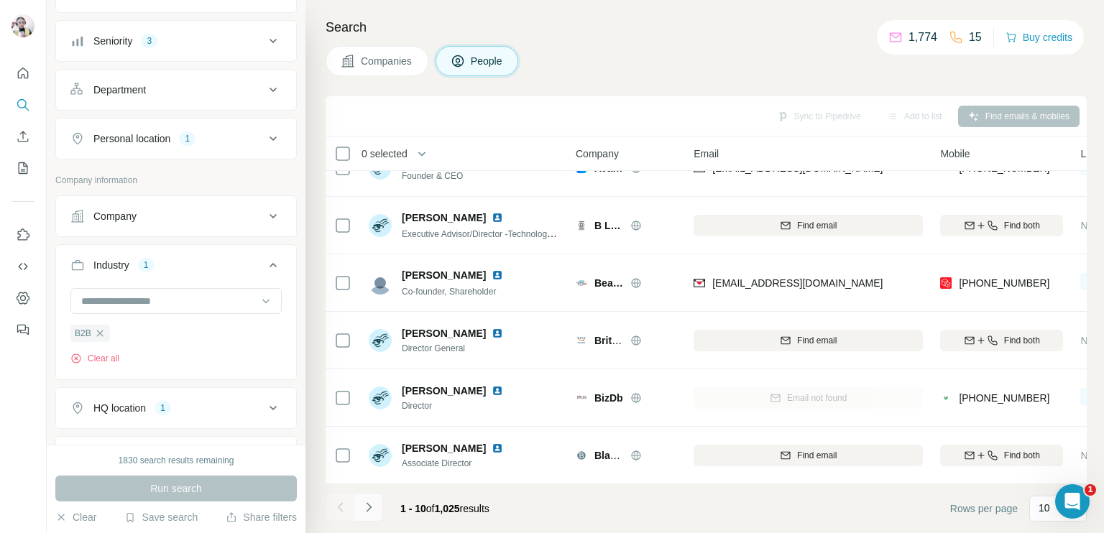
click at [372, 505] on icon "Navigate to next page" at bounding box center [369, 507] width 14 height 14
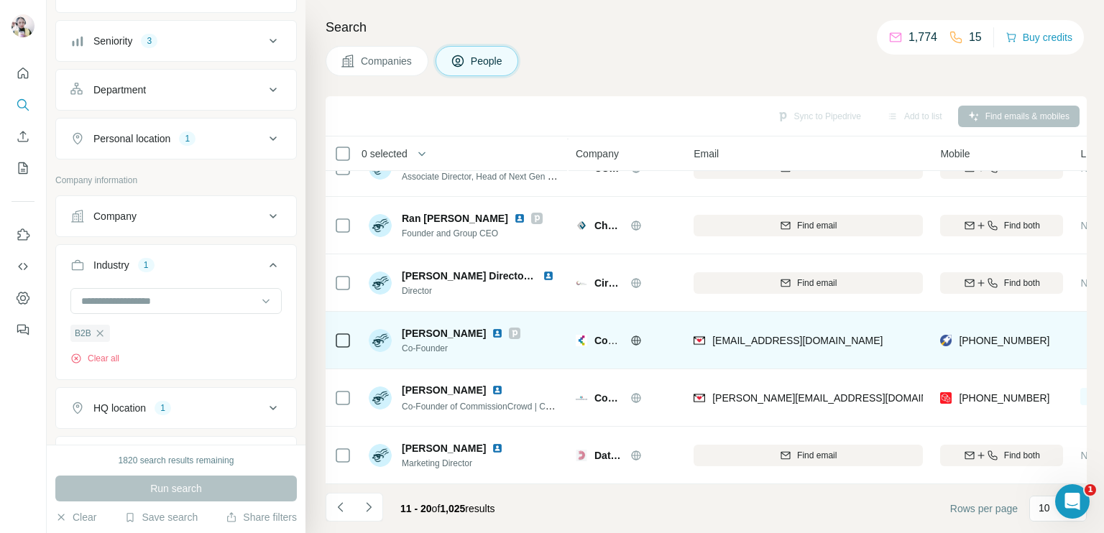
click at [635, 335] on icon at bounding box center [636, 341] width 12 height 12
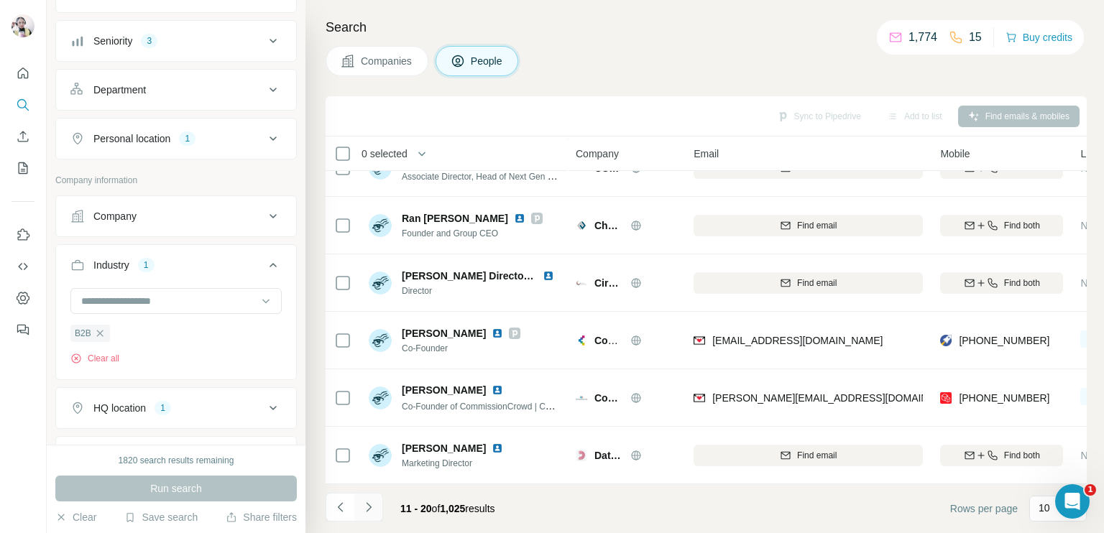
click at [365, 502] on icon "Navigate to next page" at bounding box center [369, 507] width 14 height 14
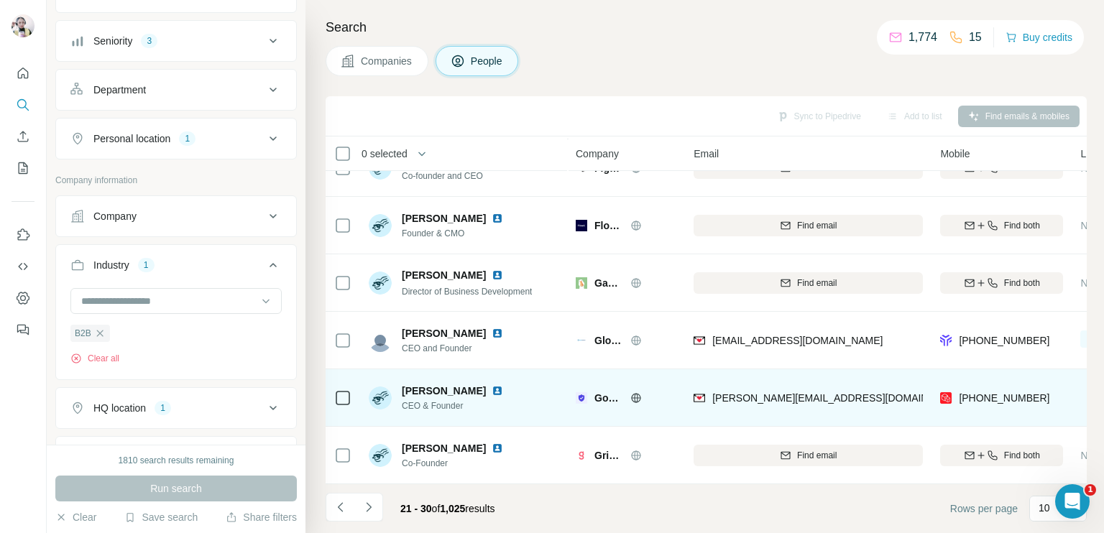
click at [637, 393] on icon at bounding box center [637, 397] width 4 height 9
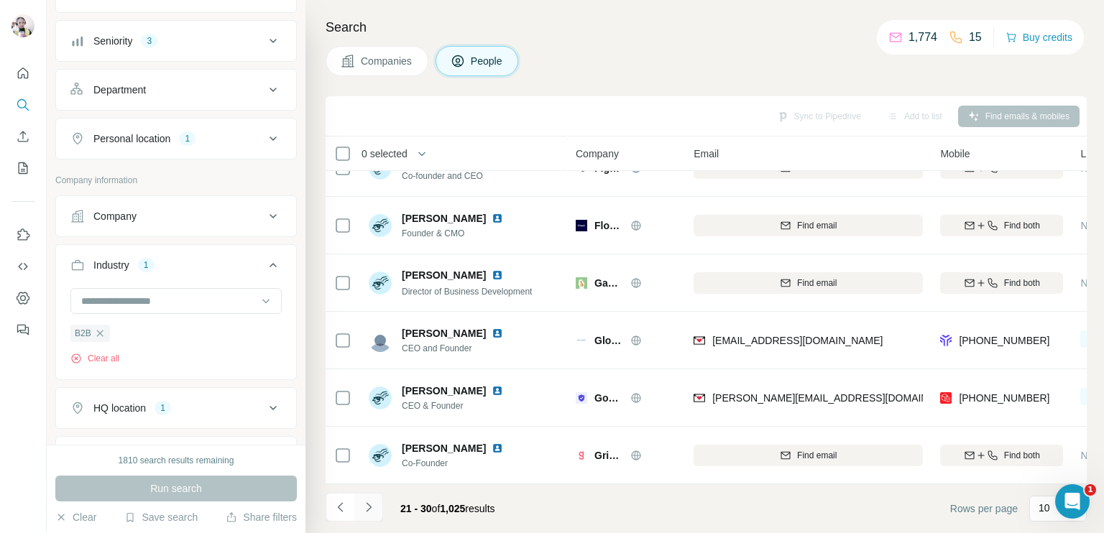
click at [367, 507] on icon "Navigate to next page" at bounding box center [369, 507] width 14 height 14
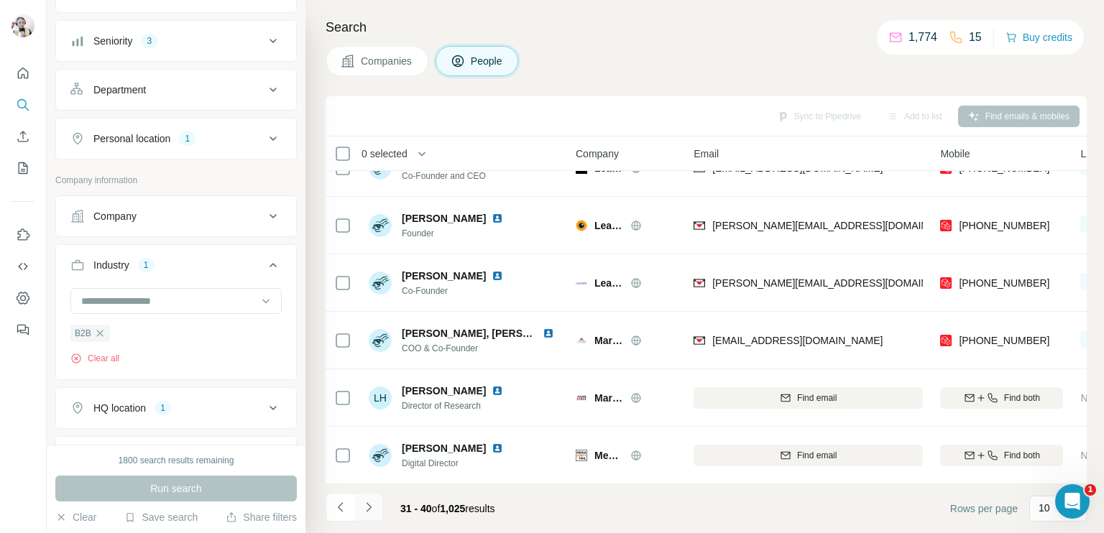
click at [369, 507] on icon "Navigate to next page" at bounding box center [369, 507] width 14 height 14
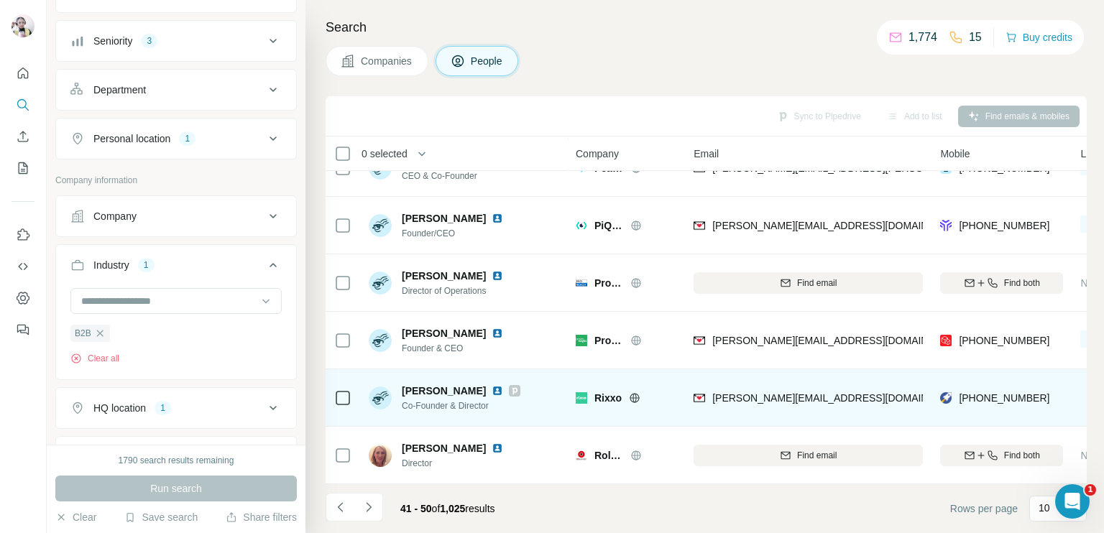
click at [633, 392] on icon at bounding box center [635, 398] width 12 height 12
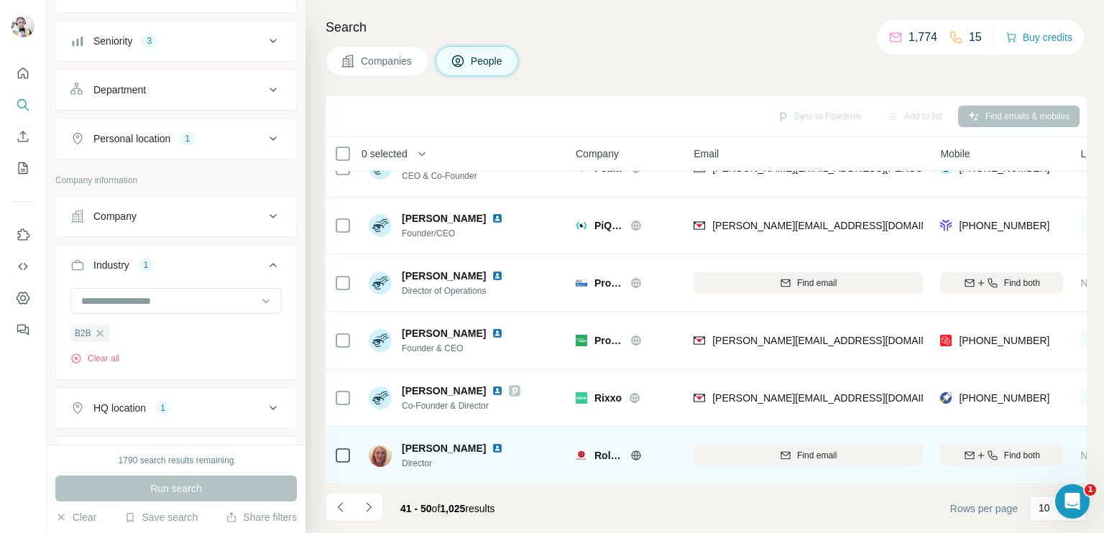
click at [634, 455] on icon at bounding box center [636, 455] width 9 height 1
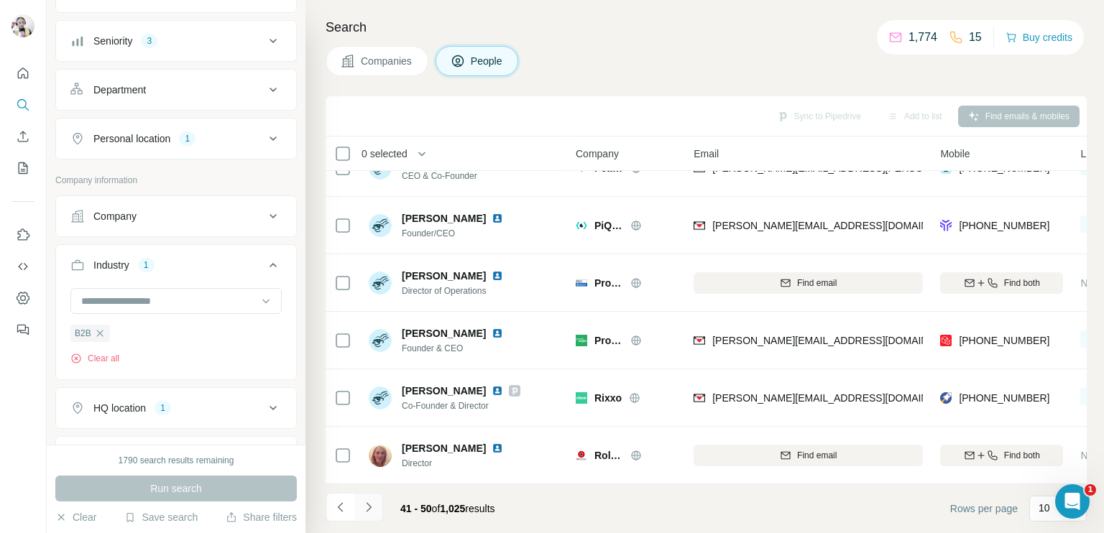
click at [368, 514] on icon "Navigate to next page" at bounding box center [369, 507] width 14 height 14
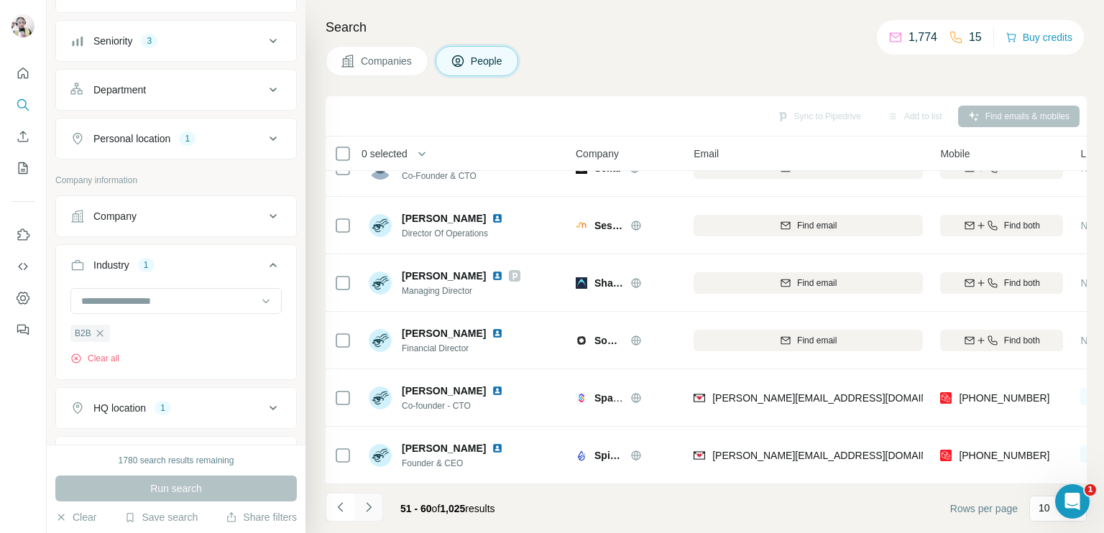
click at [360, 510] on button "Navigate to next page" at bounding box center [368, 507] width 29 height 29
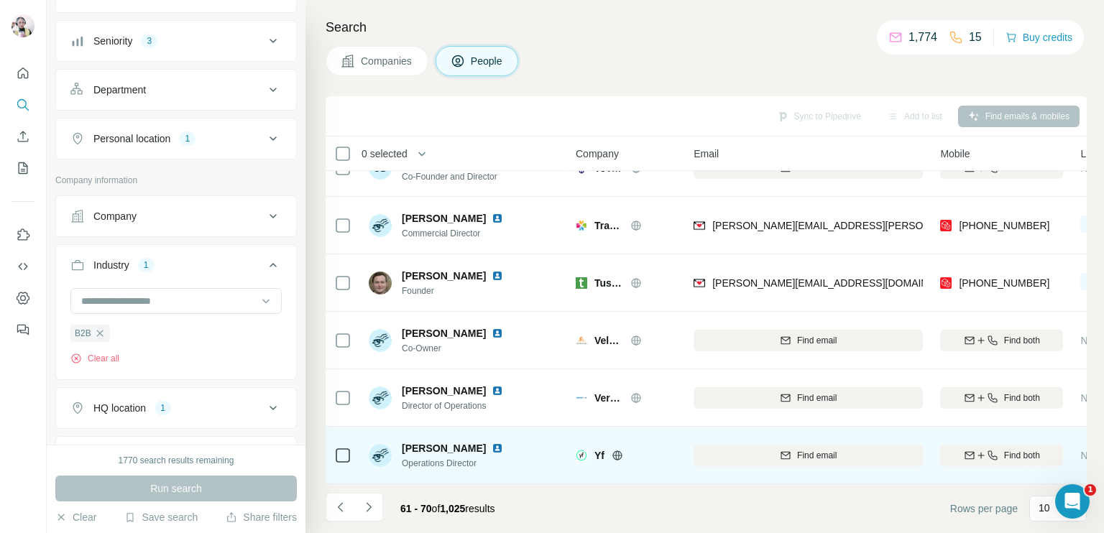
click at [617, 451] on icon at bounding box center [617, 455] width 4 height 9
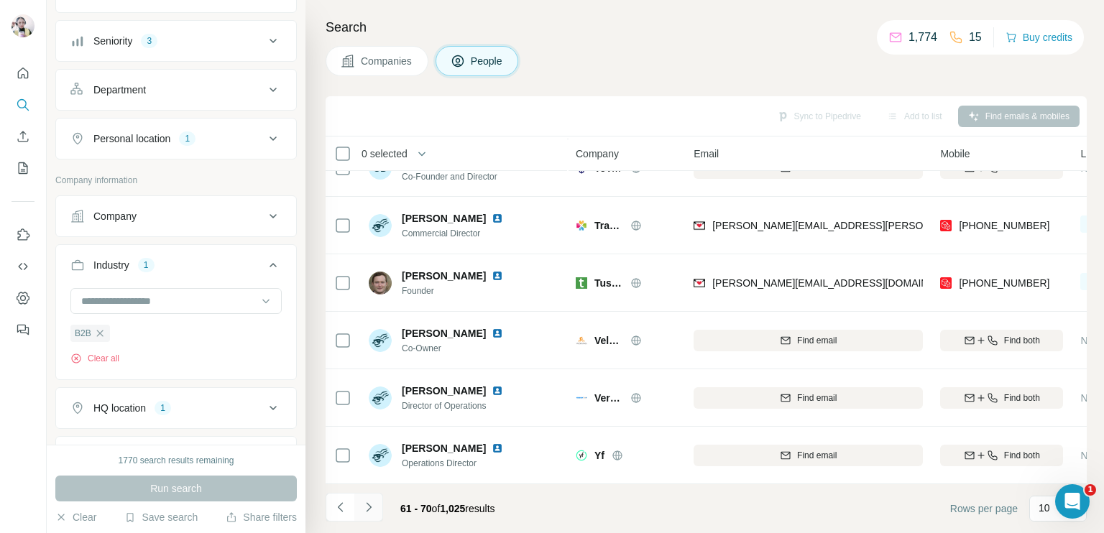
click at [368, 510] on icon "Navigate to next page" at bounding box center [368, 506] width 5 height 9
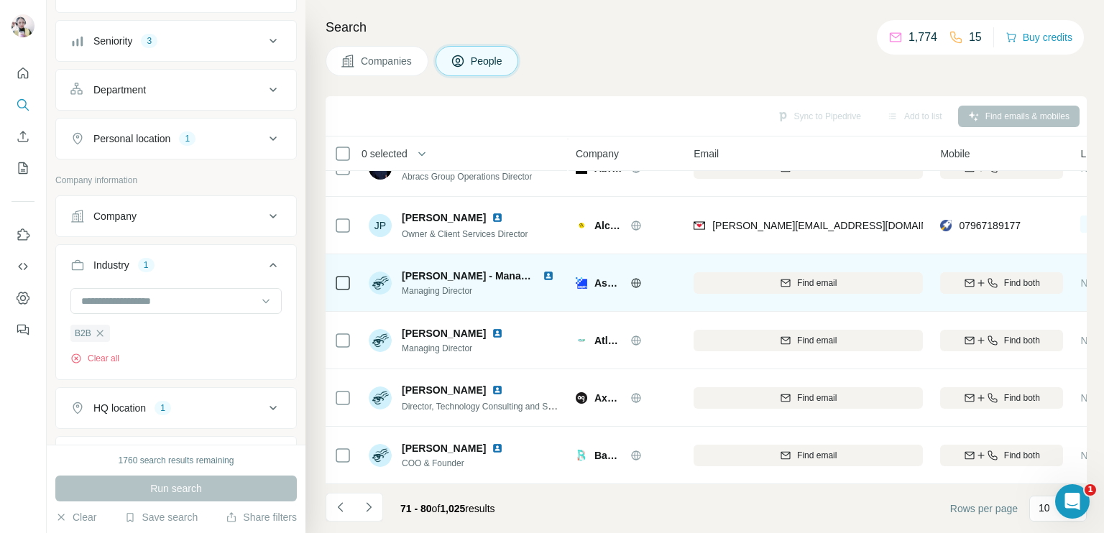
click at [635, 278] on icon at bounding box center [637, 282] width 4 height 9
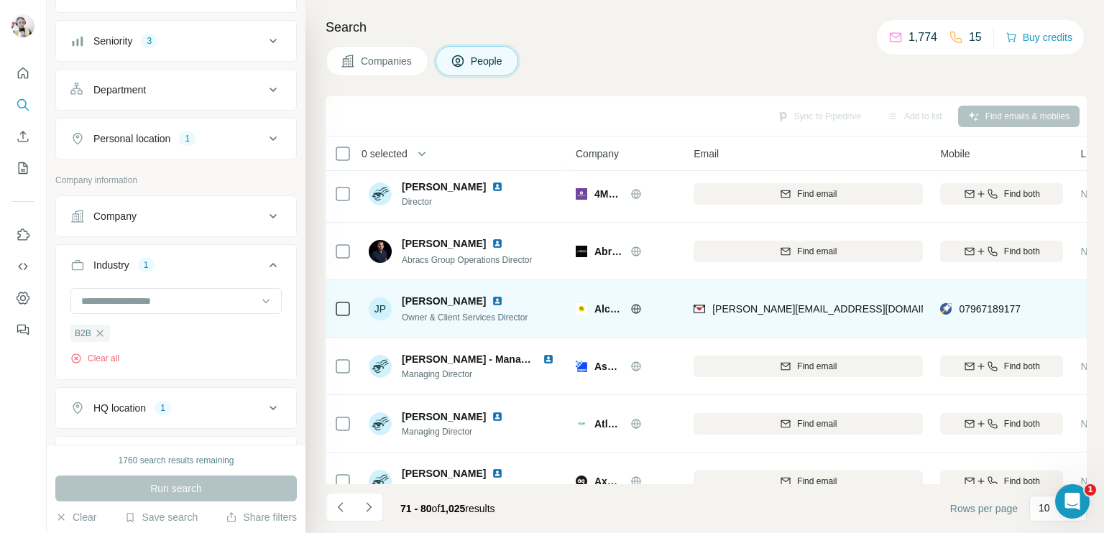
scroll to position [0, 0]
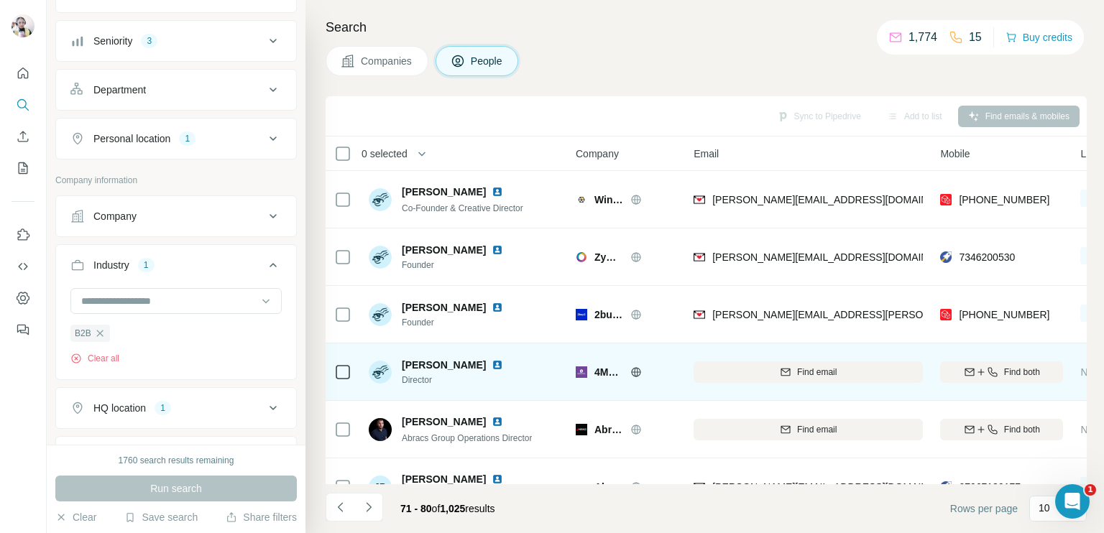
click at [635, 372] on icon at bounding box center [636, 372] width 9 height 1
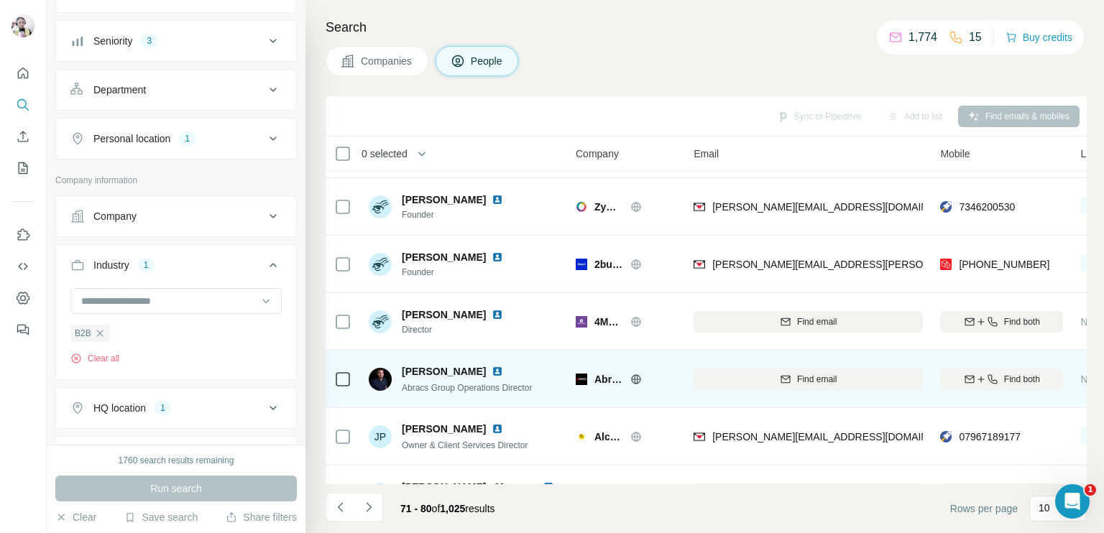
scroll to position [72, 0]
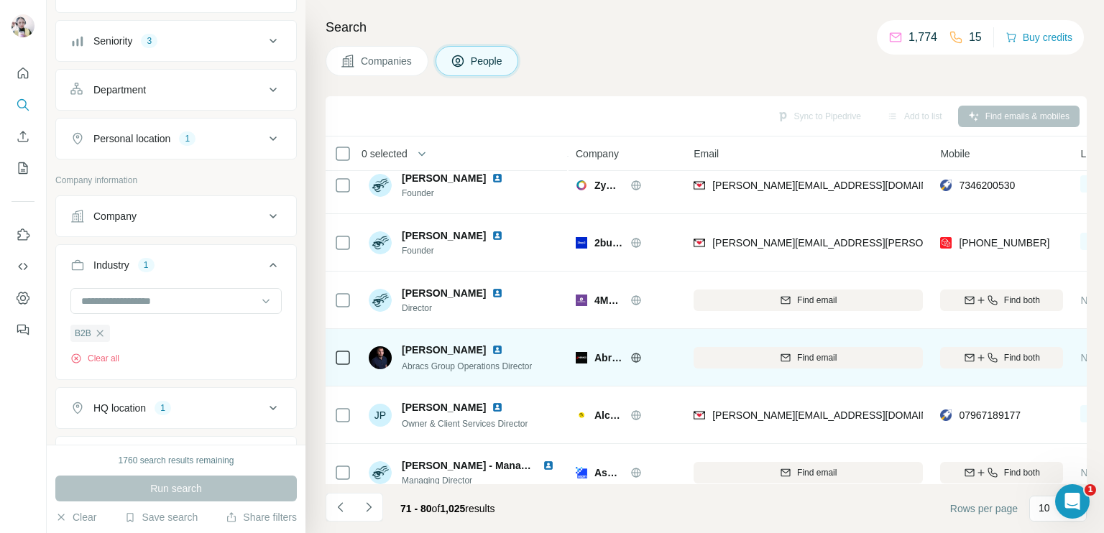
click at [643, 351] on div "Abracs" at bounding box center [635, 358] width 82 height 14
click at [633, 359] on icon at bounding box center [636, 357] width 9 height 9
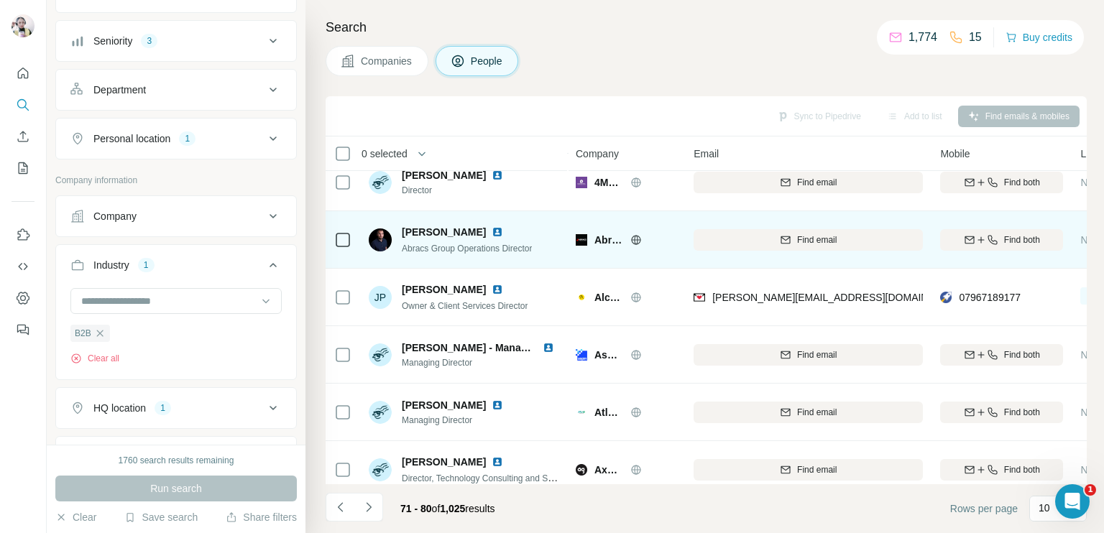
scroll to position [216, 0]
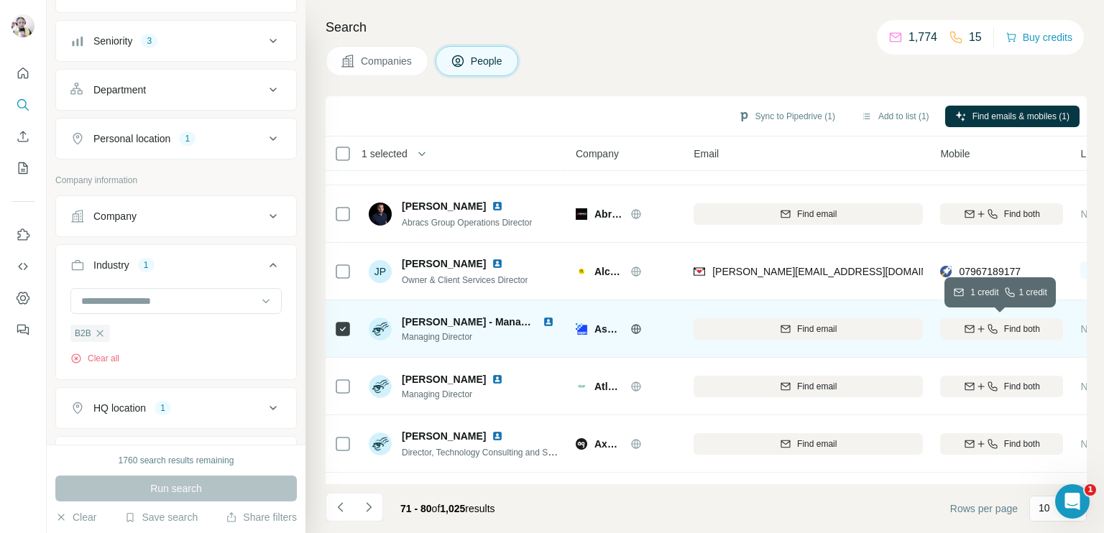
click at [980, 328] on icon "button" at bounding box center [981, 329] width 12 height 12
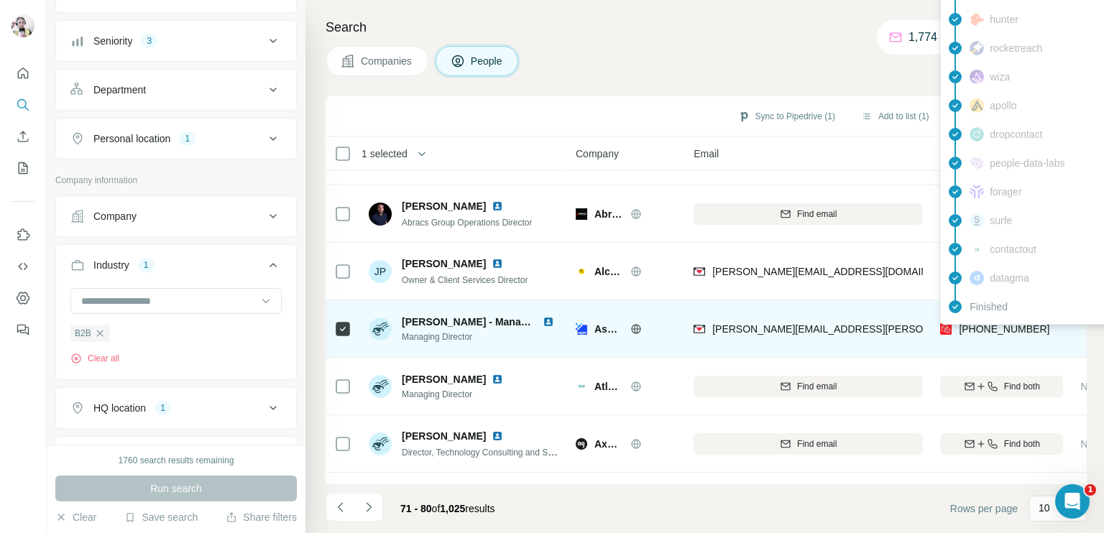
click at [995, 327] on span "[PHONE_NUMBER]" at bounding box center [1004, 329] width 91 height 12
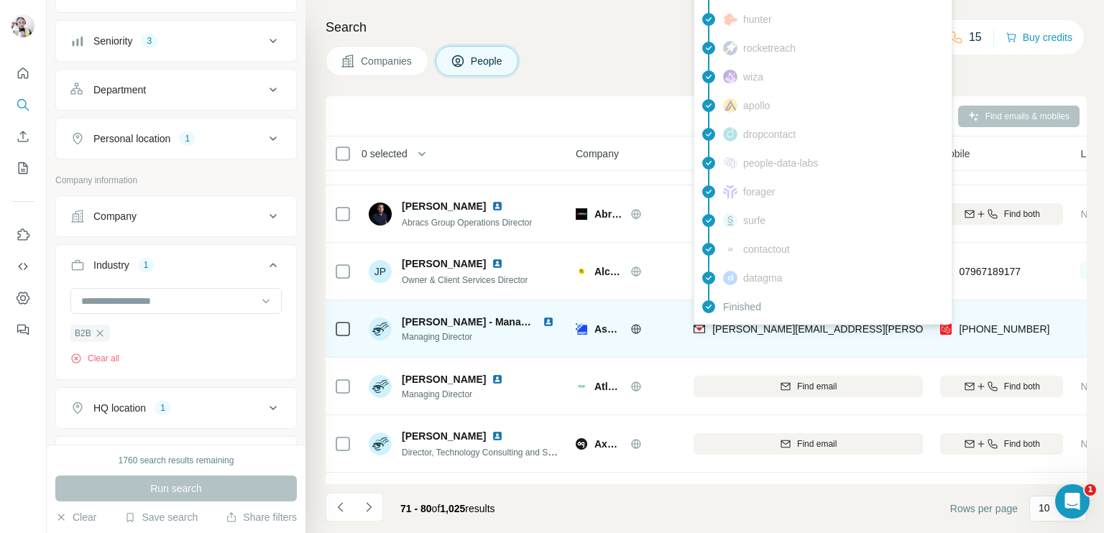
click at [742, 325] on span "[PERSON_NAME][EMAIL_ADDRESS][PERSON_NAME][DOMAIN_NAME]" at bounding box center [880, 329] width 336 height 12
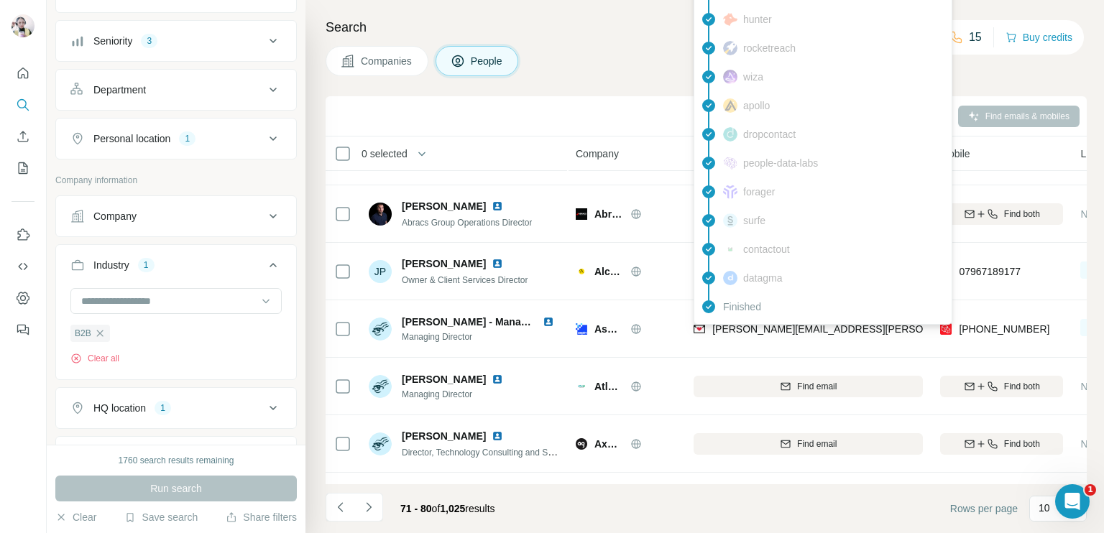
drag, startPoint x: 628, startPoint y: 71, endPoint x: 637, endPoint y: 75, distance: 9.3
click at [628, 71] on div "Companies People" at bounding box center [706, 61] width 761 height 30
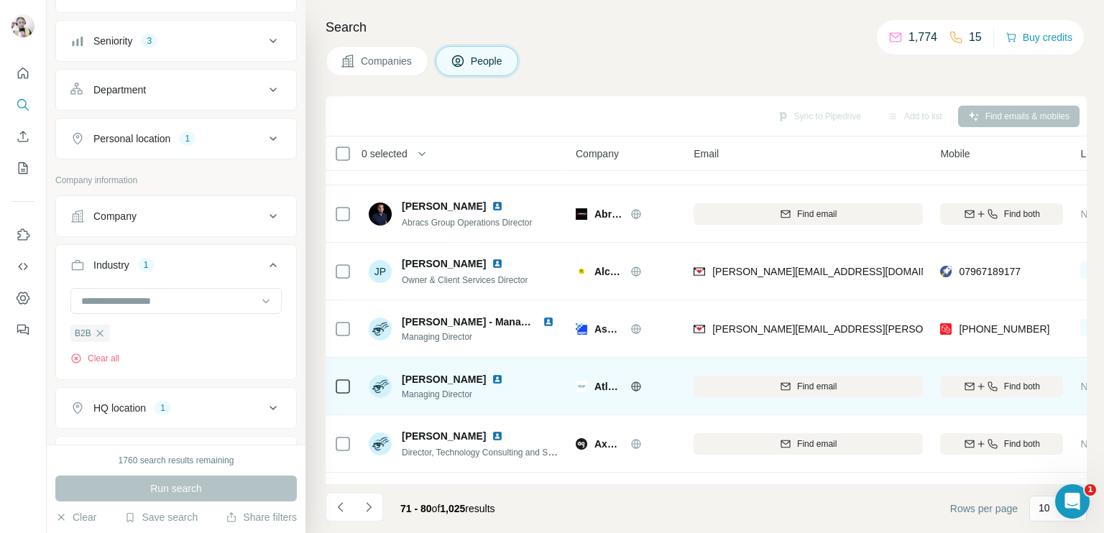
click at [634, 381] on icon at bounding box center [636, 387] width 12 height 12
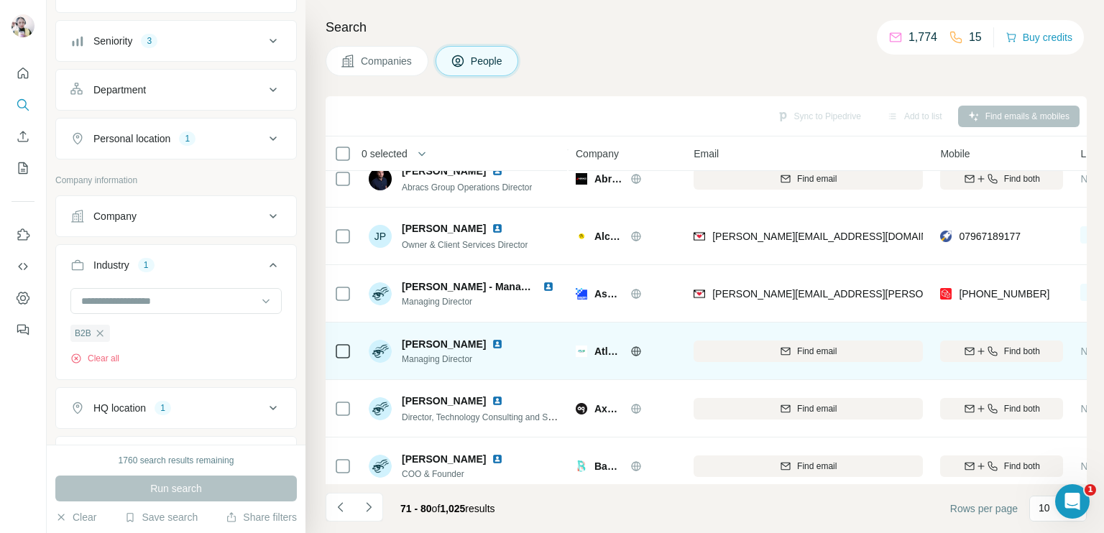
scroll to position [268, 0]
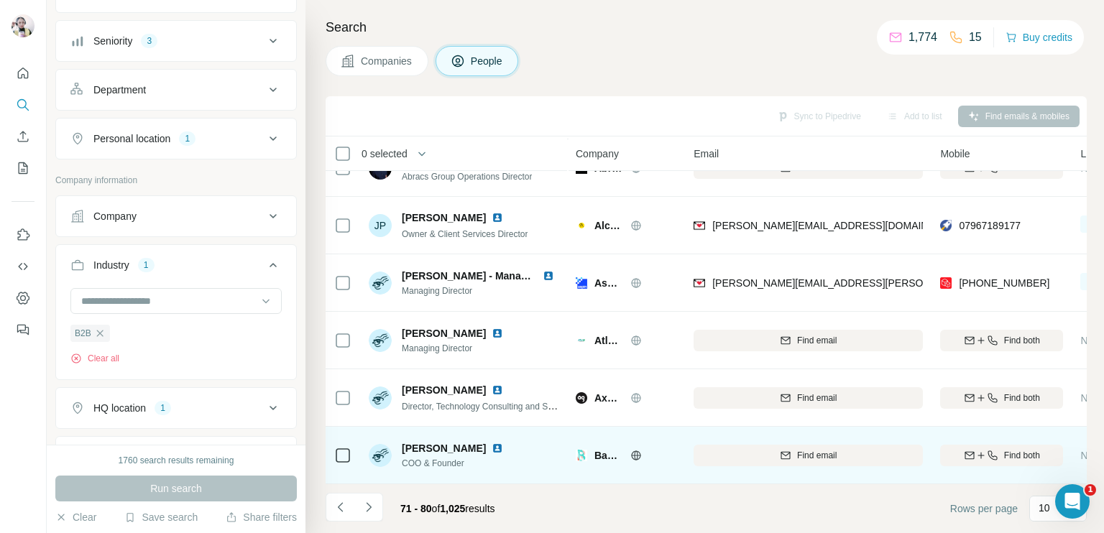
click at [638, 451] on icon at bounding box center [637, 455] width 4 height 9
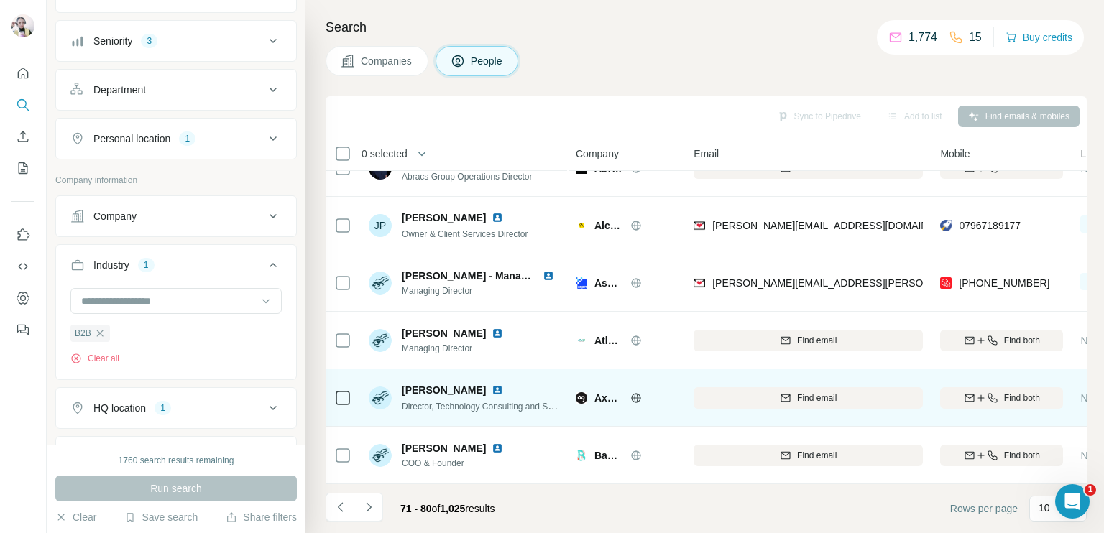
click at [631, 392] on icon at bounding box center [636, 398] width 12 height 12
click at [1005, 398] on button "Find both" at bounding box center [1001, 398] width 123 height 22
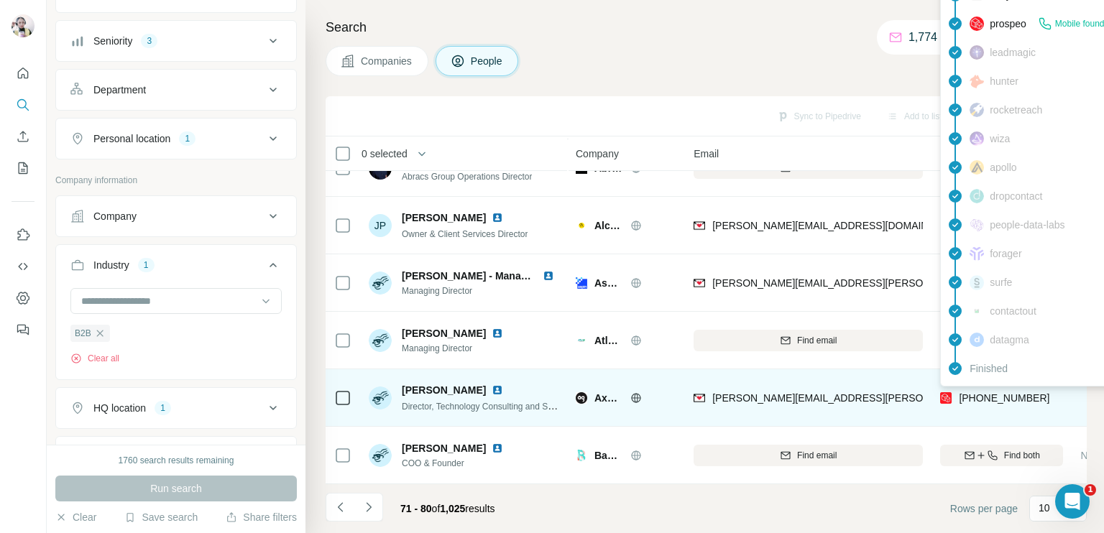
click at [1000, 392] on span "[PHONE_NUMBER]" at bounding box center [1004, 398] width 91 height 12
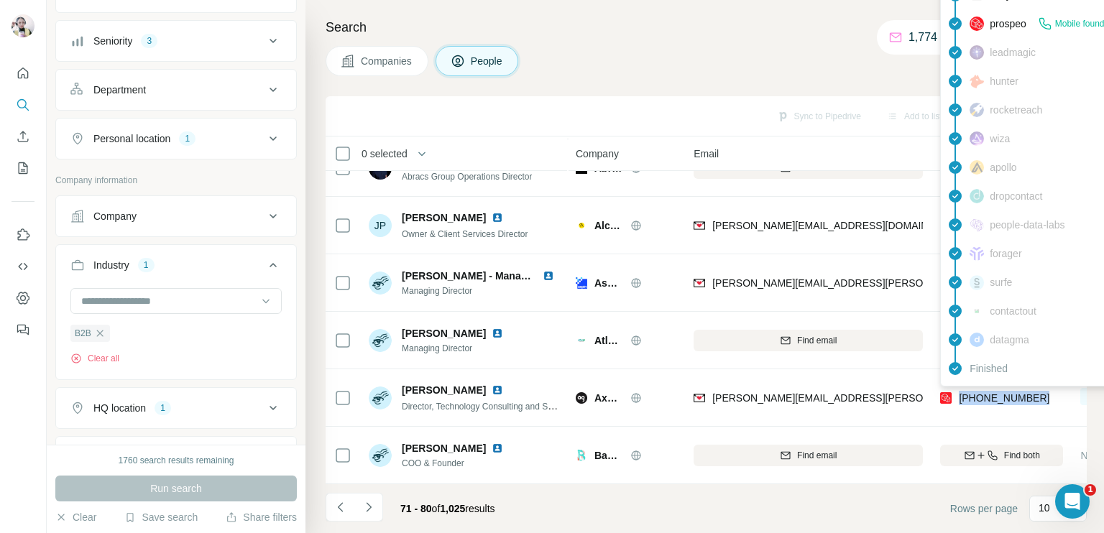
drag, startPoint x: 369, startPoint y: 508, endPoint x: 379, endPoint y: 497, distance: 15.3
click at [369, 508] on icon "Navigate to next page" at bounding box center [368, 506] width 5 height 9
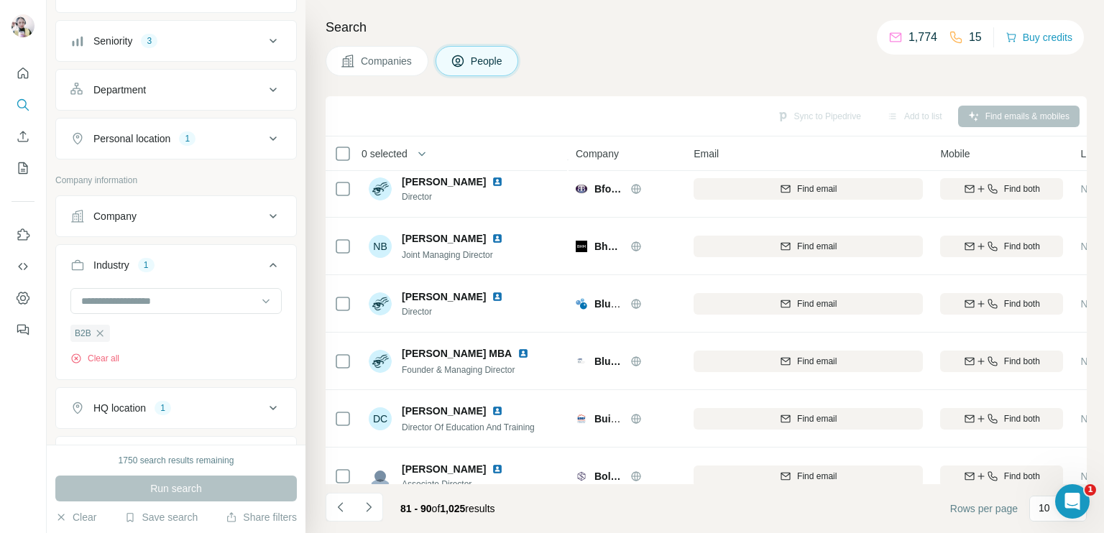
scroll to position [16, 0]
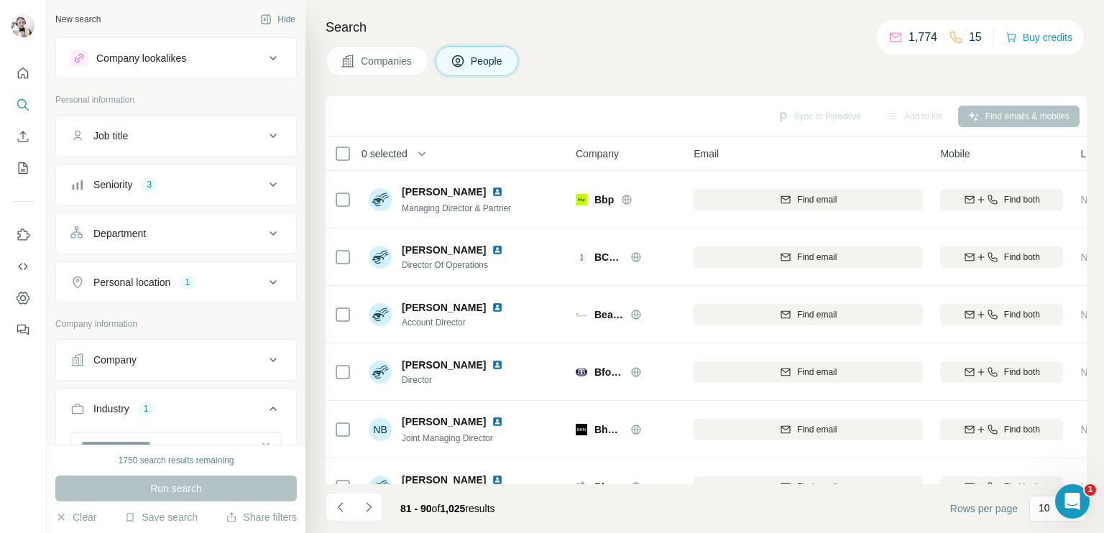
scroll to position [144, 0]
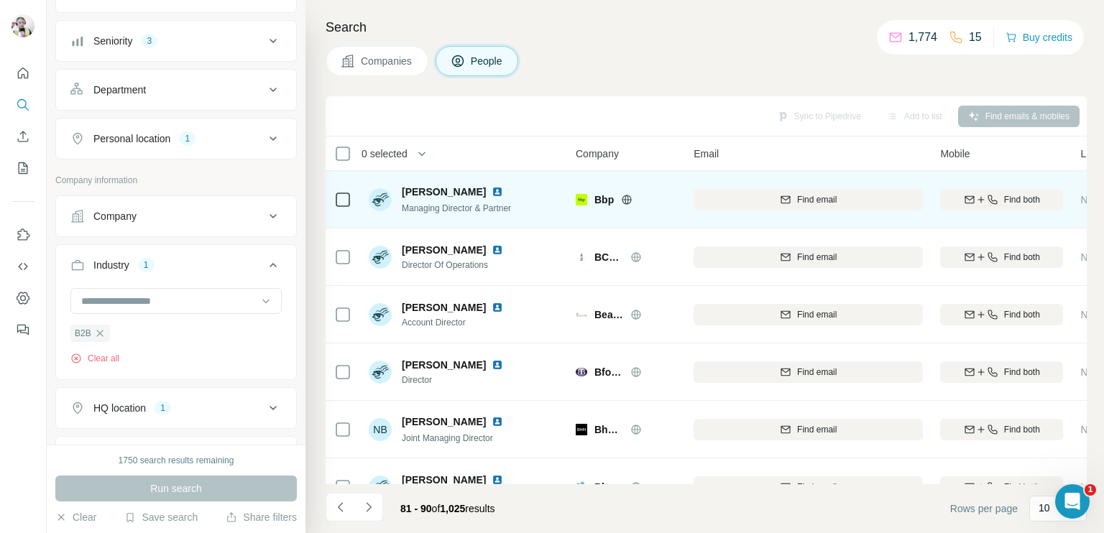
click at [619, 198] on div "Bbp" at bounding box center [635, 200] width 82 height 14
click at [624, 204] on icon at bounding box center [627, 200] width 12 height 12
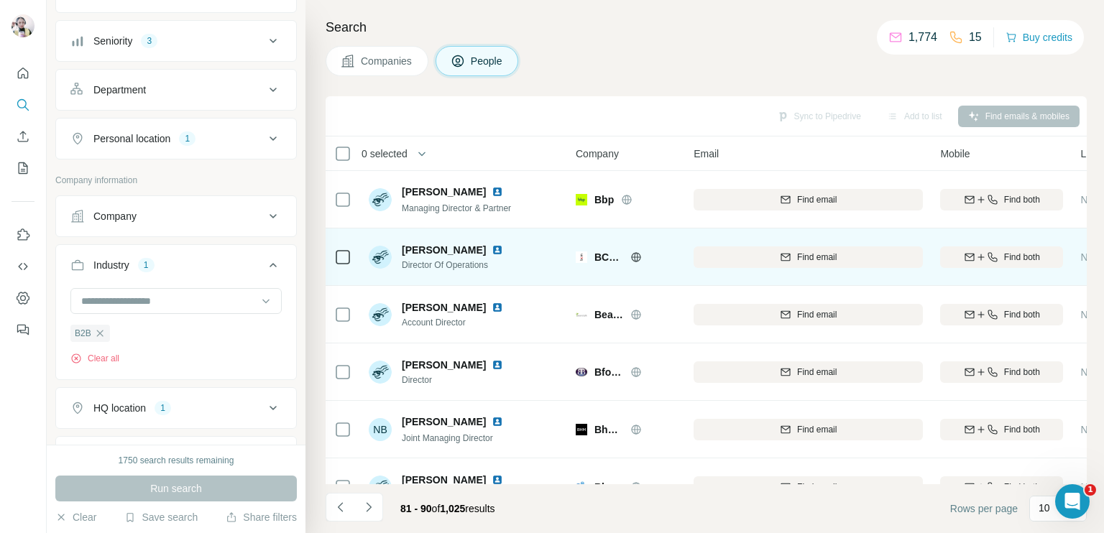
click at [633, 252] on icon at bounding box center [636, 258] width 12 height 12
click at [995, 260] on icon "button" at bounding box center [992, 256] width 9 height 9
click at [634, 257] on icon at bounding box center [636, 257] width 9 height 1
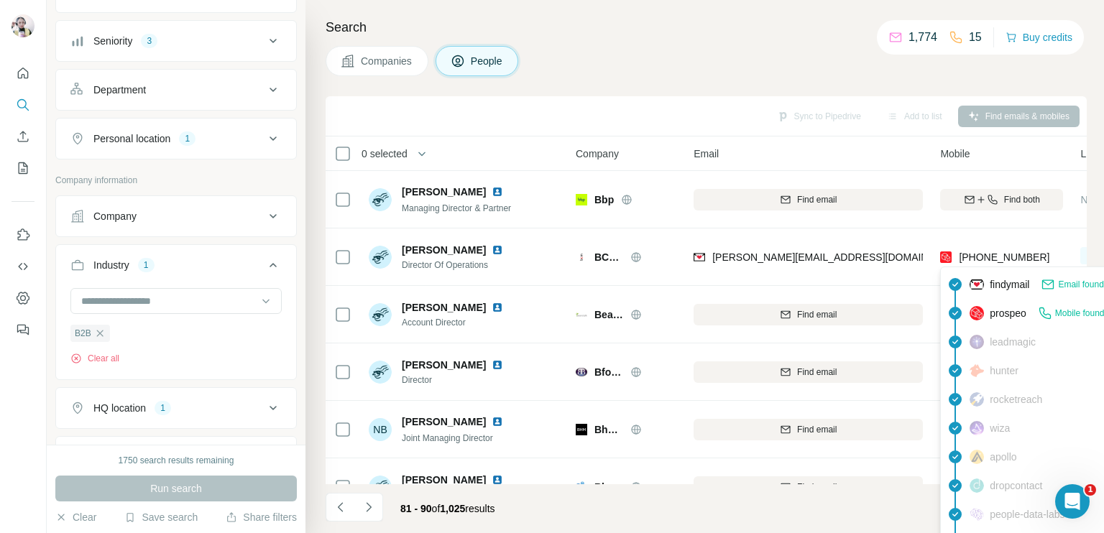
click at [1001, 252] on span "+447889965577" at bounding box center [1004, 258] width 91 height 12
copy tr "+447889965577"
click at [619, 34] on h4 "Search" at bounding box center [706, 27] width 761 height 20
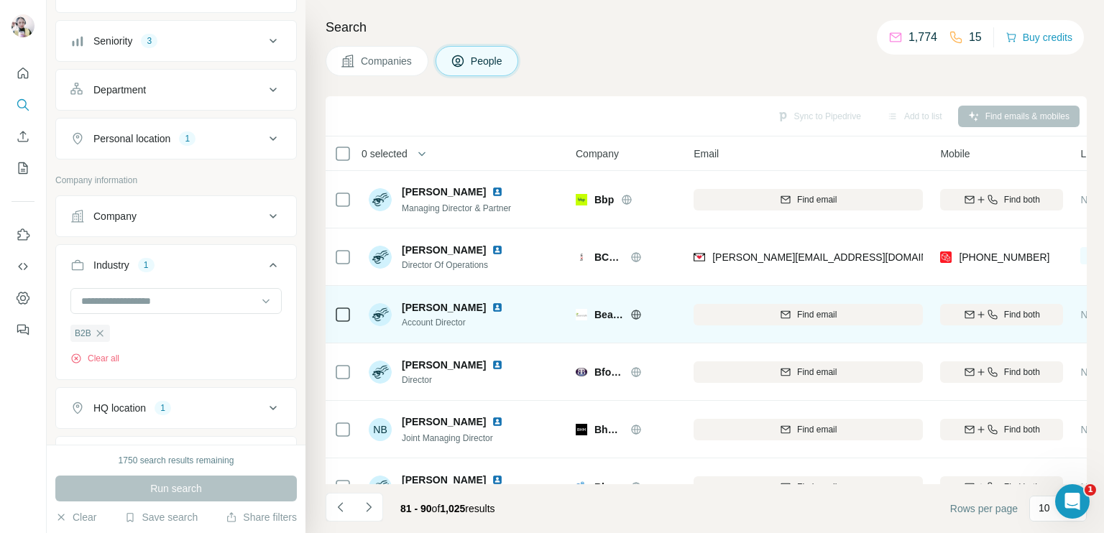
click at [638, 318] on icon at bounding box center [636, 315] width 12 height 12
click at [631, 312] on icon at bounding box center [636, 315] width 12 height 12
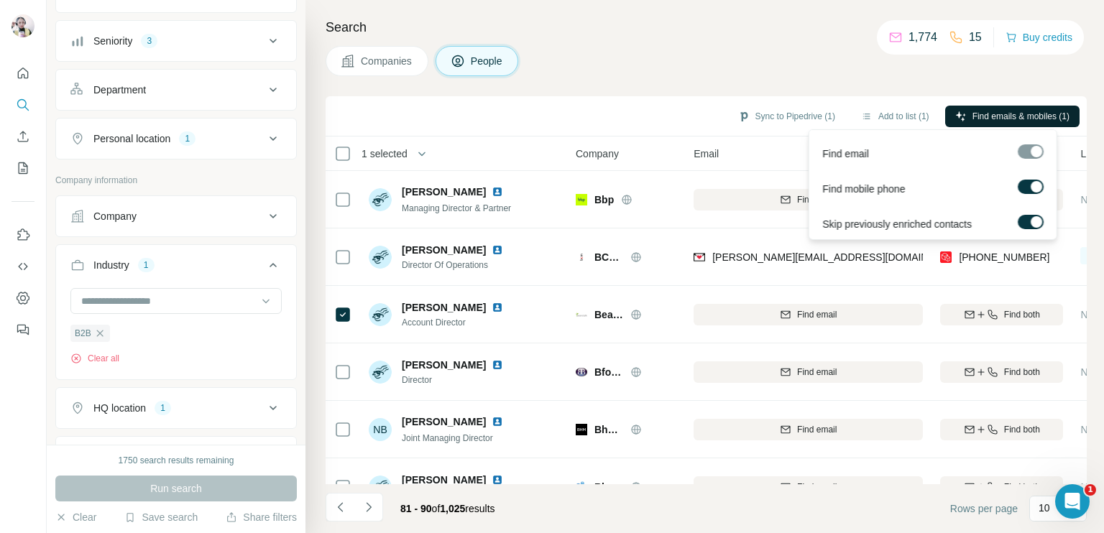
click at [1021, 110] on span "Find emails & mobiles (1)" at bounding box center [1021, 116] width 97 height 13
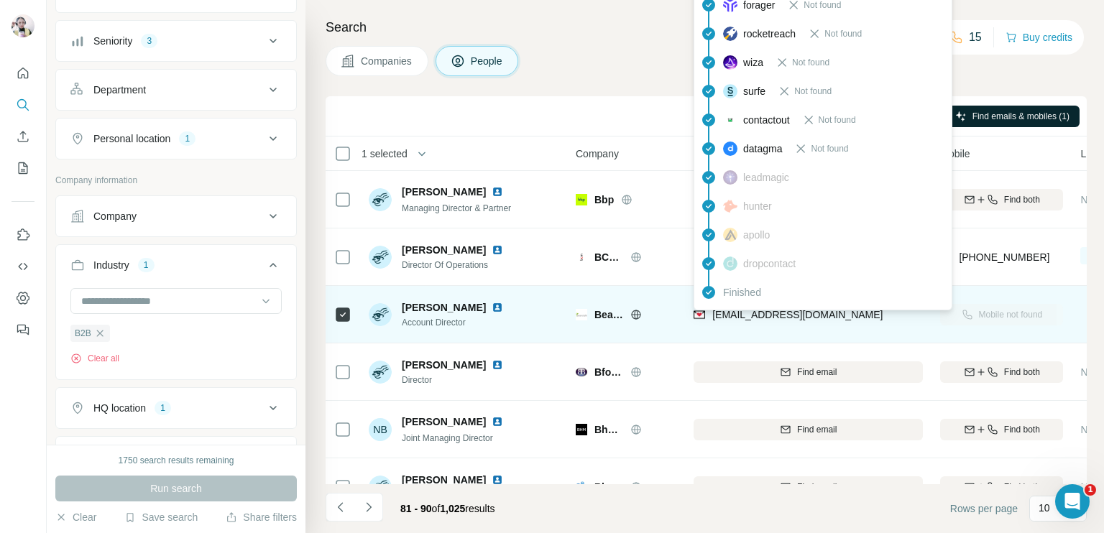
click at [778, 310] on span "arranwhelan@beanstalkmarketing.co.uk" at bounding box center [797, 315] width 170 height 12
drag, startPoint x: 778, startPoint y: 310, endPoint x: 762, endPoint y: 318, distance: 17.7
click at [762, 318] on span "arranwhelan@beanstalkmarketing.co.uk" at bounding box center [797, 315] width 170 height 12
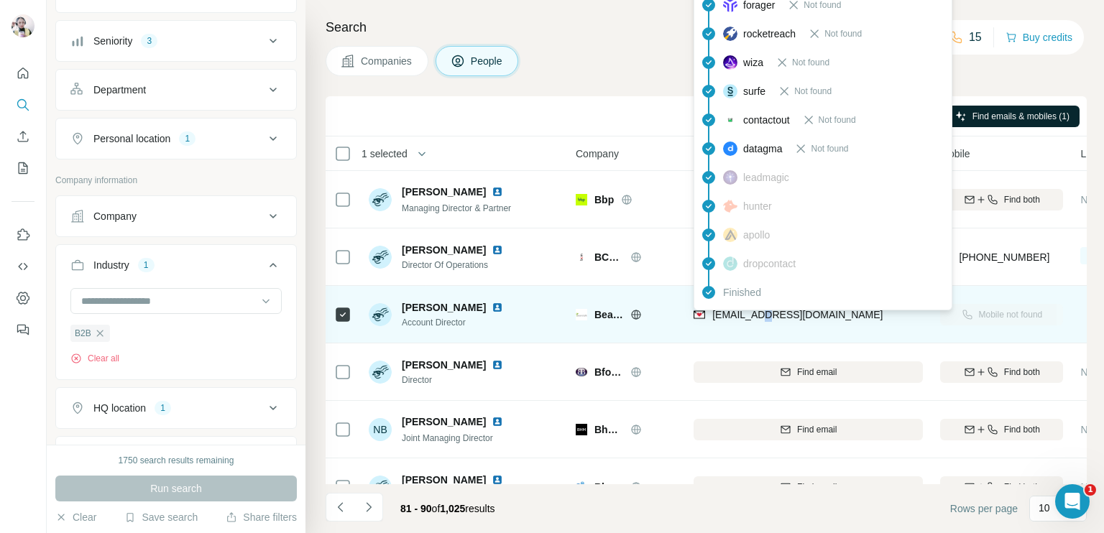
click at [762, 318] on span "arranwhelan@beanstalkmarketing.co.uk" at bounding box center [797, 315] width 170 height 12
copy tr "arranwhelan@beanstalkmarketing.co.uk"
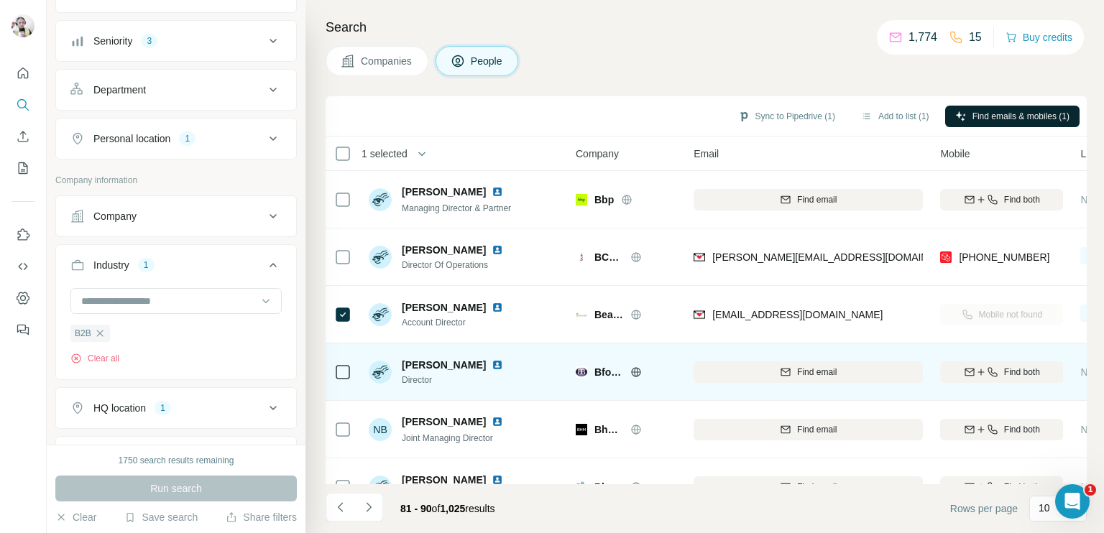
click at [633, 370] on icon at bounding box center [636, 373] width 12 height 12
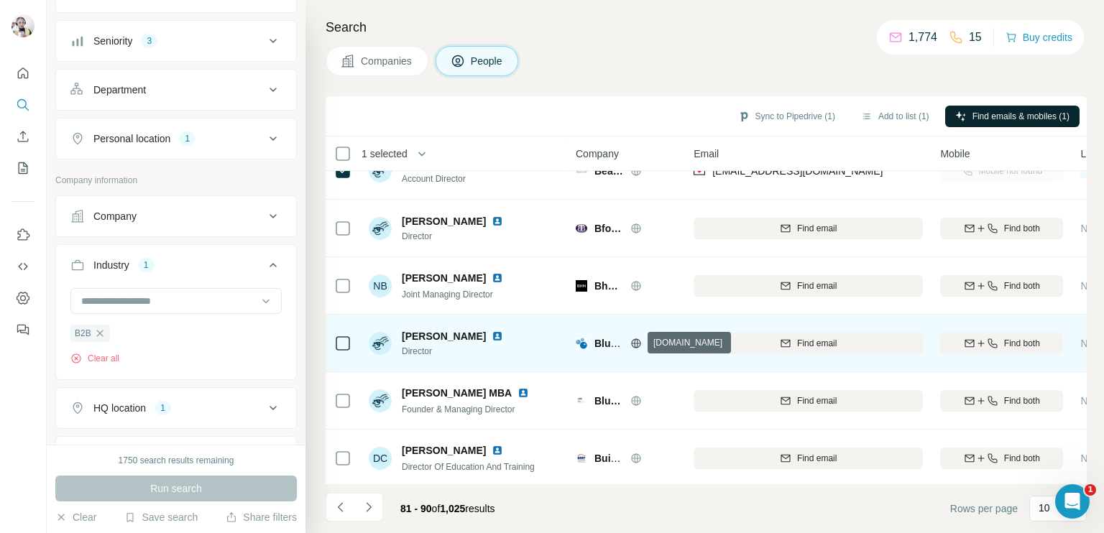
click at [638, 340] on icon at bounding box center [636, 344] width 12 height 12
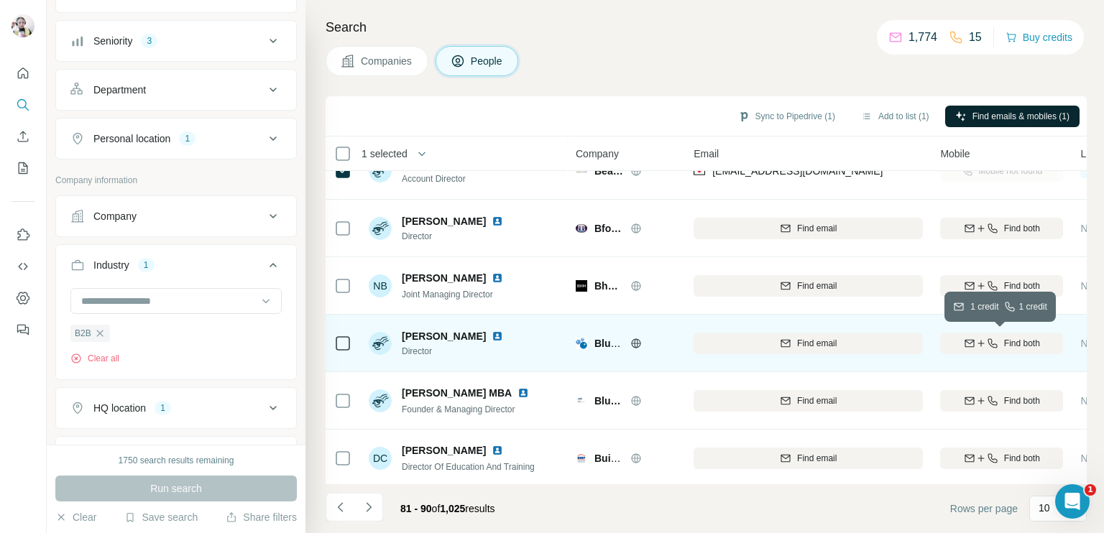
click at [969, 338] on icon "button" at bounding box center [970, 344] width 12 height 12
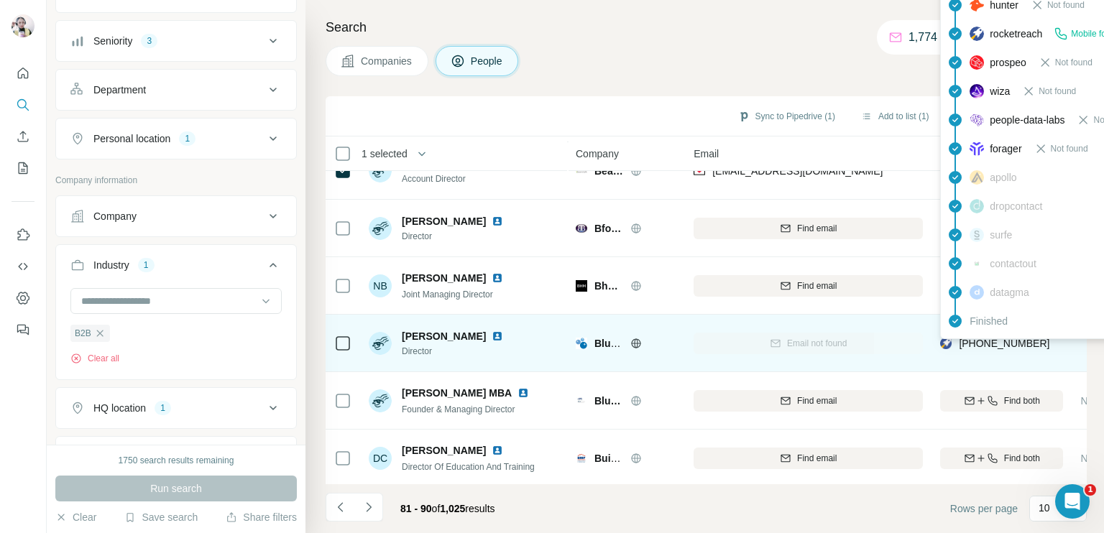
click at [978, 341] on span "+447974210133" at bounding box center [1004, 344] width 91 height 12
copy tr "+447974210133"
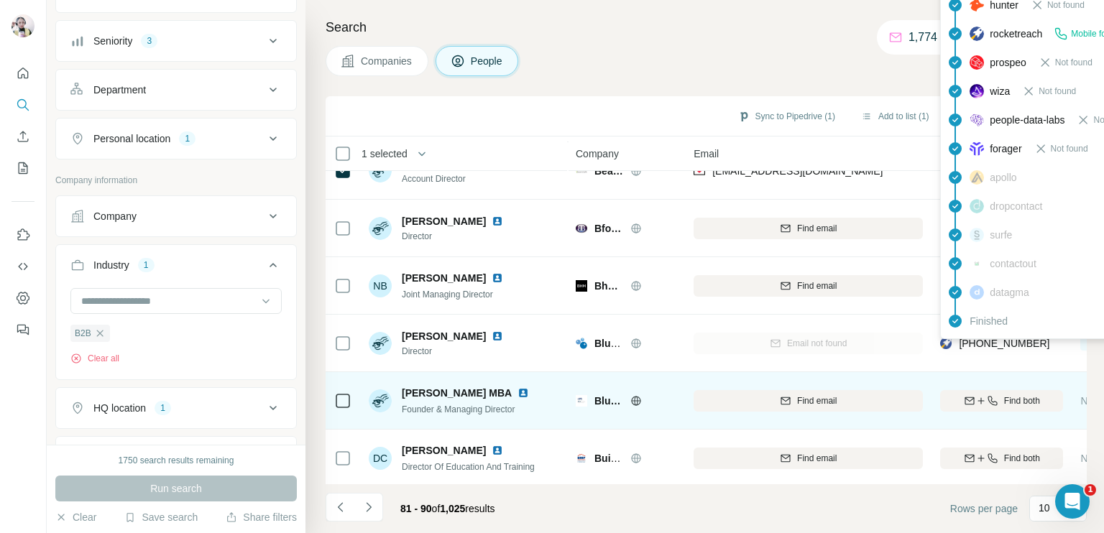
click at [635, 395] on icon at bounding box center [636, 401] width 12 height 12
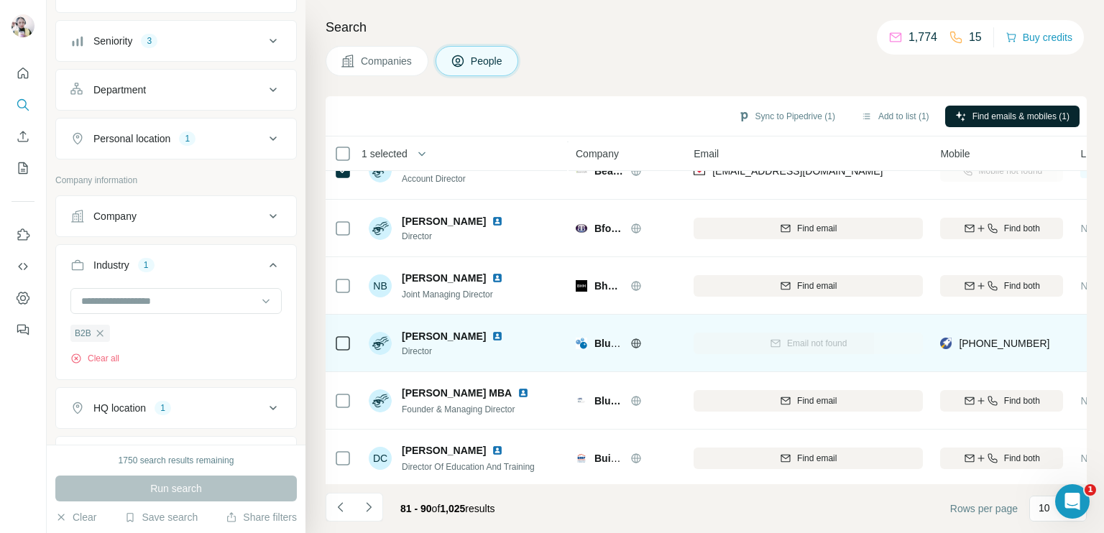
click at [423, 333] on span "[PERSON_NAME]" at bounding box center [444, 336] width 84 height 14
copy span "[PERSON_NAME]"
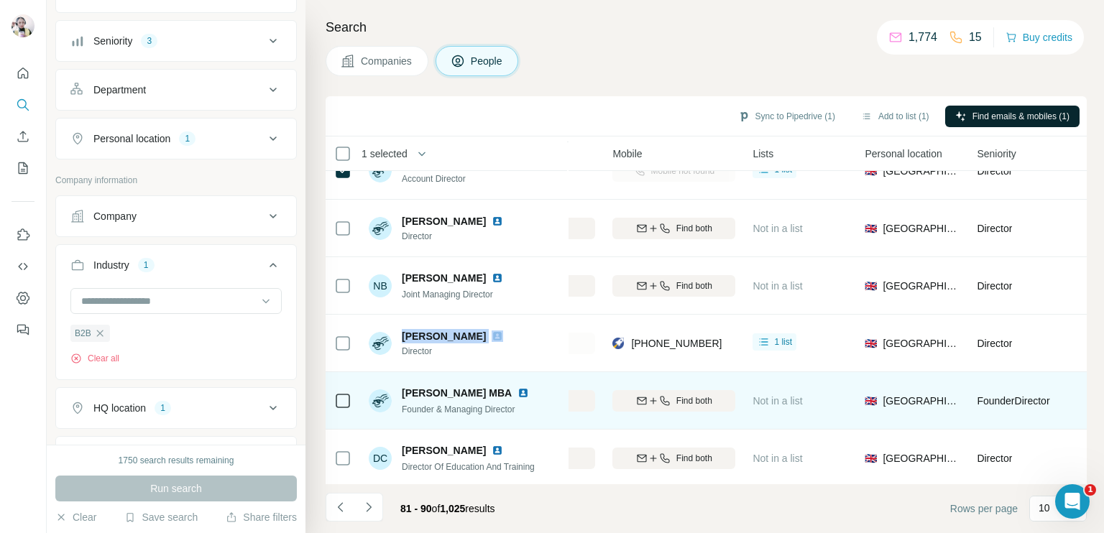
scroll to position [144, 334]
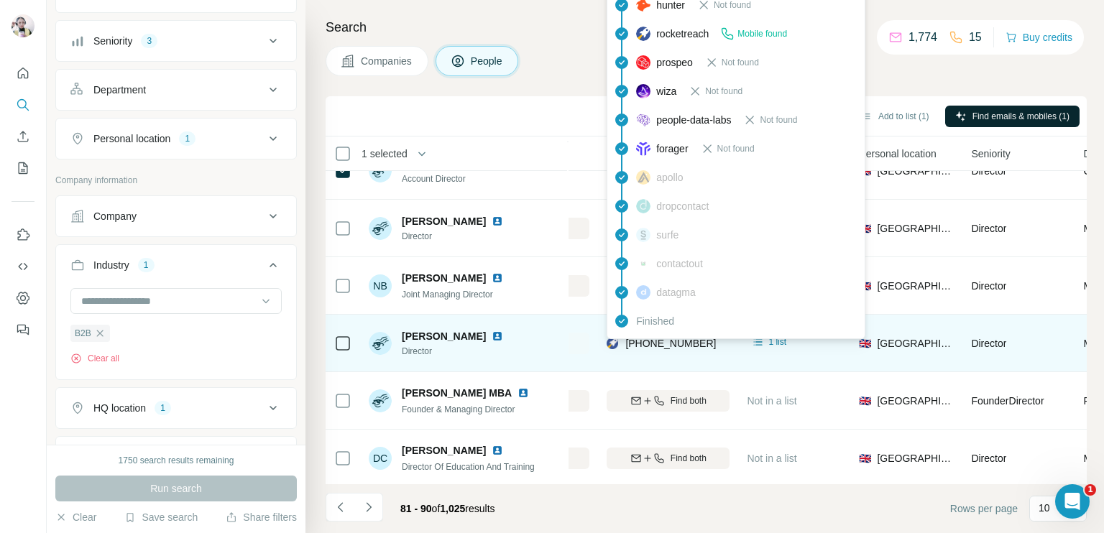
click at [658, 340] on span "+447974210133" at bounding box center [670, 344] width 91 height 12
copy tr "+447974210133"
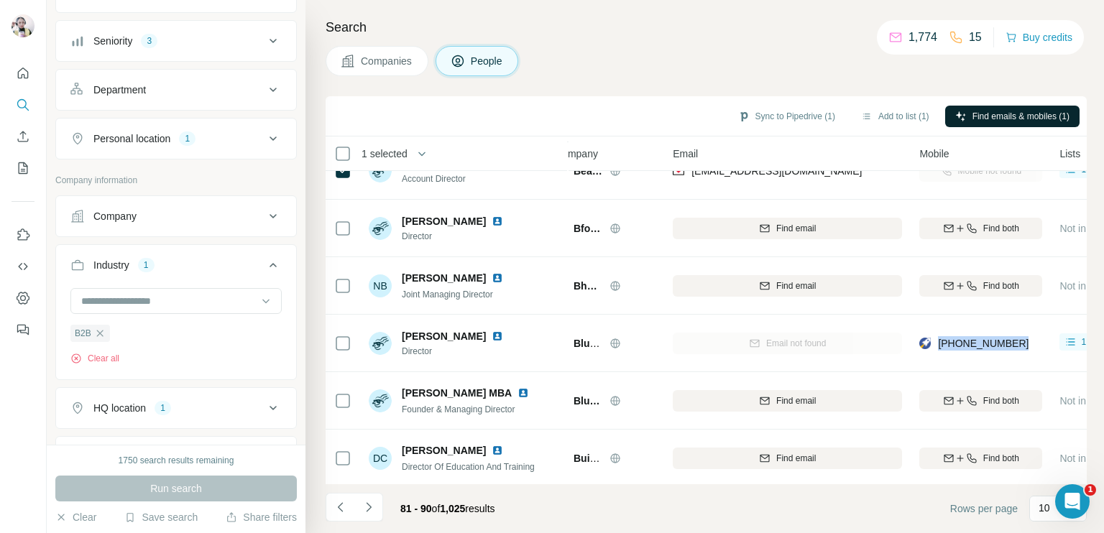
scroll to position [144, 0]
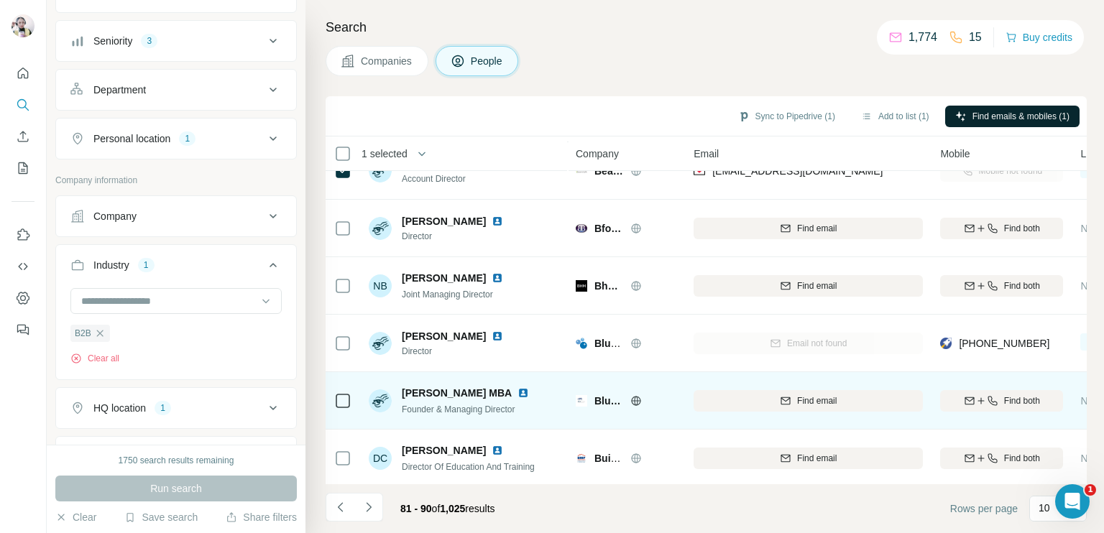
click at [633, 400] on icon at bounding box center [636, 401] width 12 height 12
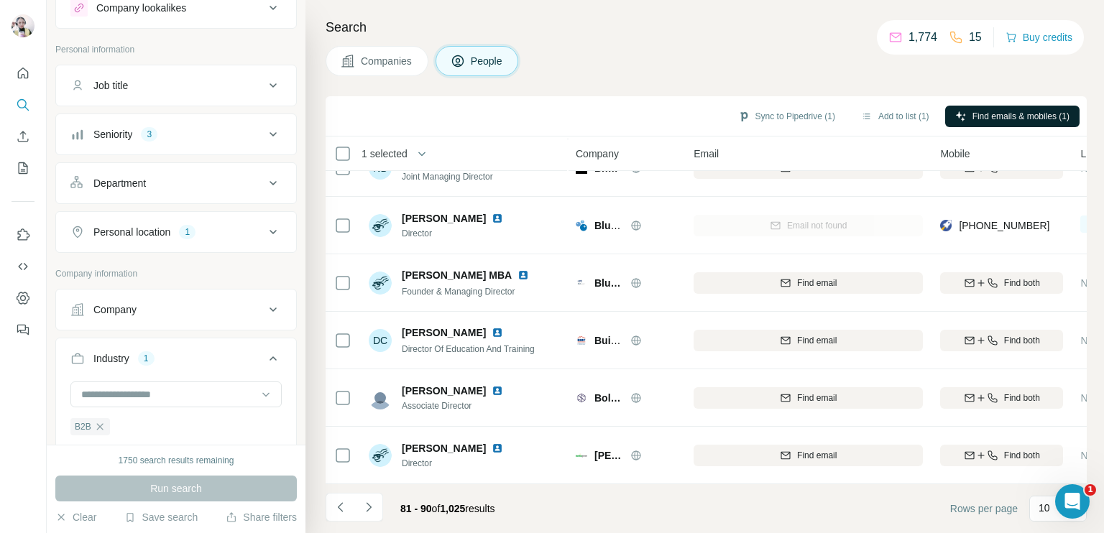
scroll to position [0, 0]
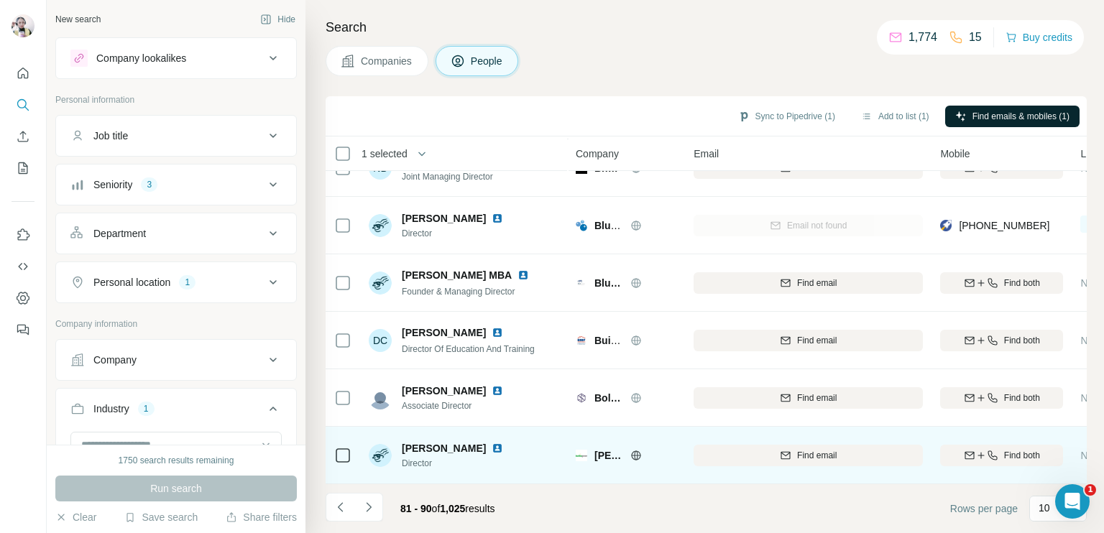
click at [630, 450] on icon at bounding box center [636, 456] width 12 height 12
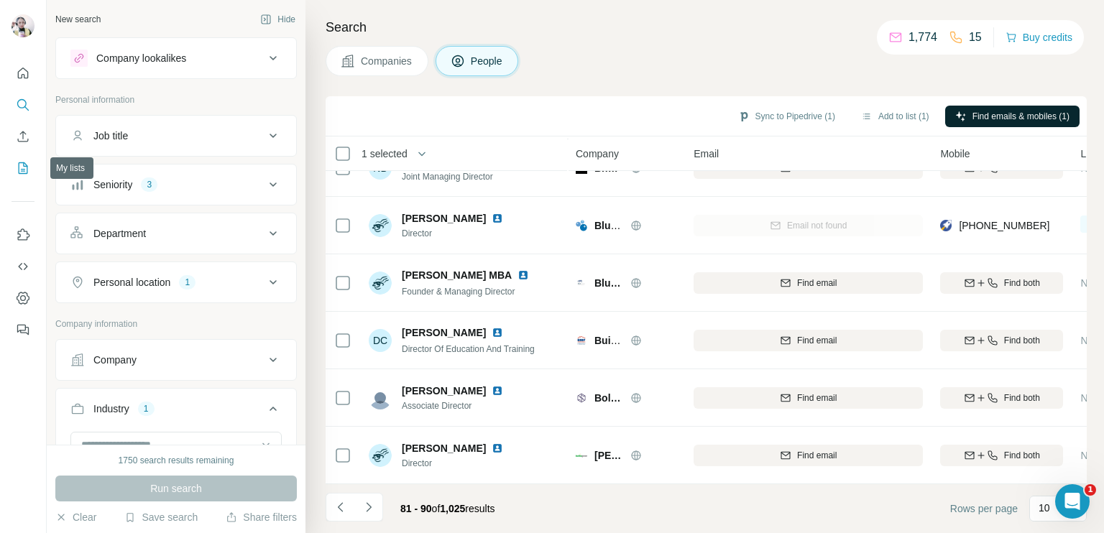
click at [22, 173] on icon "My lists" at bounding box center [23, 168] width 9 height 12
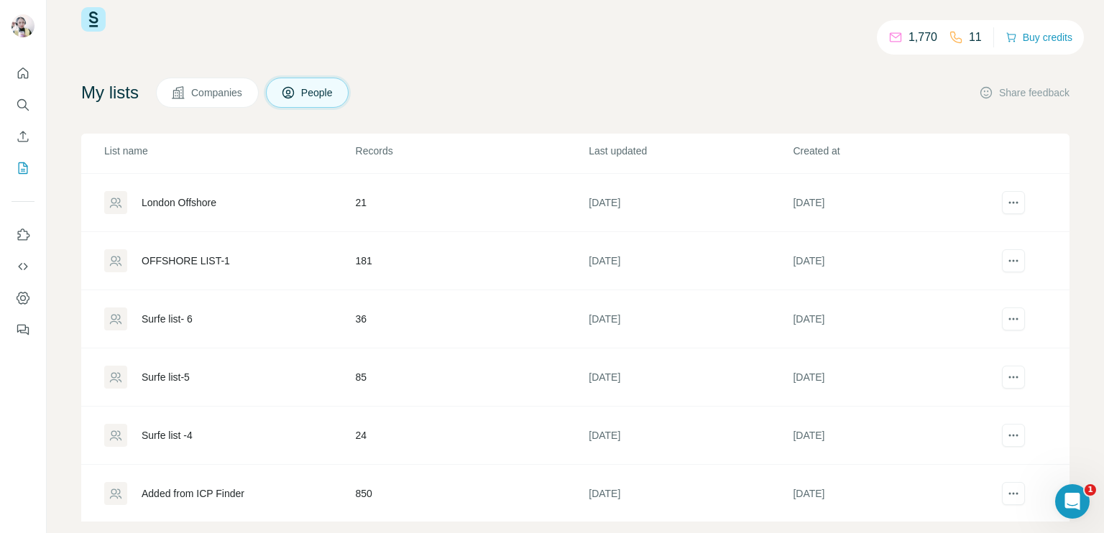
scroll to position [50, 0]
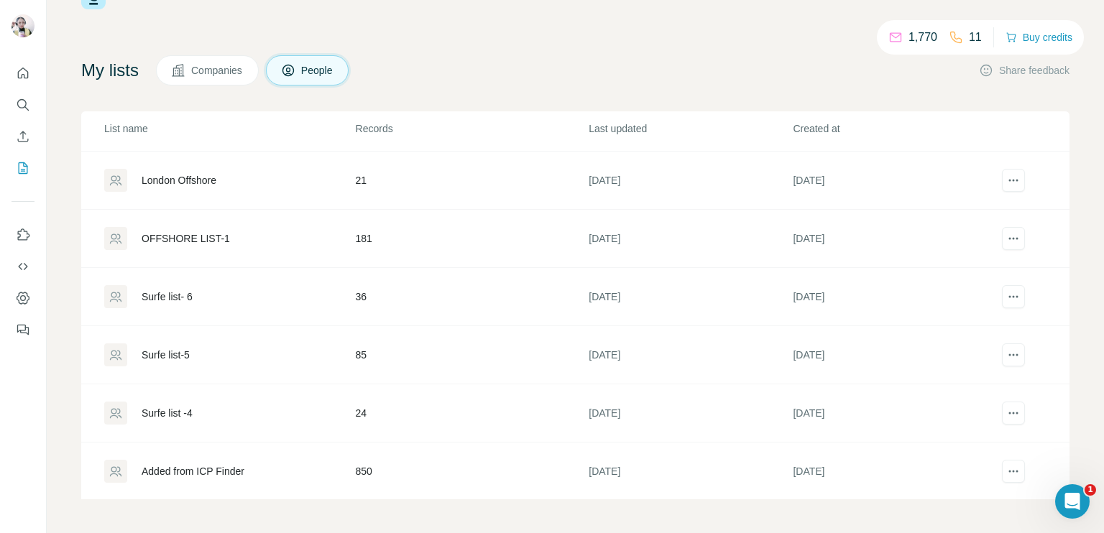
click at [291, 408] on div "Surfe list -4" at bounding box center [229, 413] width 250 height 23
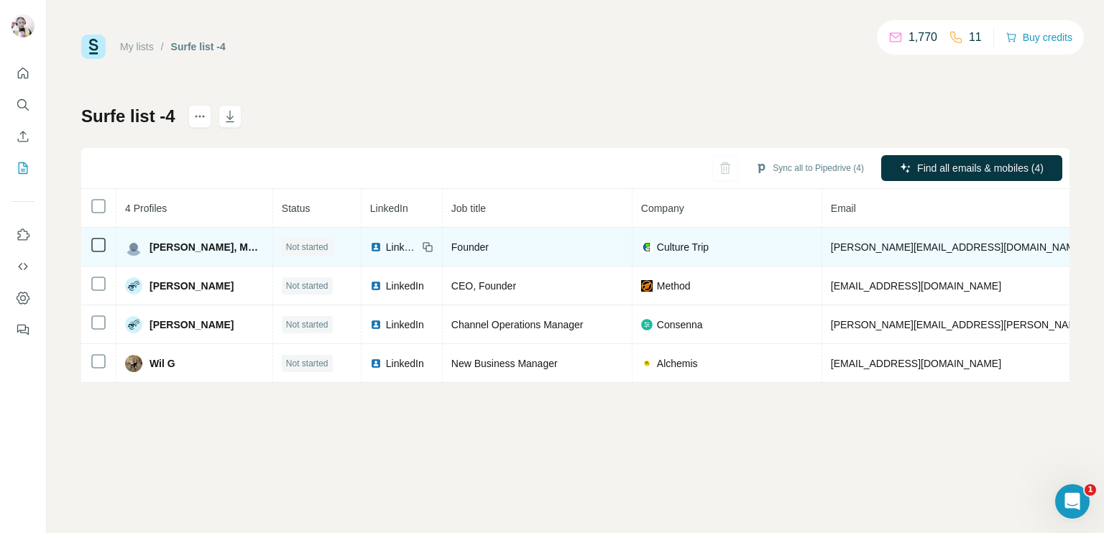
copy span "+447917872215"
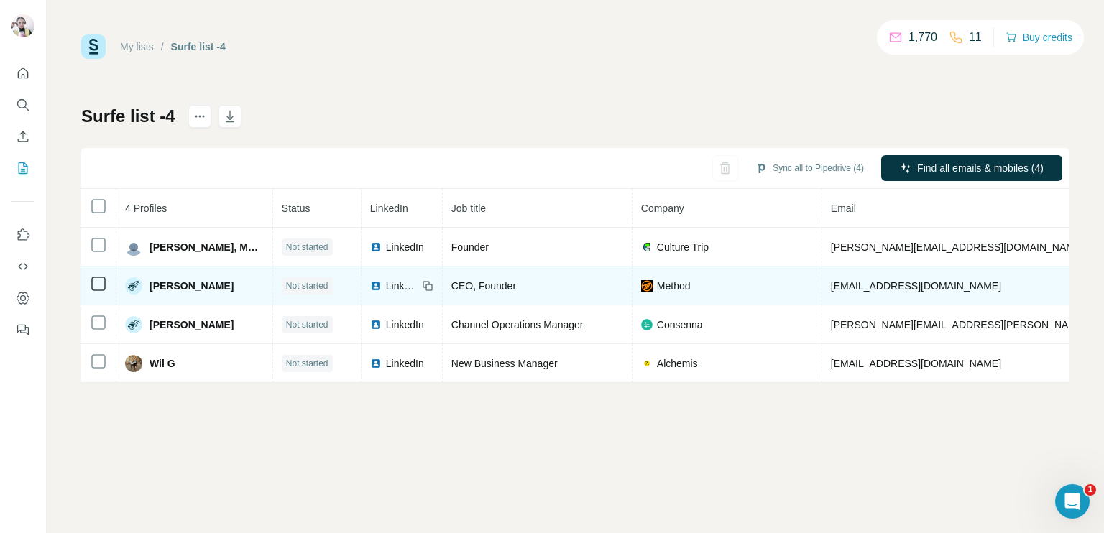
copy span "+447510320335"
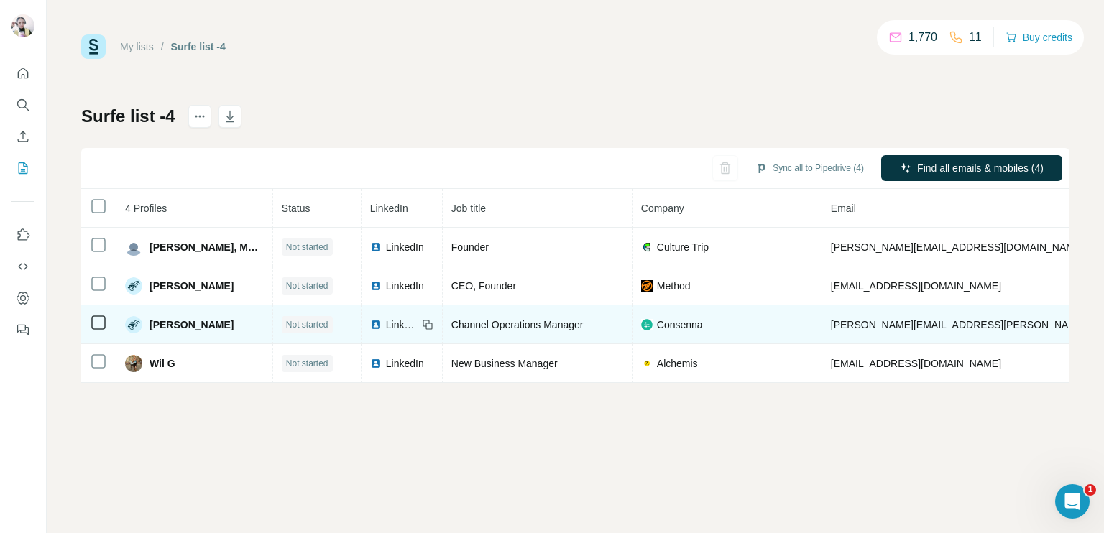
copy span "+447718138295"
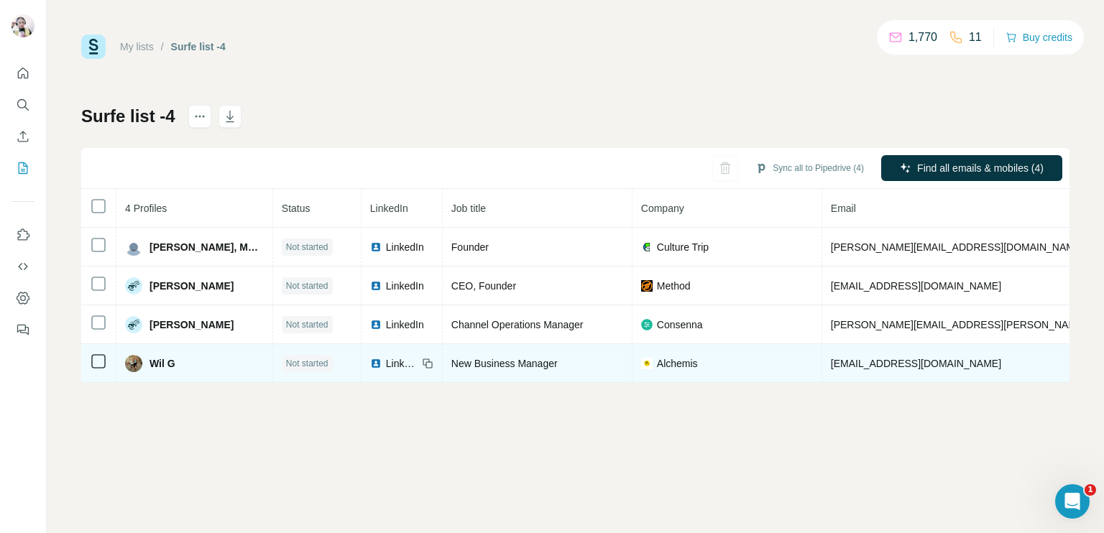
copy span "+447969890559"
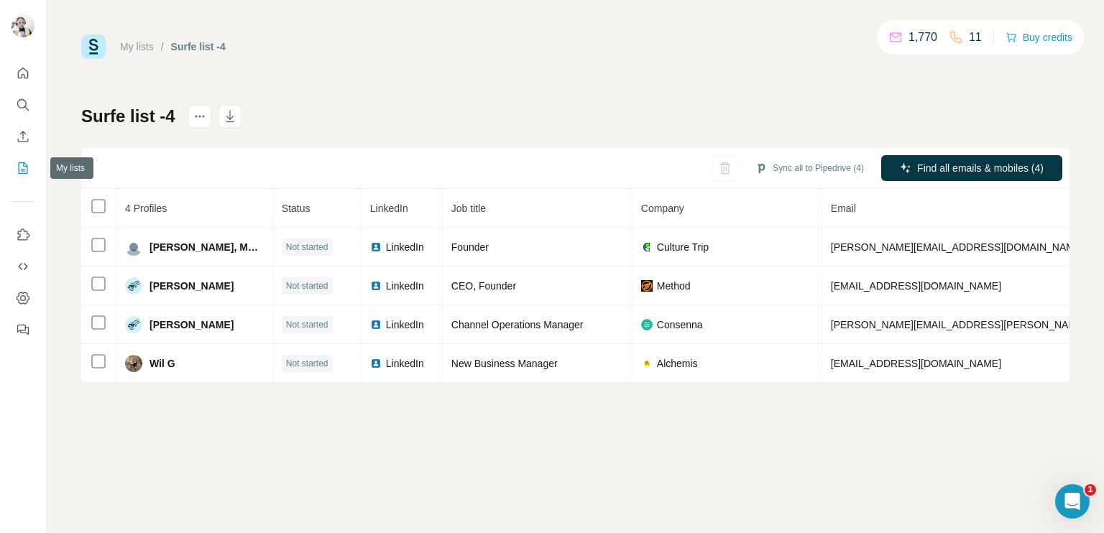
click at [17, 168] on icon "My lists" at bounding box center [23, 168] width 14 height 14
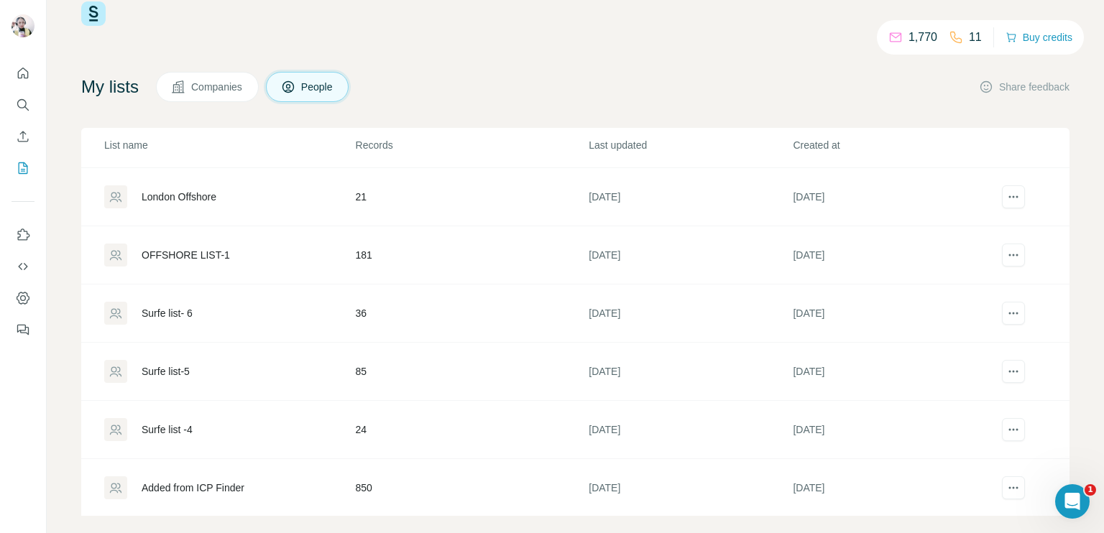
scroll to position [50, 0]
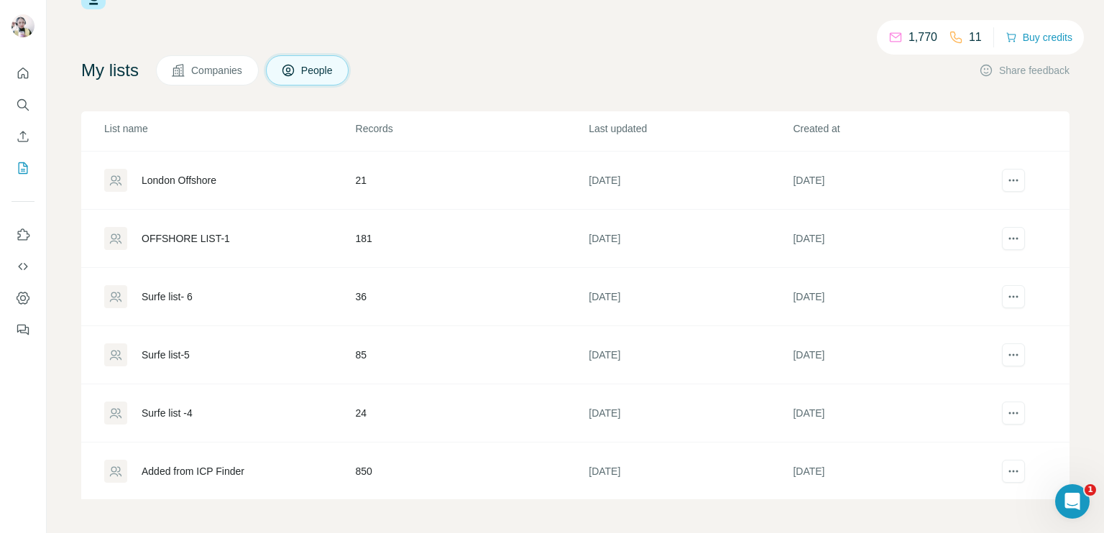
click at [233, 358] on div "Surfe list-5" at bounding box center [229, 355] width 250 height 23
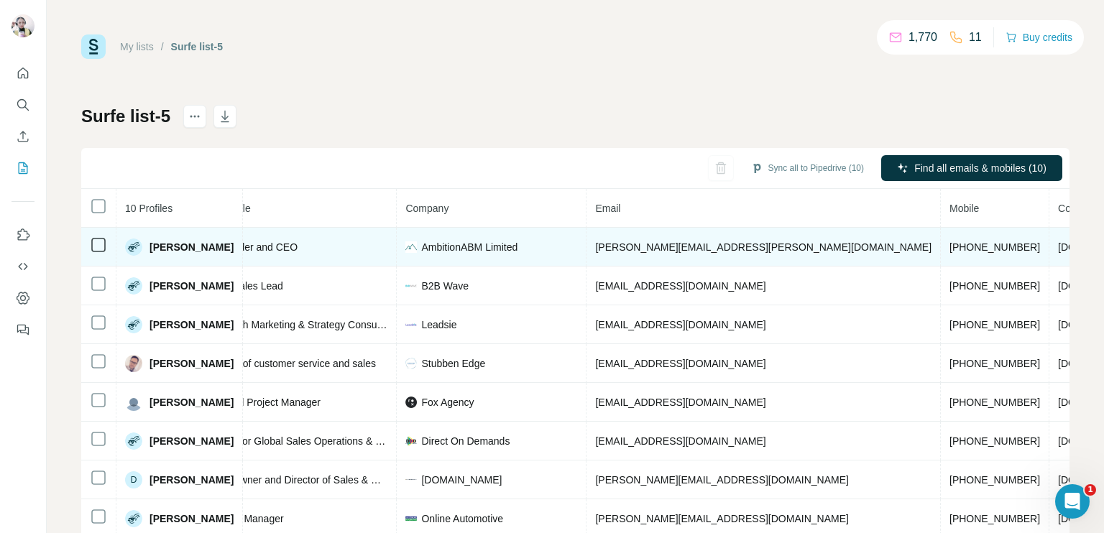
click at [950, 247] on span "+447879647763" at bounding box center [995, 248] width 91 height 12
copy span "+447879647763"
click at [950, 247] on span "+447879647763" at bounding box center [995, 248] width 91 height 12
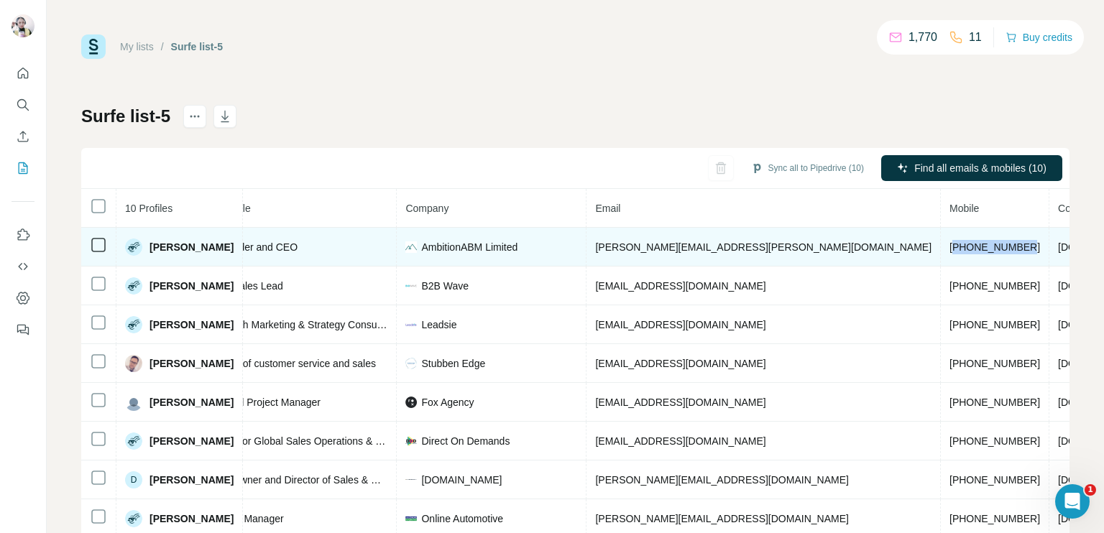
click at [950, 247] on span "+447879647763" at bounding box center [995, 248] width 91 height 12
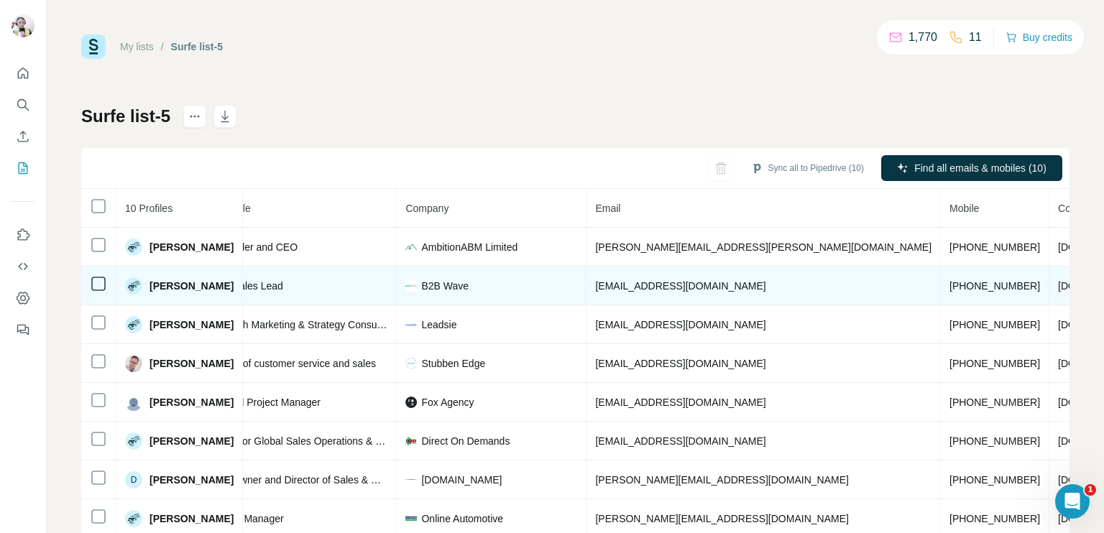
click at [950, 284] on span "+447903159907" at bounding box center [995, 286] width 91 height 12
copy span "+447903159907"
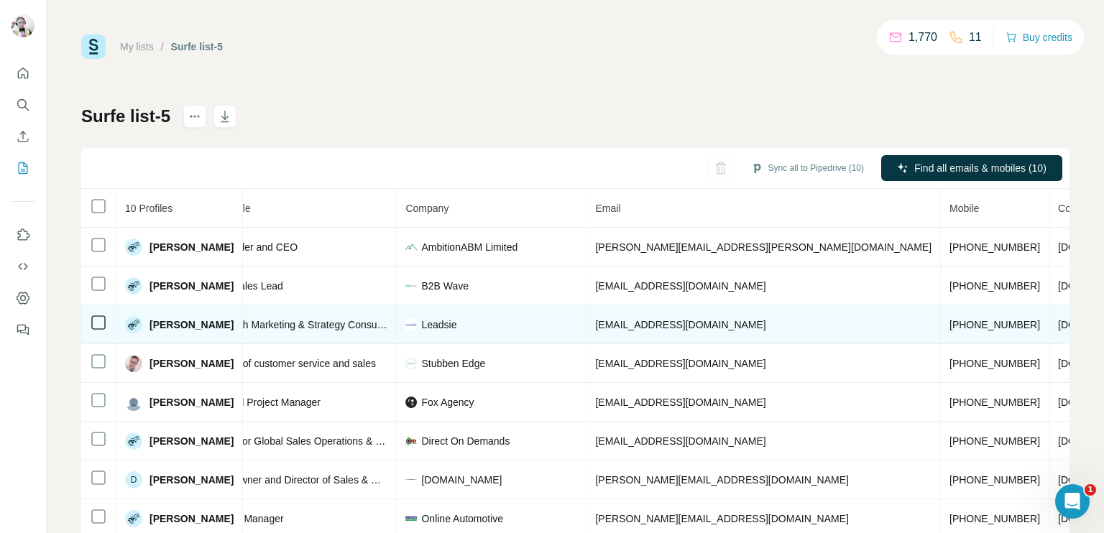
click at [950, 323] on span "+447590562614" at bounding box center [995, 325] width 91 height 12
copy span "+447590562614"
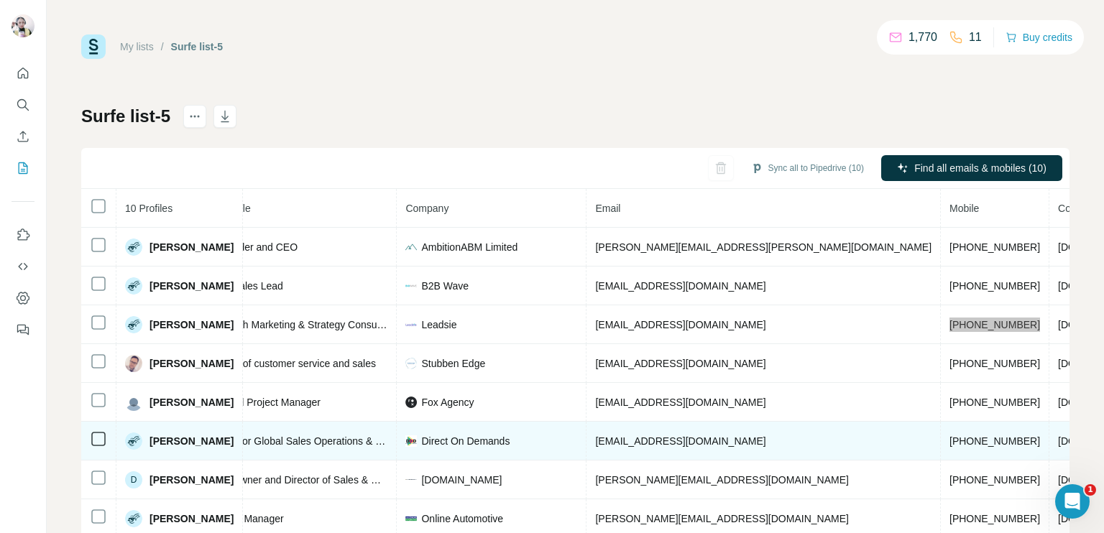
scroll to position [52, 206]
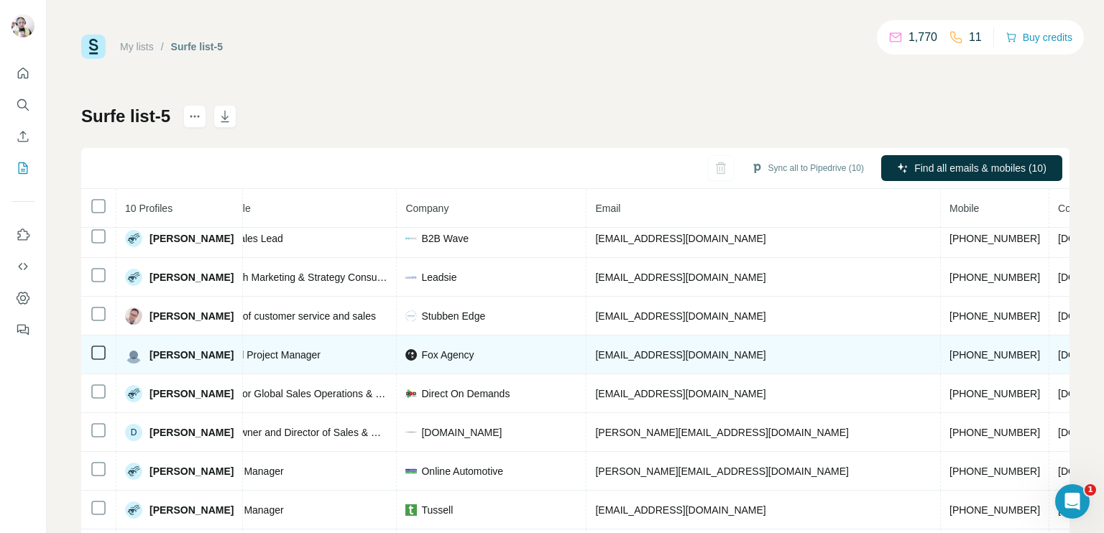
click at [950, 349] on span "+447834183140" at bounding box center [995, 355] width 91 height 12
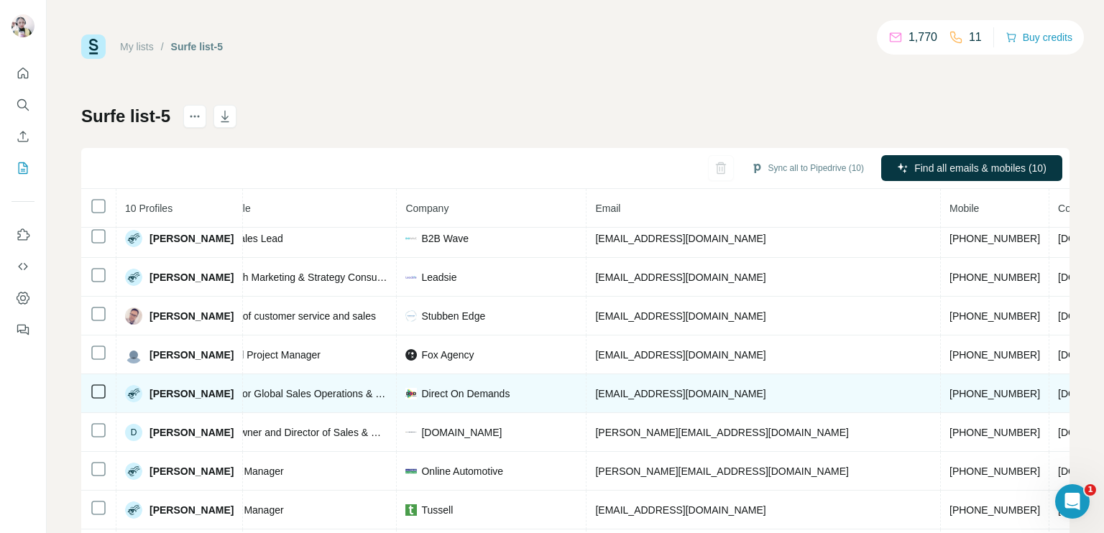
click at [950, 390] on span "+448446440162" at bounding box center [995, 394] width 91 height 12
copy span "+448446440162"
click at [950, 392] on span "+448446440162" at bounding box center [995, 394] width 91 height 12
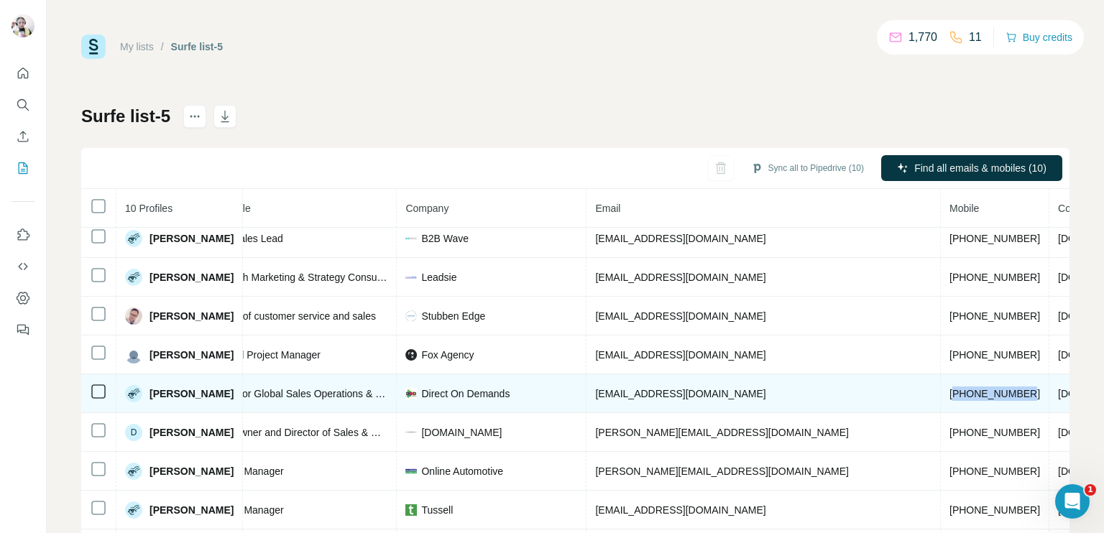
click at [950, 392] on span "+448446440162" at bounding box center [995, 394] width 91 height 12
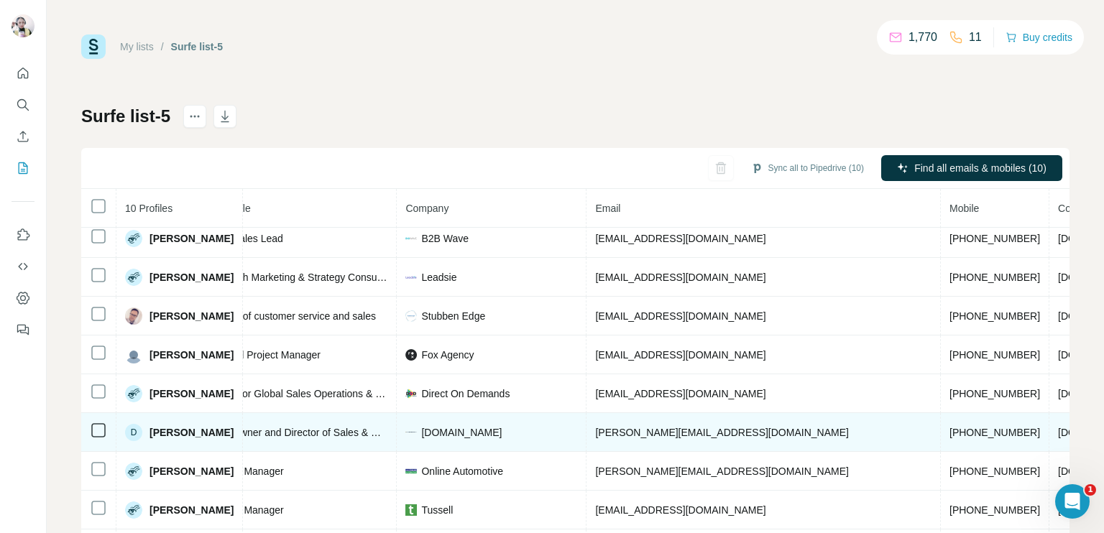
click at [950, 428] on span "+441206504921" at bounding box center [995, 433] width 91 height 12
copy span "+441206504921"
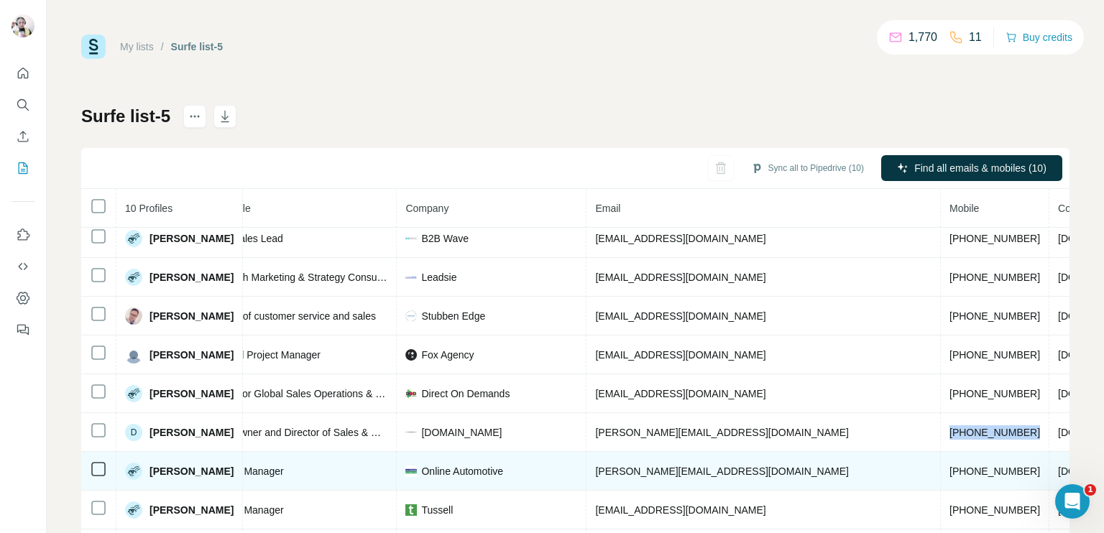
click at [950, 466] on span "+447821305527" at bounding box center [995, 472] width 91 height 12
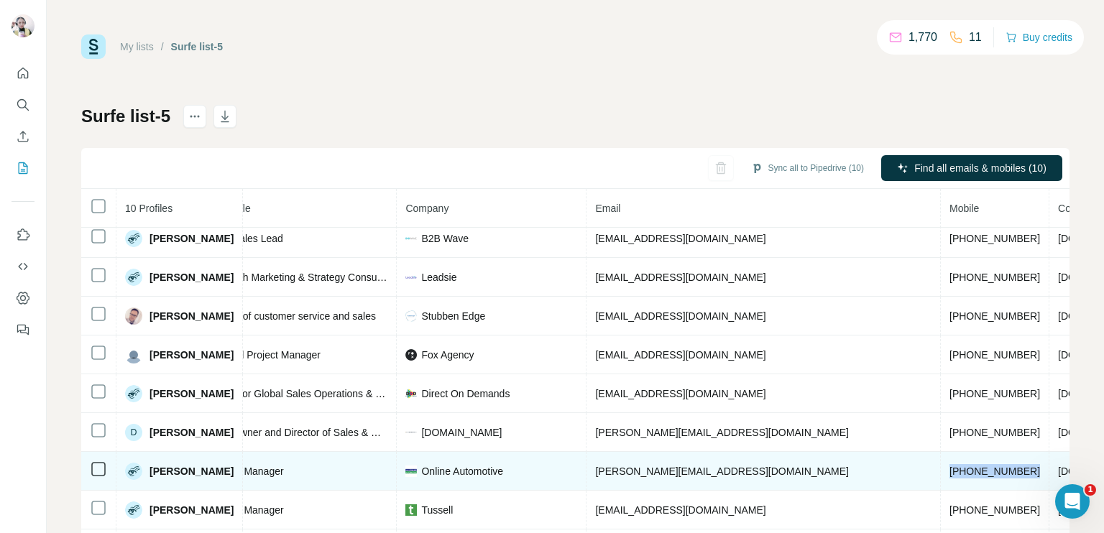
click at [950, 466] on span "+447821305527" at bounding box center [995, 472] width 91 height 12
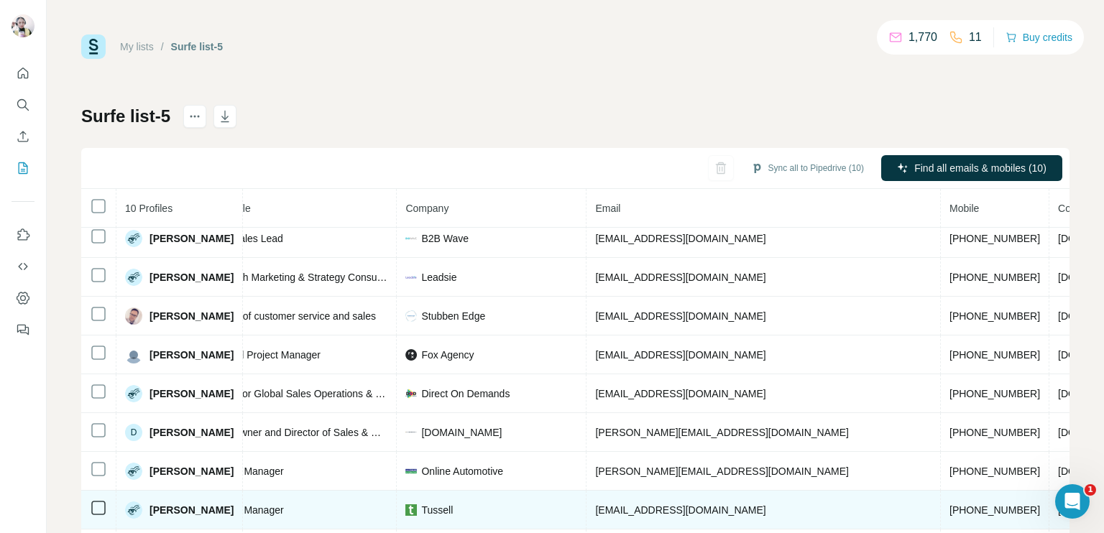
click at [941, 492] on td "+447765232203" at bounding box center [995, 510] width 109 height 39
click at [950, 505] on span "+447765232203" at bounding box center [995, 511] width 91 height 12
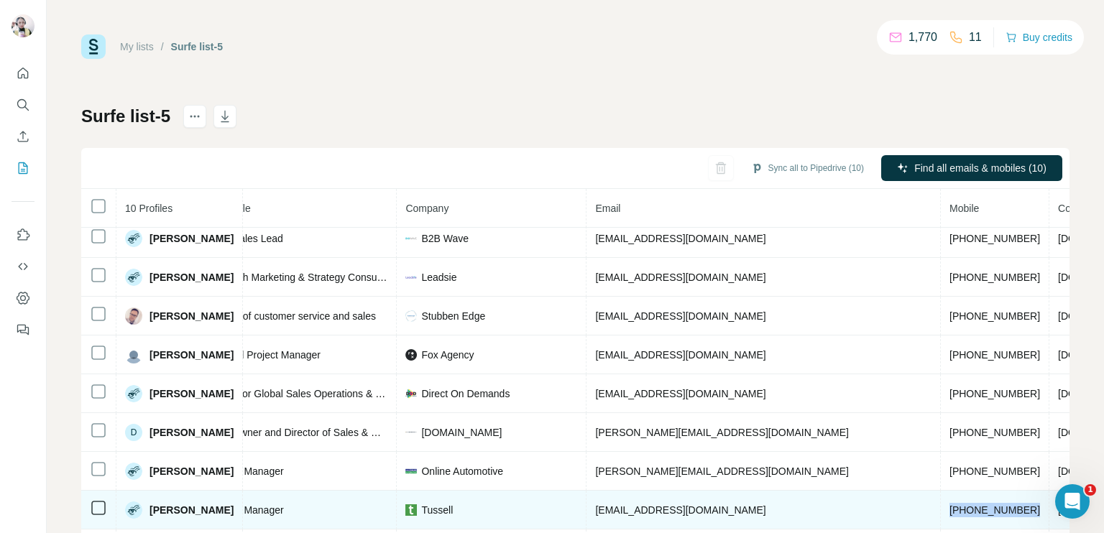
copy span "+447765232203"
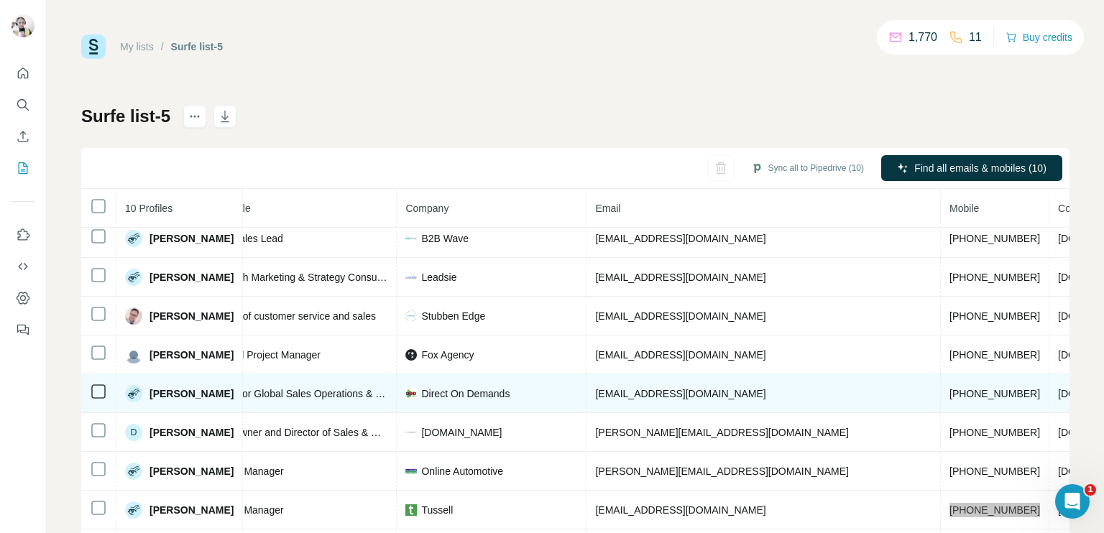
scroll to position [69, 0]
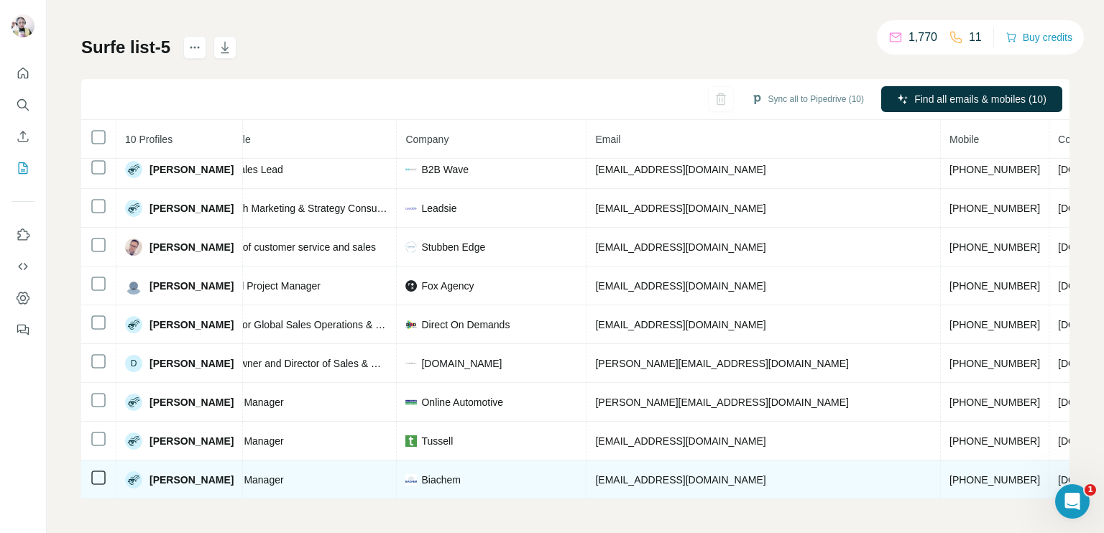
click at [950, 474] on span "+447970041644" at bounding box center [995, 480] width 91 height 12
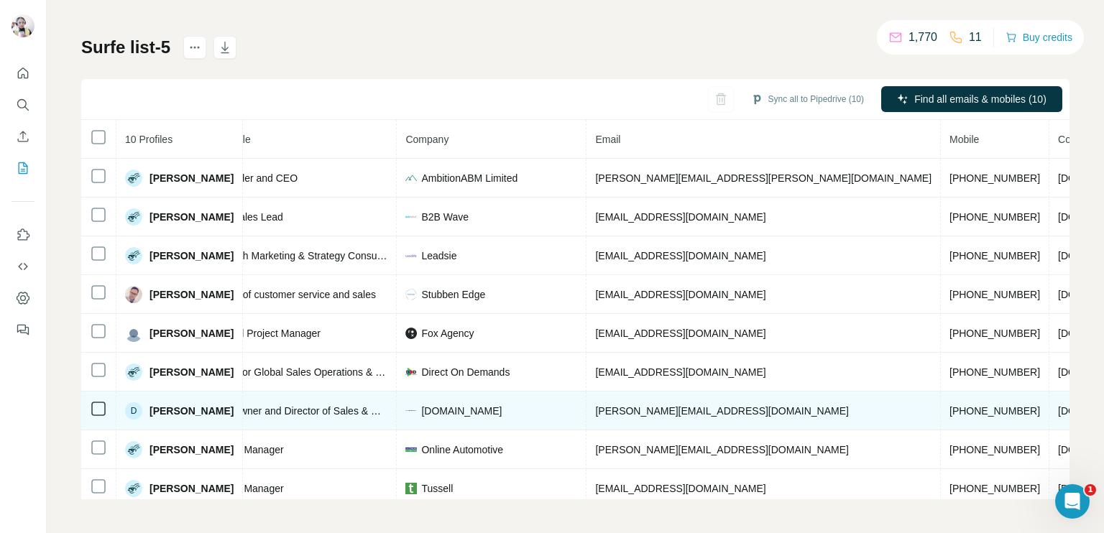
scroll to position [52, 206]
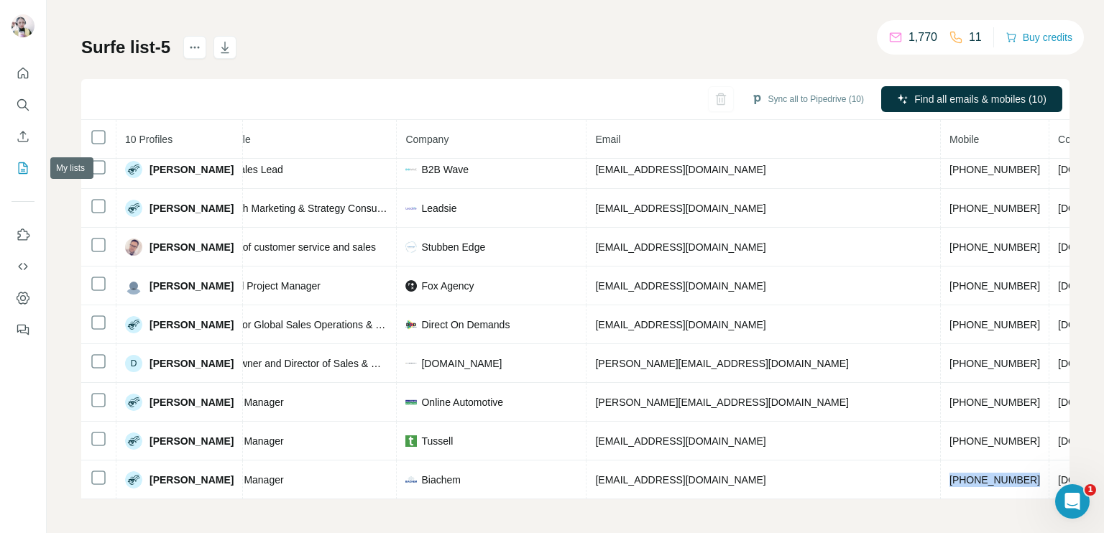
click at [24, 175] on icon "My lists" at bounding box center [23, 168] width 14 height 14
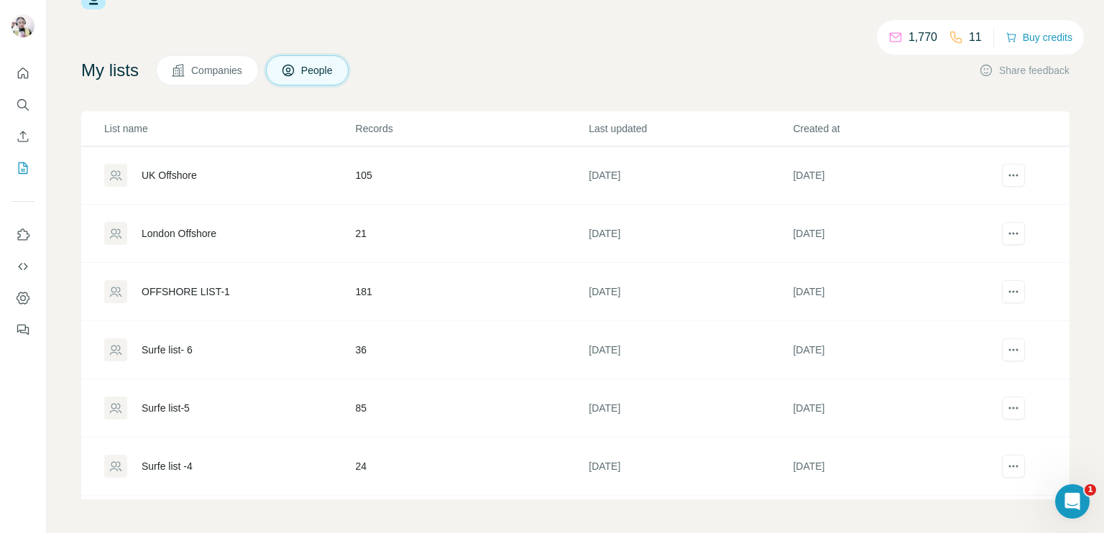
click at [324, 354] on div "Surfe list- 6" at bounding box center [229, 350] width 250 height 23
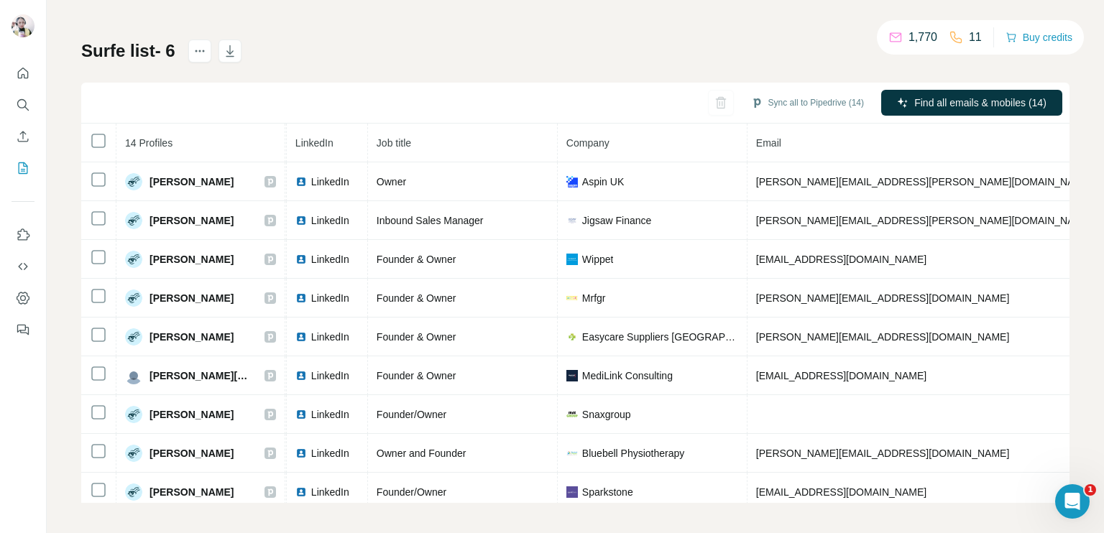
scroll to position [0, 123]
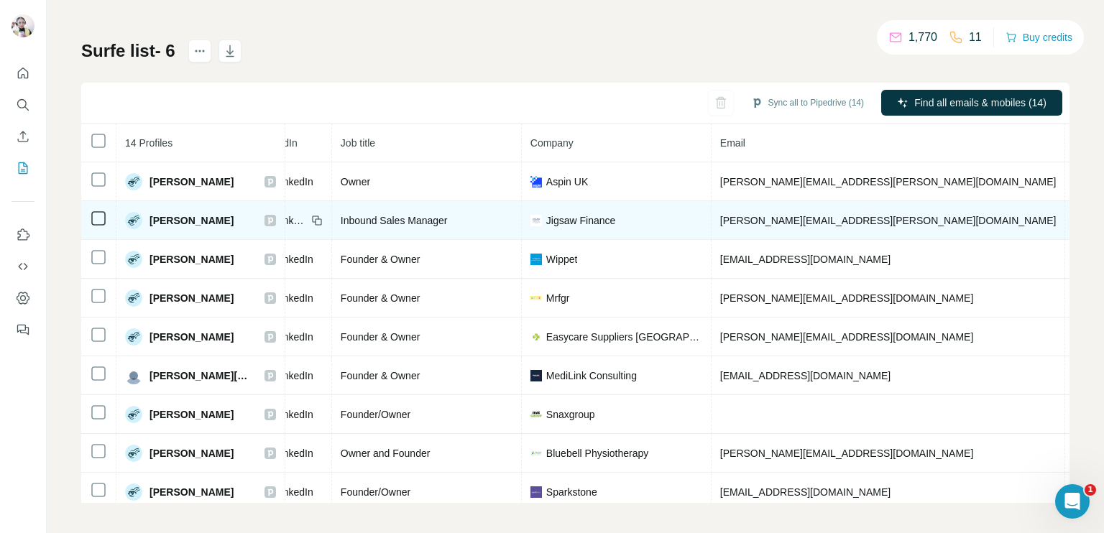
click at [1074, 219] on span "+447368390560" at bounding box center [1119, 221] width 91 height 12
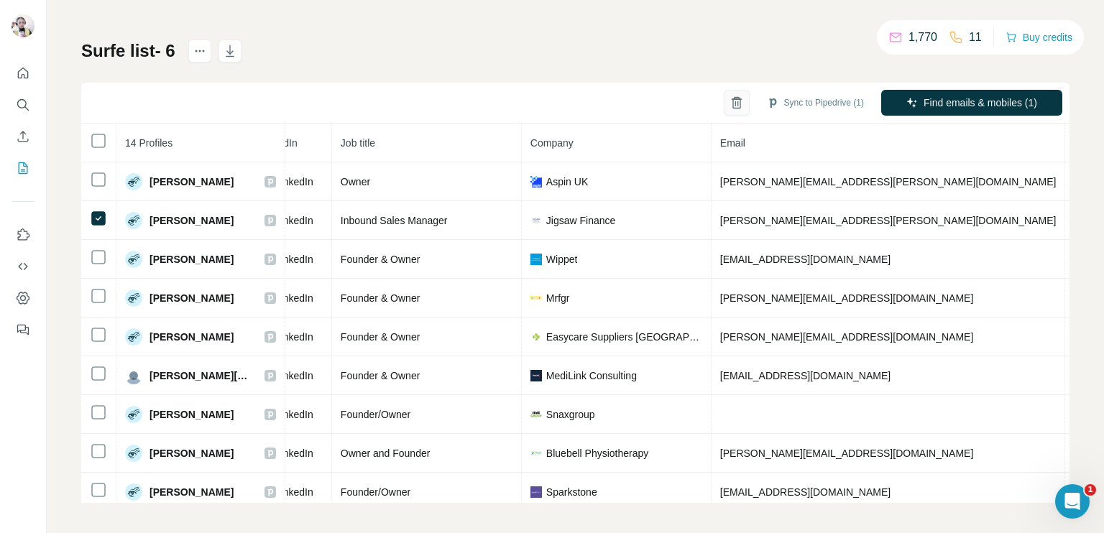
click at [730, 103] on icon "button" at bounding box center [737, 103] width 14 height 14
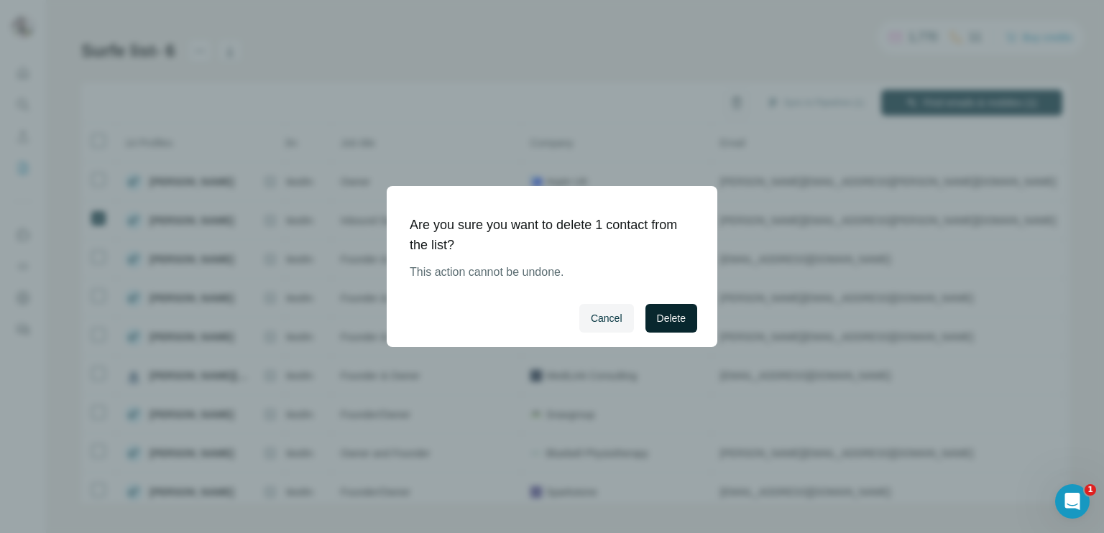
click at [657, 322] on span "Delete" at bounding box center [671, 318] width 29 height 14
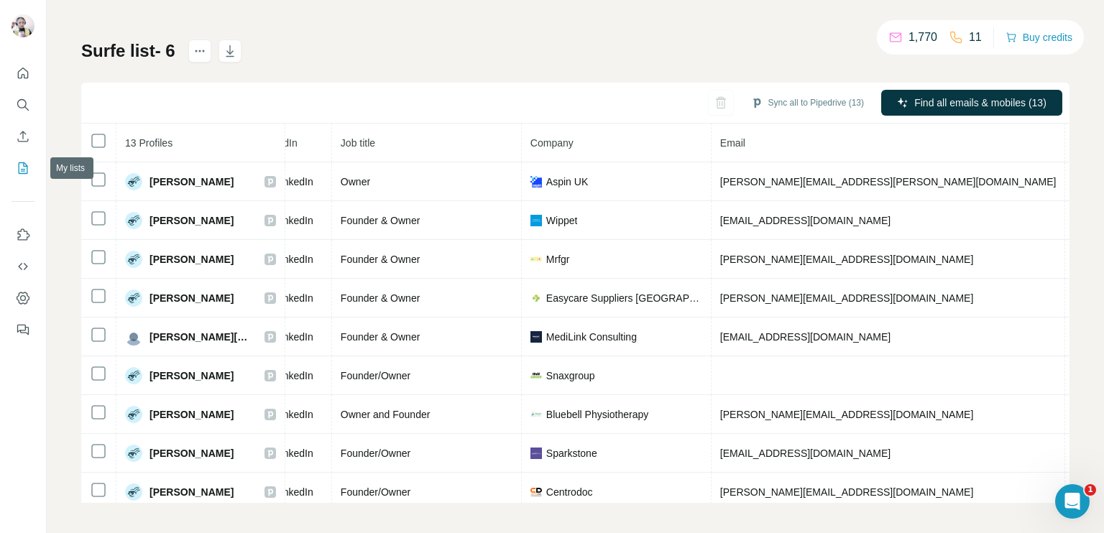
click at [20, 166] on icon "My lists" at bounding box center [23, 168] width 14 height 14
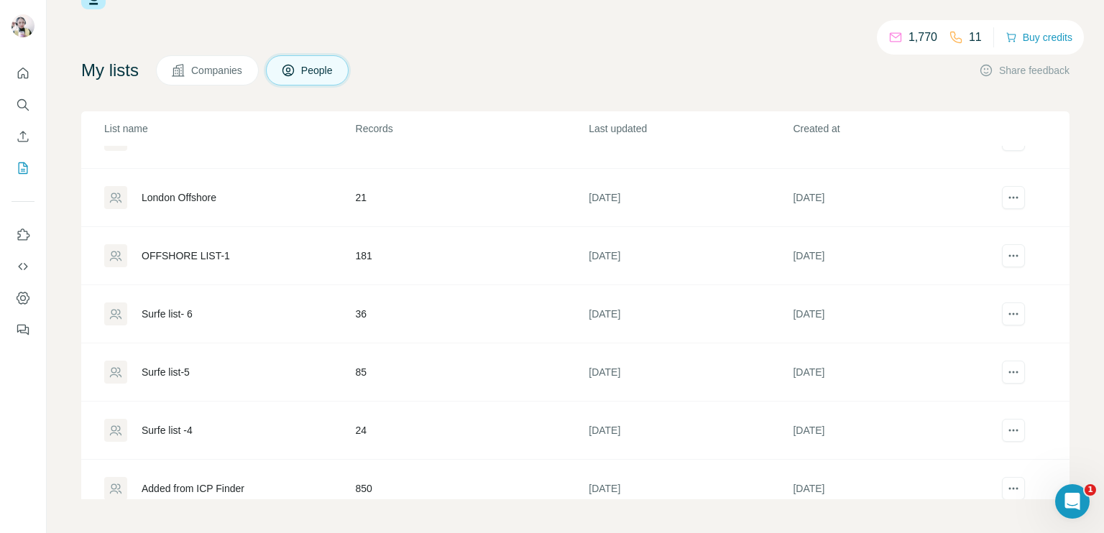
scroll to position [53, 0]
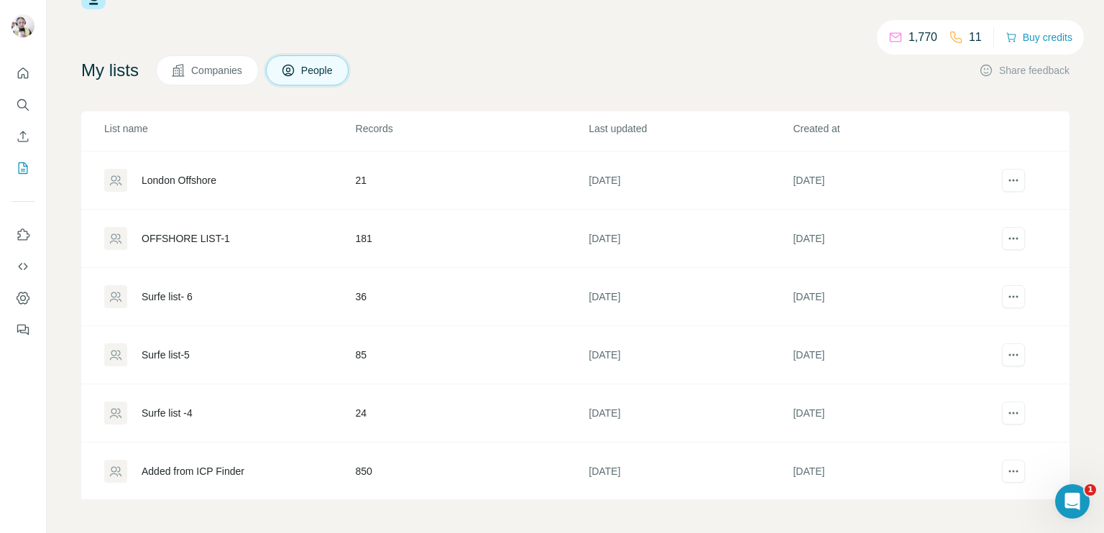
click at [479, 406] on td "24" at bounding box center [472, 414] width 234 height 58
